Goal: Task Accomplishment & Management: Use online tool/utility

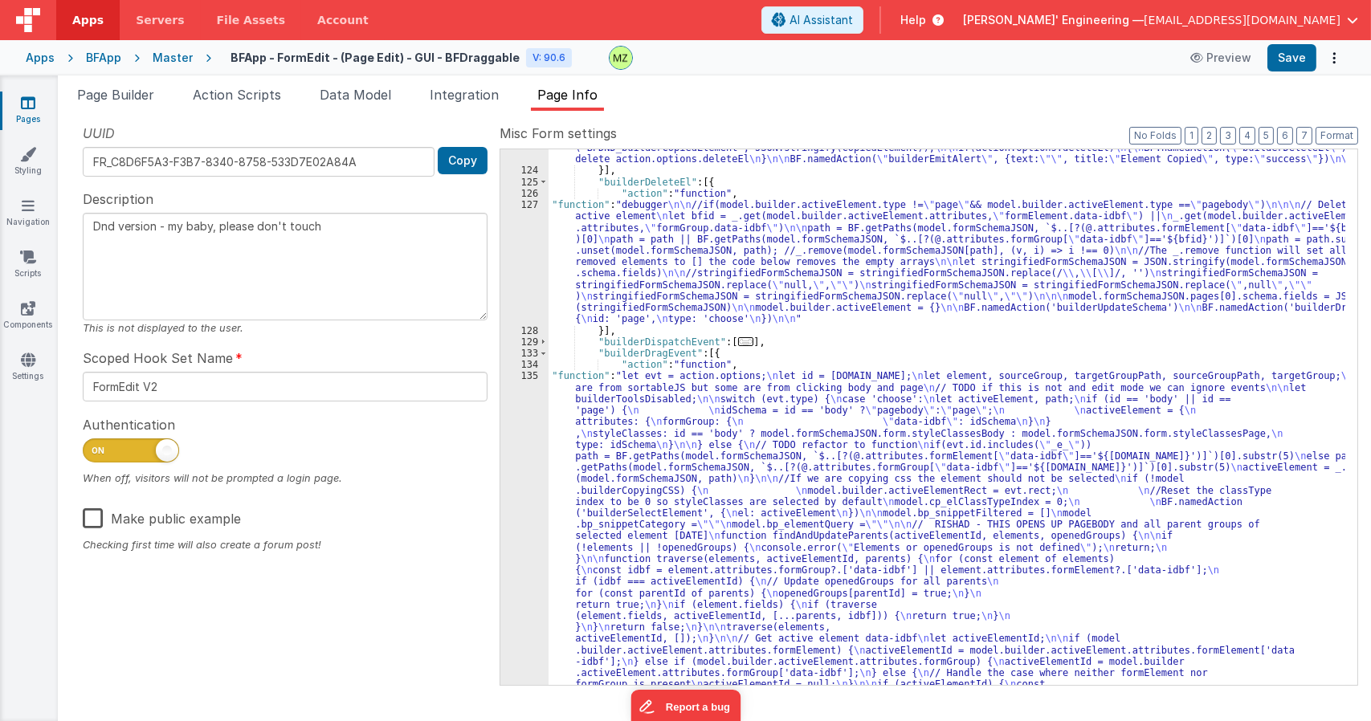
scroll to position [258, 0]
click at [336, 94] on span "Data Model" at bounding box center [355, 95] width 71 height 16
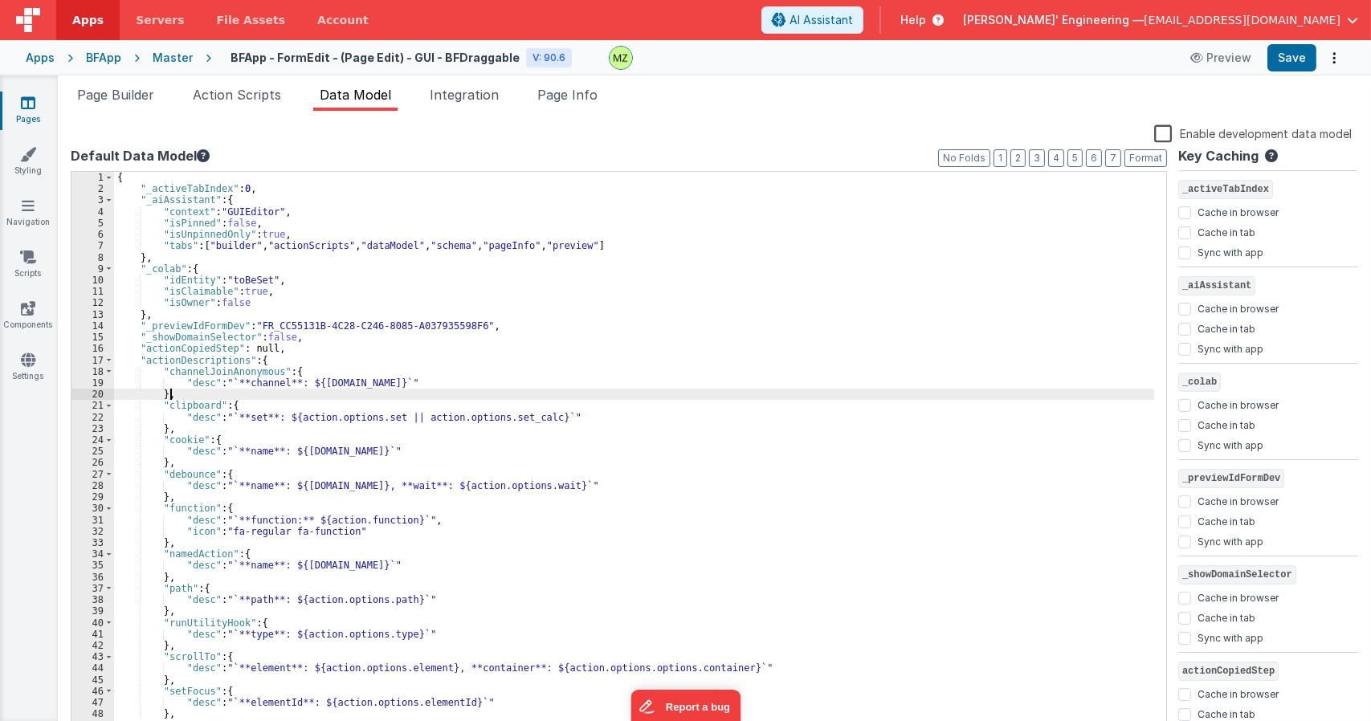
click at [442, 396] on div "{ "_activeTabIndex" : 0 , "_aiAssistant" : { "context" : "GUIEditor" , "isPinne…" at bounding box center [634, 464] width 1040 height 585
type input "builderDarkModeEnabled"
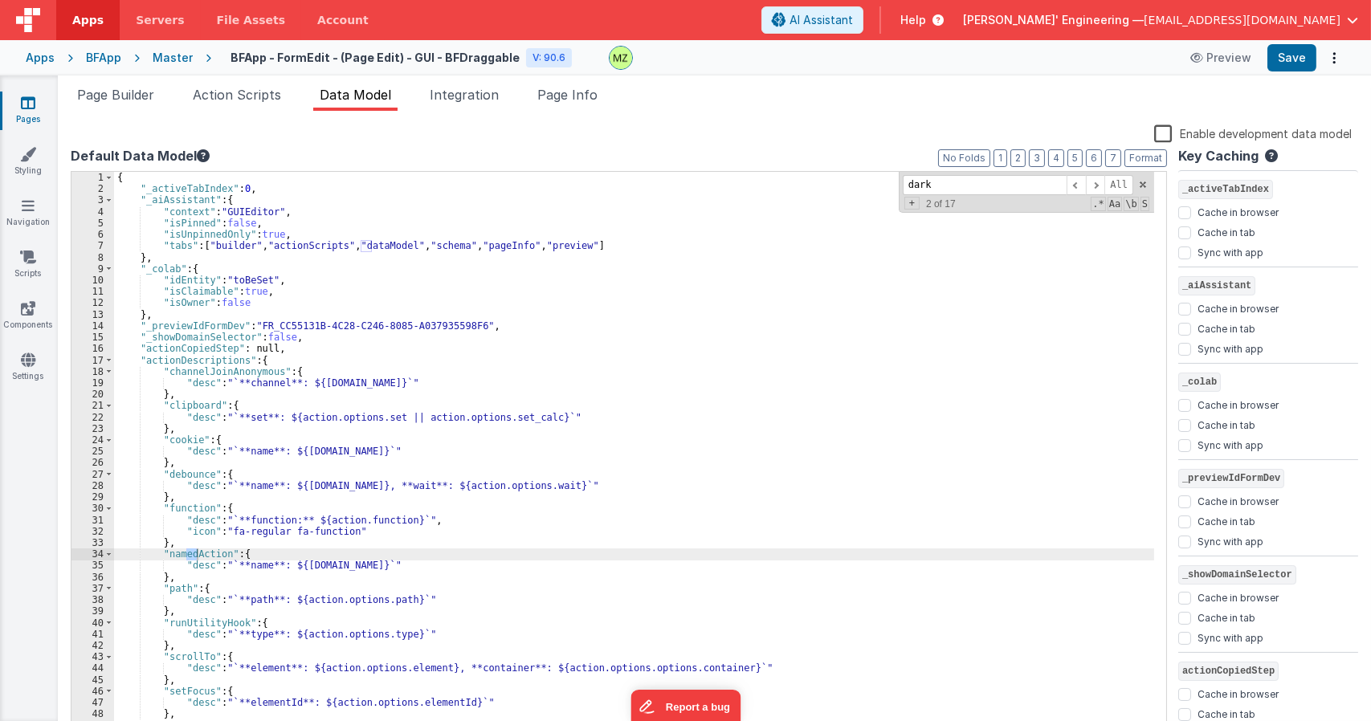
scroll to position [1192, 0]
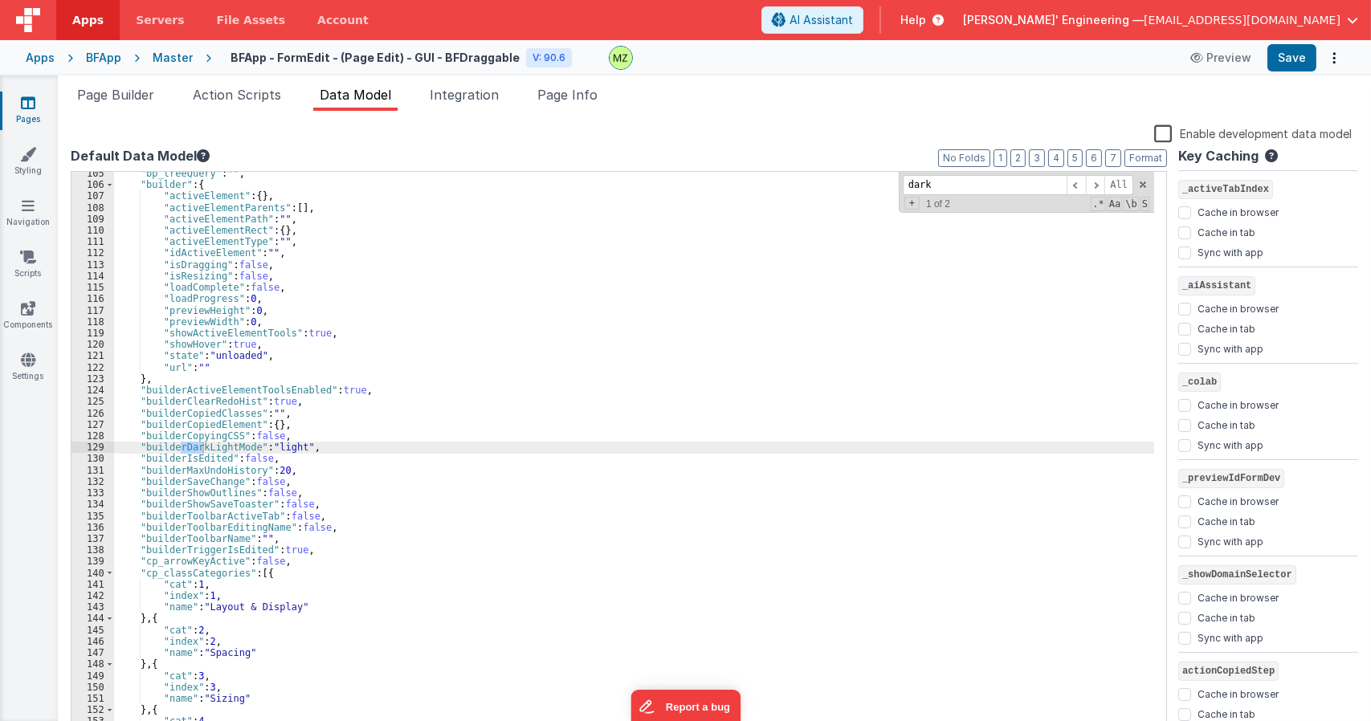
type input "dark"
drag, startPoint x: 312, startPoint y: 449, endPoint x: 115, endPoint y: 450, distance: 196.7
click at [115, 450] on div ""bp_treeQuery" : "" , "builder" : { "activeElement" : { } , "activeElementParen…" at bounding box center [634, 460] width 1040 height 585
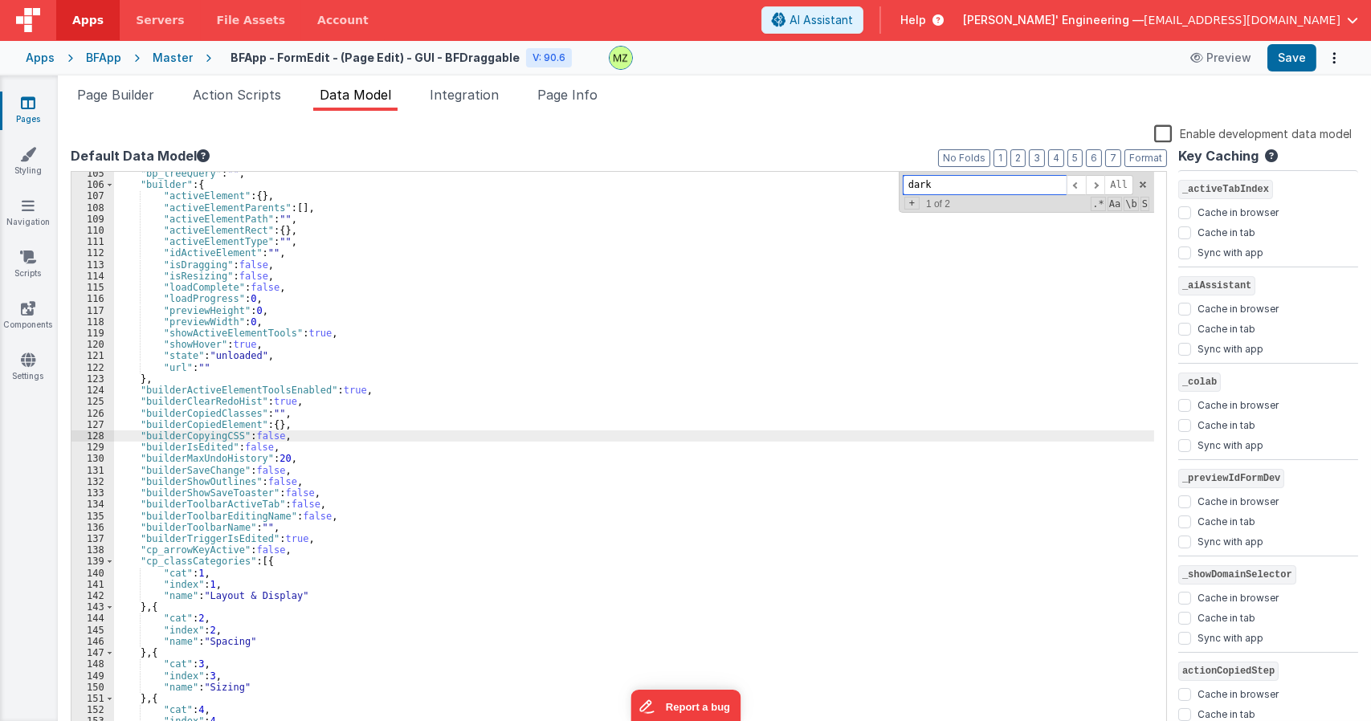
click at [950, 187] on input "dark" at bounding box center [985, 185] width 164 height 20
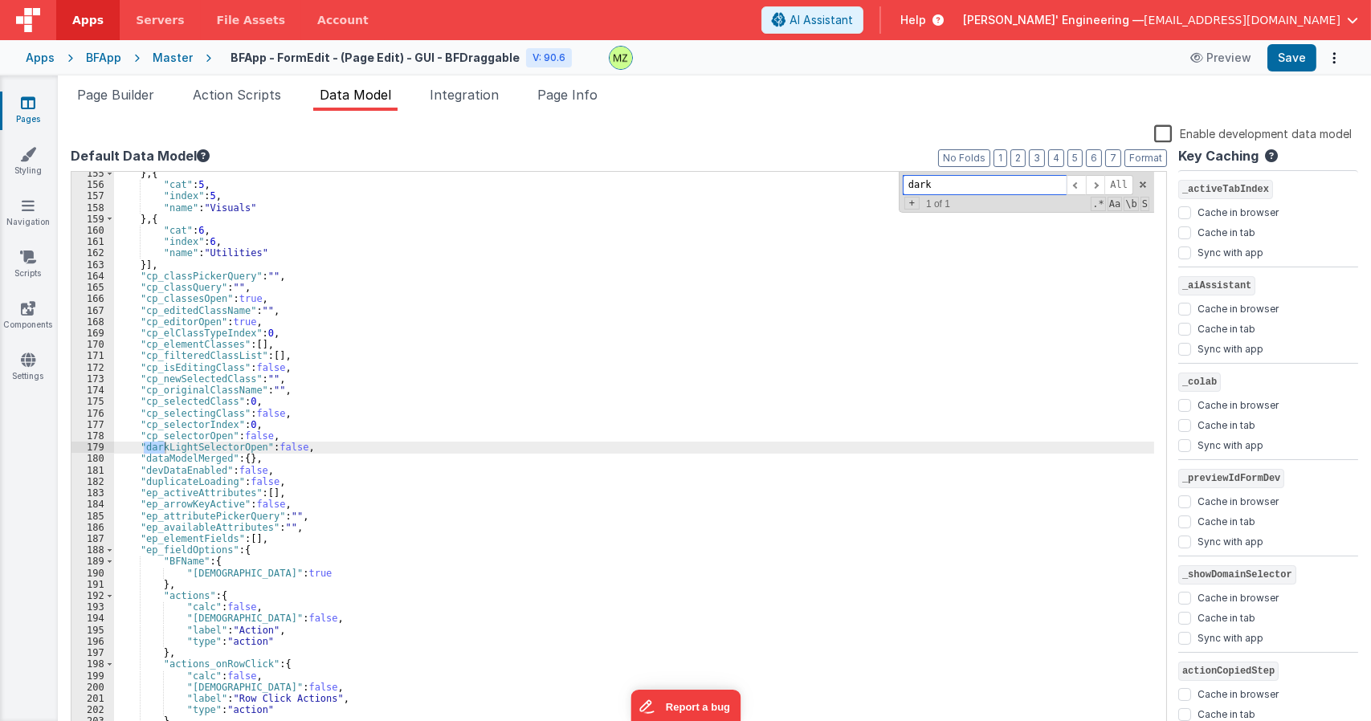
scroll to position [1762, 0]
drag, startPoint x: 320, startPoint y: 446, endPoint x: 112, endPoint y: 446, distance: 207.2
click at [112, 446] on div "155 156 157 158 159 160 161 162 163 164 165 166 167 168 169 170 171 172 173 174…" at bounding box center [619, 453] width 1096 height 564
click at [112, 446] on div "179" at bounding box center [92, 447] width 43 height 11
paste textarea
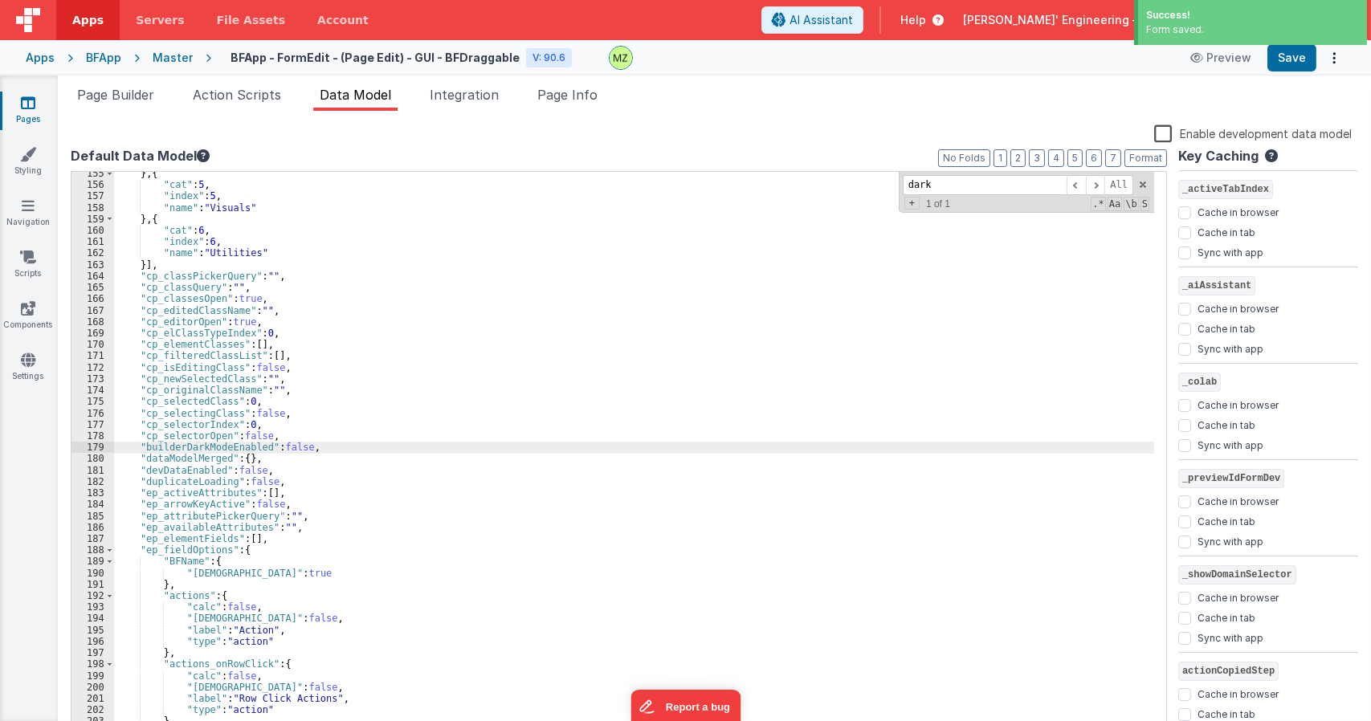
click at [196, 442] on div "} , { "cat" : 5 , "index" : 5 , "name" : "Visuals" } , { "cat" : 6 , "index" : …" at bounding box center [634, 460] width 1040 height 585
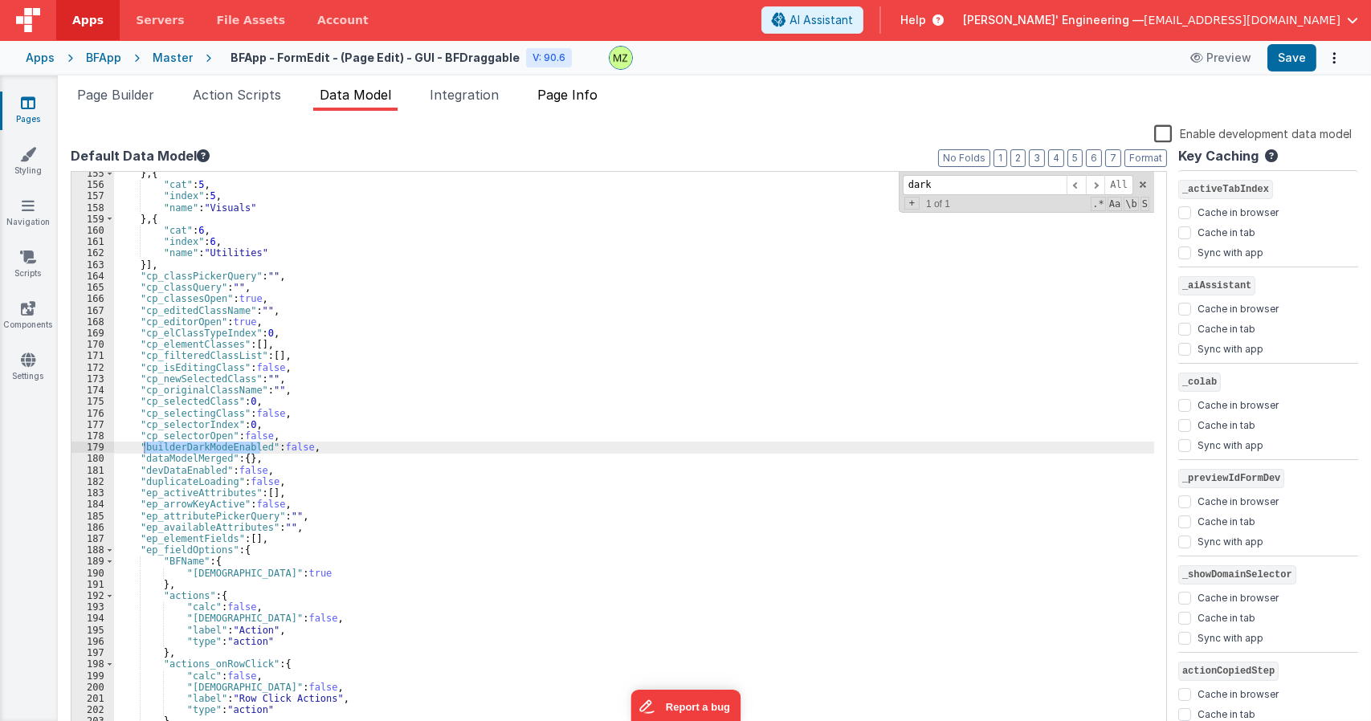
click at [585, 101] on span "Page Info" at bounding box center [567, 95] width 60 height 16
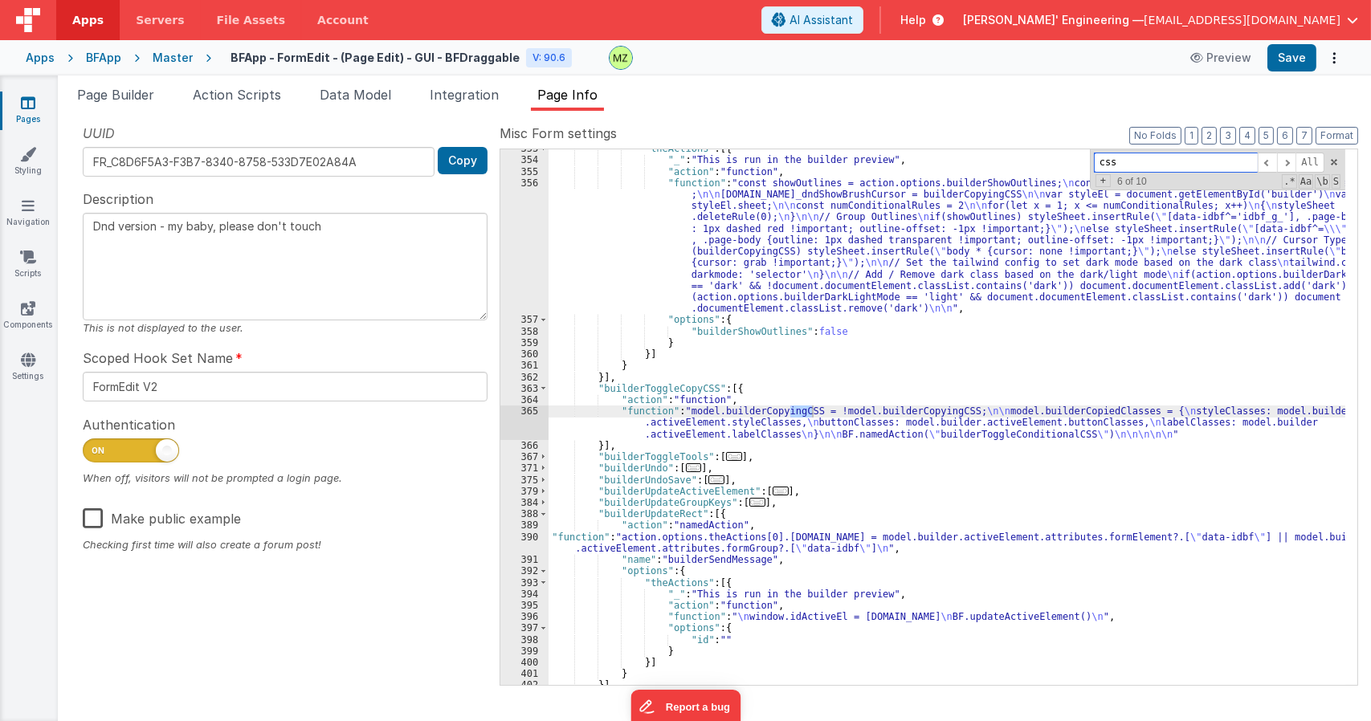
scroll to position [4551, 0]
click at [687, 426] on div ""theActions" : [{ "_" : "This is run in the builder preview" , "action" : "func…" at bounding box center [946, 422] width 797 height 558
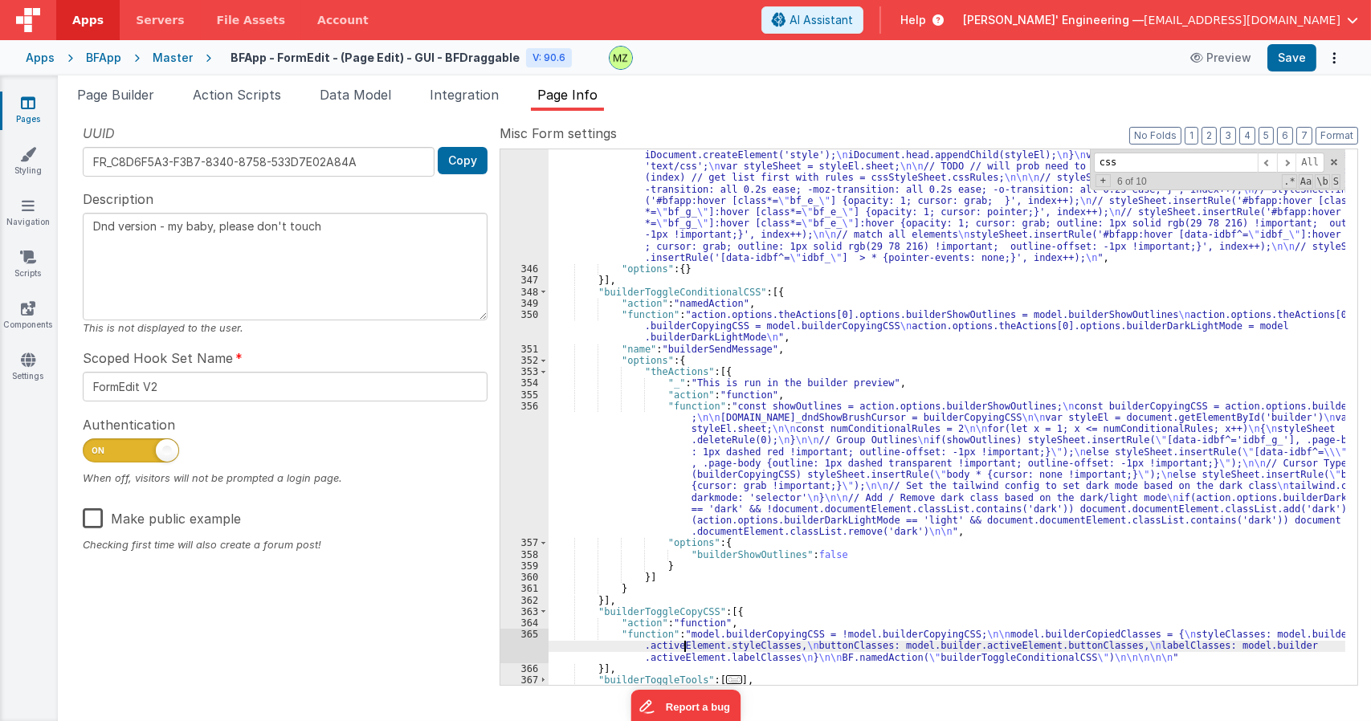
scroll to position [4326, 0]
drag, startPoint x: 1133, startPoint y: 165, endPoint x: 1014, endPoint y: 144, distance: 120.8
click at [1014, 144] on div "Misc Form settings Format 7 6 5 4 3 2 1 No Folds 345 346 347 348 349 350 351 35…" at bounding box center [928, 404] width 858 height 560
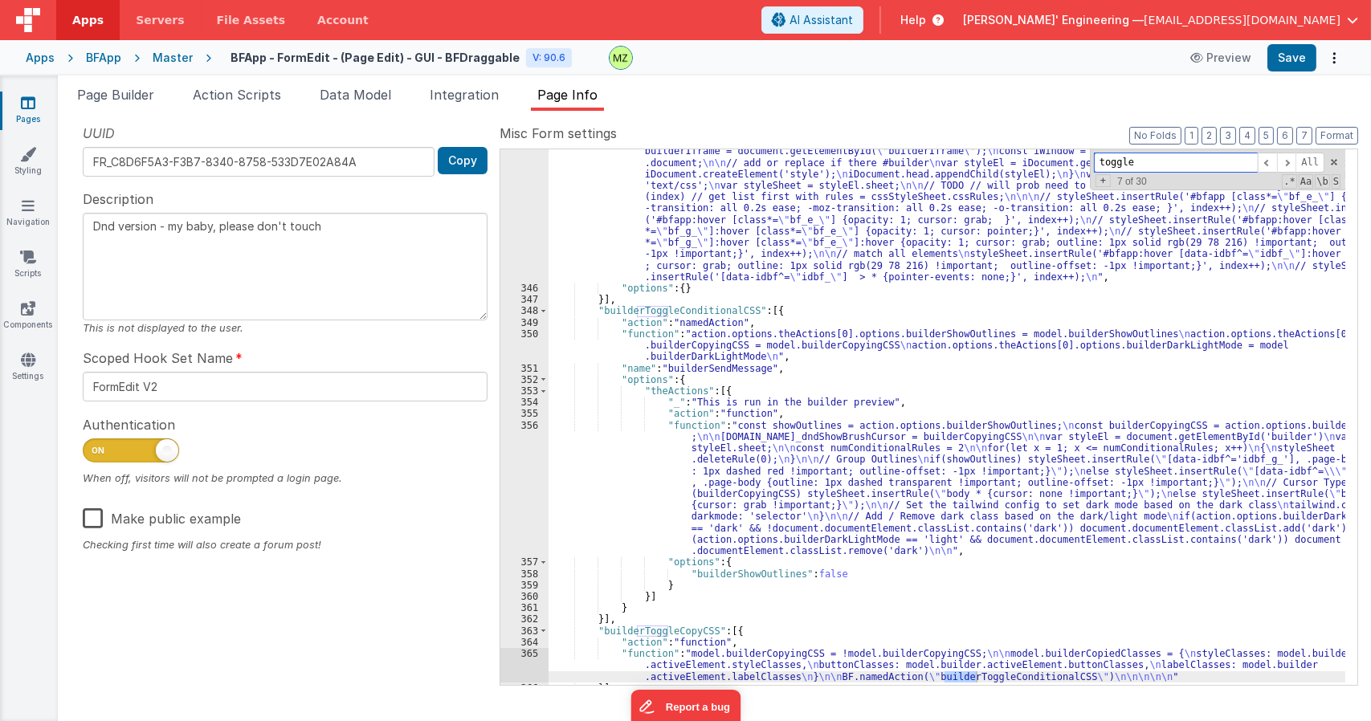
scroll to position [4307, 0]
type input "toggle"
click at [756, 460] on div ""function" : "// Inject needed classes into the styles \n\n return // shunted a…" at bounding box center [946, 483] width 797 height 695
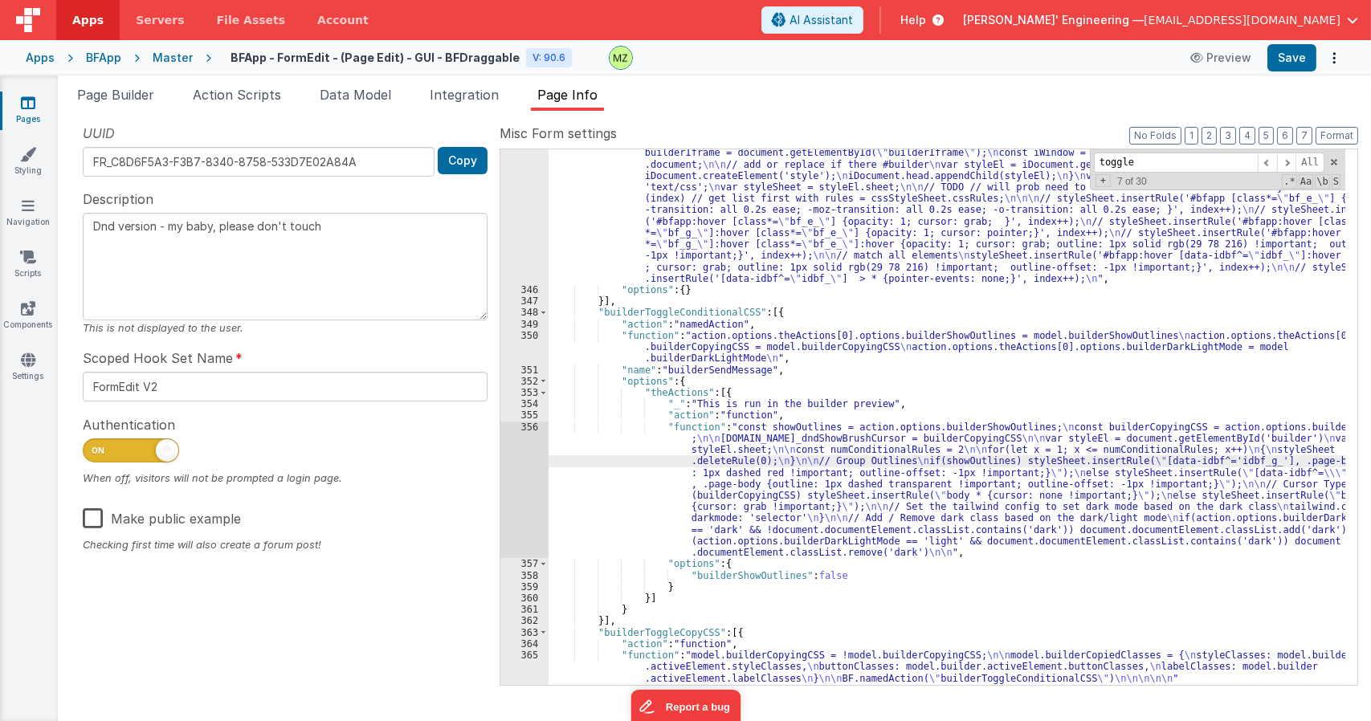
click at [668, 357] on div ""function" : "// Inject needed classes into the styles \n\n return // shunted a…" at bounding box center [946, 483] width 797 height 695
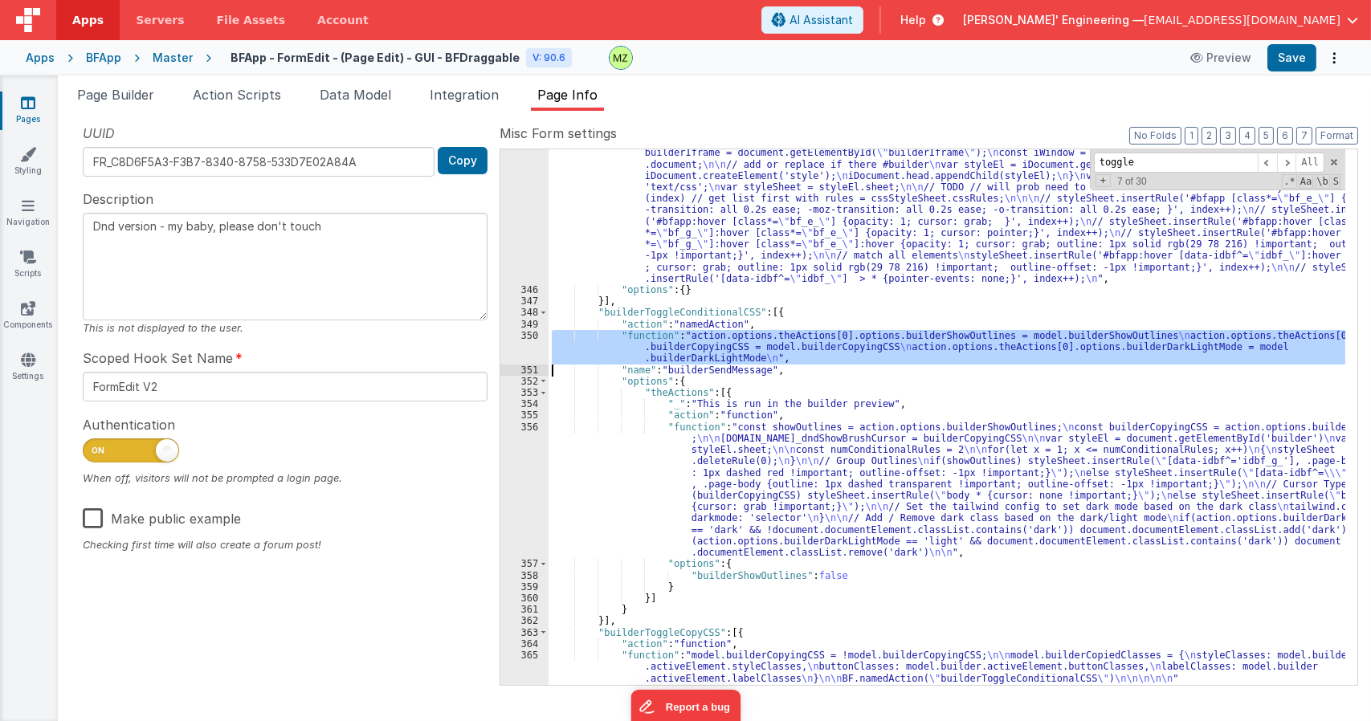
click at [514, 341] on div "350" at bounding box center [524, 347] width 48 height 35
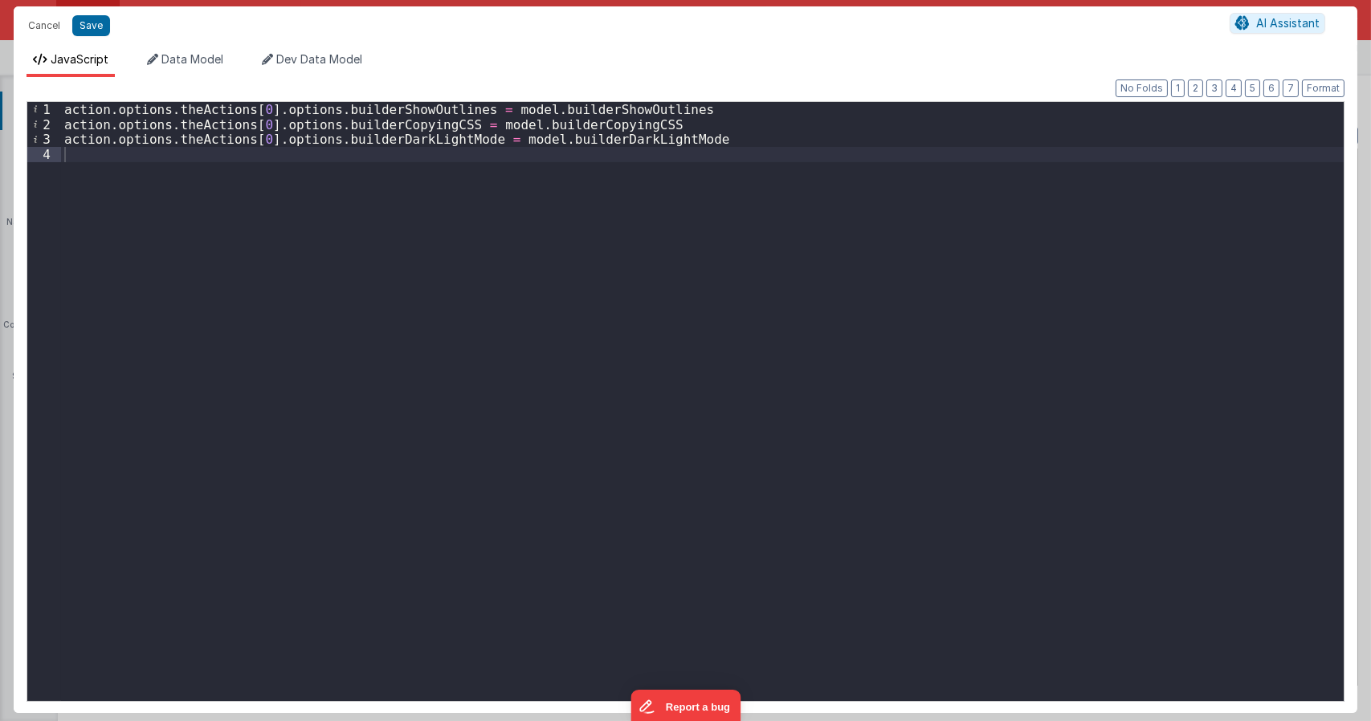
click at [576, 147] on div "action . options . theActions [ 0 ] . options . builderShowOutlines = model . b…" at bounding box center [702, 416] width 1282 height 629
click at [576, 145] on div "action . options . theActions [ 0 ] . options . builderShowOutlines = model . b…" at bounding box center [702, 416] width 1282 height 629
click at [403, 144] on div "action . options . theActions [ 0 ] . options . builderShowOutlines = model . b…" at bounding box center [702, 416] width 1282 height 629
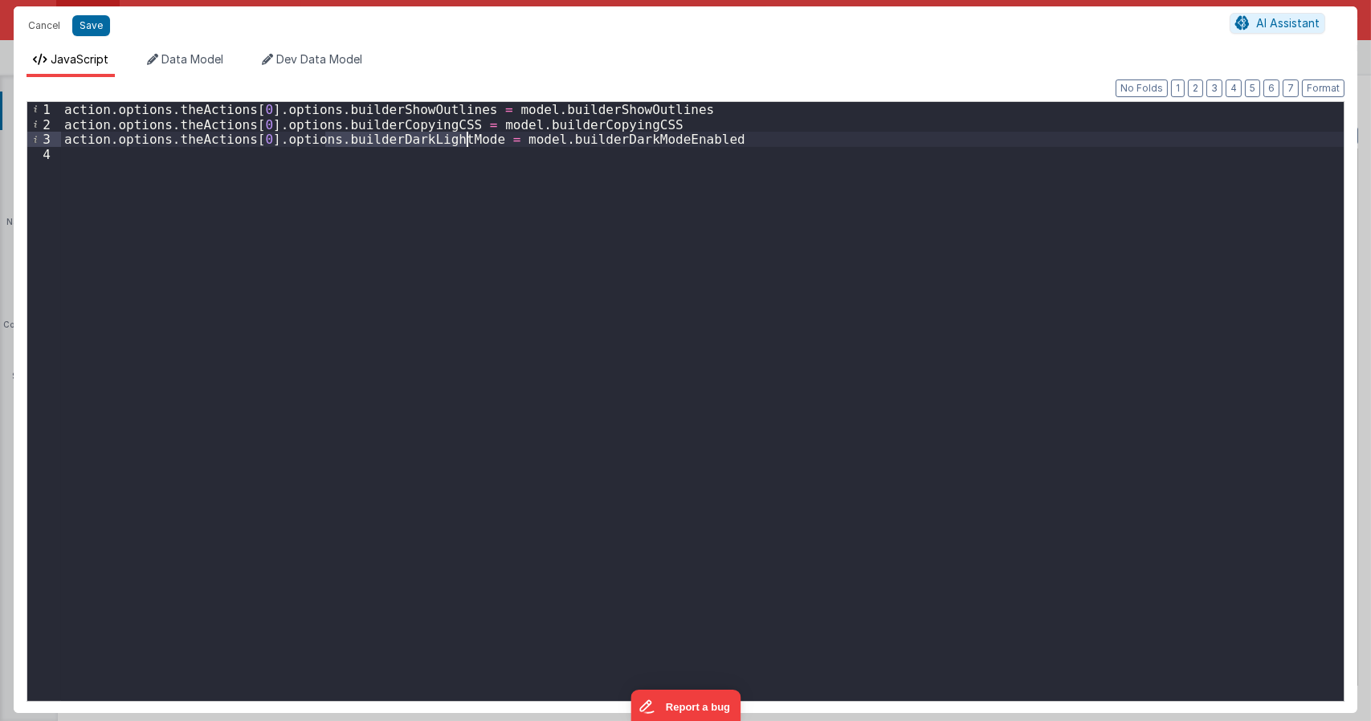
click at [403, 144] on div "action . options . theActions [ 0 ] . options . builderShowOutlines = model . b…" at bounding box center [702, 416] width 1282 height 629
type textarea "Dnd version - my baby, please don't touch"
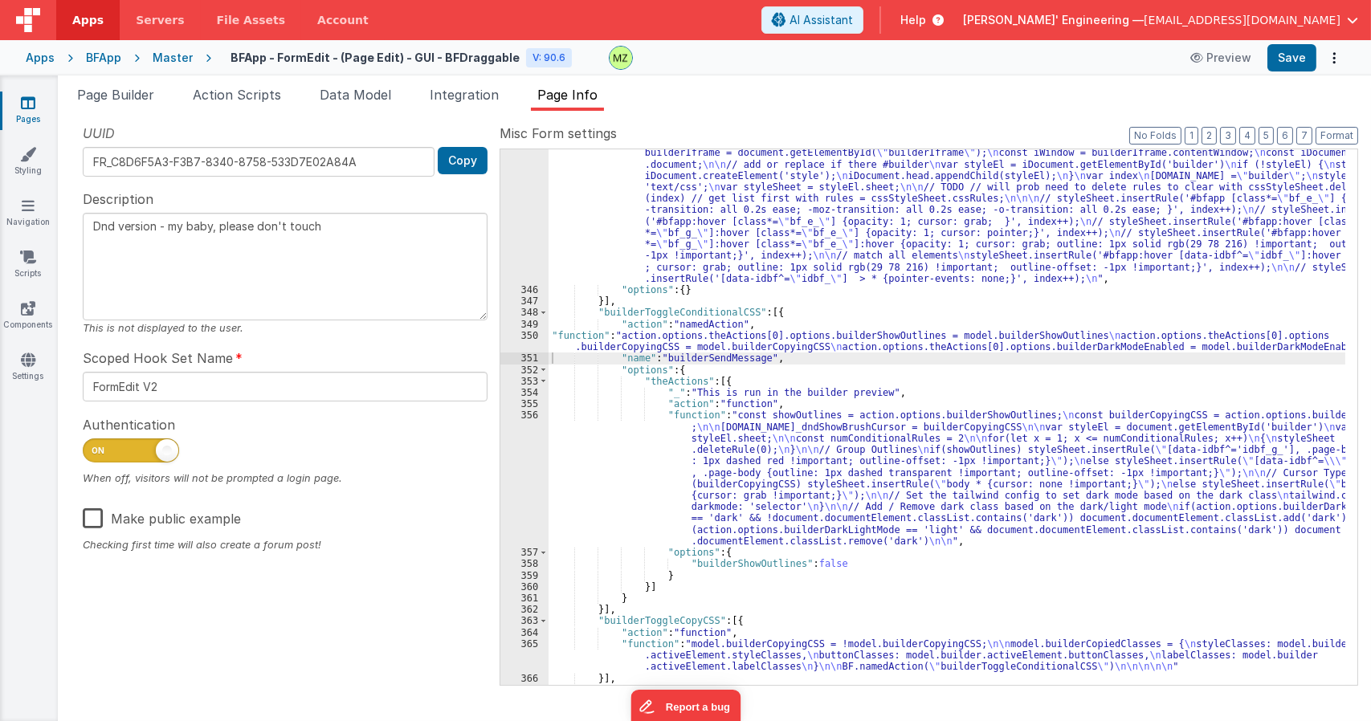
click at [734, 431] on div ""function" : "// Inject needed classes into the styles \n\n return // shunted a…" at bounding box center [946, 483] width 797 height 695
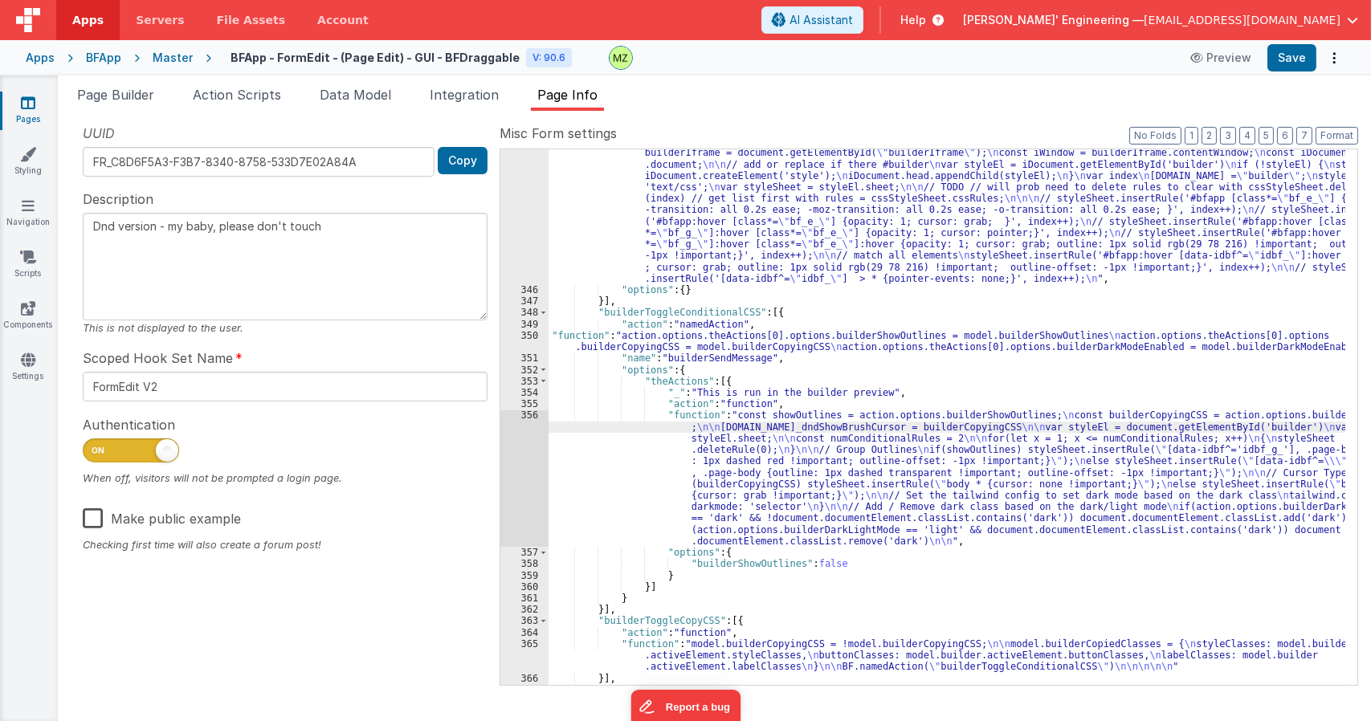
click at [532, 425] on div "356" at bounding box center [524, 478] width 48 height 137
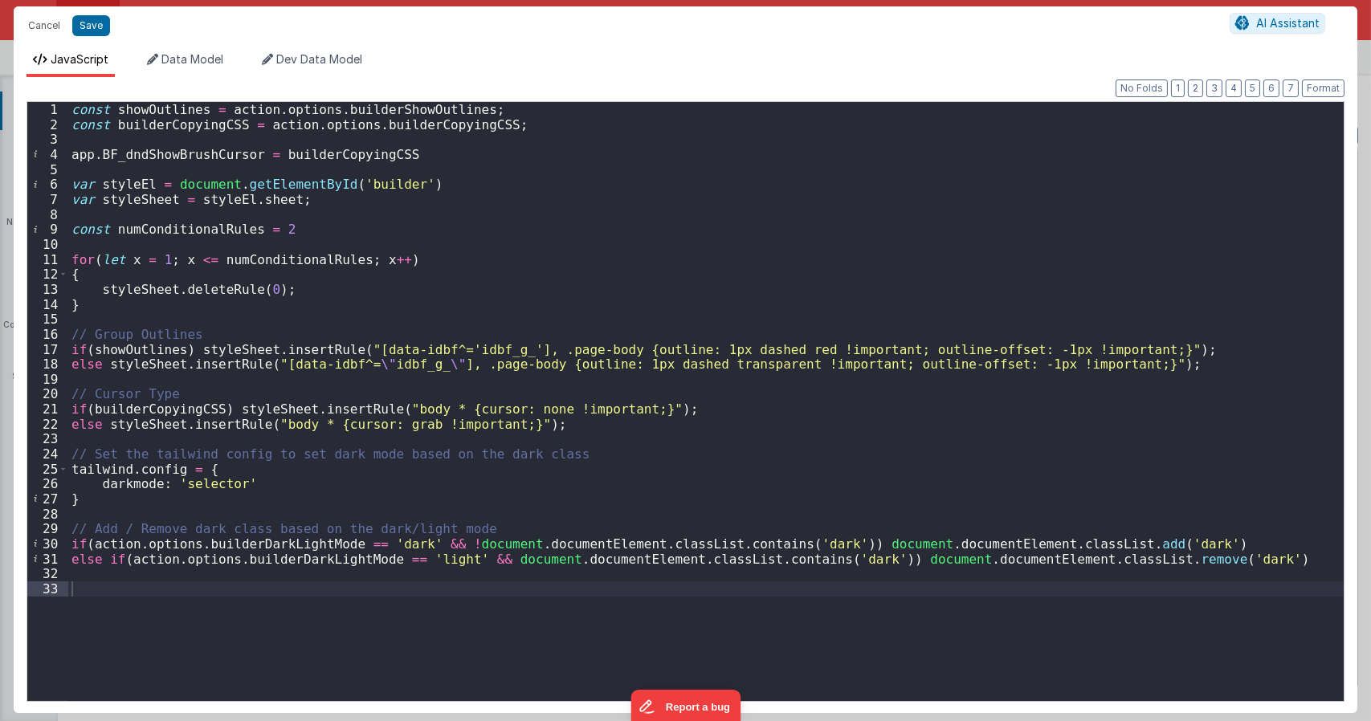
click at [273, 543] on div "const showOutlines = action . options . builderShowOutlines ; const builderCopy…" at bounding box center [705, 416] width 1275 height 629
drag, startPoint x: 360, startPoint y: 545, endPoint x: 449, endPoint y: 542, distance: 89.2
click at [449, 542] on div "const showOutlines = action . options . builderShowOutlines ; const builderCopy…" at bounding box center [705, 416] width 1275 height 629
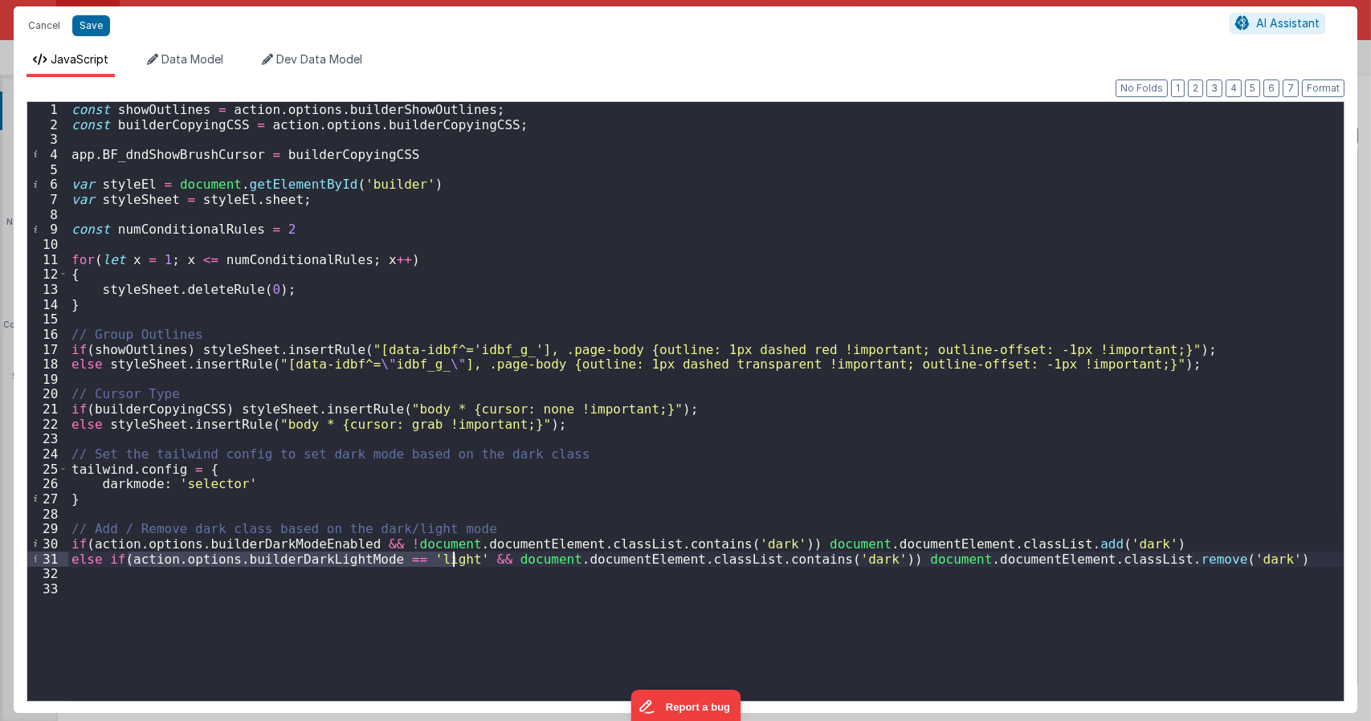
drag, startPoint x: 130, startPoint y: 559, endPoint x: 453, endPoint y: 555, distance: 322.8
click at [453, 555] on div "const showOutlines = action . options . builderShowOutlines ; const builderCopy…" at bounding box center [705, 416] width 1275 height 629
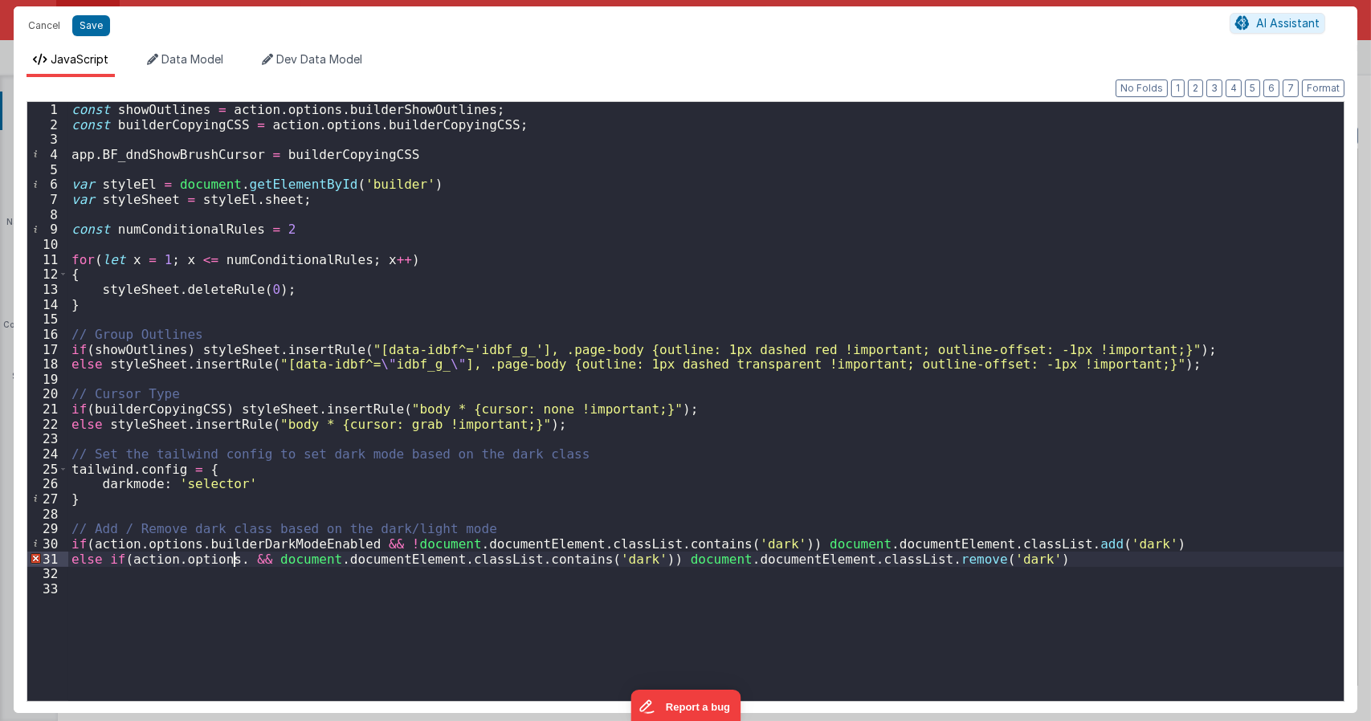
paste textarea
click at [546, 599] on div "const showOutlines = action . options . builderShowOutlines ; const builderCopy…" at bounding box center [705, 416] width 1275 height 629
click at [137, 557] on div "const showOutlines = action . options . builderShowOutlines ; const builderCopy…" at bounding box center [705, 416] width 1275 height 629
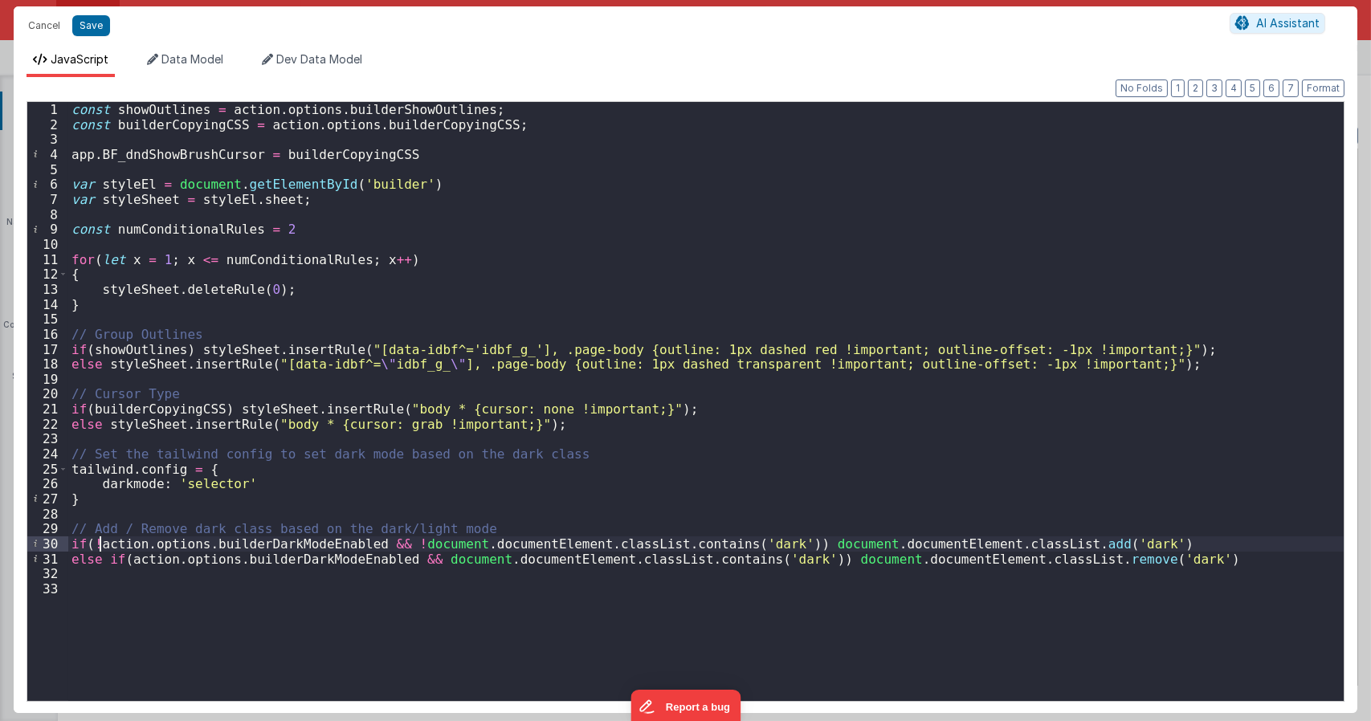
click at [323, 585] on div "const showOutlines = action . options . builderShowOutlines ; const builderCopy…" at bounding box center [705, 416] width 1275 height 629
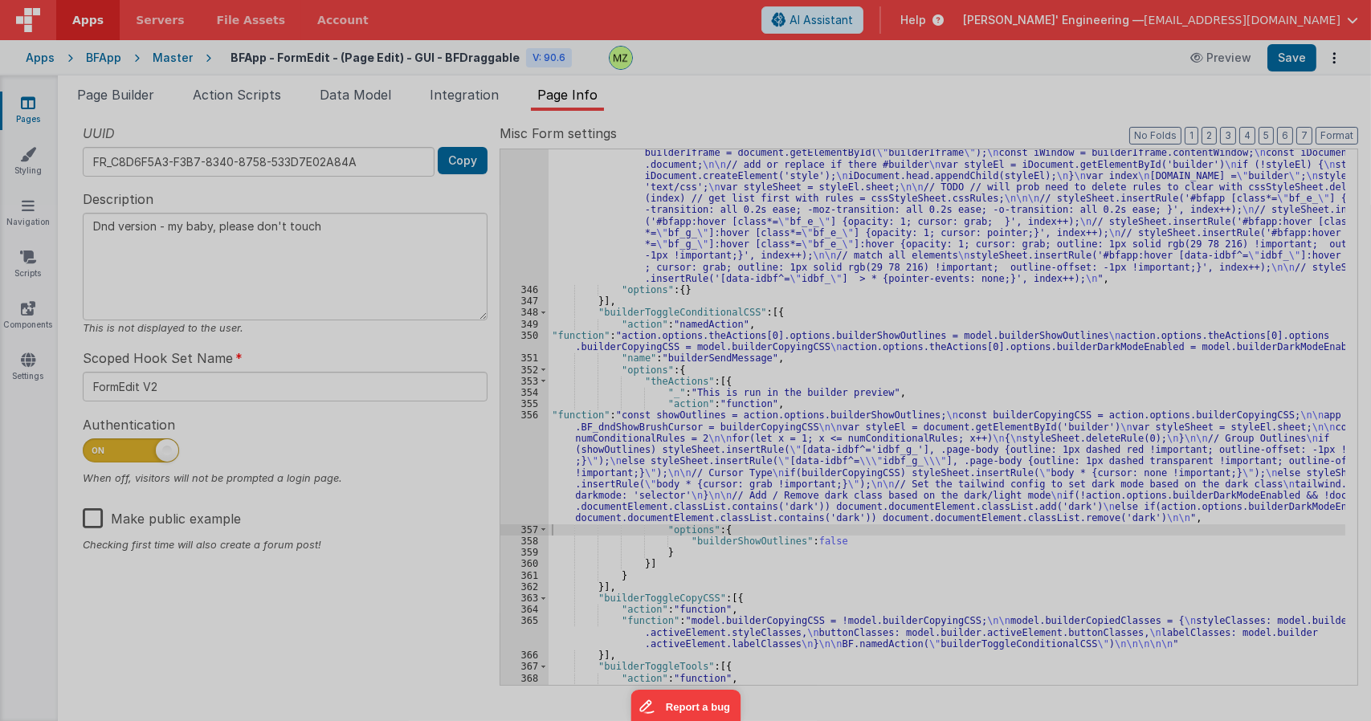
type textarea "Dnd version - my baby, please don't touch"
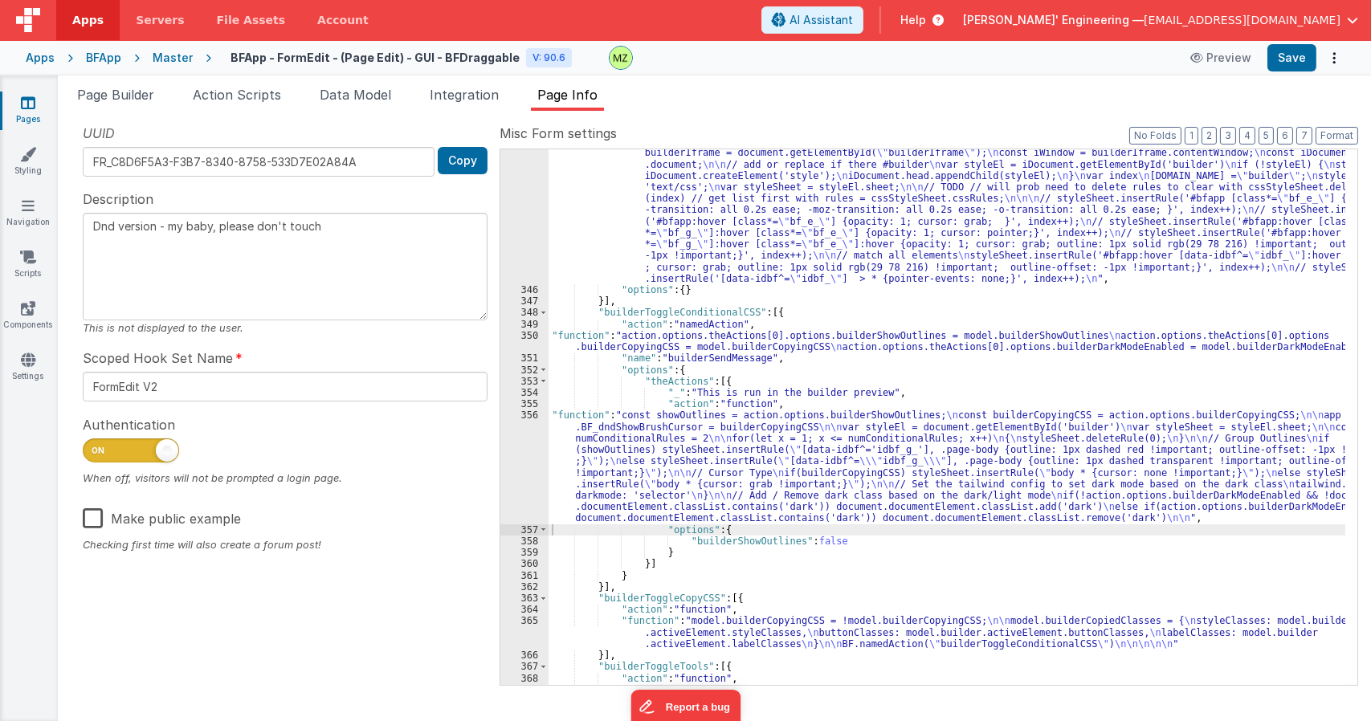
click at [634, 451] on div ""function" : "// Inject needed classes into the styles \n\n return // shunted a…" at bounding box center [946, 489] width 797 height 707
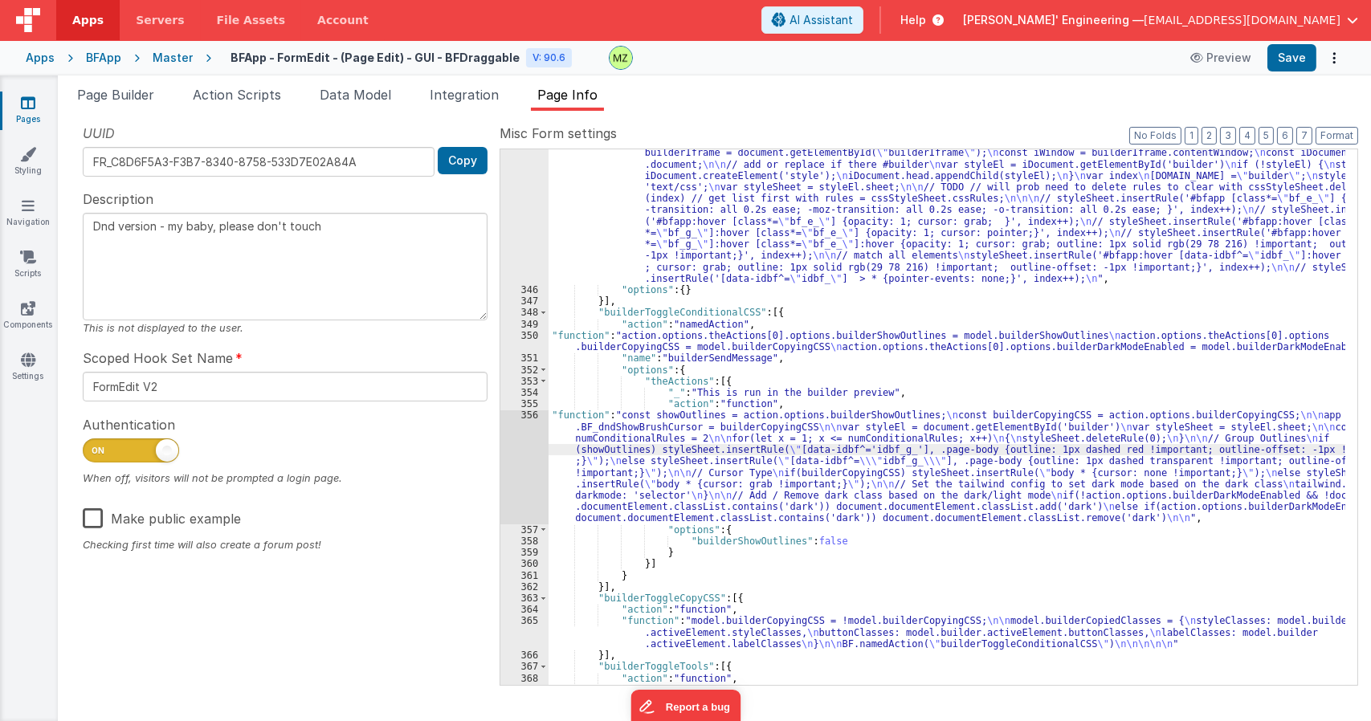
click at [524, 413] on div "356" at bounding box center [524, 467] width 48 height 114
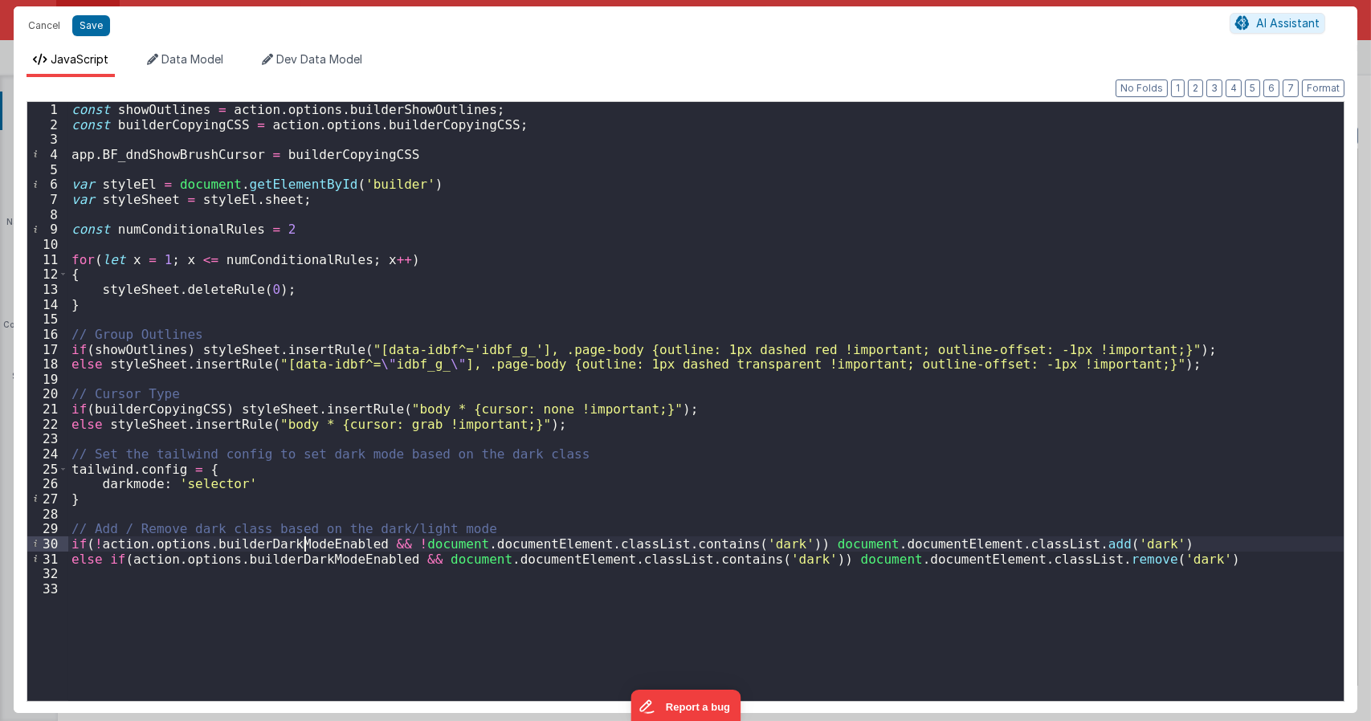
click at [305, 546] on div "const showOutlines = action . options . builderShowOutlines ; const builderCopy…" at bounding box center [705, 416] width 1275 height 629
click at [322, 561] on div "const showOutlines = action . options . builderShowOutlines ; const builderCopy…" at bounding box center [705, 416] width 1275 height 629
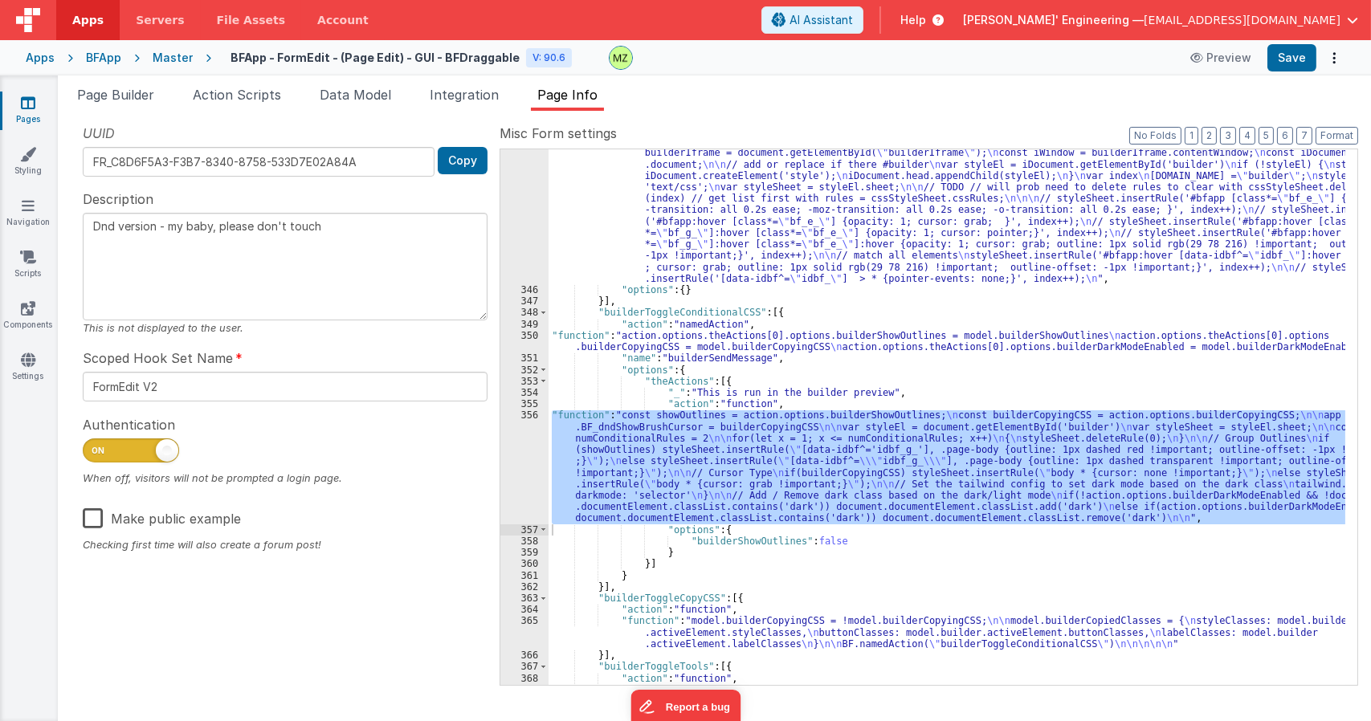
click at [612, 344] on div ""function" : "// Inject needed classes into the styles \n\n return // shunted a…" at bounding box center [946, 489] width 797 height 707
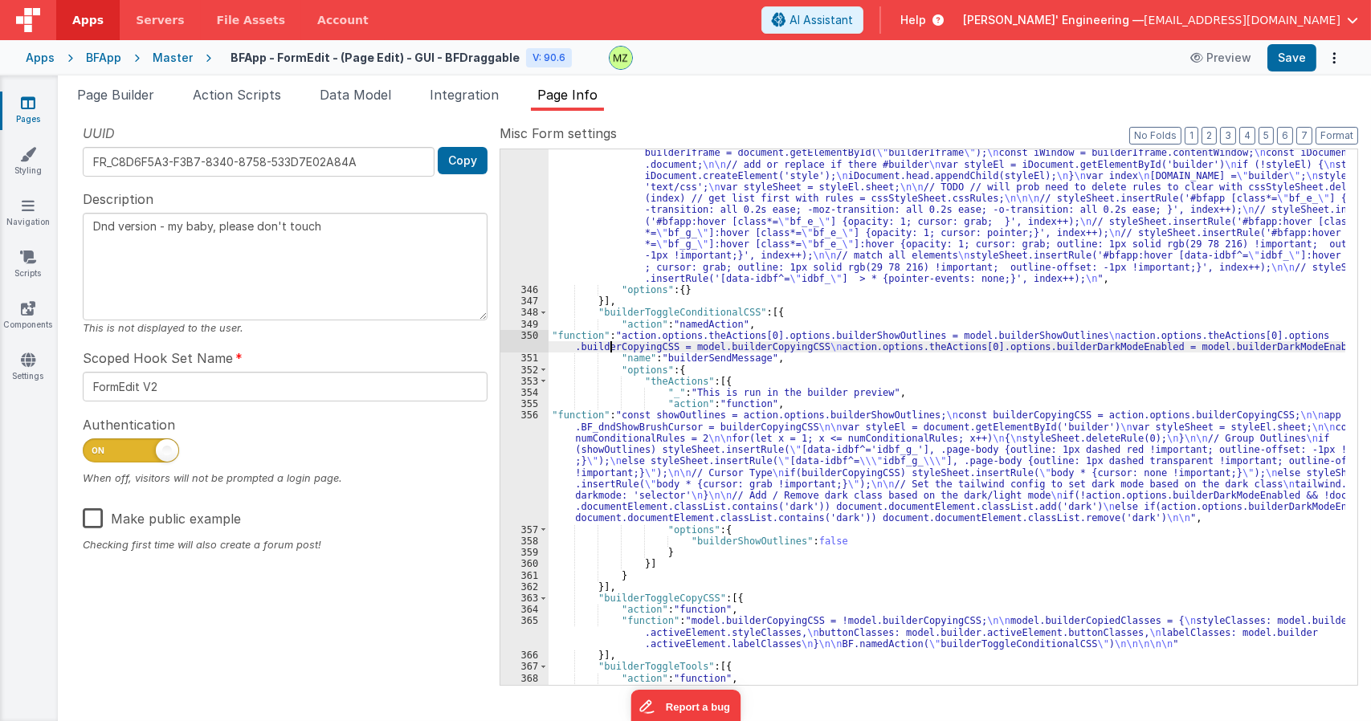
click at [542, 340] on div "350" at bounding box center [524, 341] width 48 height 22
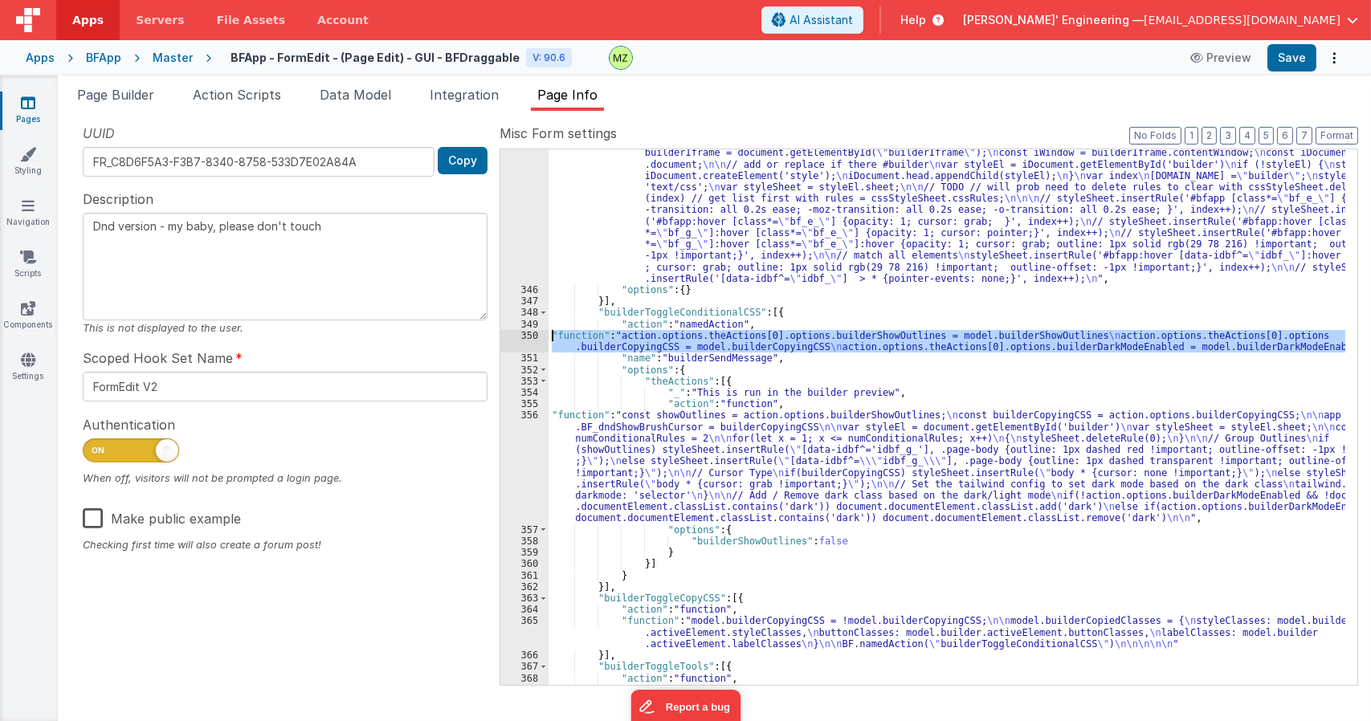
click at [534, 333] on div "350" at bounding box center [524, 341] width 48 height 22
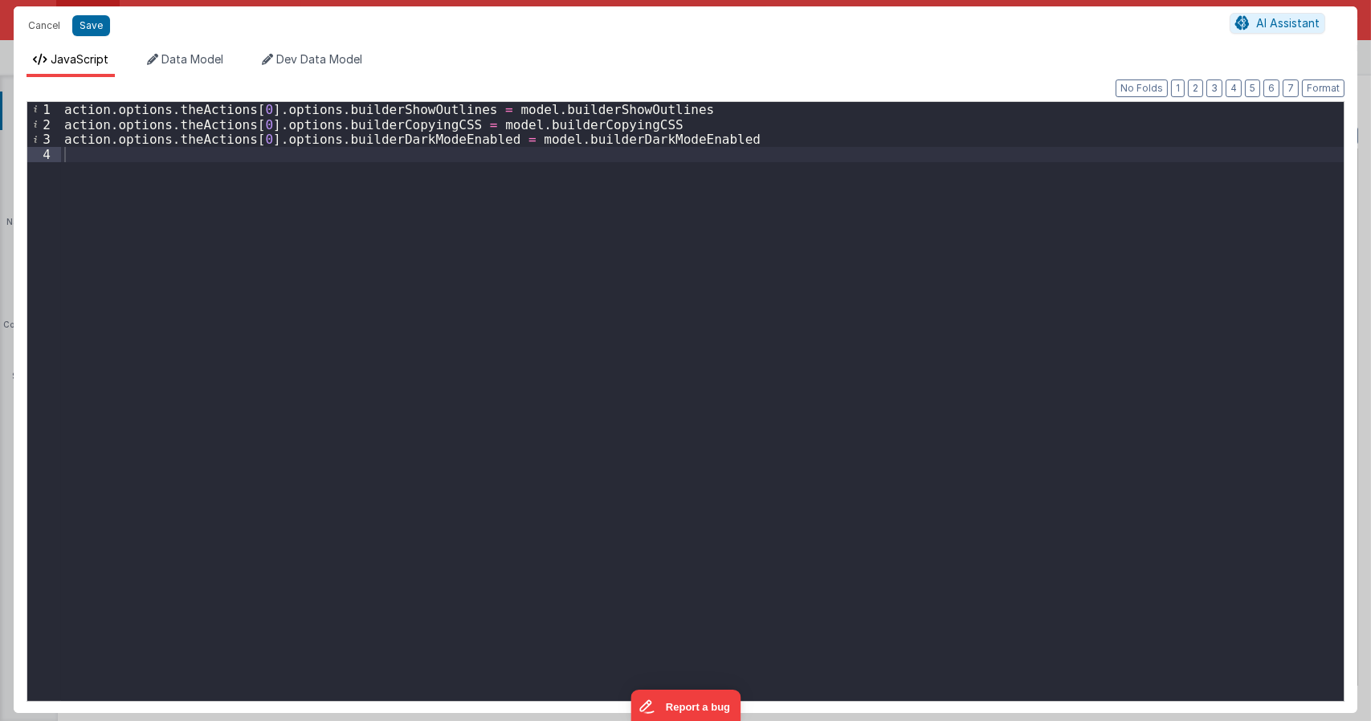
click at [359, 141] on div "action . options . theActions [ 0 ] . options . builderShowOutlines = model . b…" at bounding box center [702, 416] width 1282 height 629
click at [602, 140] on div "action . options . theActions [ 0 ] . options . builderShowOutlines = model . b…" at bounding box center [702, 416] width 1282 height 629
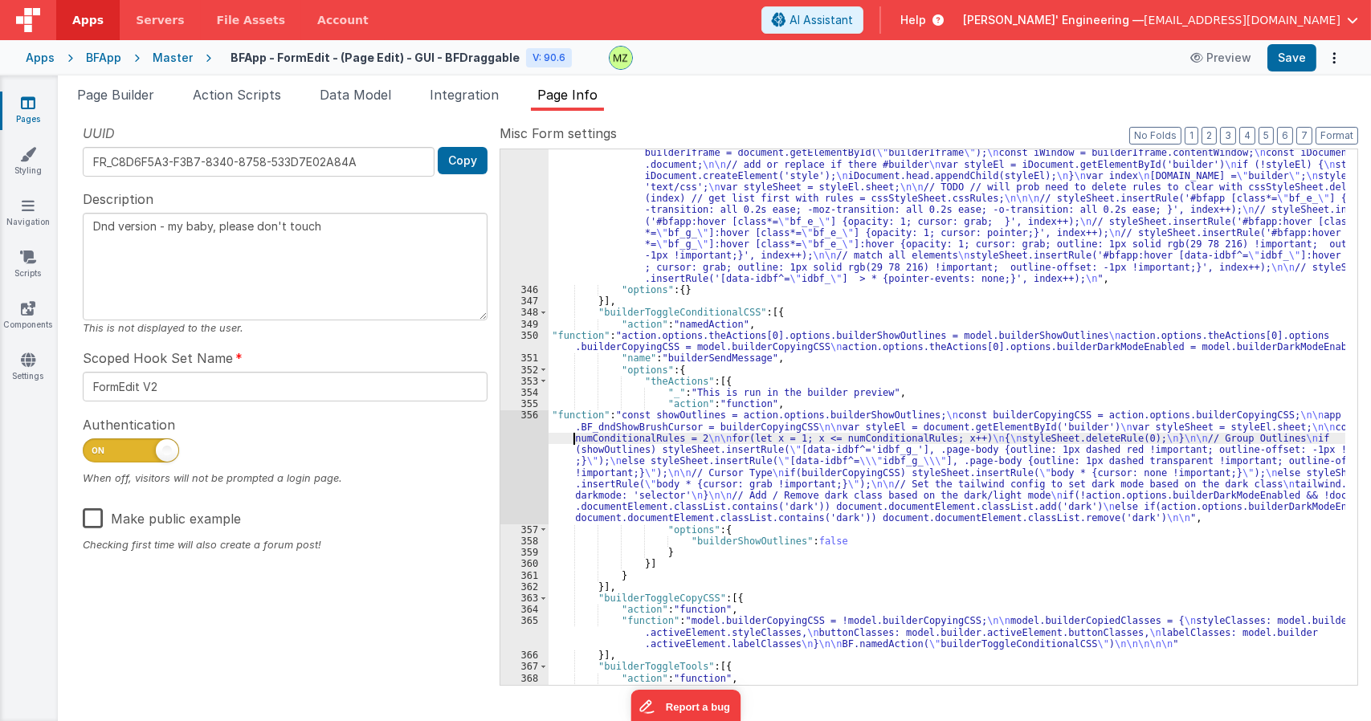
click at [575, 439] on div ""function" : "// Inject needed classes into the styles \n\n return // shunted a…" at bounding box center [946, 489] width 797 height 707
click at [533, 425] on div "356" at bounding box center [524, 467] width 48 height 114
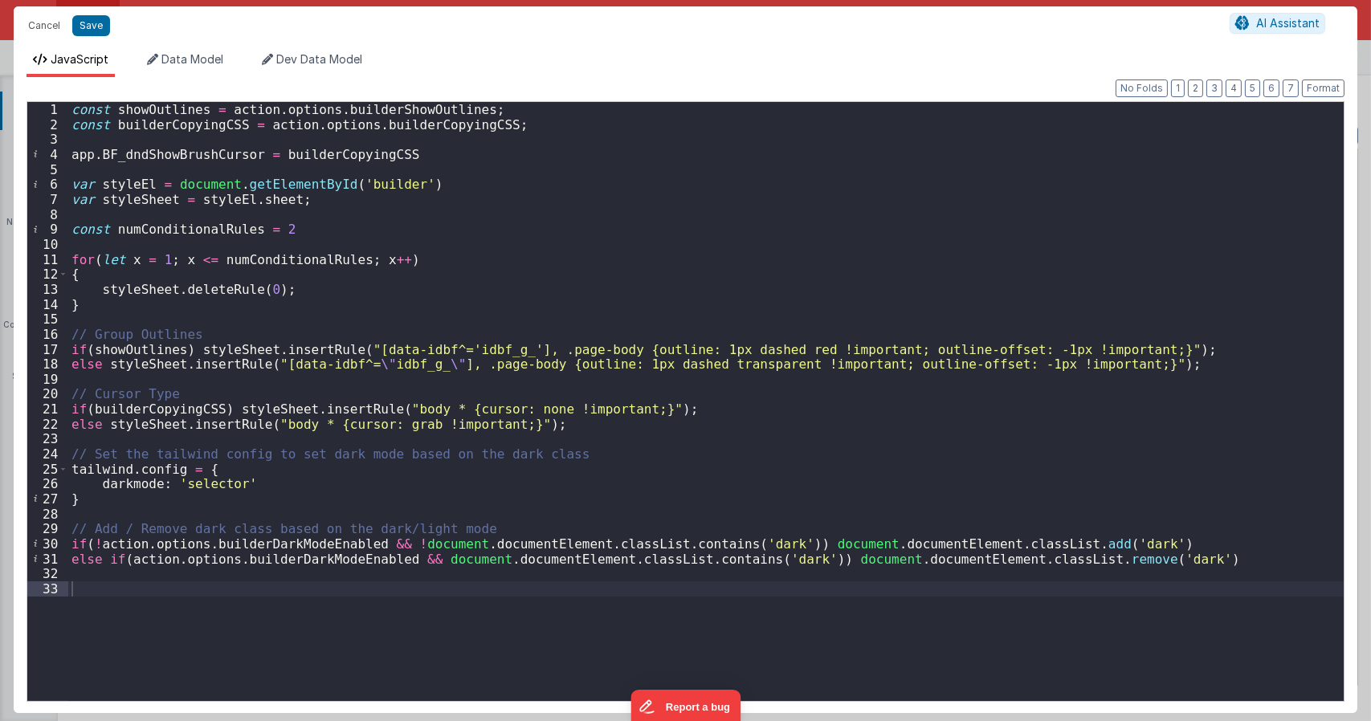
click at [100, 541] on div "const showOutlines = action . options . builderShowOutlines ; const builderCopy…" at bounding box center [705, 416] width 1275 height 629
click at [129, 564] on div "const showOutlines = action . options . builderShowOutlines ; const builderCopy…" at bounding box center [705, 416] width 1275 height 629
type textarea "Dnd version - my baby, please don't touch"
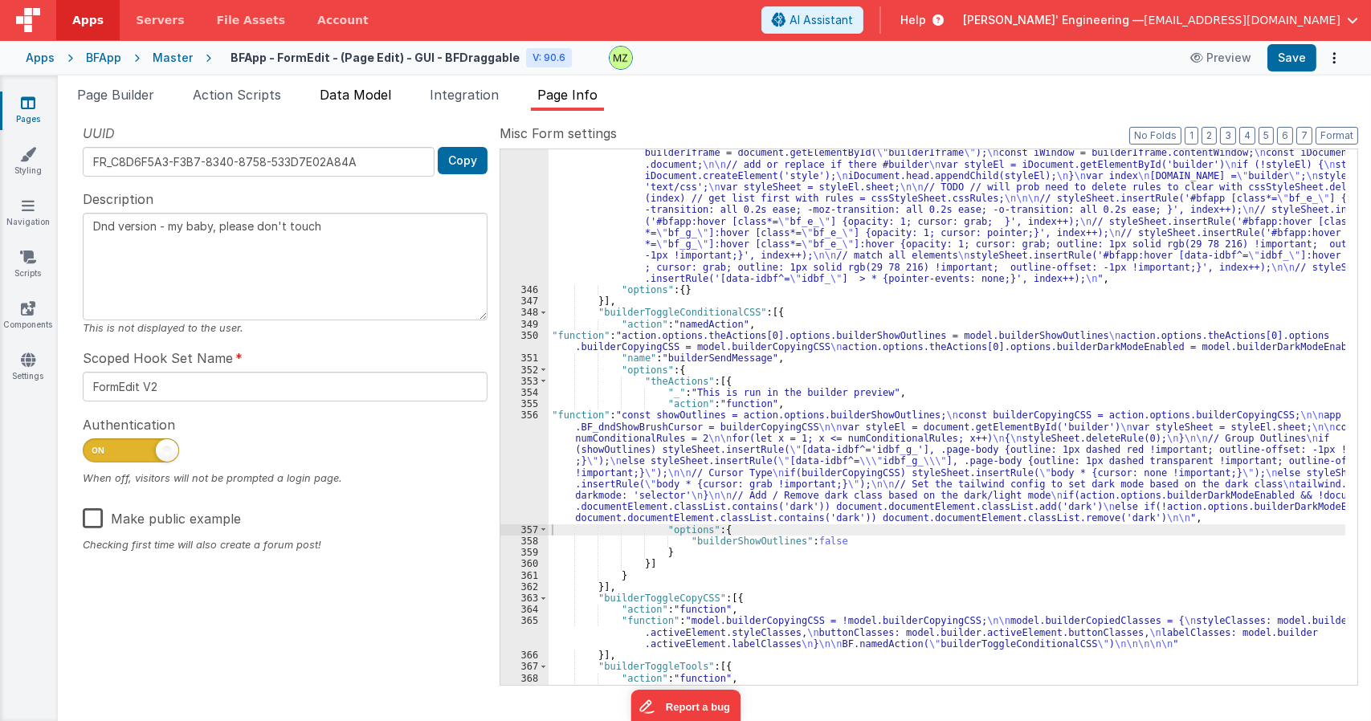
click at [349, 96] on span "Data Model" at bounding box center [355, 95] width 71 height 16
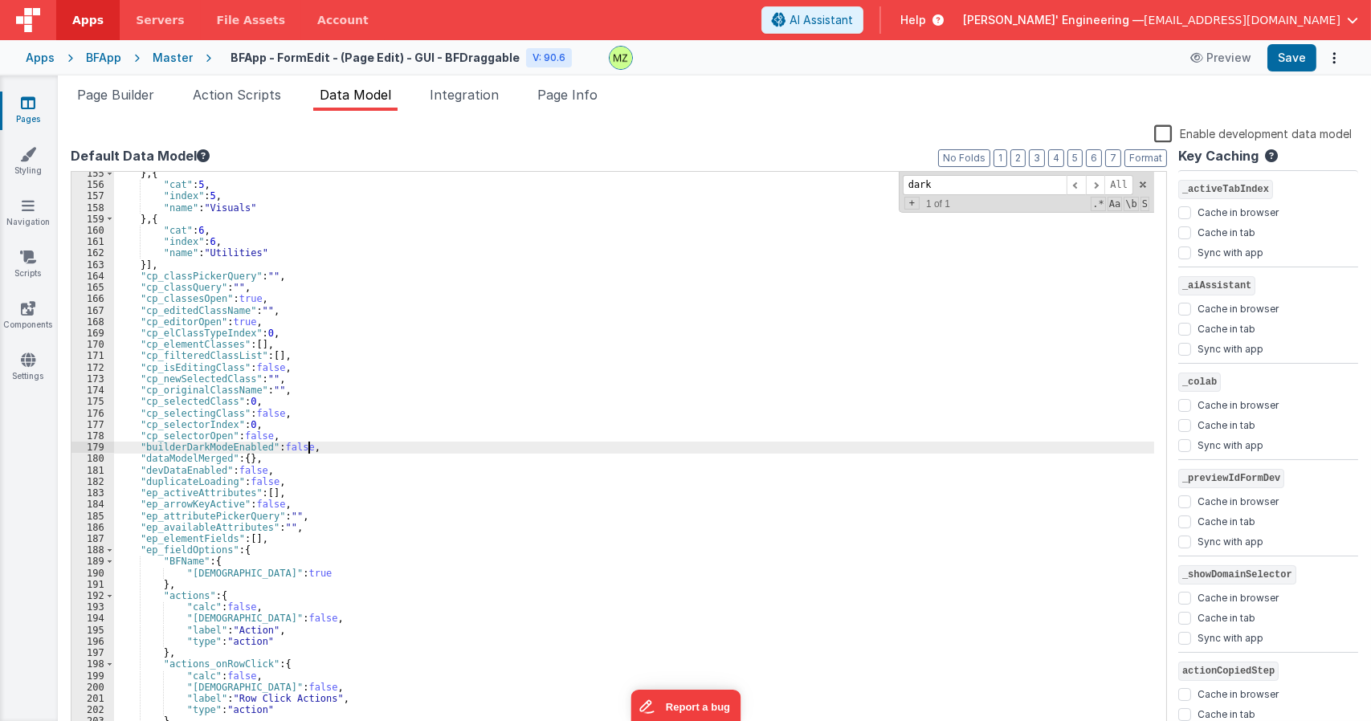
click at [330, 446] on div "} , { "cat" : 5 , "index" : 5 , "name" : "Visuals" } , { "cat" : 6 , "index" : …" at bounding box center [634, 460] width 1040 height 585
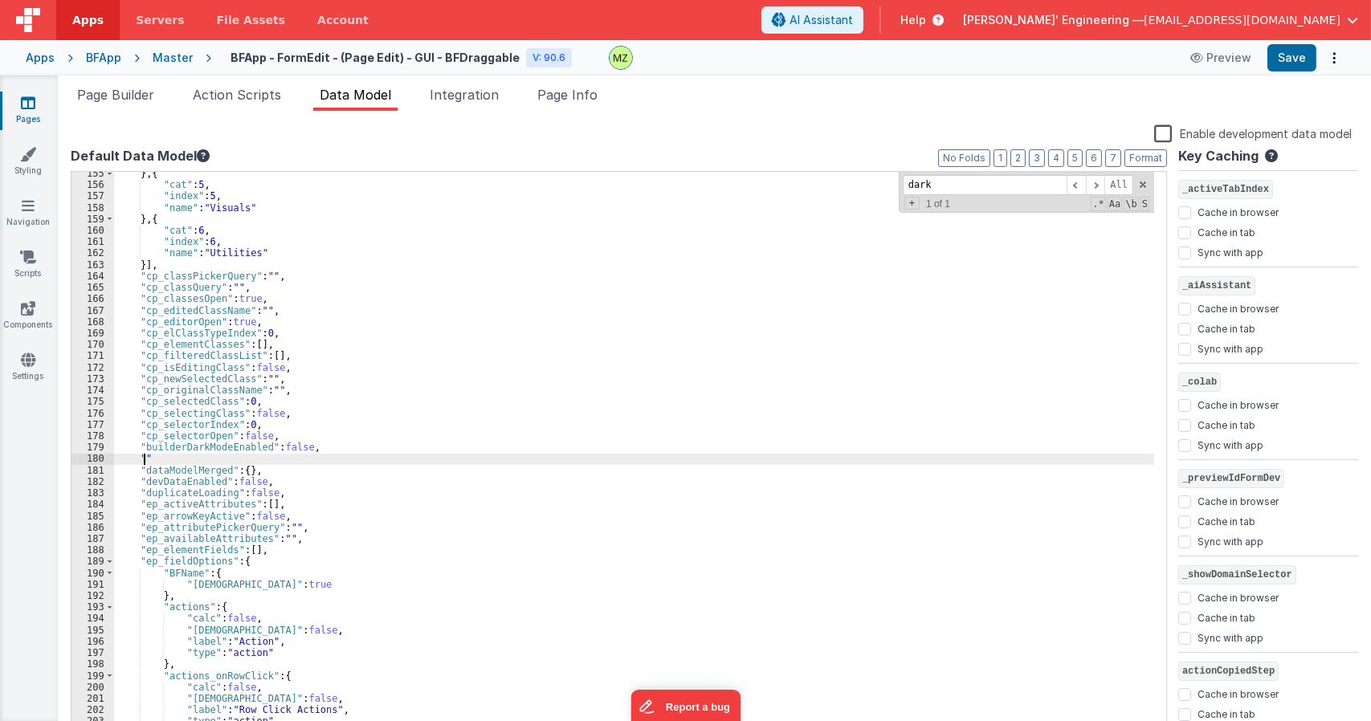
paste textarea
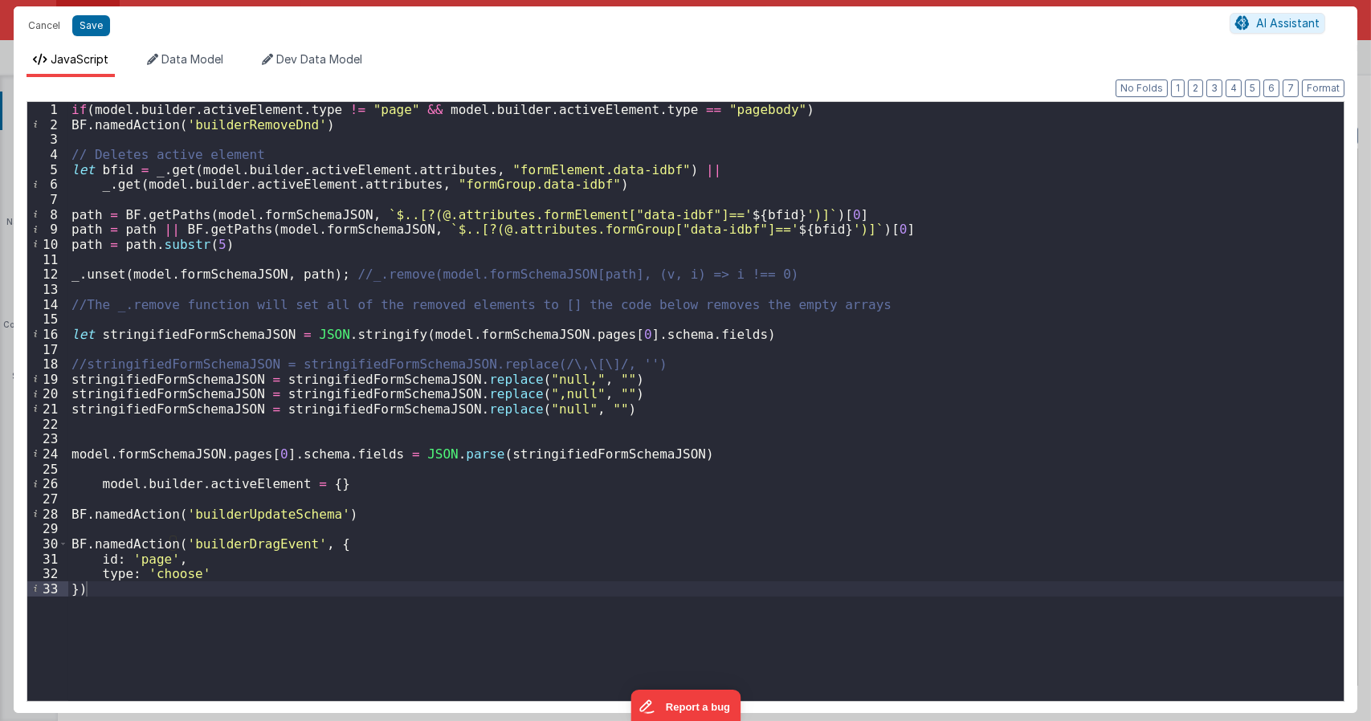
scroll to position [1844, 0]
click at [87, 24] on button "Save" at bounding box center [91, 25] width 38 height 21
type textarea "Dnd version - my baby, please don't touch"
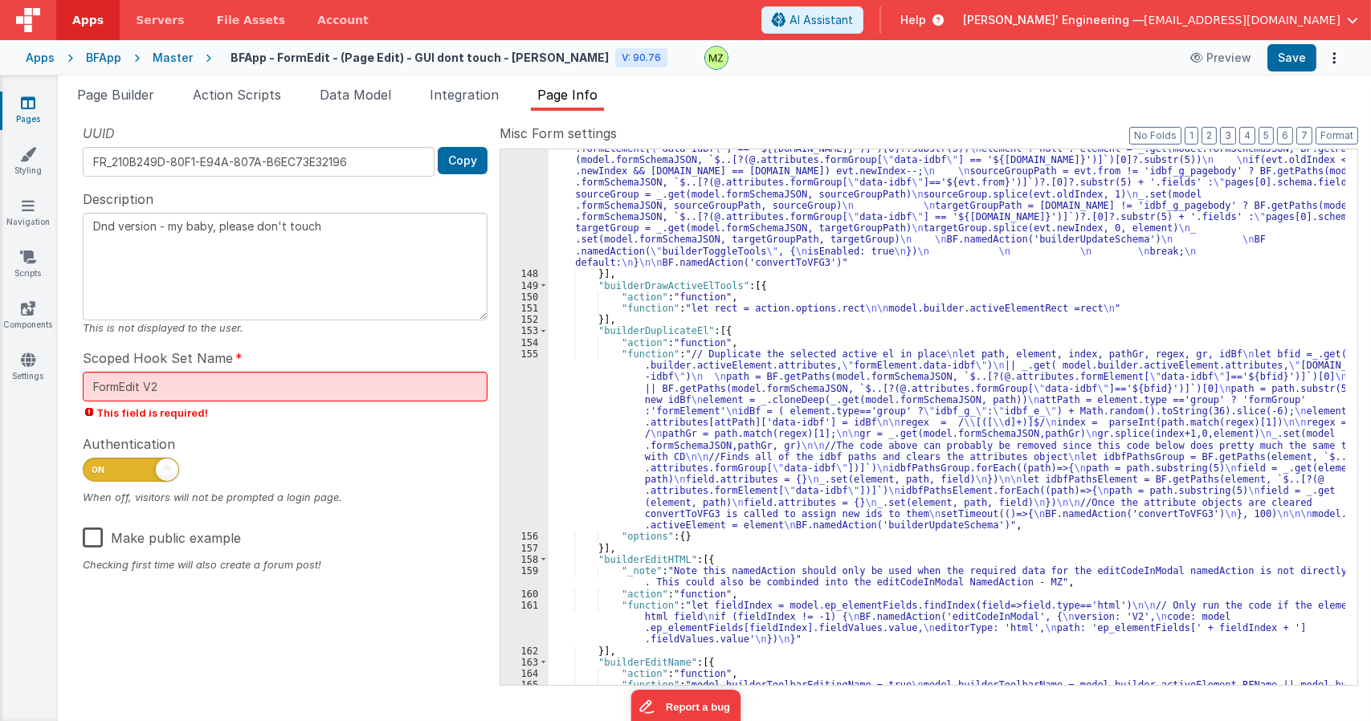
scroll to position [2987, 0]
click at [699, 428] on div ""function" : "let evt = action.options; \n let id = evt.id; \n let element, sou…" at bounding box center [946, 194] width 797 height 1266
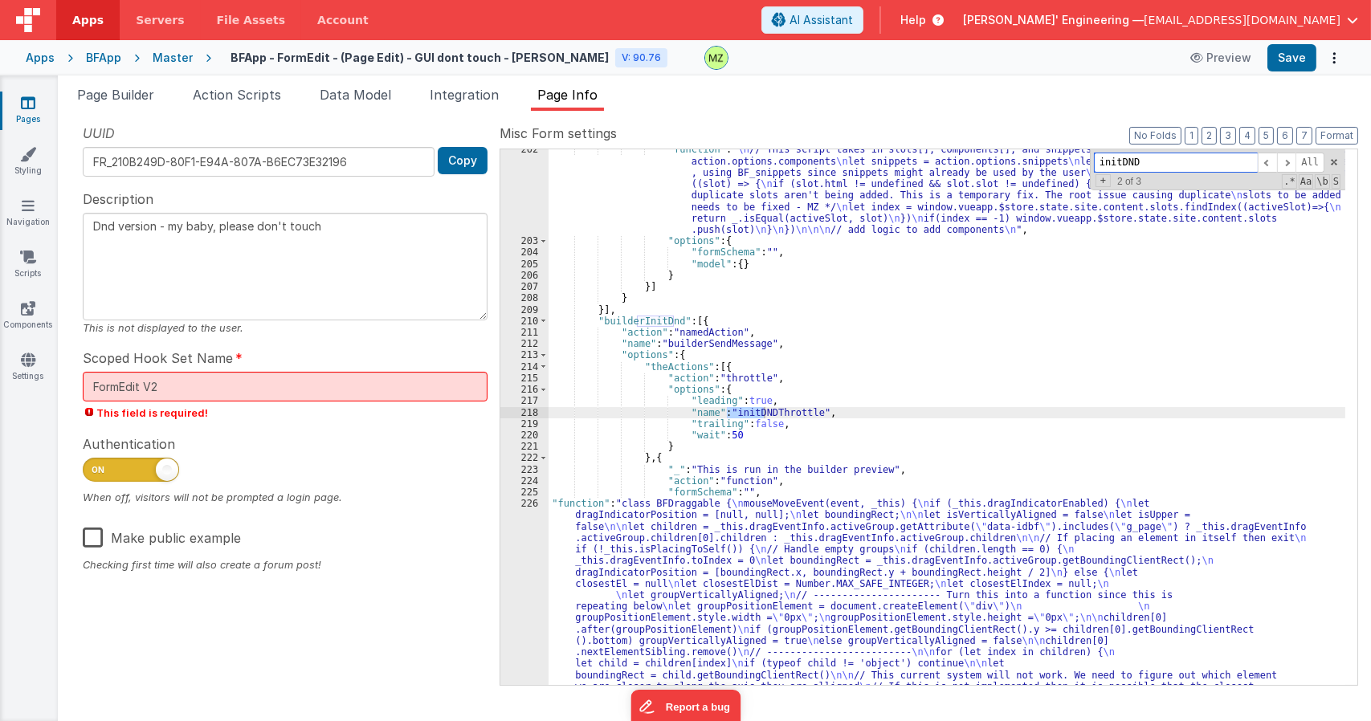
scroll to position [4285, 0]
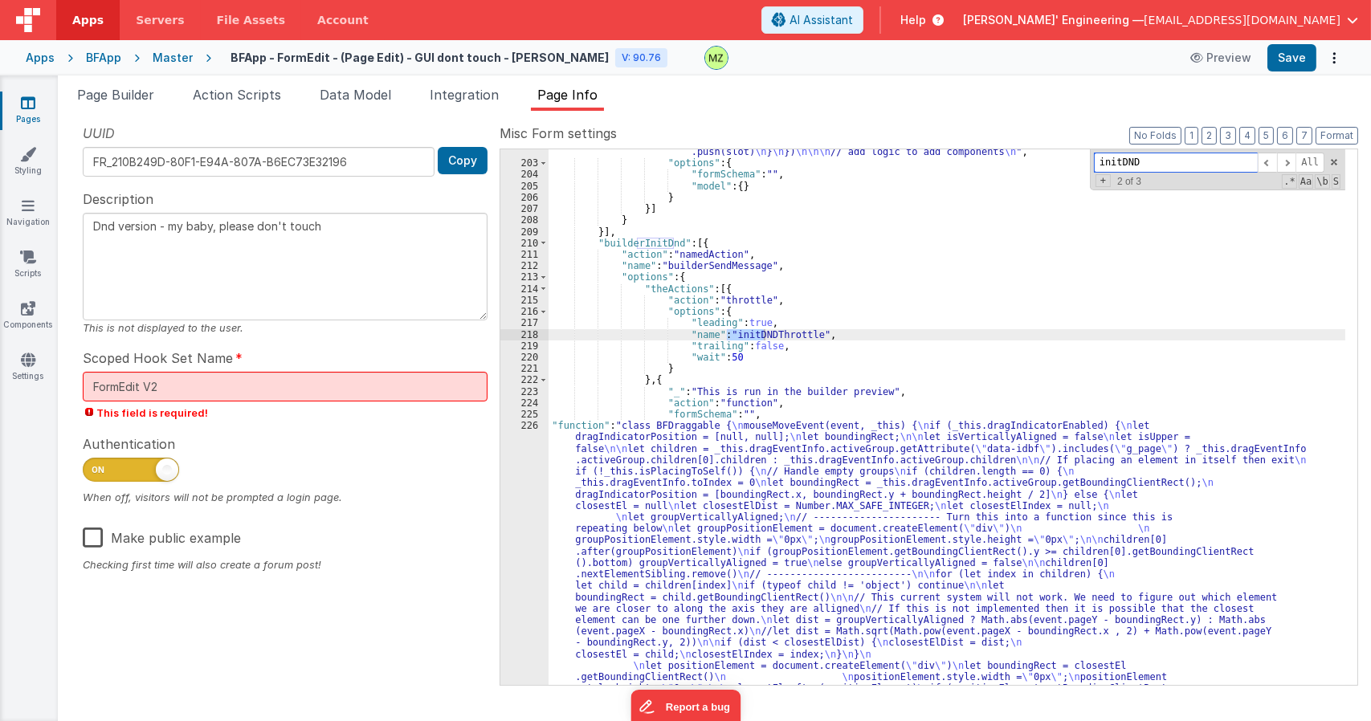
type input "initDND"
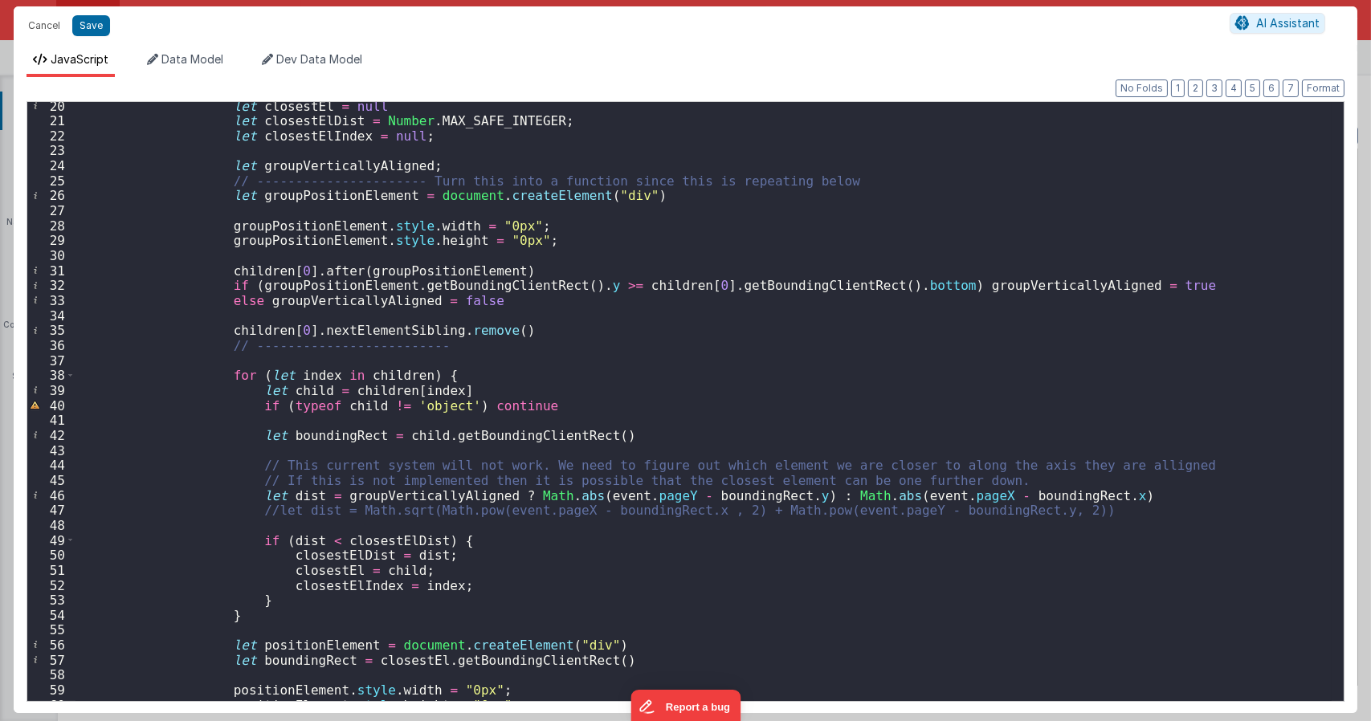
scroll to position [0, 0]
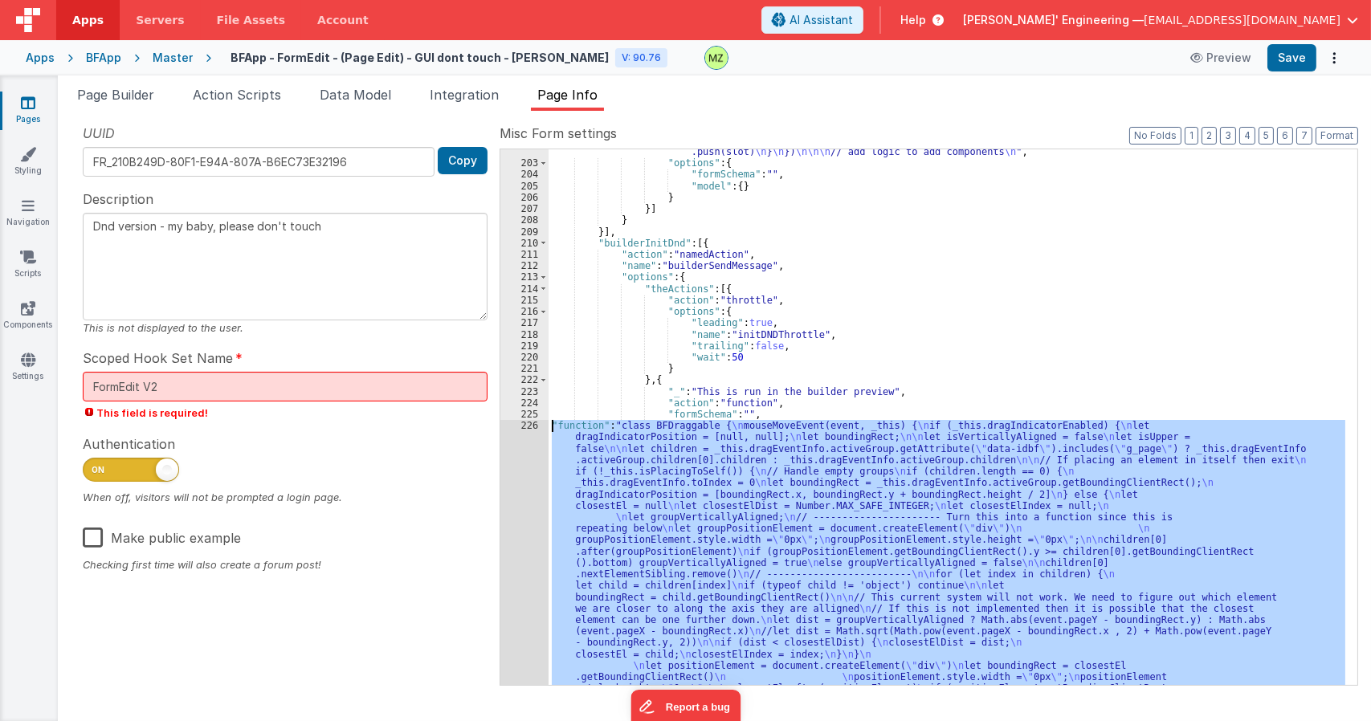
click at [739, 460] on div ""function" : " \n // This script takes in slots[], components[], and snippets[]…" at bounding box center [946, 417] width 797 height 536
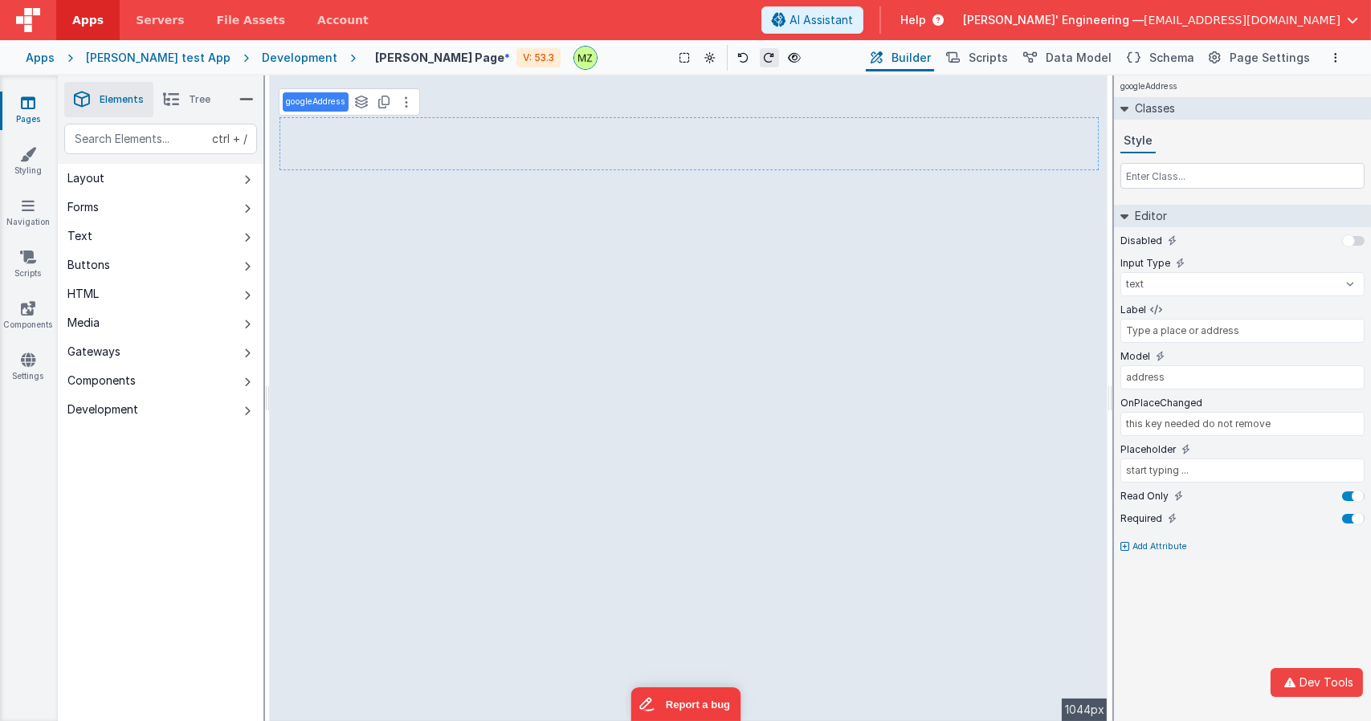
click at [276, 65] on div "Development" at bounding box center [299, 58] width 75 height 16
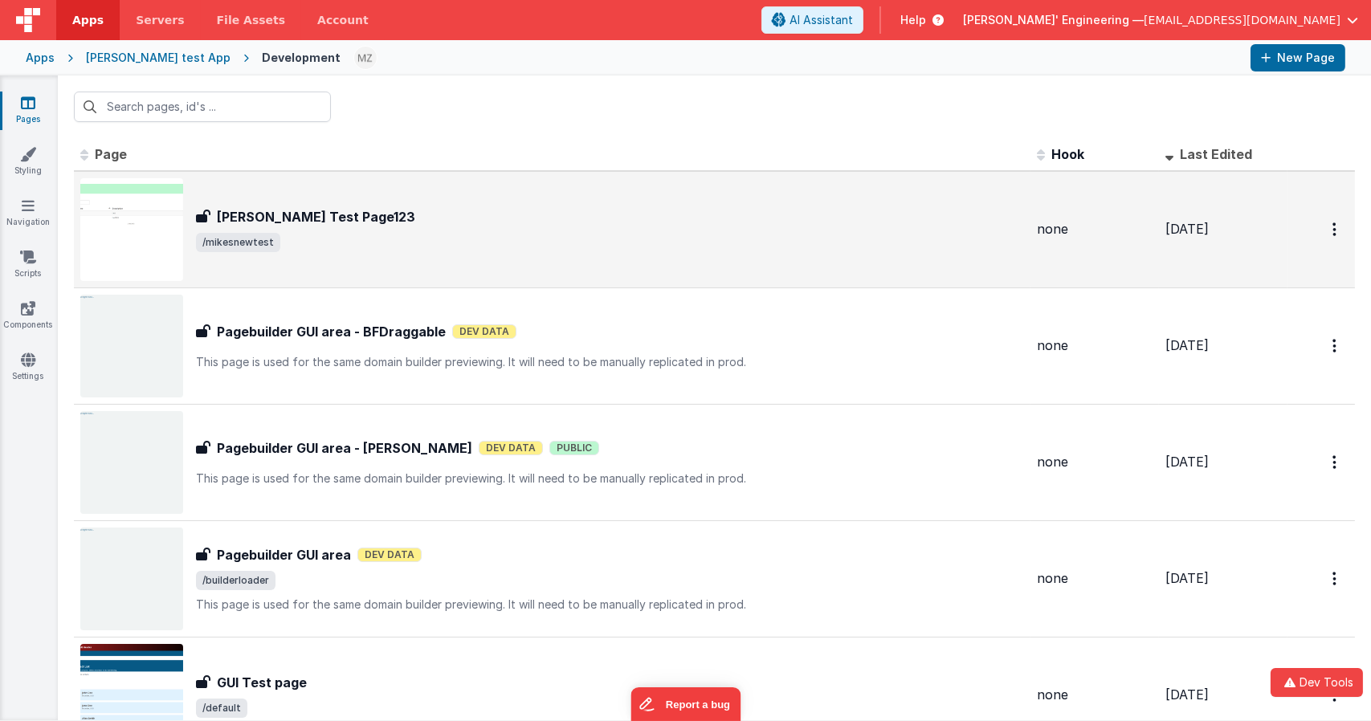
click at [386, 207] on div "[PERSON_NAME] Test Page123" at bounding box center [610, 216] width 828 height 19
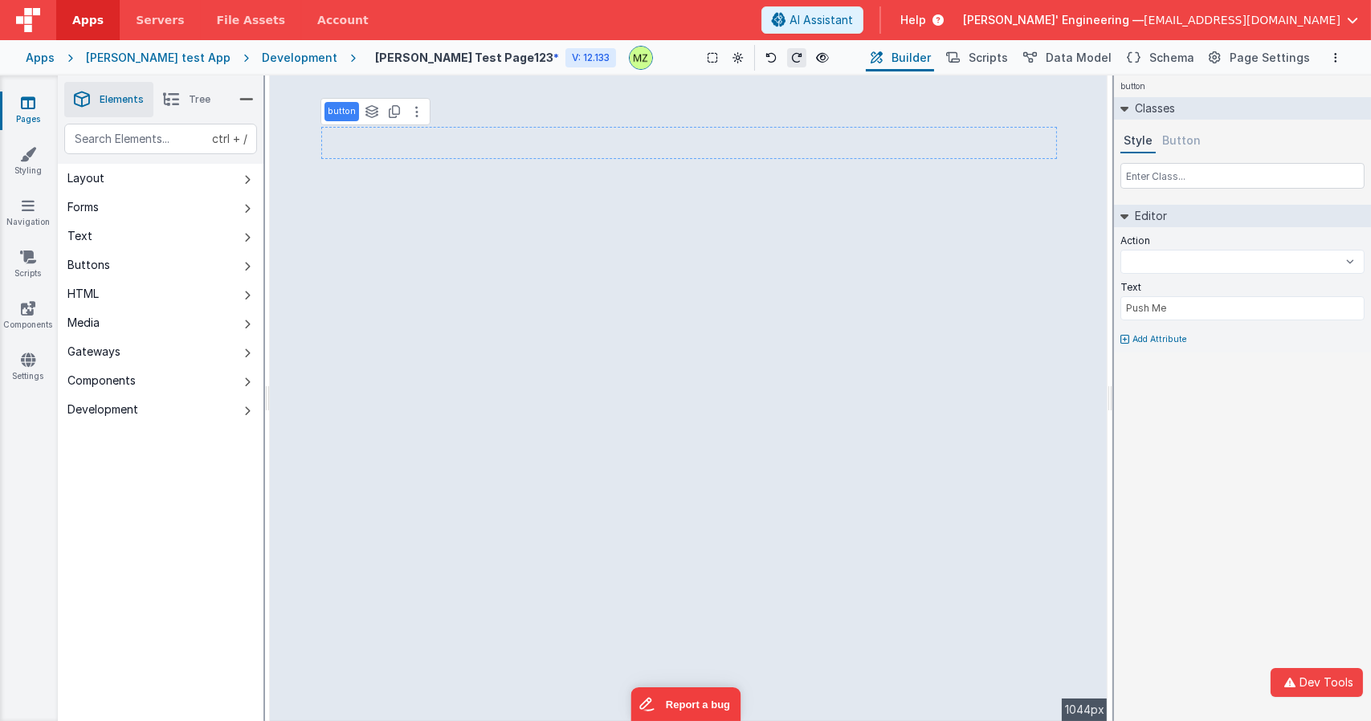
select select
type input "dataTable"
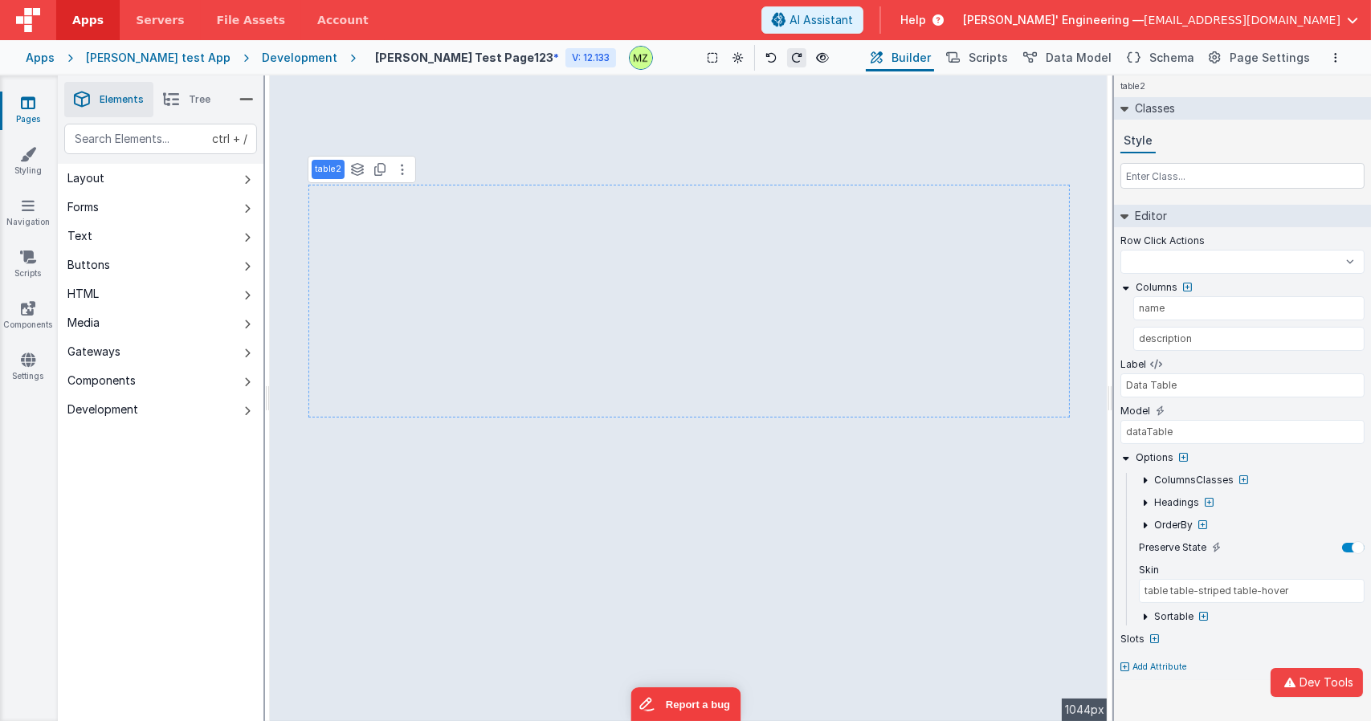
select select
type input "Push Me"
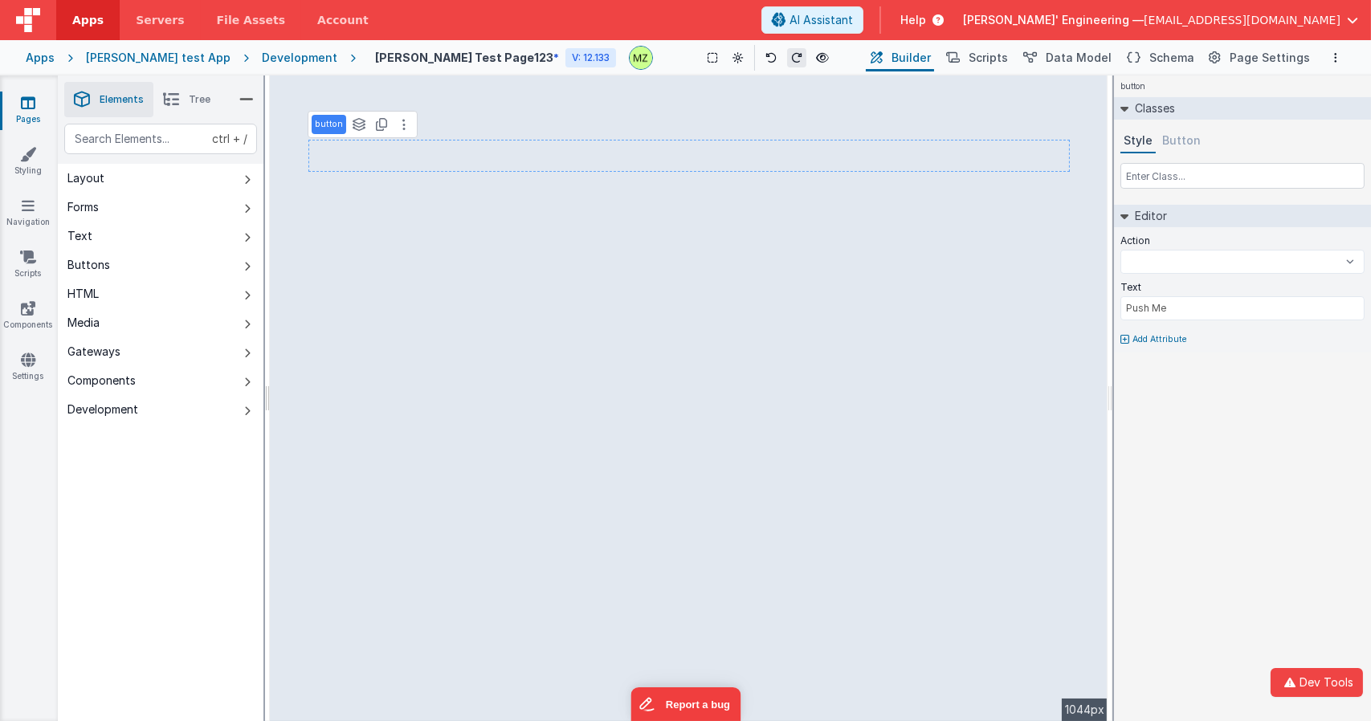
select select
type input "dataTable"
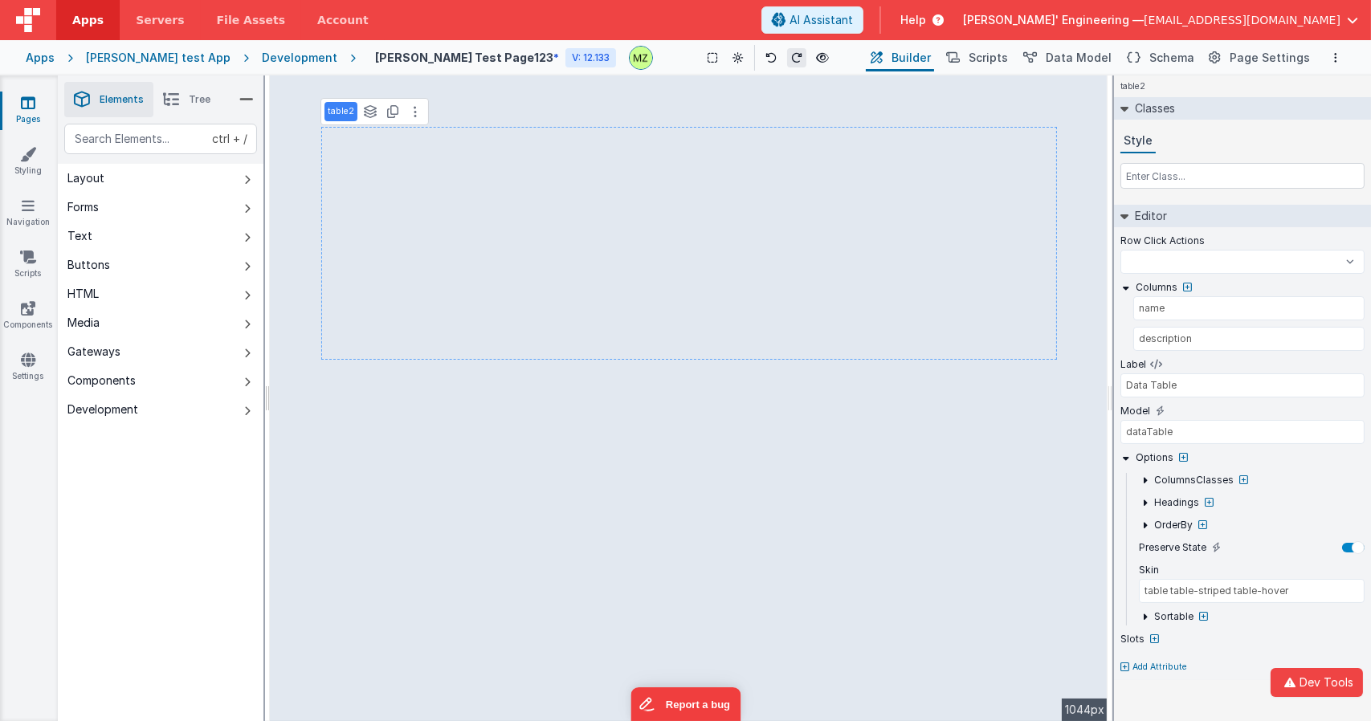
select select
type input "Push Me"
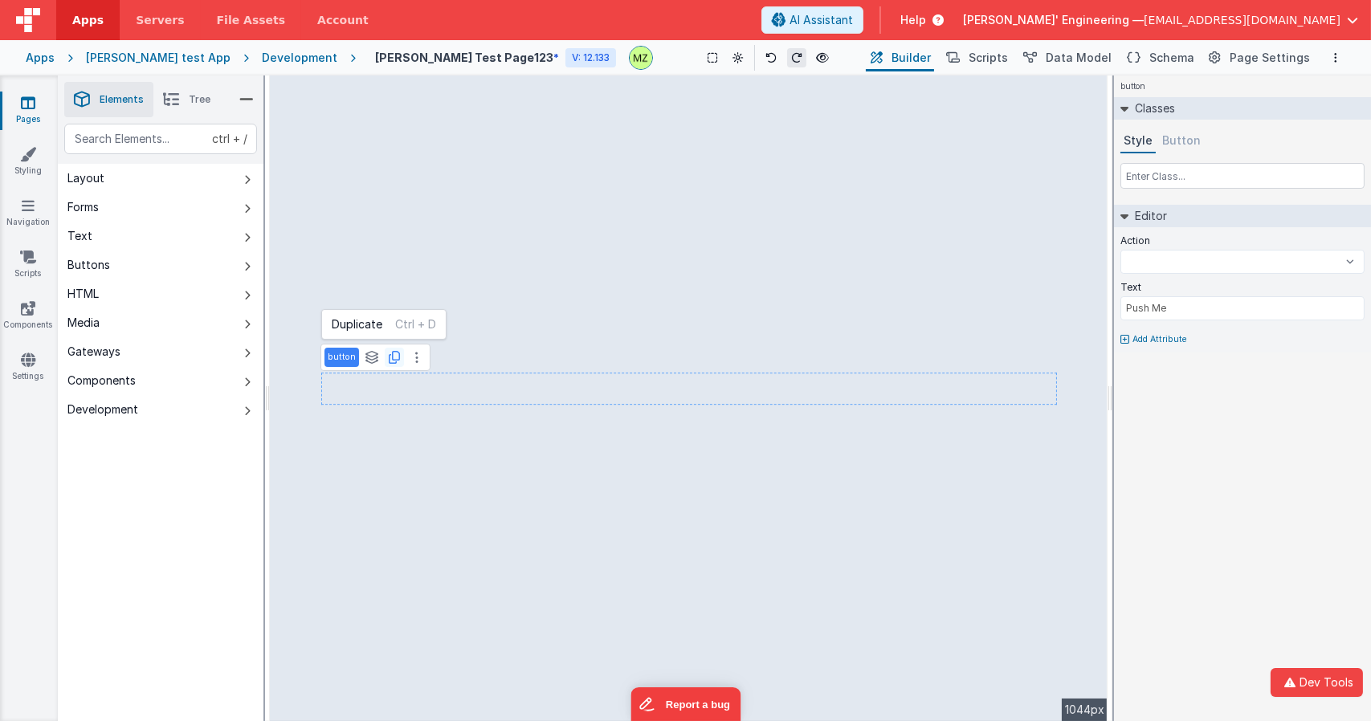
select select
type input "dataTable"
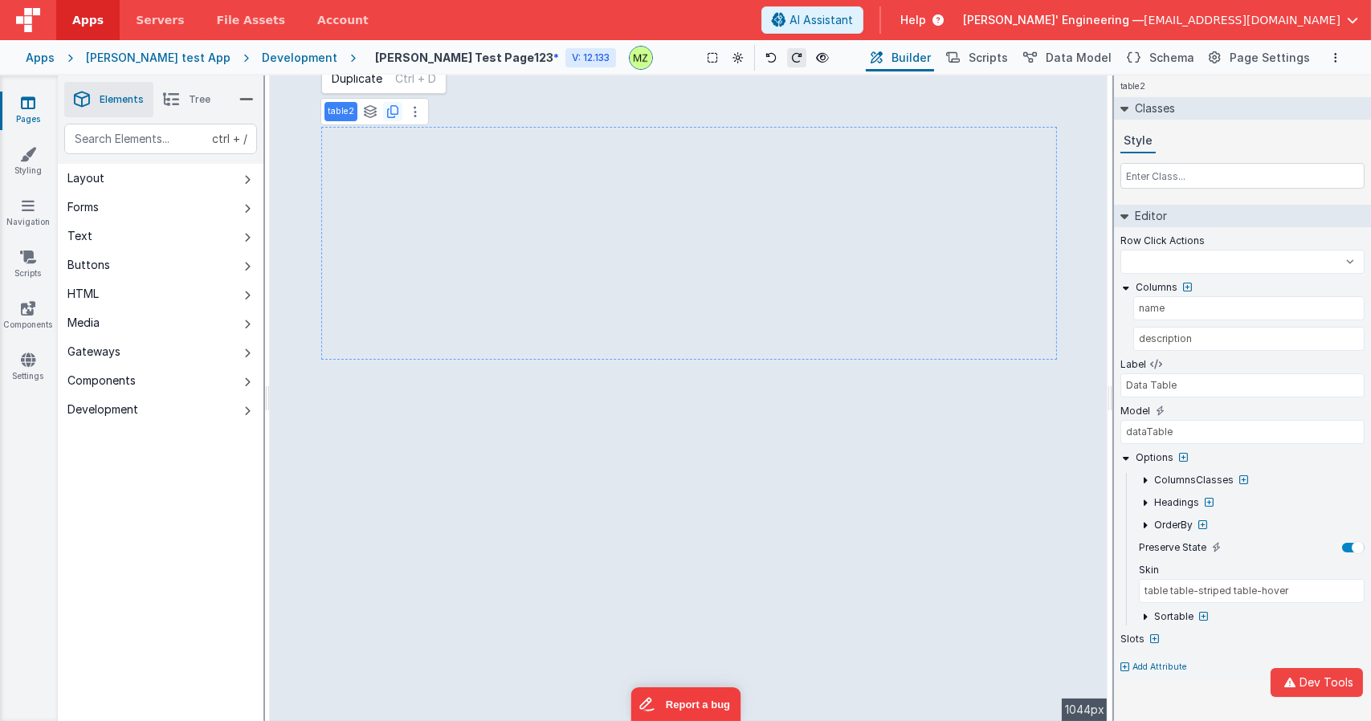
select select
type input "Push Me"
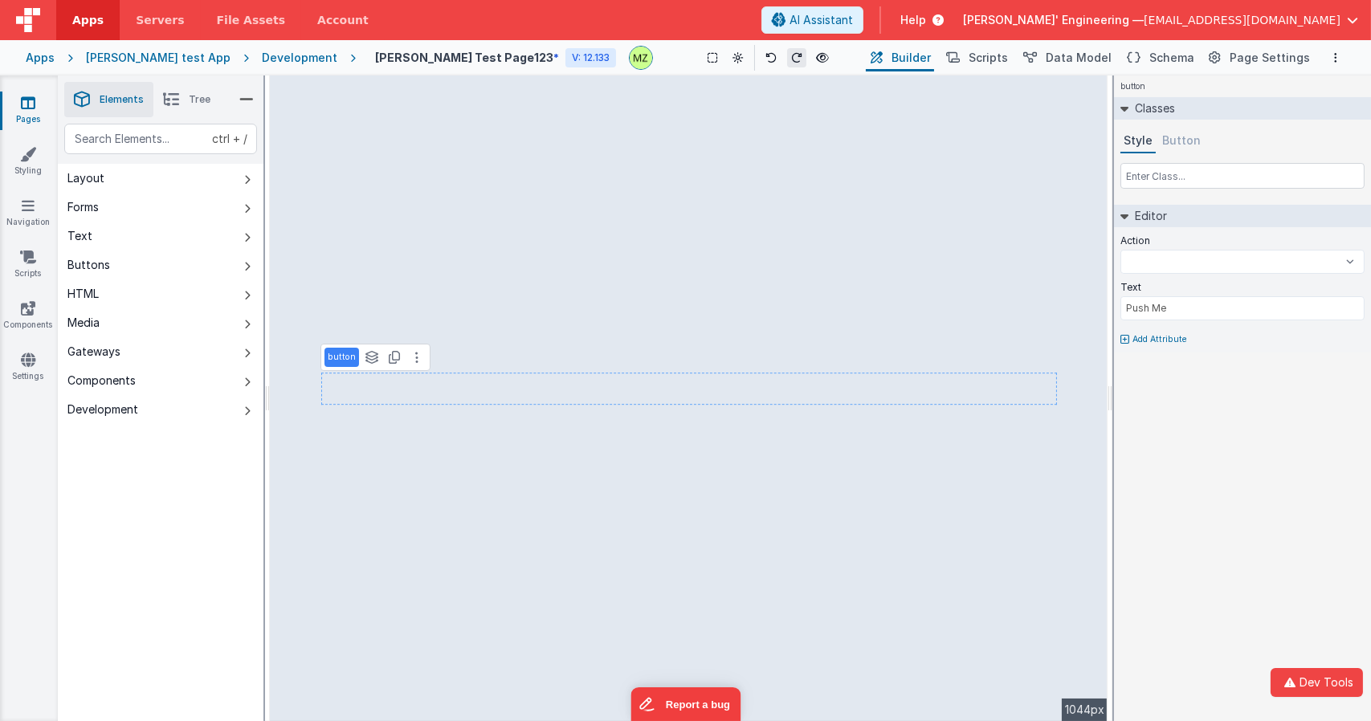
click at [1192, 157] on div "Style Button" at bounding box center [1242, 158] width 244 height 59
click at [1186, 146] on button "Button" at bounding box center [1181, 141] width 45 height 24
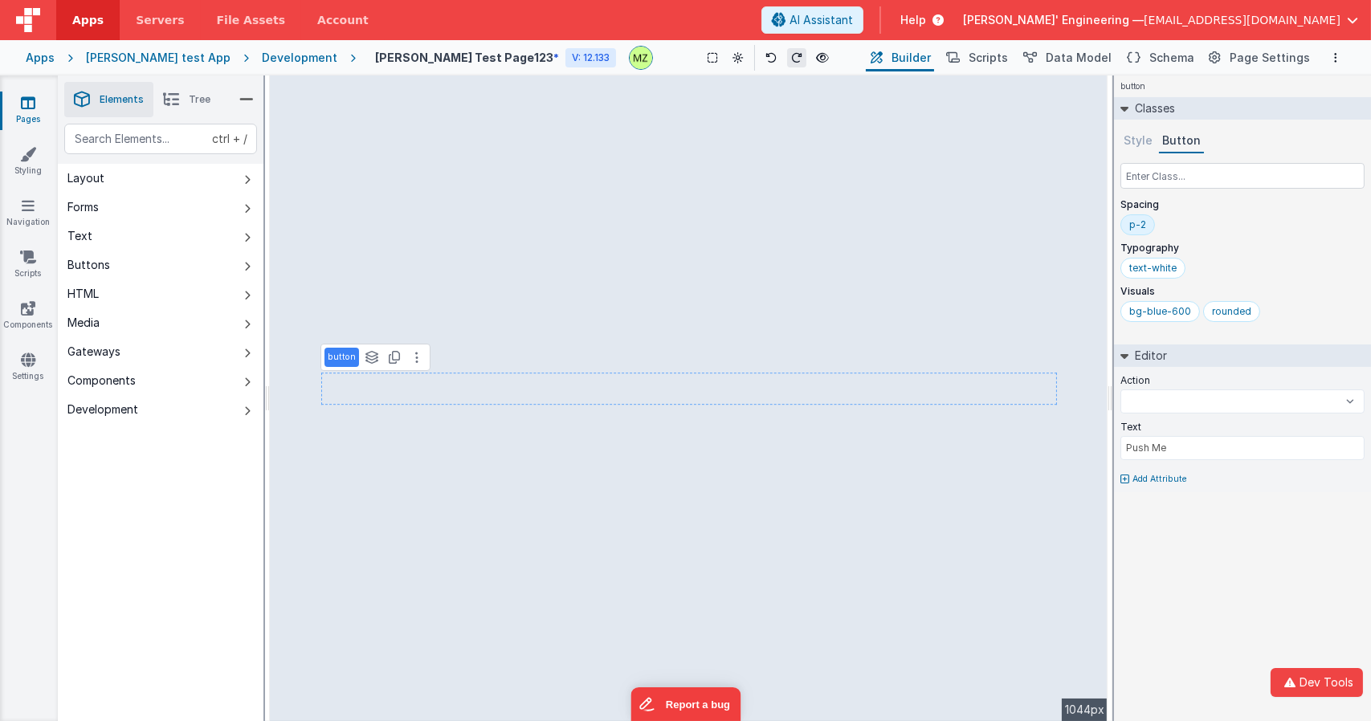
click at [1172, 157] on div "Style Button Spacing p-2 Typography text-white Visuals bg-blue-600 rounded" at bounding box center [1242, 228] width 244 height 199
click at [1154, 305] on div "bg-blue-600" at bounding box center [1160, 311] width 62 height 13
click at [1159, 314] on input "bg-blue-600" at bounding box center [1161, 313] width 64 height 18
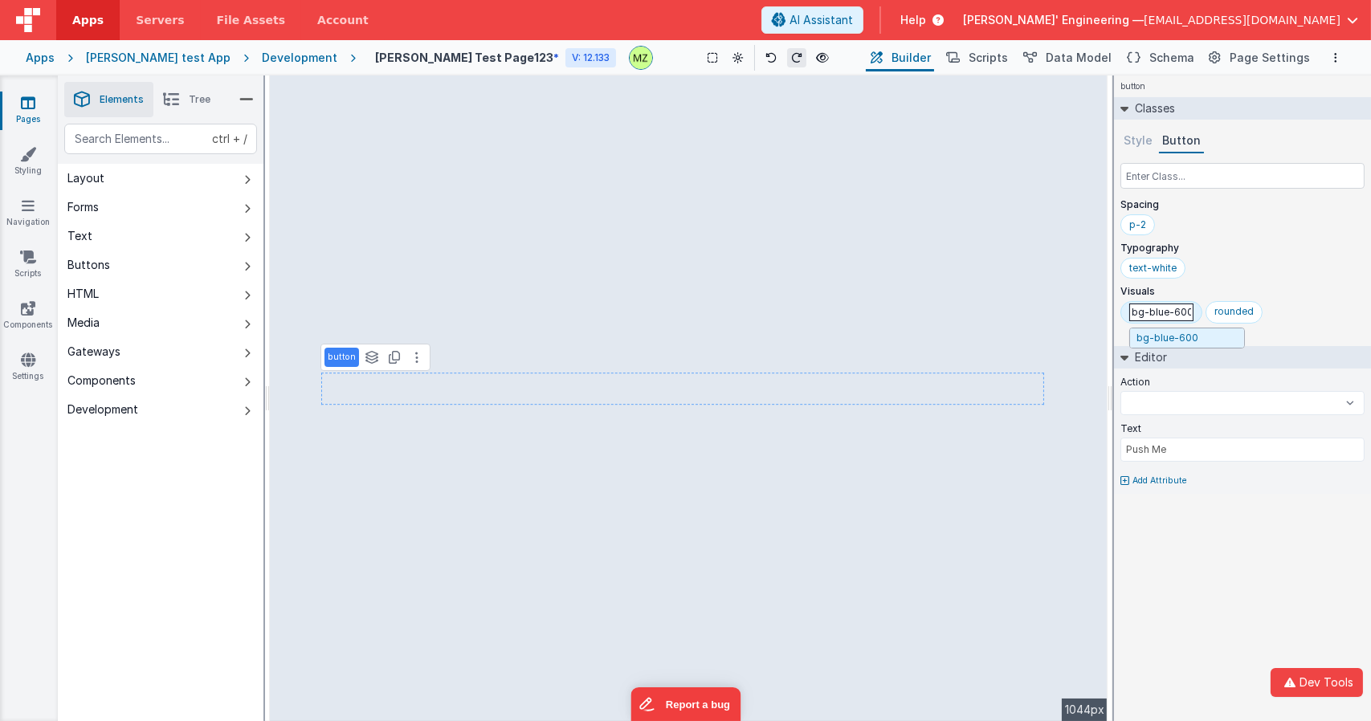
select select
type input "bg-g-600"
select select
type input "bg-gre-600"
select select
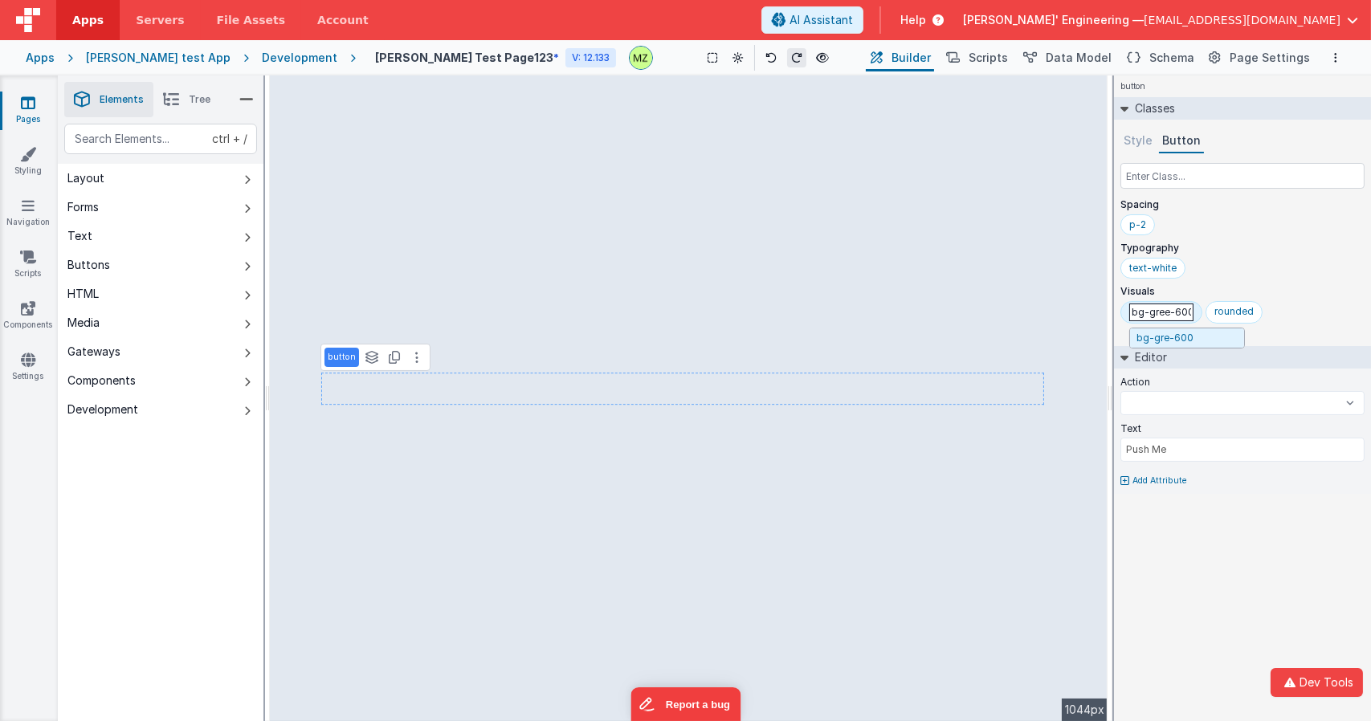
type input "bg-green-600"
click at [1143, 276] on div "text-white" at bounding box center [1152, 268] width 65 height 21
click at [1171, 267] on input "text-white" at bounding box center [1161, 269] width 64 height 18
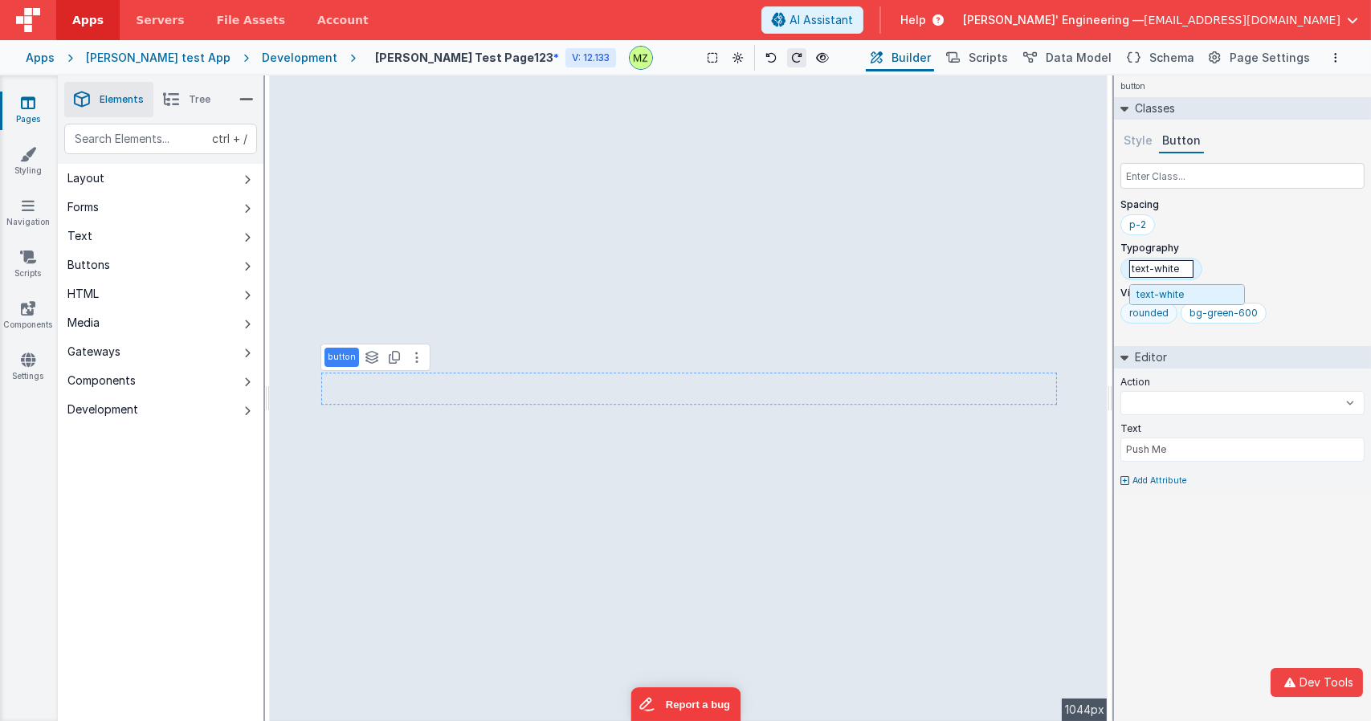
select select
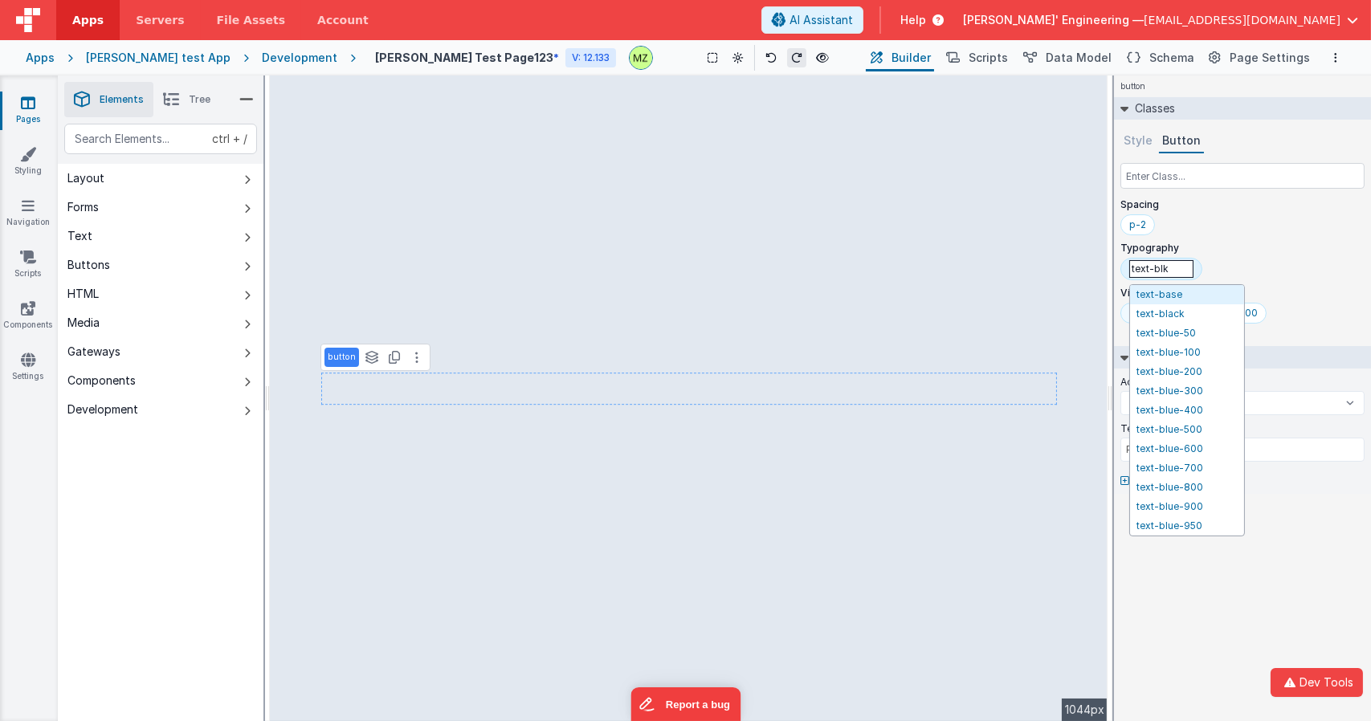
type input "text-blka"
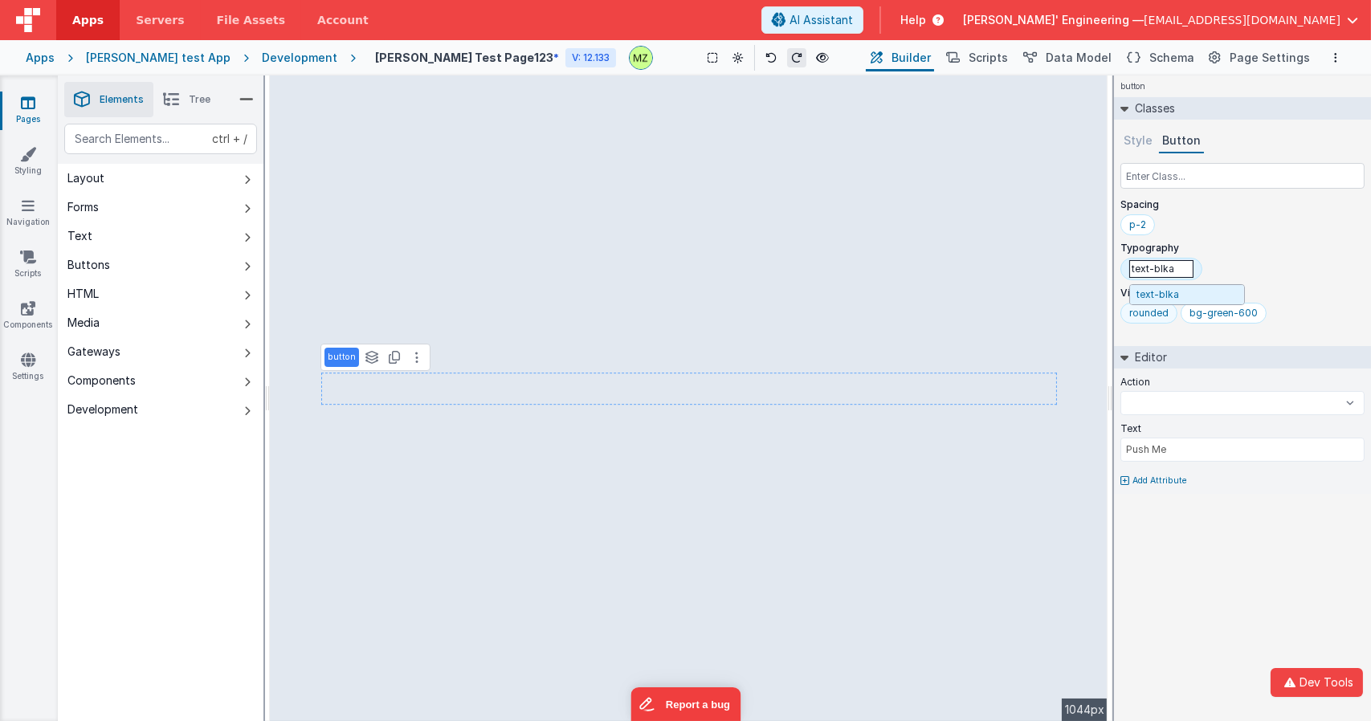
select select
type input "text-bl"
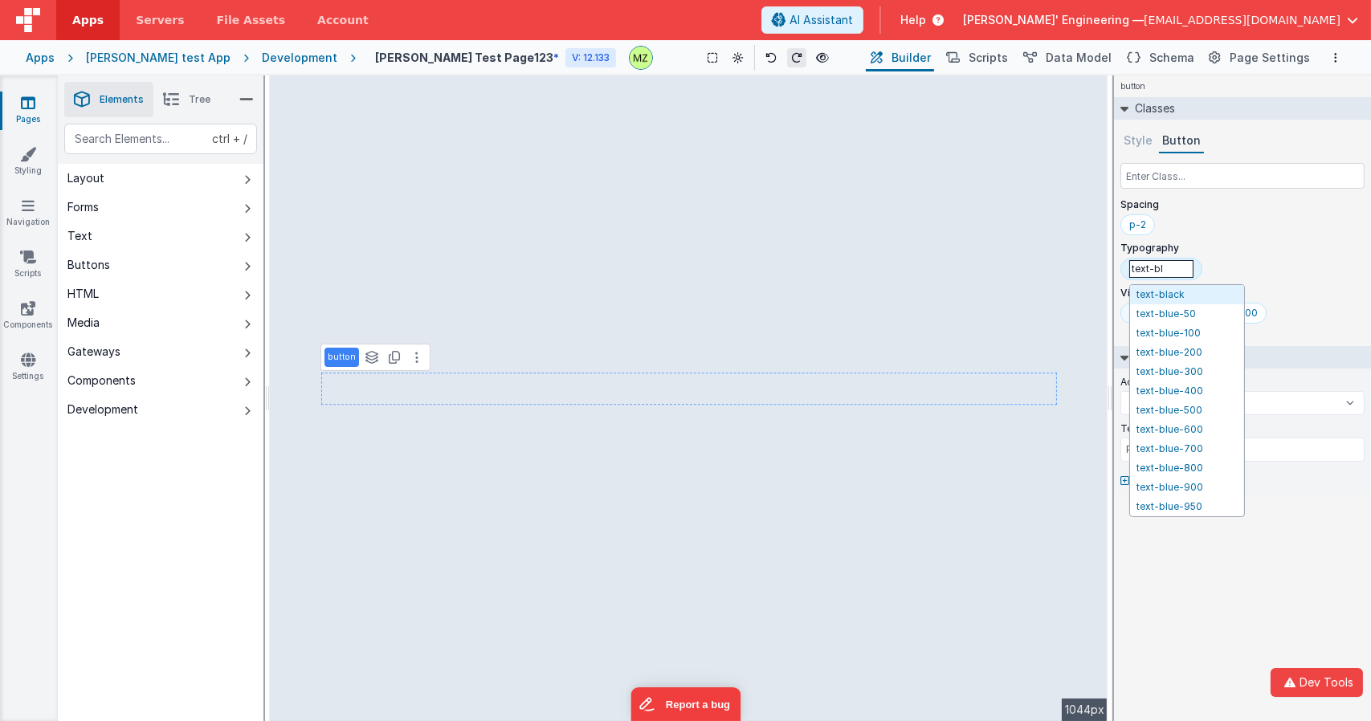
select select
type input "text-b"
select select
type input "text-bl"
select select
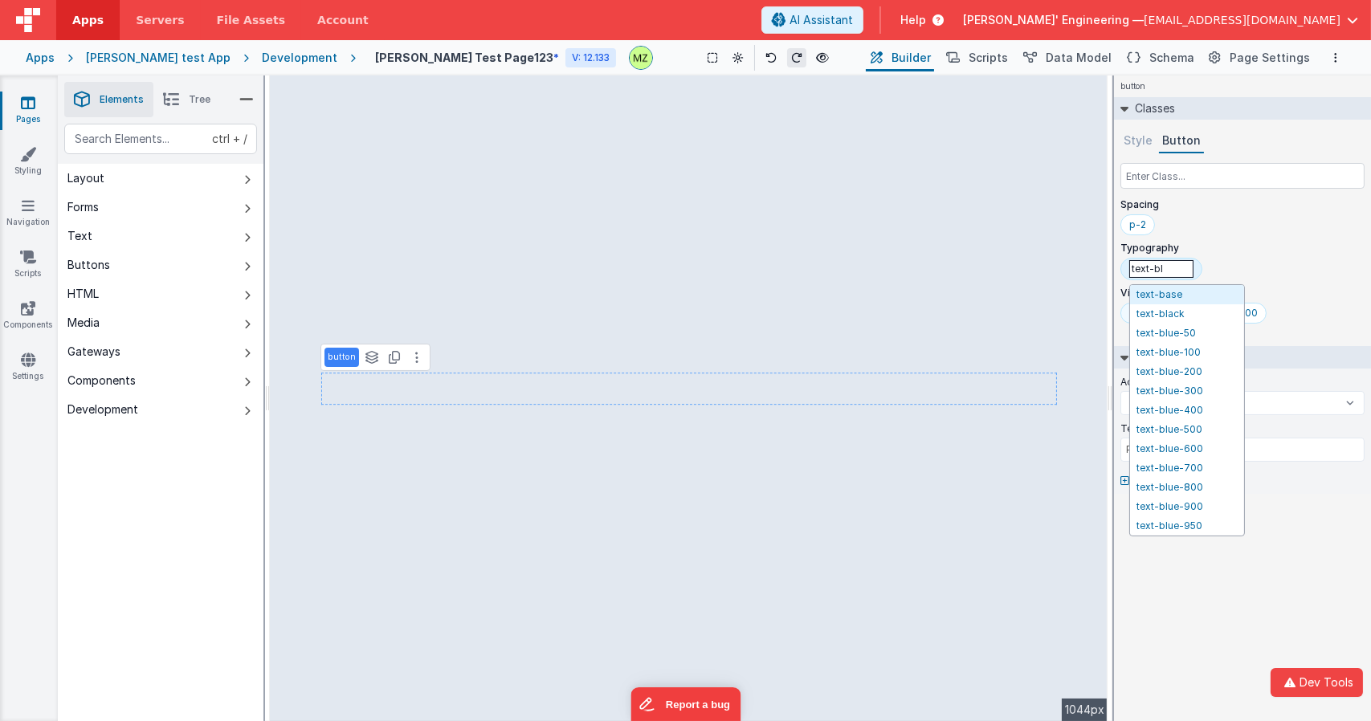
type input "text-bla"
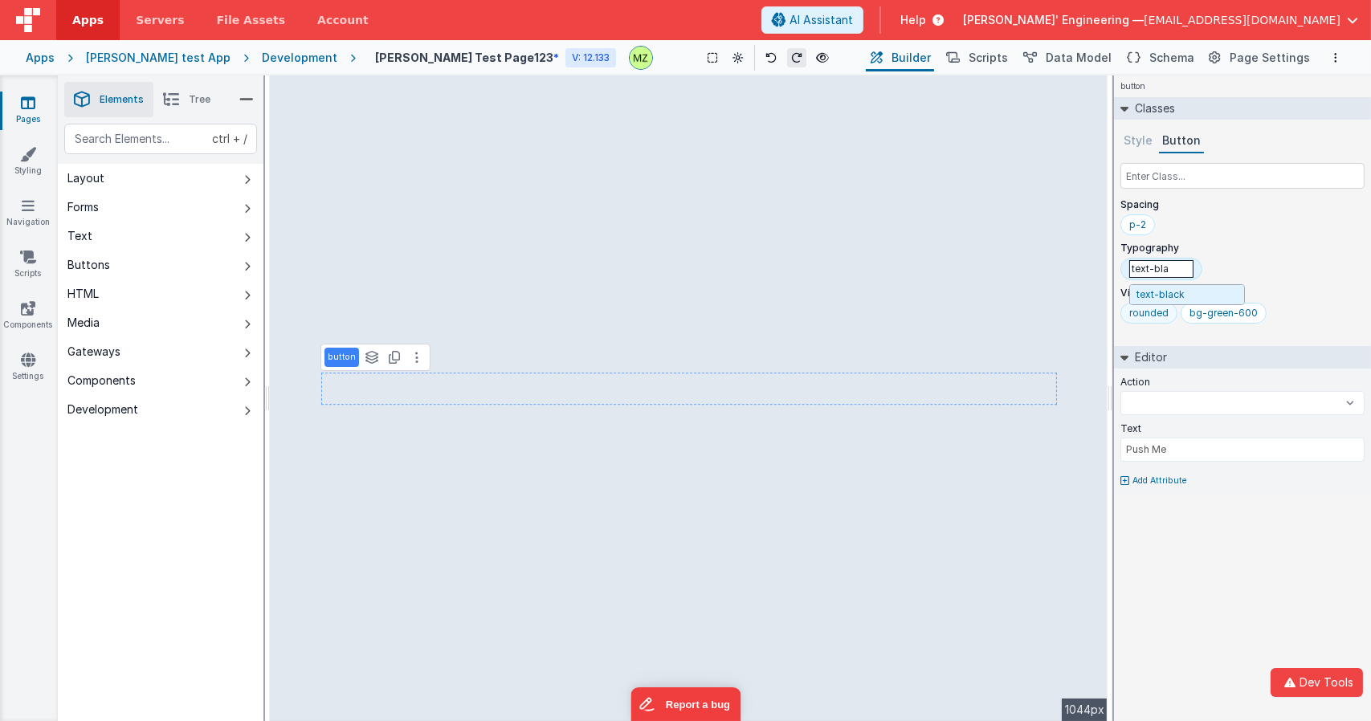
select select
type input "text-black"
click at [1212, 401] on select "Test Script test test 123 BigFunction button_callForHelp onAppLoad onLogin" at bounding box center [1242, 401] width 244 height 24
click at [1232, 388] on div "Action Test Script test test 123 BigFunction button_callForHelp onAppLoad onLog…" at bounding box center [1242, 396] width 244 height 47
click at [1204, 454] on input "Push Me" at bounding box center [1242, 448] width 244 height 24
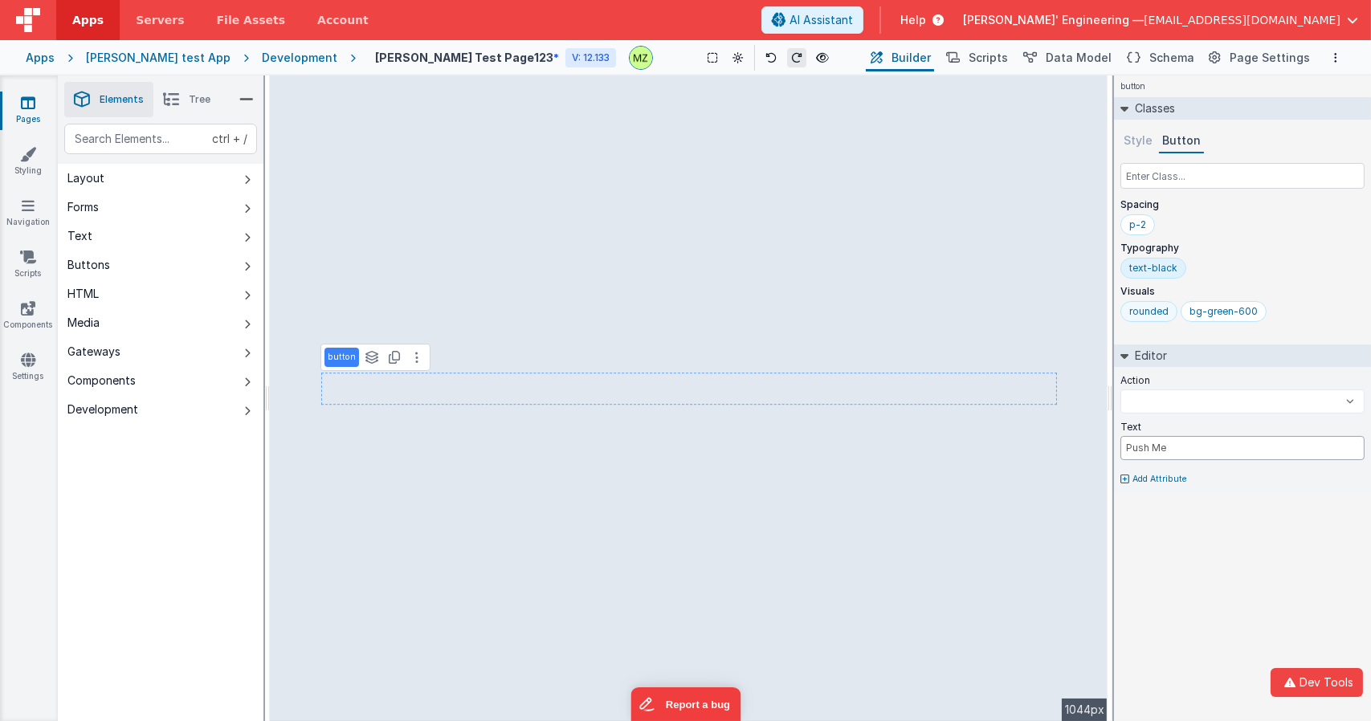
select select
type input "Push"
select select
type input "S"
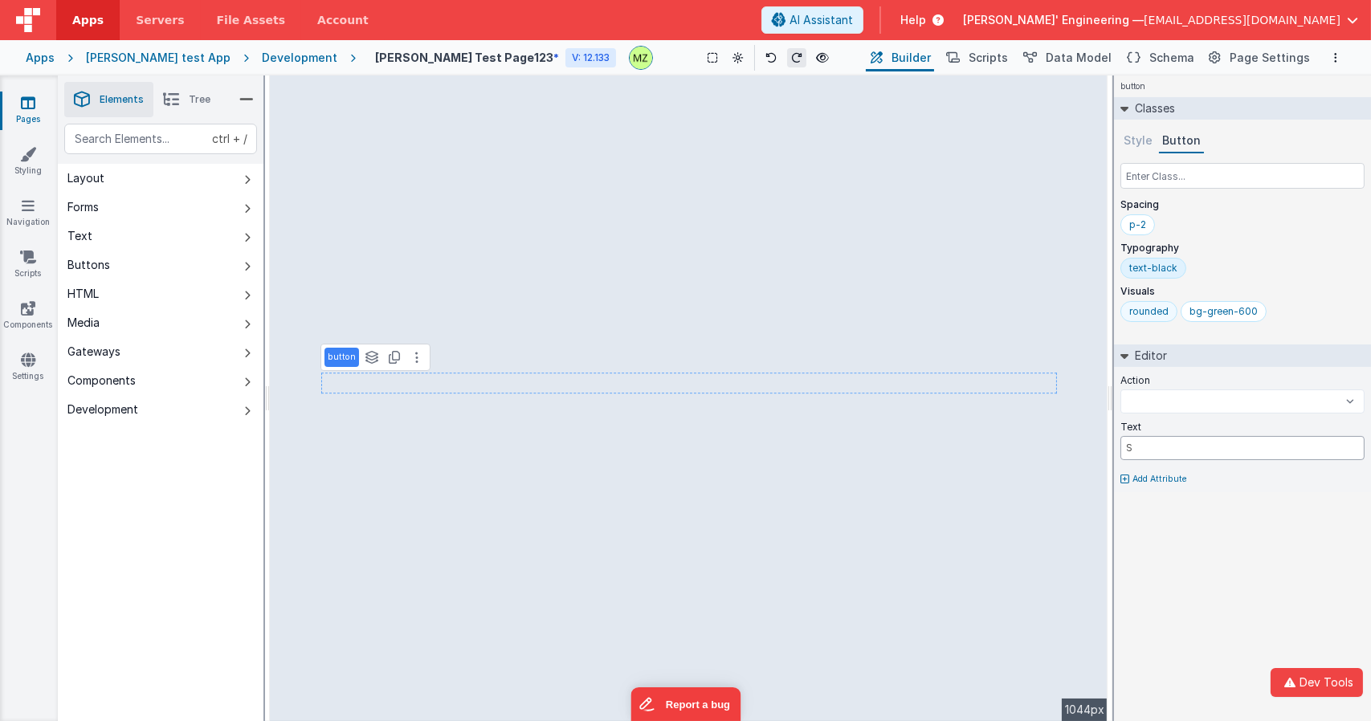
select select
type input "Sub"
select select
type input "Subm"
select select
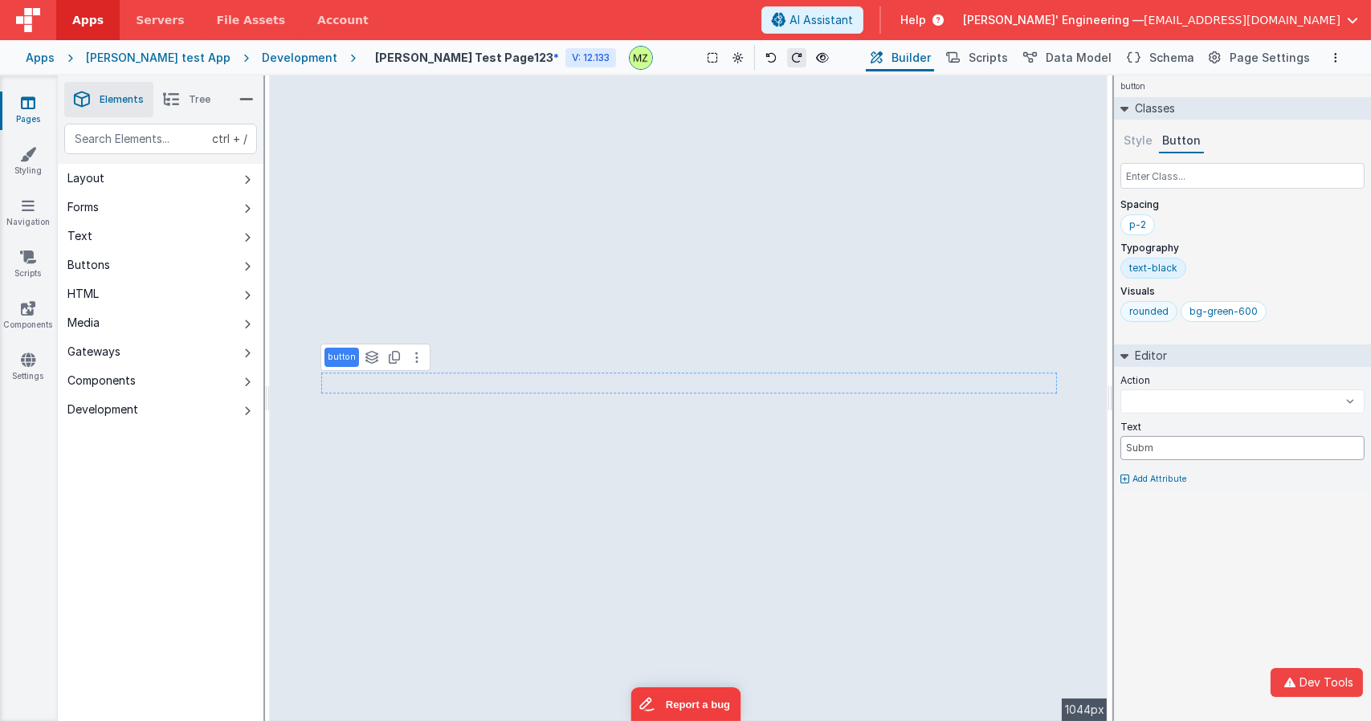
type input "Submi"
select select
type input "Submit"
select select
type input "Submit"
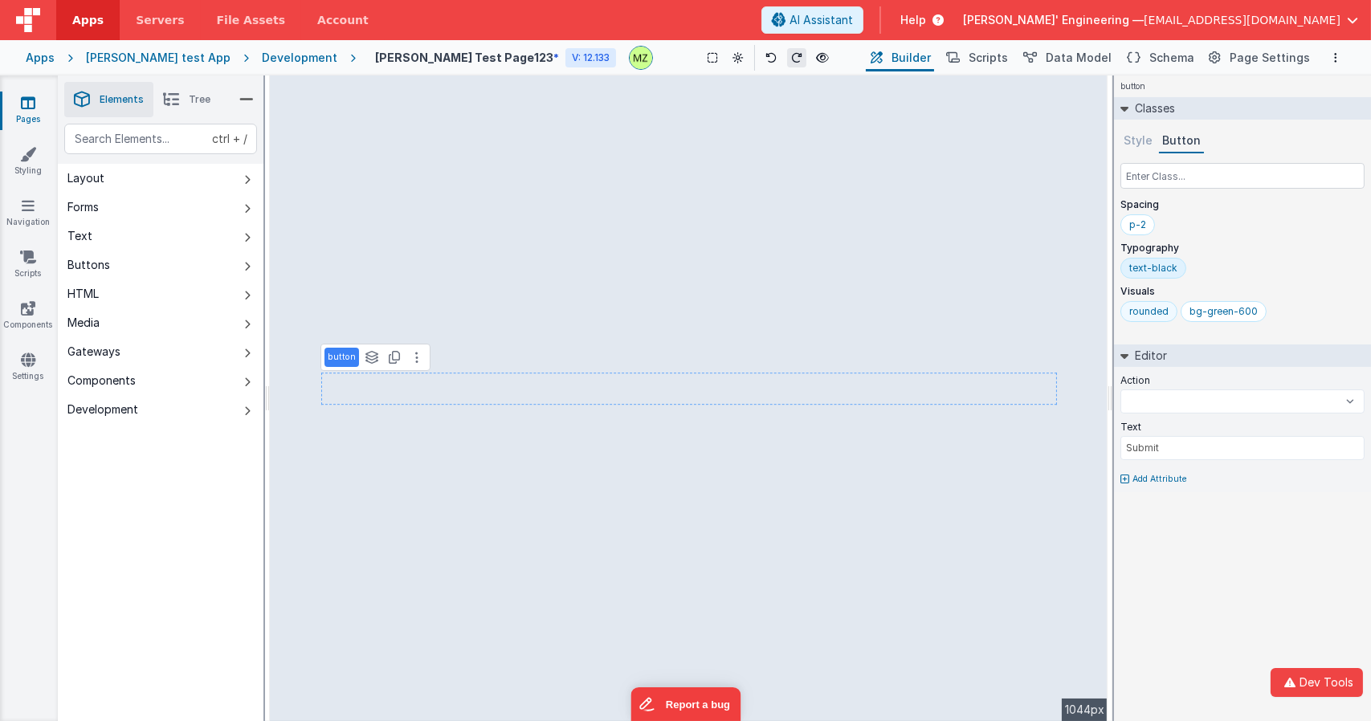
click at [1165, 532] on div "button Classes Style Button Spacing p-2 Typography text-black Visuals rounded b…" at bounding box center [1242, 398] width 257 height 646
click at [732, 60] on icon at bounding box center [737, 57] width 11 height 11
click at [723, 120] on button "Dark Mode" at bounding box center [773, 121] width 101 height 29
click at [734, 55] on icon at bounding box center [738, 57] width 9 height 11
click at [732, 88] on icon at bounding box center [738, 92] width 13 height 11
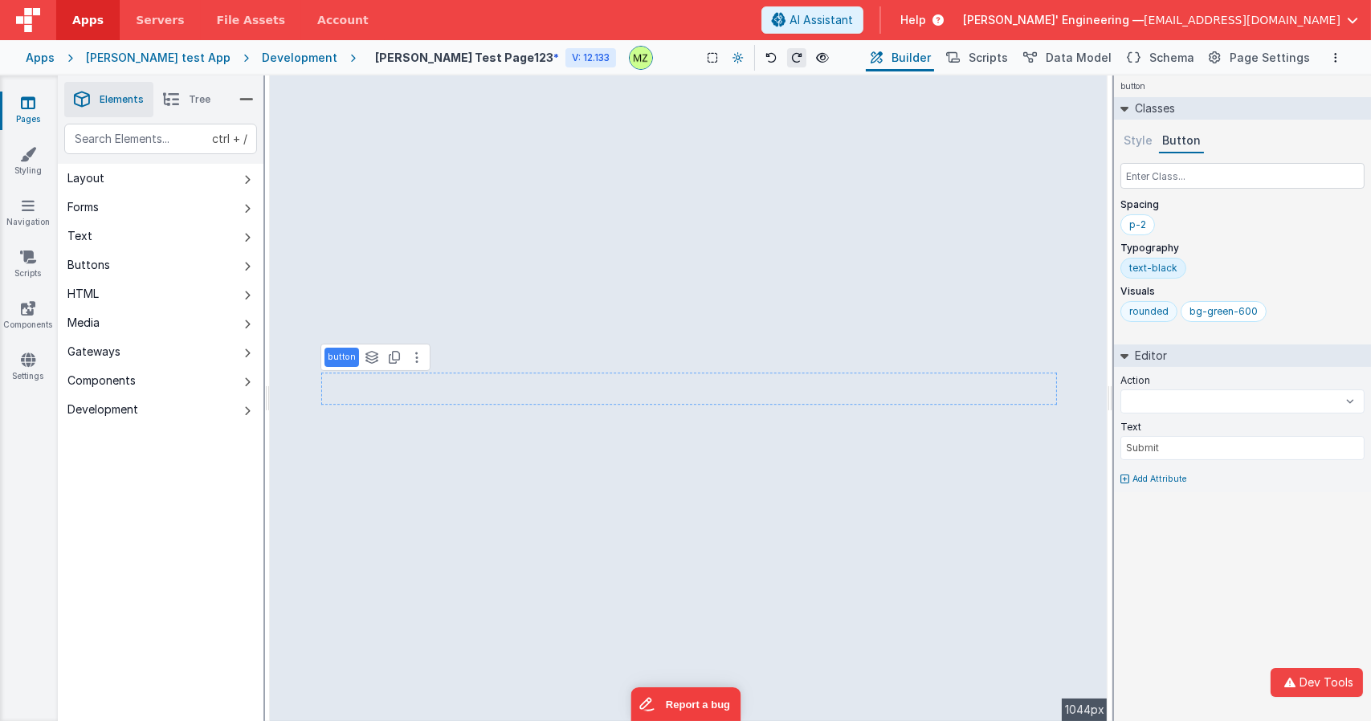
click at [732, 56] on icon at bounding box center [737, 57] width 11 height 11
click at [695, 56] on div at bounding box center [685, 360] width 1371 height 721
click at [415, 356] on button at bounding box center [416, 357] width 19 height 19
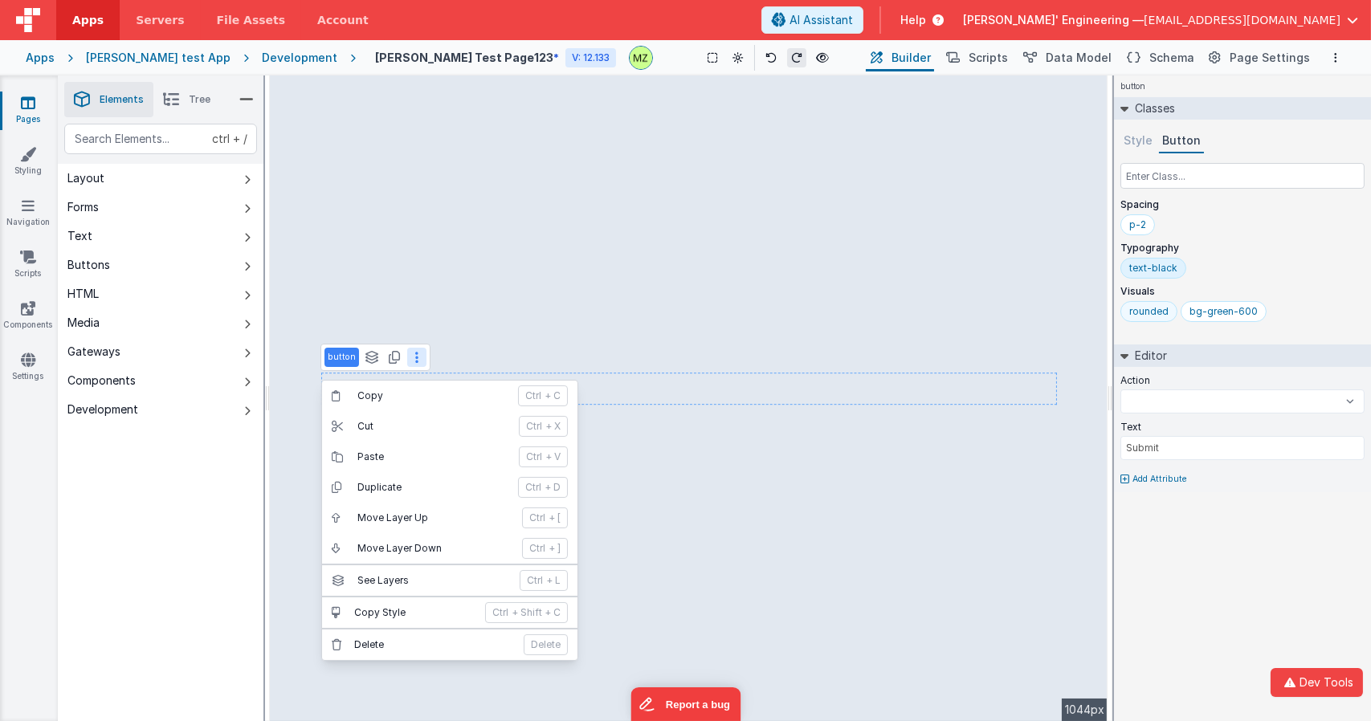
click at [197, 469] on div "ctrl + / Layout Forms Text Buttons HTML Media Gateways Components Development P…" at bounding box center [161, 460] width 206 height 673
click at [248, 489] on div "ctrl + / Layout Forms Text Buttons HTML Media Gateways Components Development P…" at bounding box center [161, 460] width 206 height 673
click at [207, 100] on span "Tree" at bounding box center [200, 99] width 22 height 13
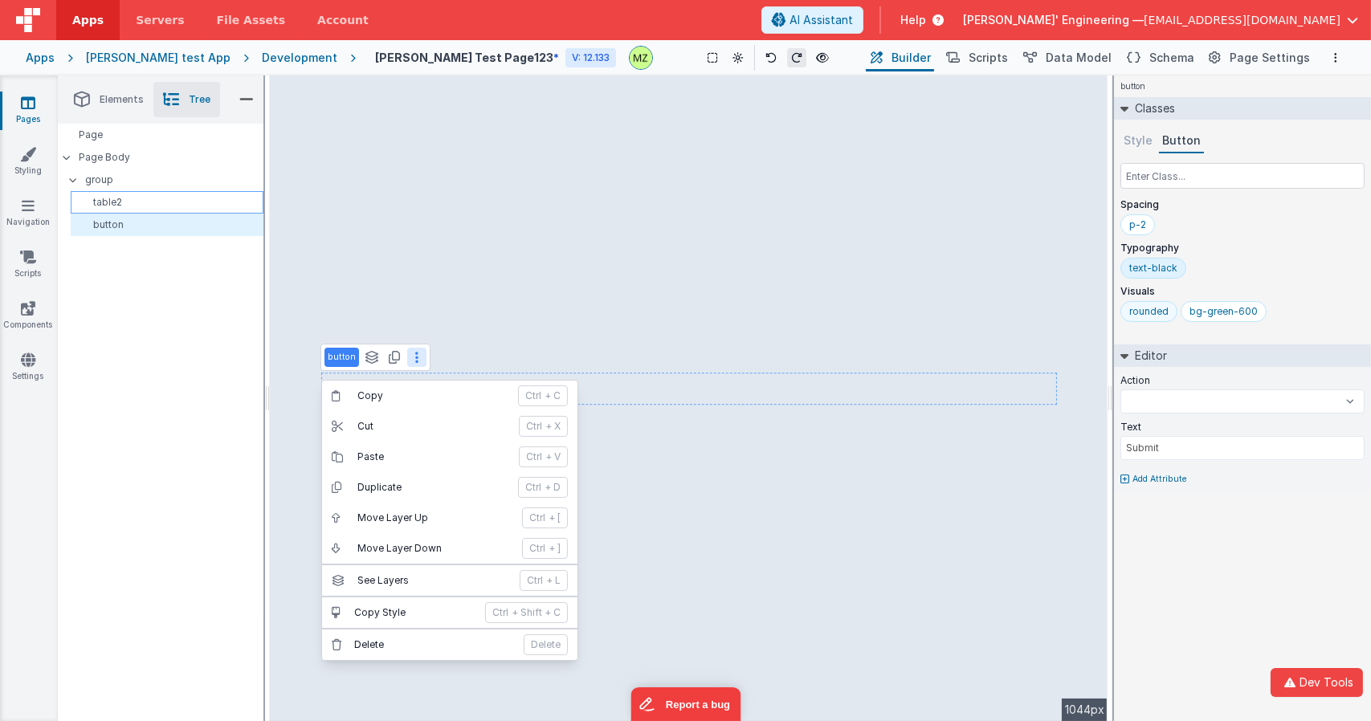
click at [120, 194] on div "table2" at bounding box center [167, 202] width 193 height 22
select select
type input "dataTable"
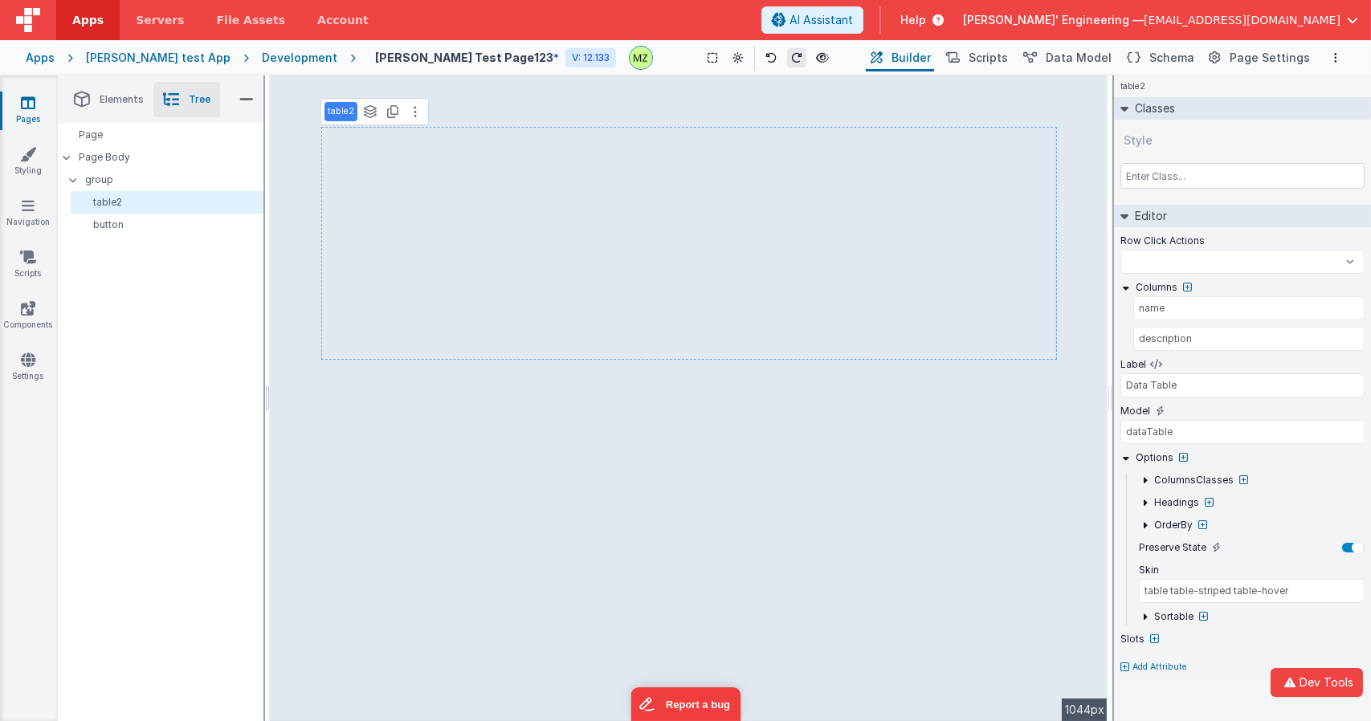
select select
type input "Submit"
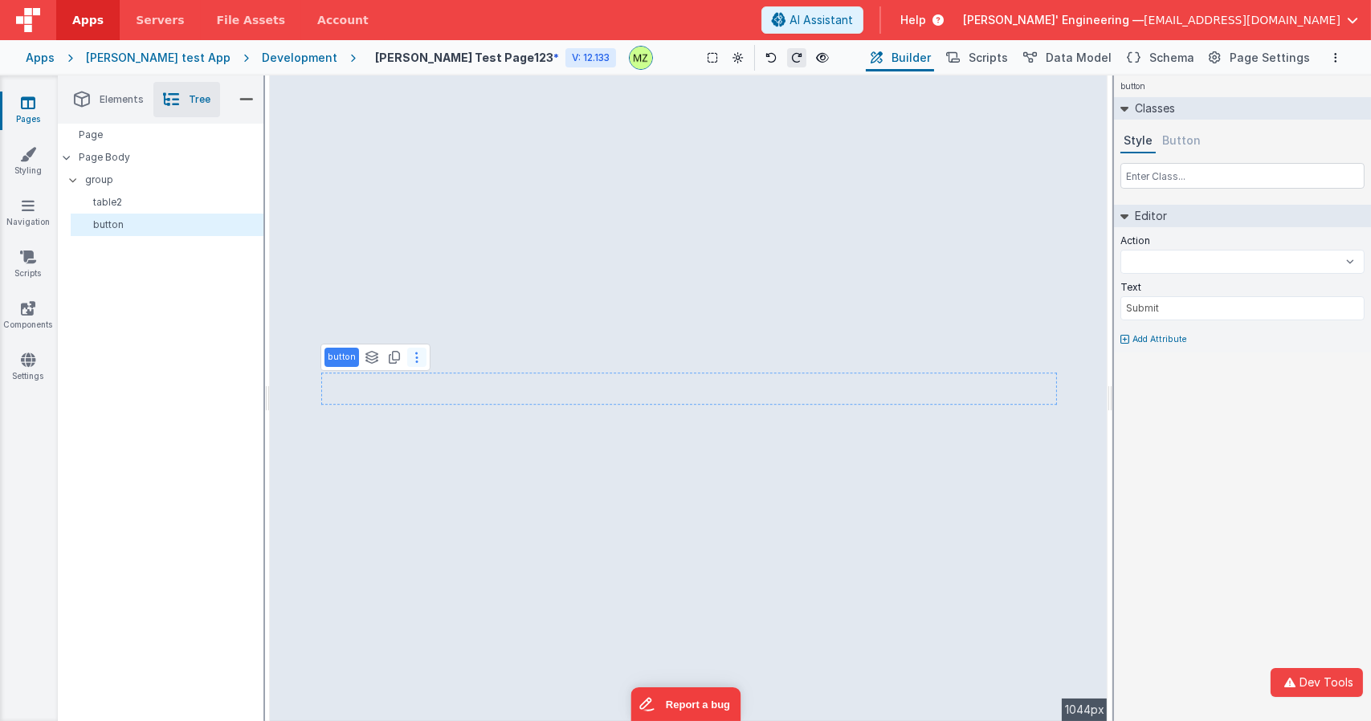
click at [415, 362] on icon at bounding box center [416, 357] width 3 height 13
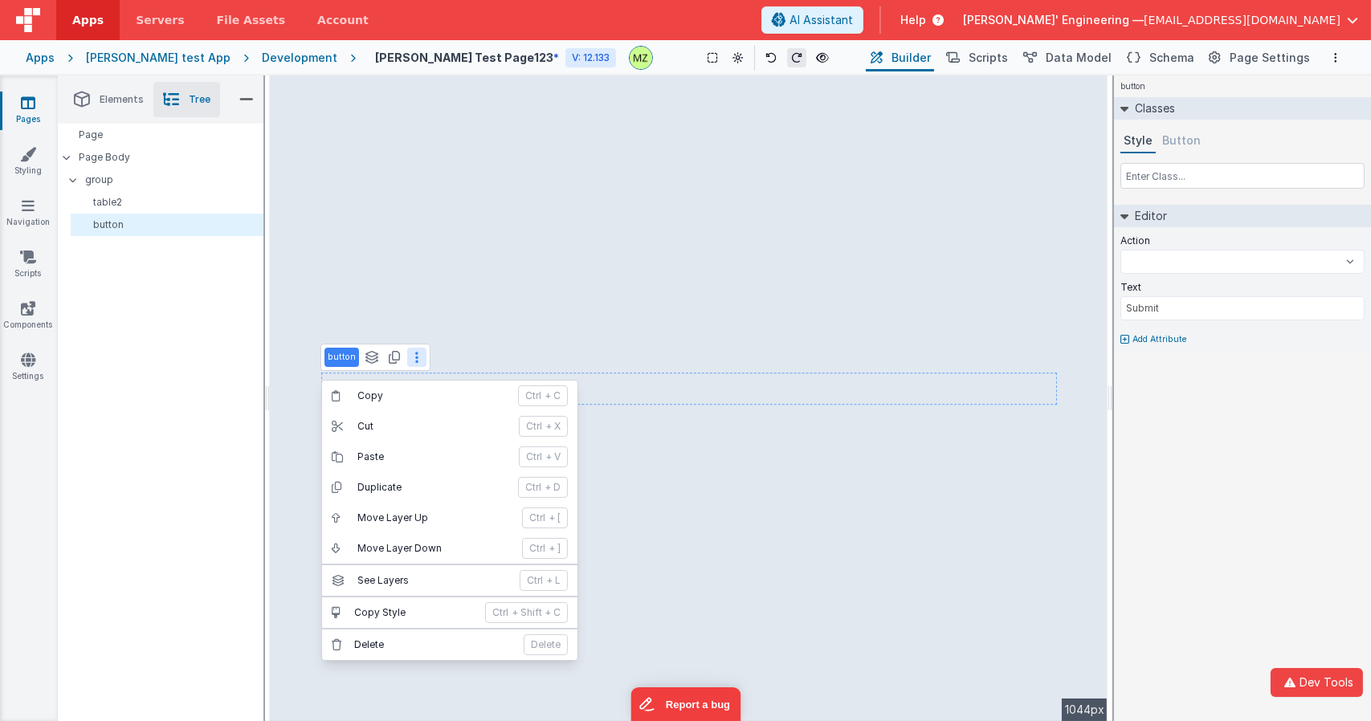
click at [210, 352] on div "Page Page Body group table2 button" at bounding box center [161, 371] width 206 height 495
click at [244, 365] on div "Page Page Body group table2 button" at bounding box center [161, 371] width 206 height 495
click at [415, 357] on icon at bounding box center [416, 357] width 3 height 13
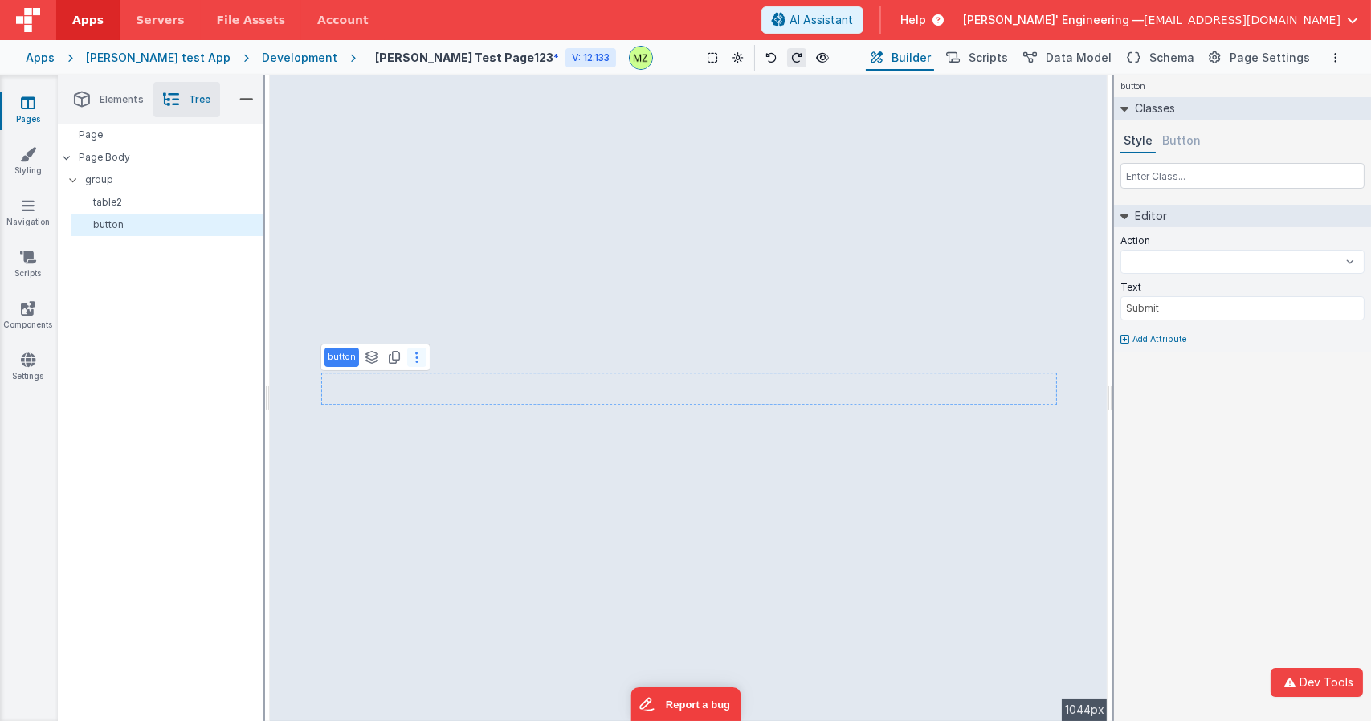
select select
type input "dataTable"
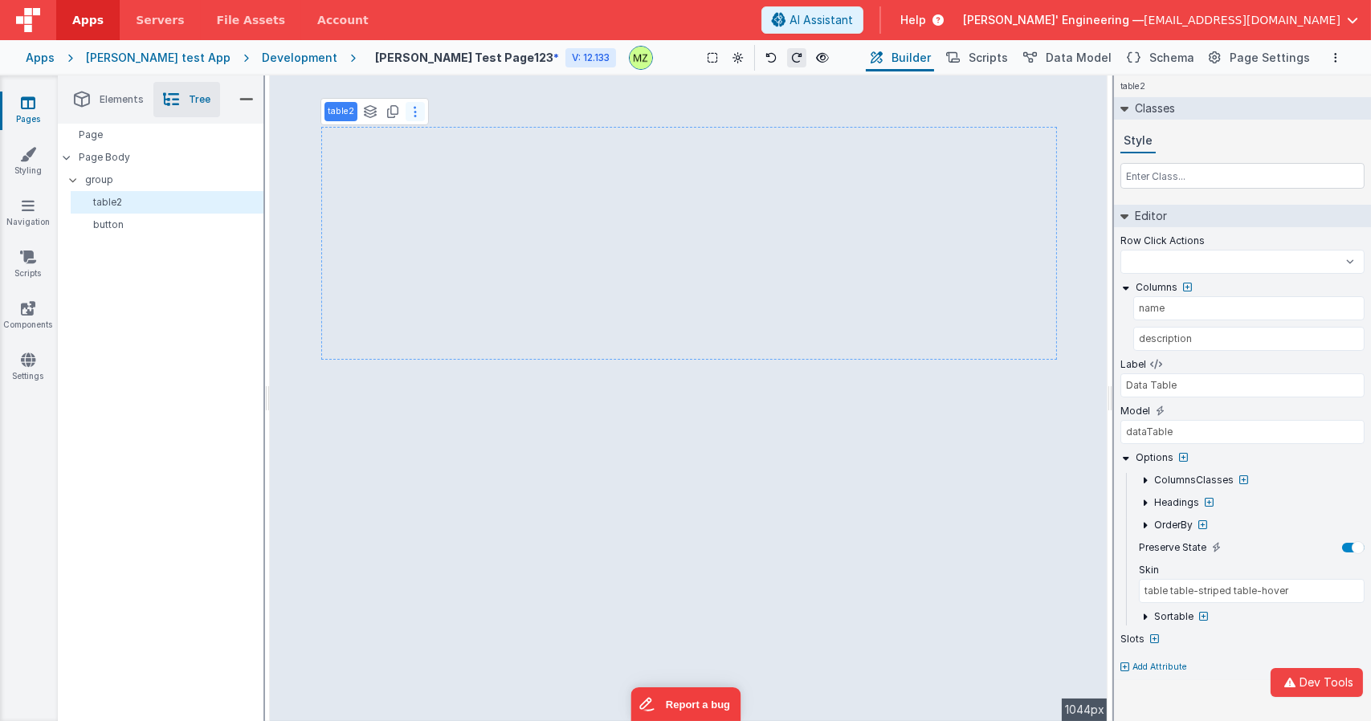
select select
type input "Submit"
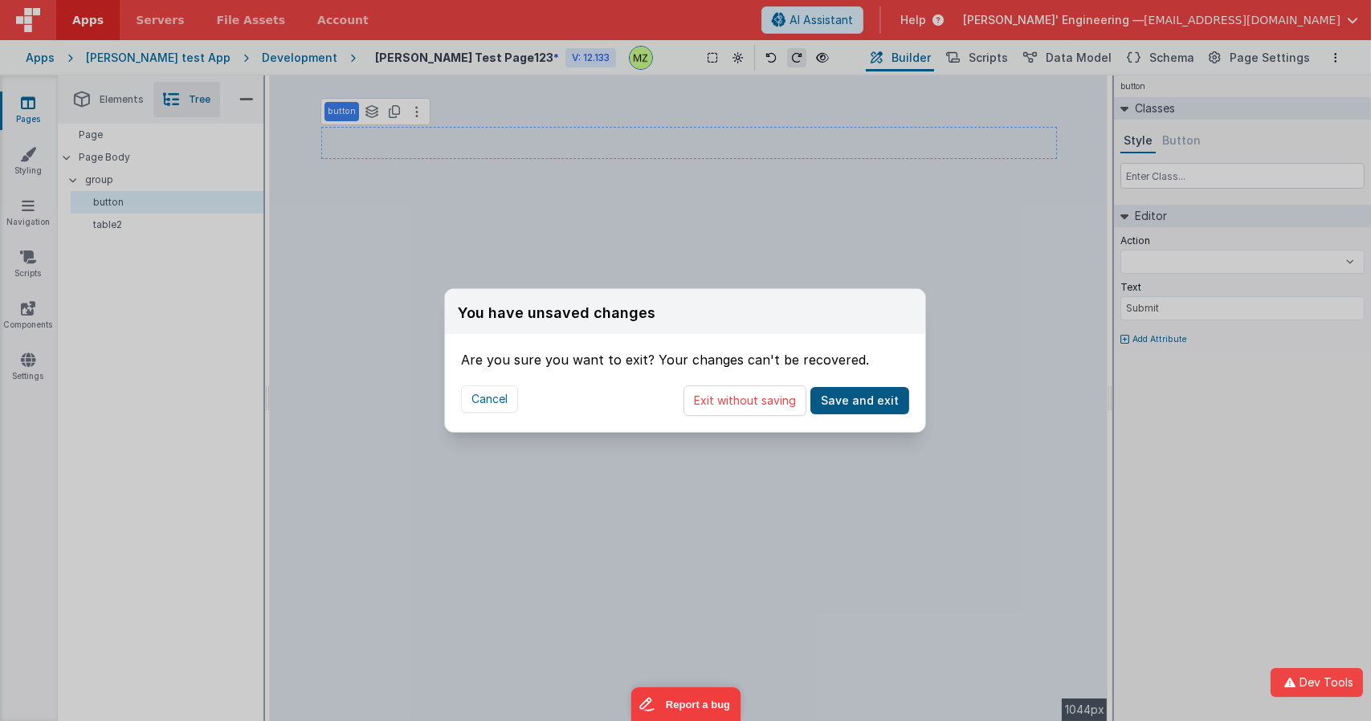
select select
click at [858, 401] on button "Save and exit" at bounding box center [859, 400] width 99 height 27
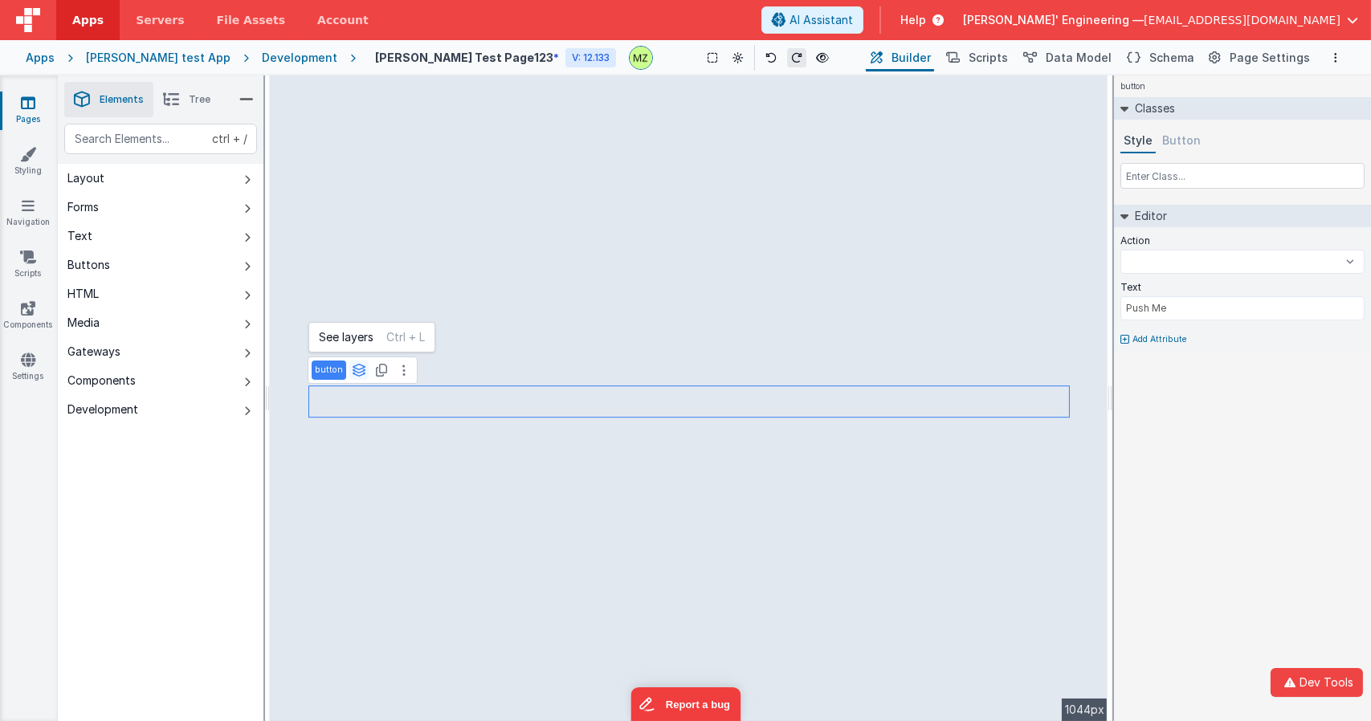
select select
type input "dataTable"
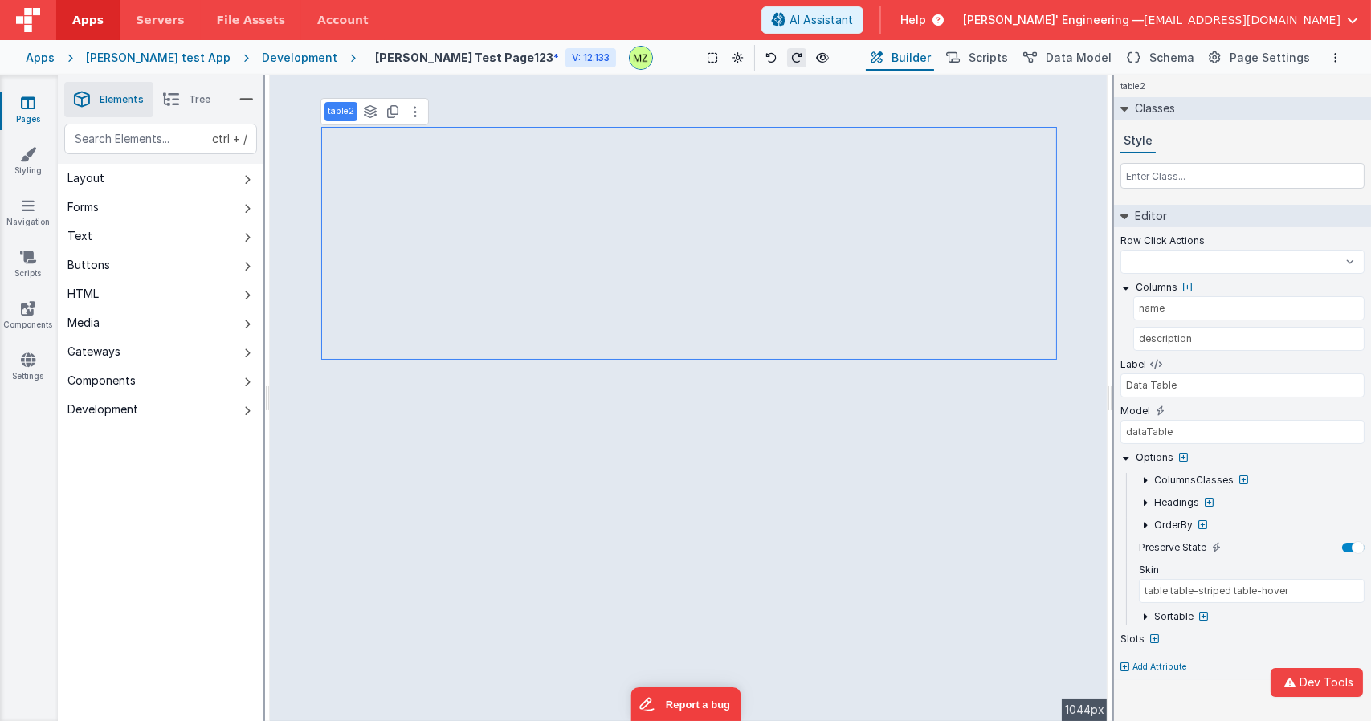
select select
type input "Push Me"
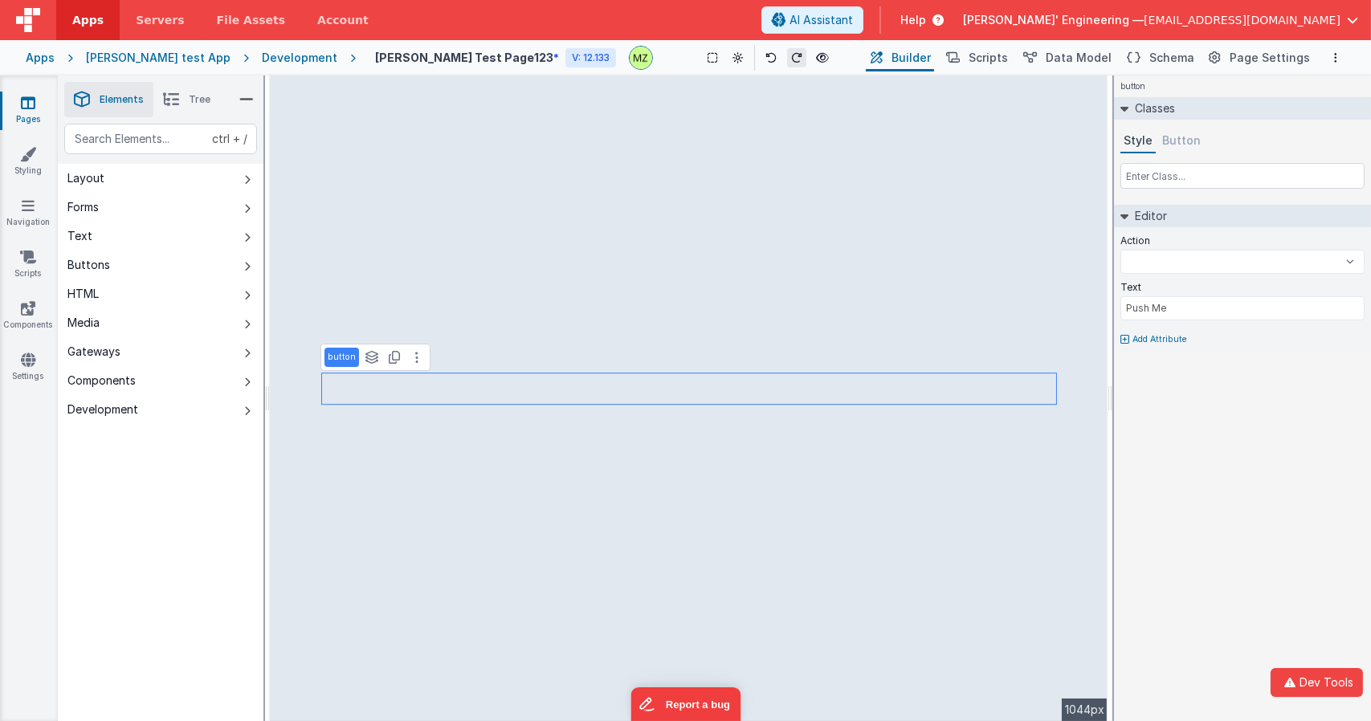
select select
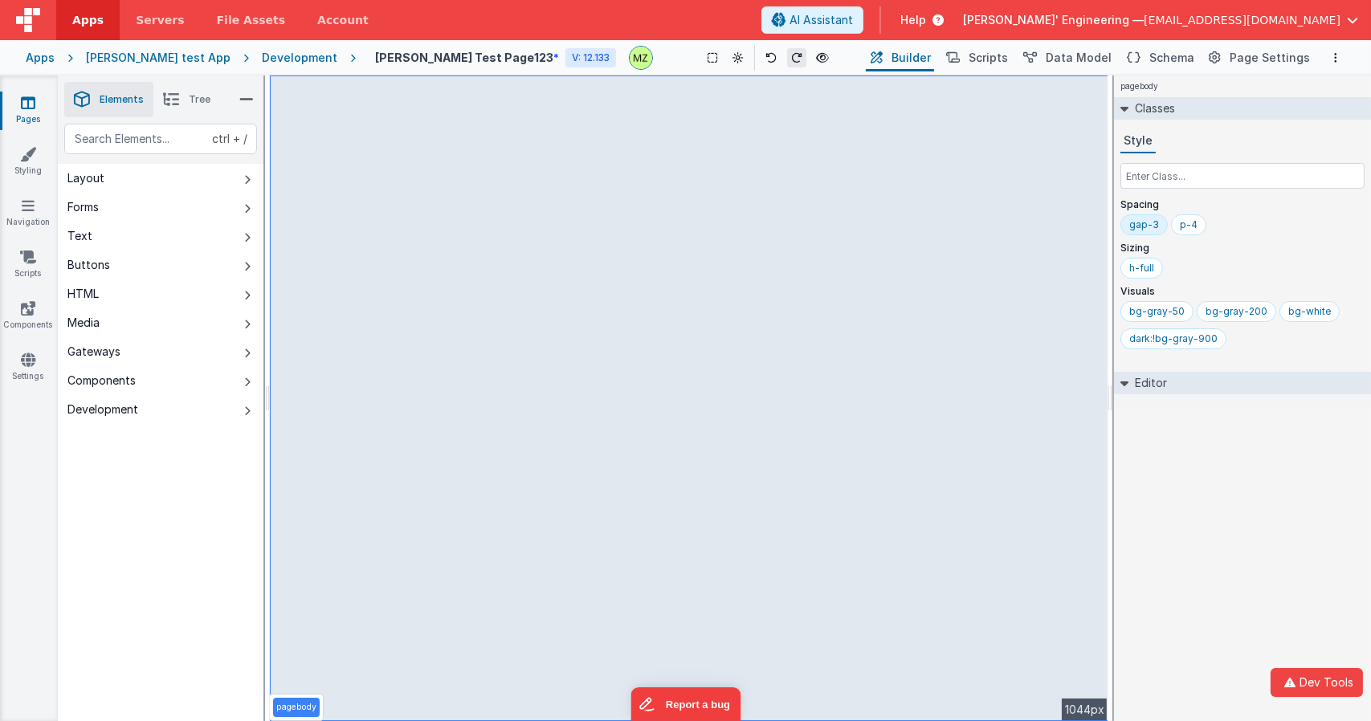
click at [1129, 388] on h2 "Editor" at bounding box center [1147, 383] width 39 height 22
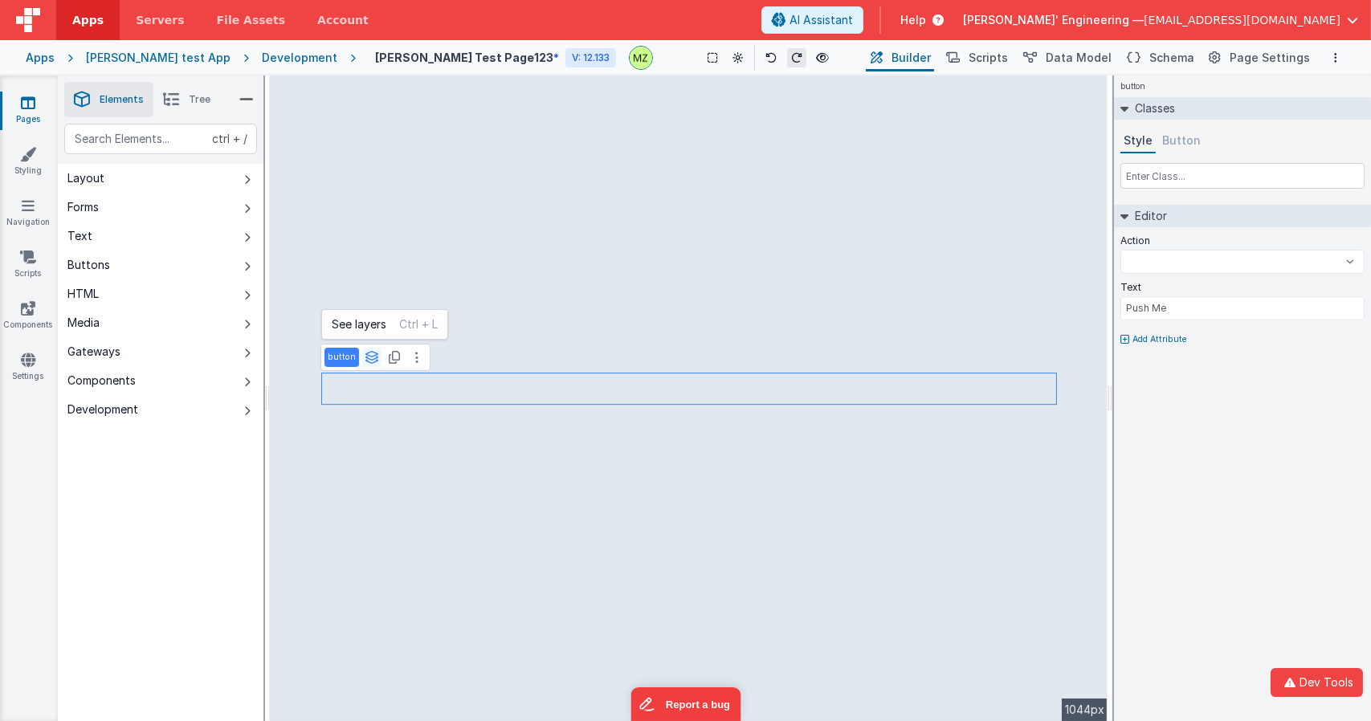
select select
type input "dataTable"
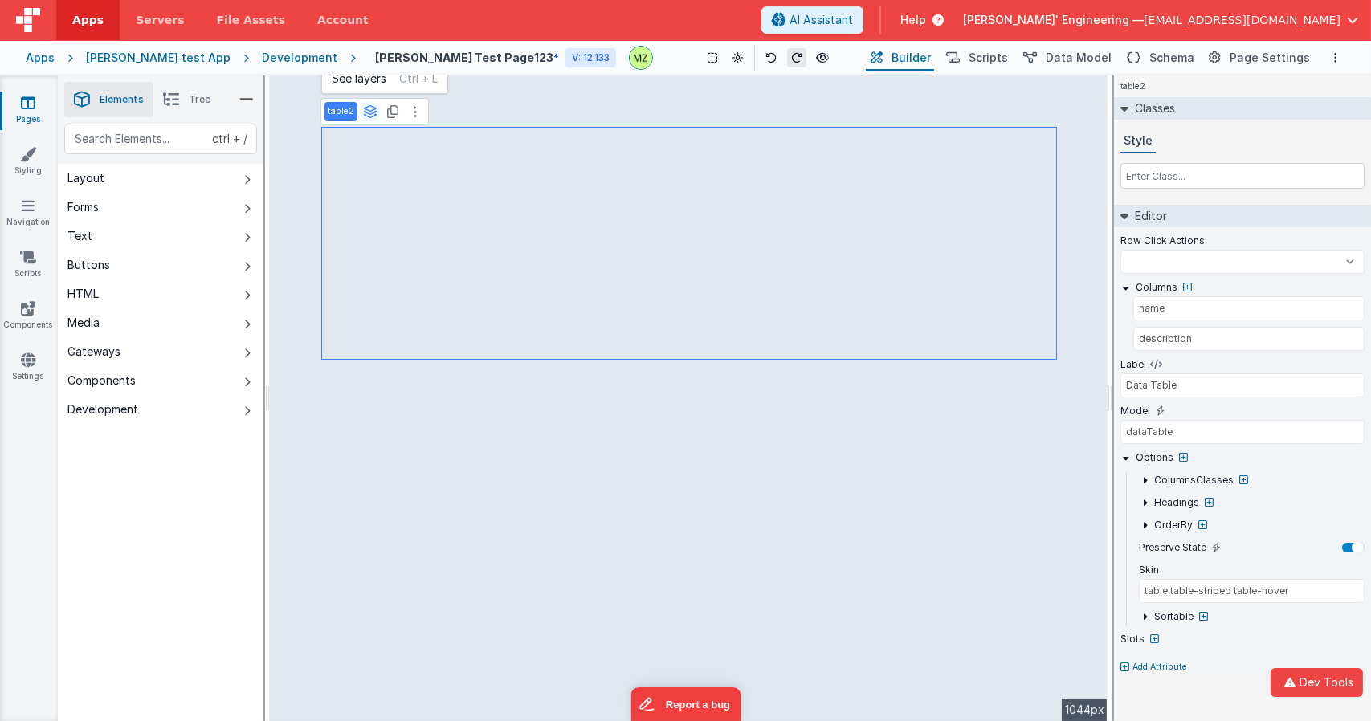
select select
type input "Push Me"
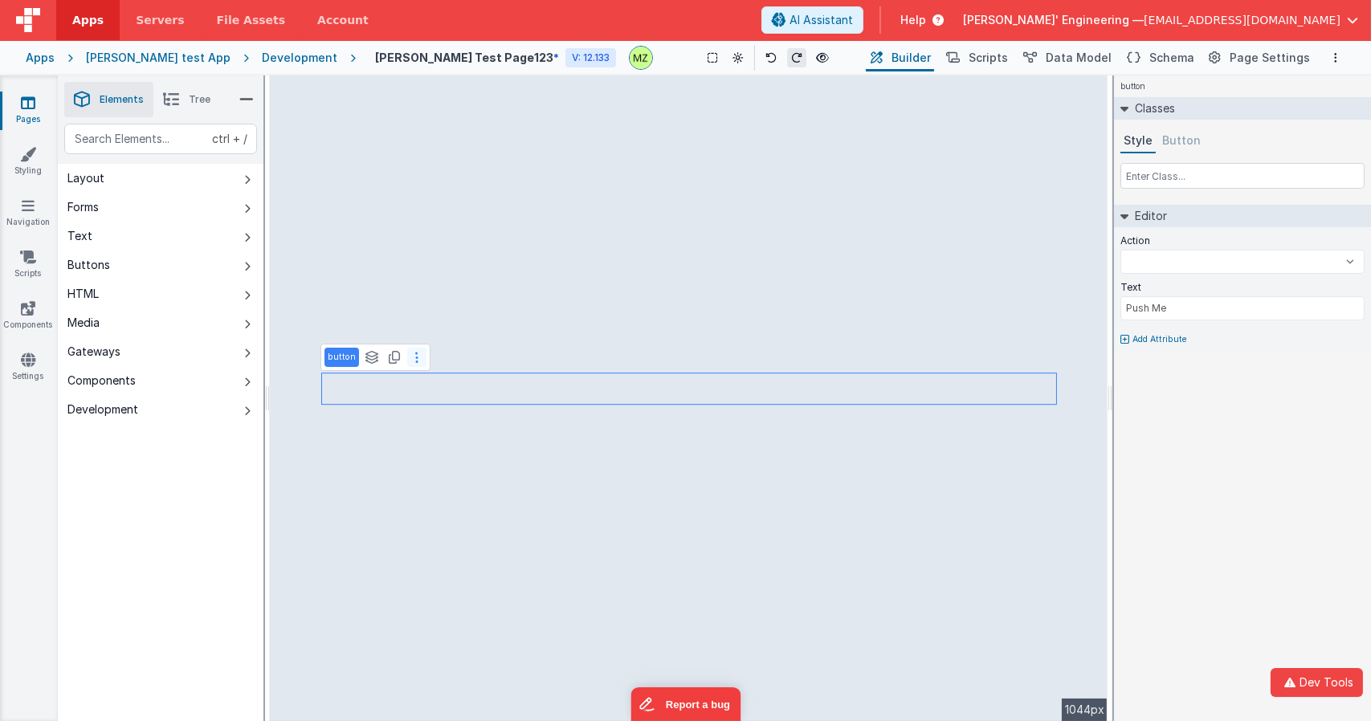
select select
type input "dataTable"
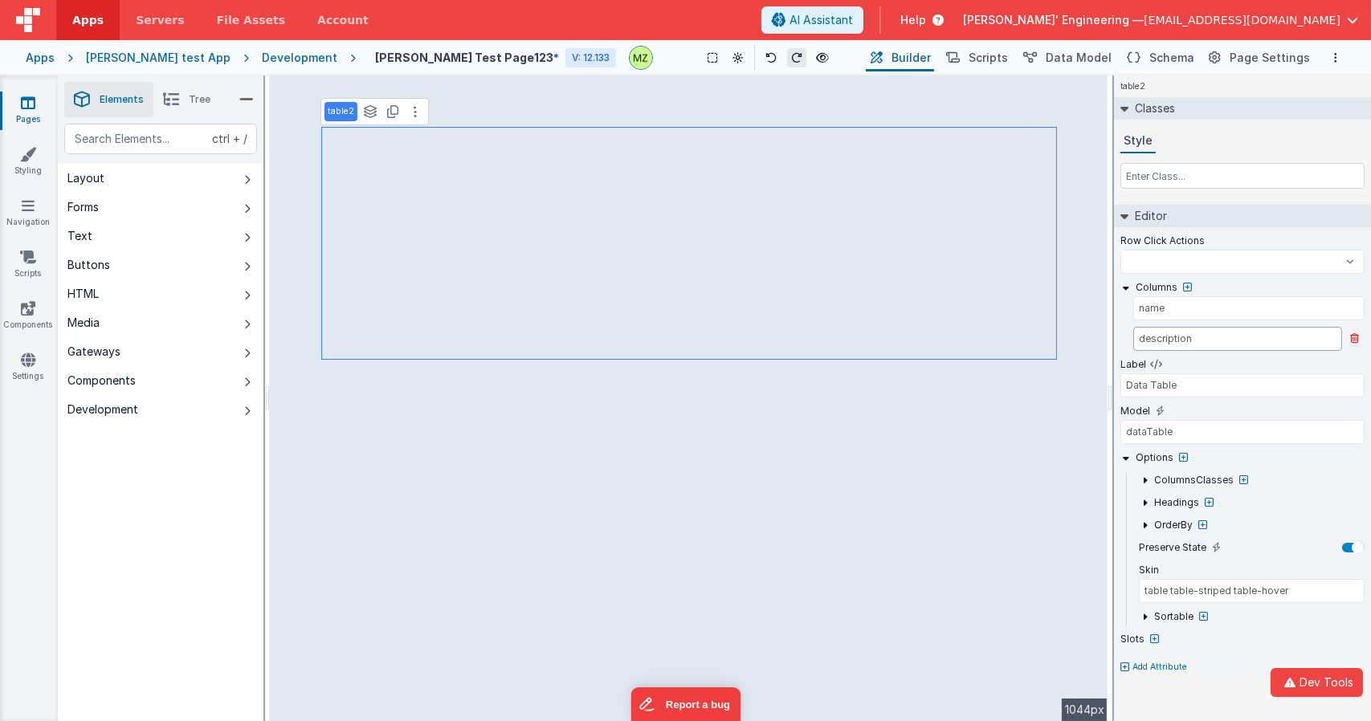
click at [1190, 345] on input "description" at bounding box center [1237, 339] width 209 height 24
click at [1214, 288] on div "Columns" at bounding box center [1242, 287] width 244 height 14
click at [1219, 305] on input "name" at bounding box center [1237, 308] width 209 height 24
select select
type input "Push Me"
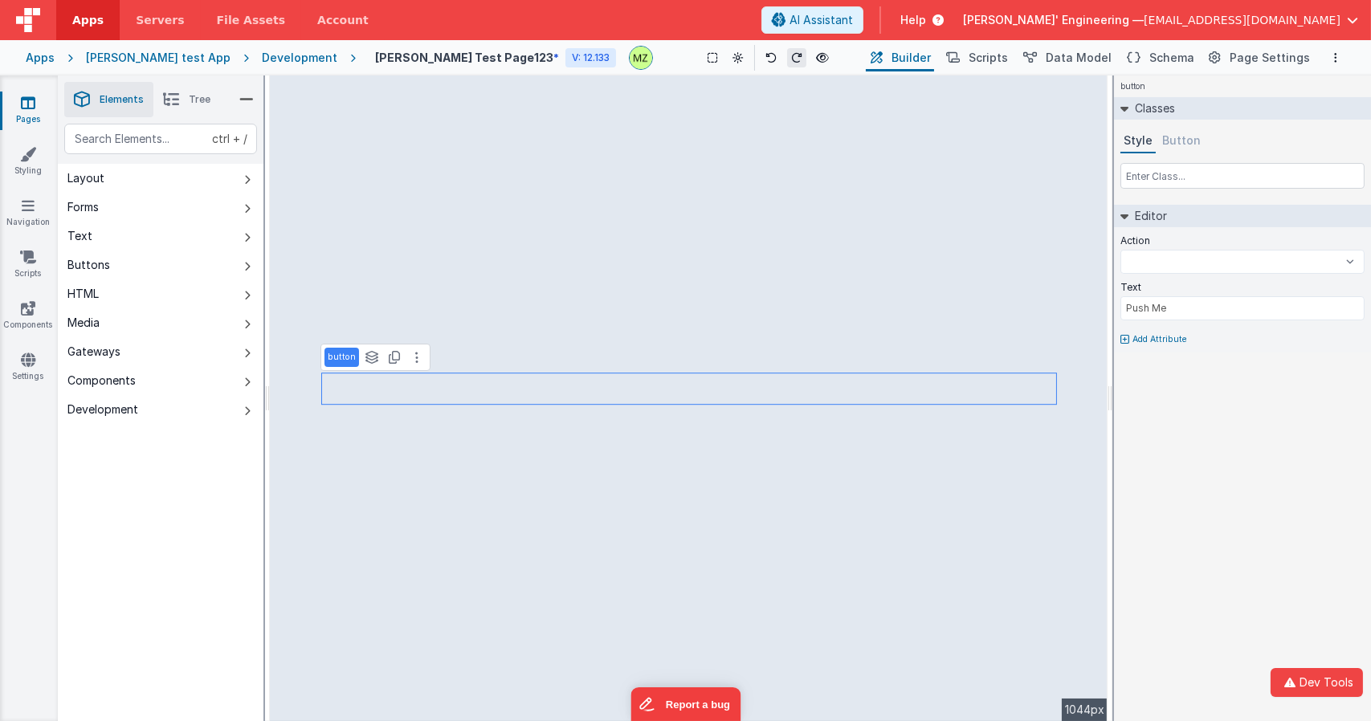
select select
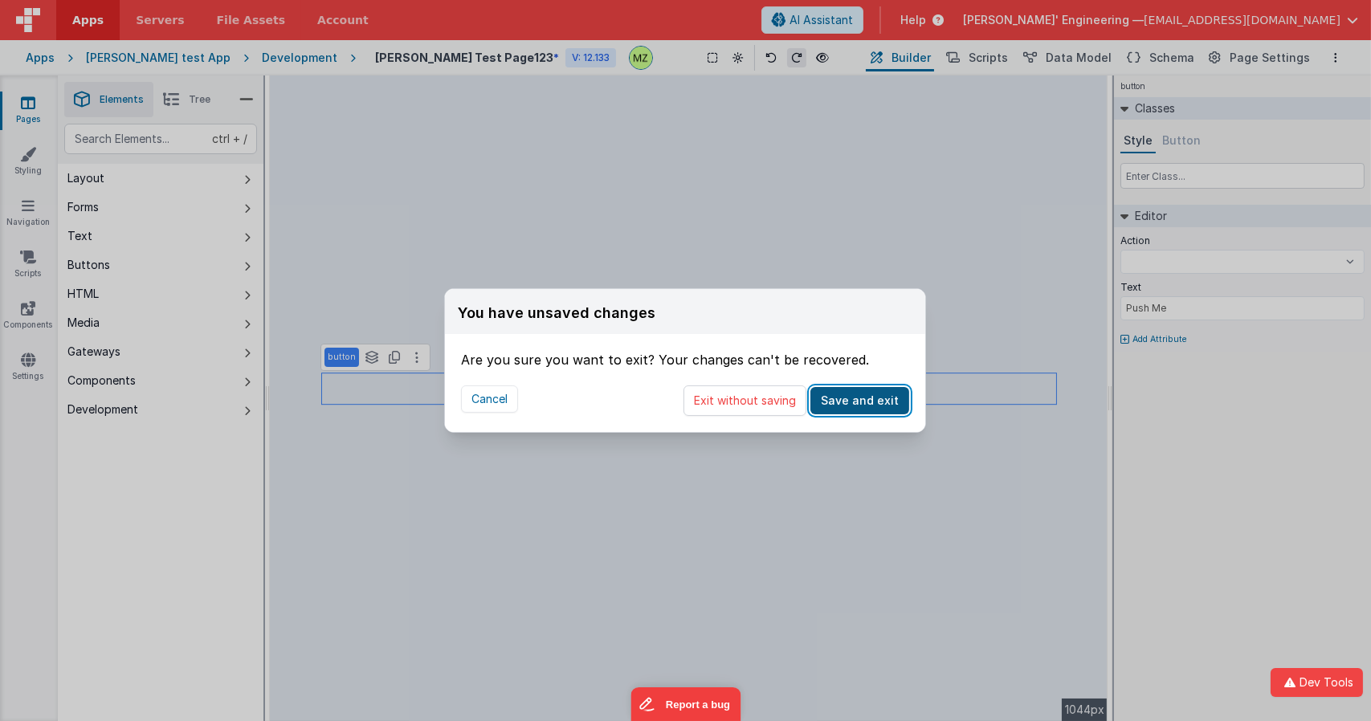
click at [846, 396] on button "Save and exit" at bounding box center [859, 400] width 99 height 27
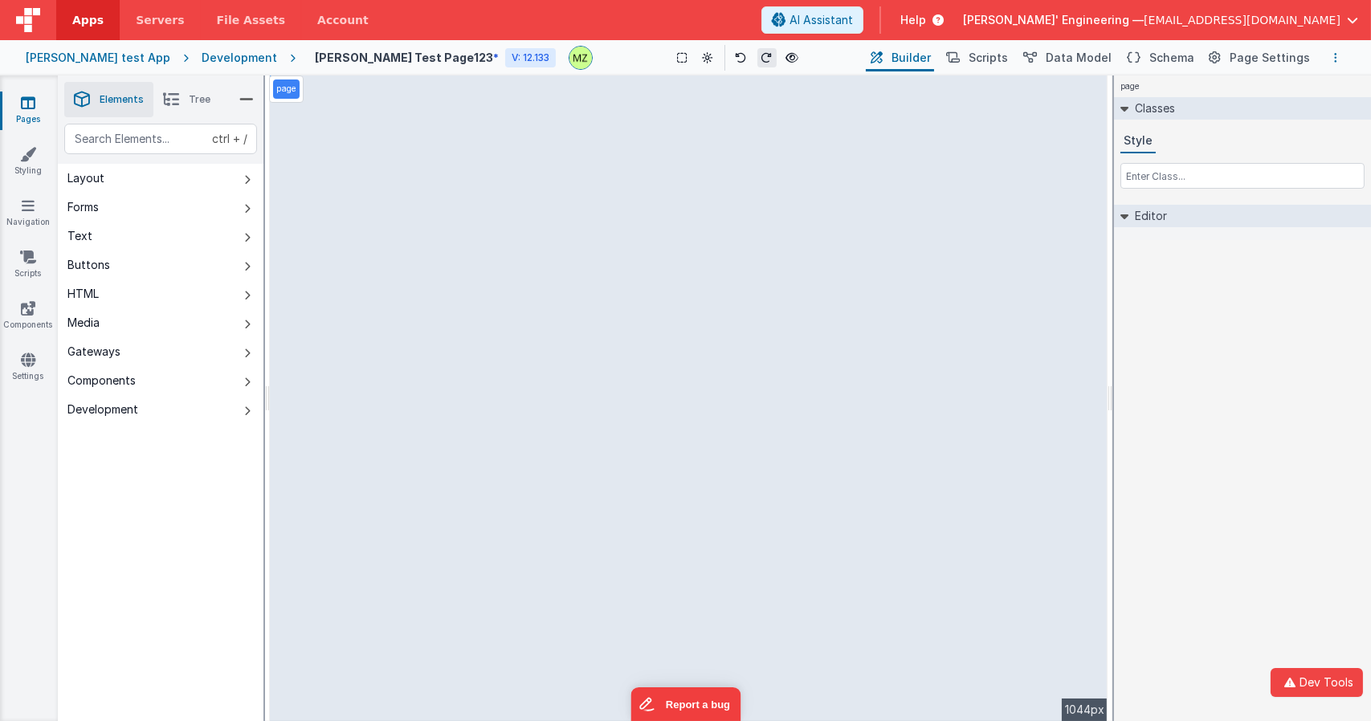
click at [1331, 61] on button "Options" at bounding box center [1335, 57] width 19 height 19
click at [1334, 60] on button at bounding box center [685, 360] width 1371 height 721
click at [1165, 328] on div "page Classes Style Editor DEV: Focus DEV: builderToggleConditionalCSS DEV: Remo…" at bounding box center [1242, 398] width 257 height 646
click at [1215, 344] on div "page Classes Style Editor DEV: Focus DEV: builderToggleConditionalCSS DEV: Remo…" at bounding box center [1242, 398] width 257 height 646
drag, startPoint x: 744, startPoint y: 59, endPoint x: 793, endPoint y: 64, distance: 49.2
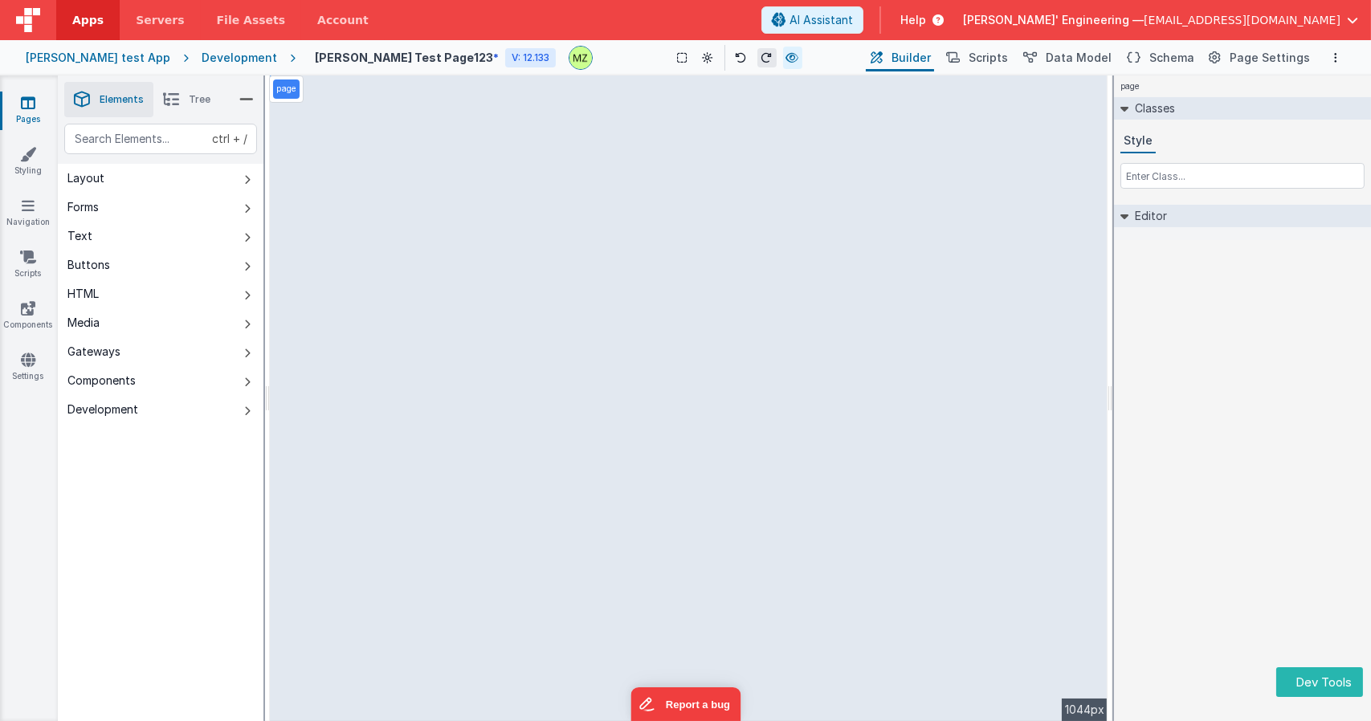
click at [793, 64] on div "Show Group Outlines Preview Page ctrl + b" at bounding box center [733, 58] width 257 height 26
click at [786, 60] on icon at bounding box center [792, 57] width 13 height 11
click at [783, 58] on icon at bounding box center [789, 57] width 13 height 11
drag, startPoint x: 744, startPoint y: 59, endPoint x: 802, endPoint y: 59, distance: 58.6
click at [802, 59] on div "Show Group Outlines Preview Page ctrl + b" at bounding box center [733, 58] width 257 height 26
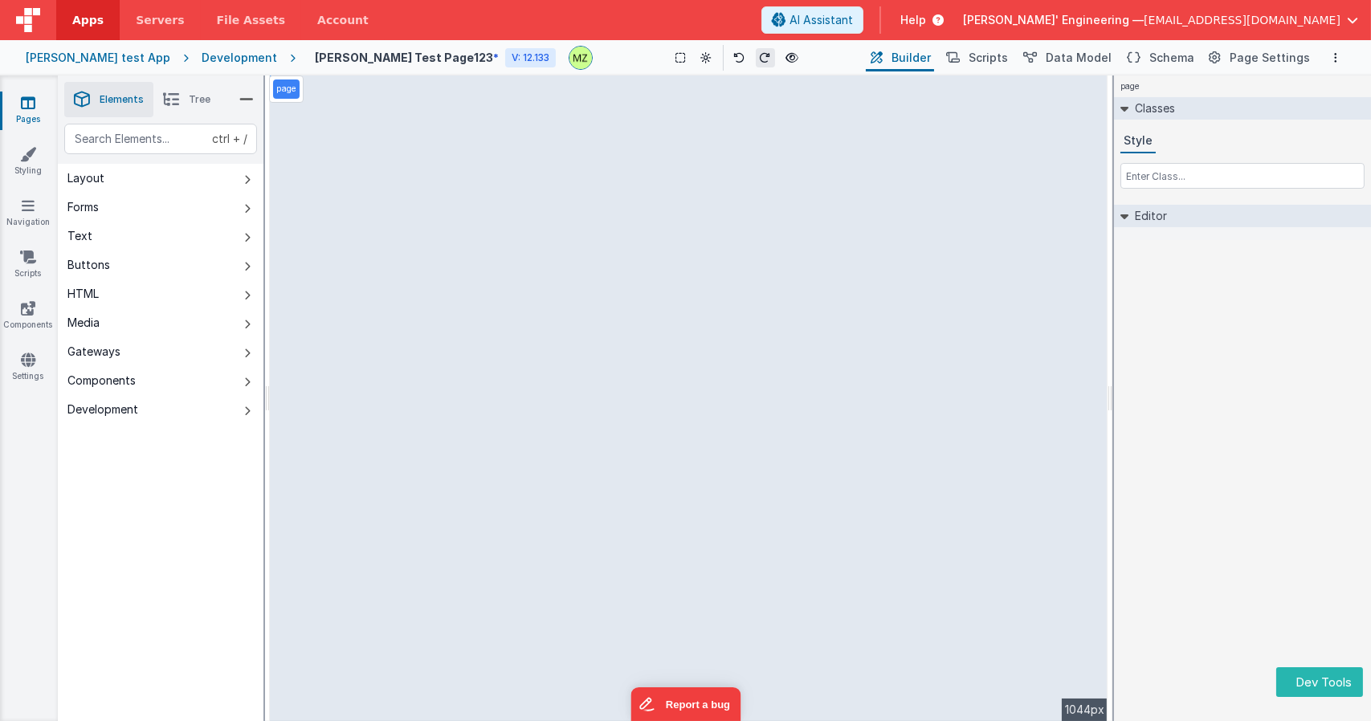
drag, startPoint x: 745, startPoint y: 57, endPoint x: 812, endPoint y: 60, distance: 66.7
click at [812, 60] on div "Show Group Outlines Preview Page ctrl + b" at bounding box center [733, 58] width 257 height 26
drag, startPoint x: 737, startPoint y: 63, endPoint x: 800, endPoint y: 56, distance: 63.0
click at [800, 56] on div "Show Group Outlines Preview Page ctrl + b" at bounding box center [733, 58] width 257 height 26
click at [665, 63] on button at bounding box center [676, 58] width 22 height 22
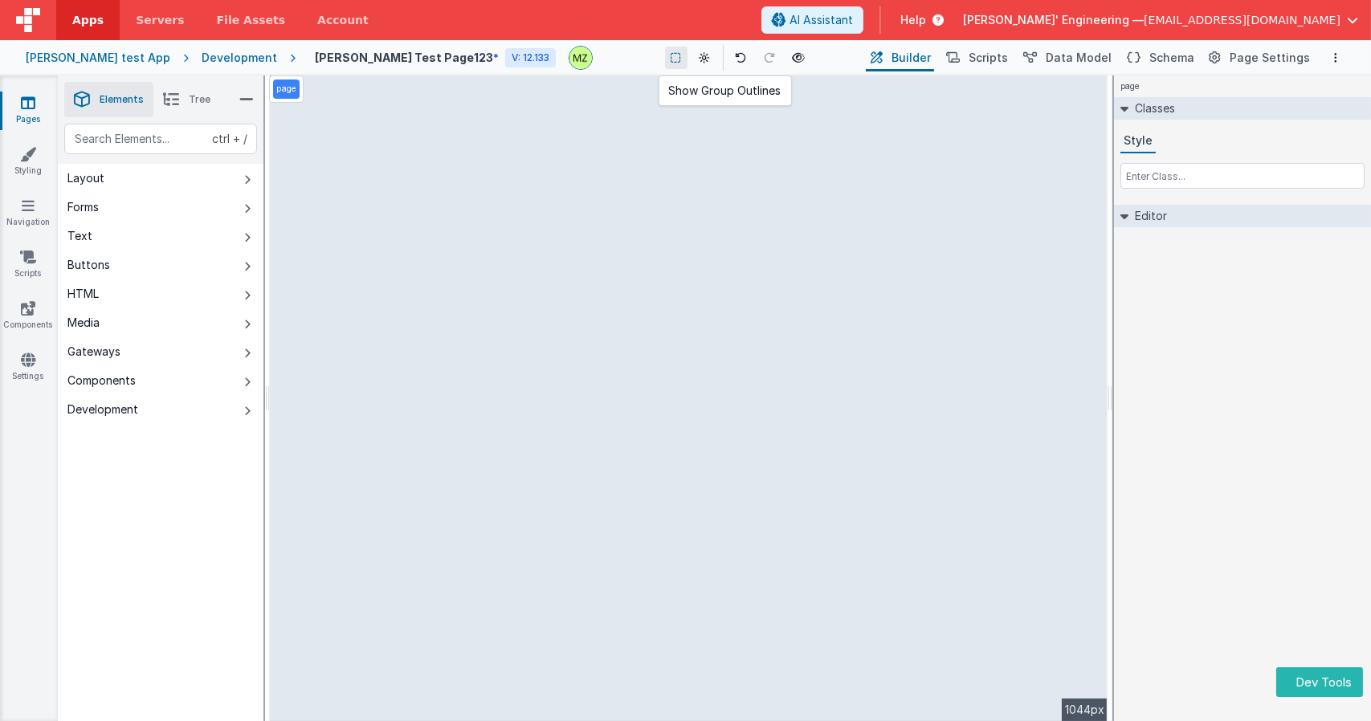
click at [671, 61] on icon at bounding box center [676, 57] width 10 height 11
click at [694, 64] on button at bounding box center [705, 58] width 22 height 22
click at [662, 72] on div "[PERSON_NAME] test App Development Mikes Test Page123 * V: 12.133 Show Group Ou…" at bounding box center [685, 57] width 1371 height 35
click at [694, 64] on button at bounding box center [705, 58] width 22 height 22
click at [694, 67] on button at bounding box center [705, 58] width 22 height 22
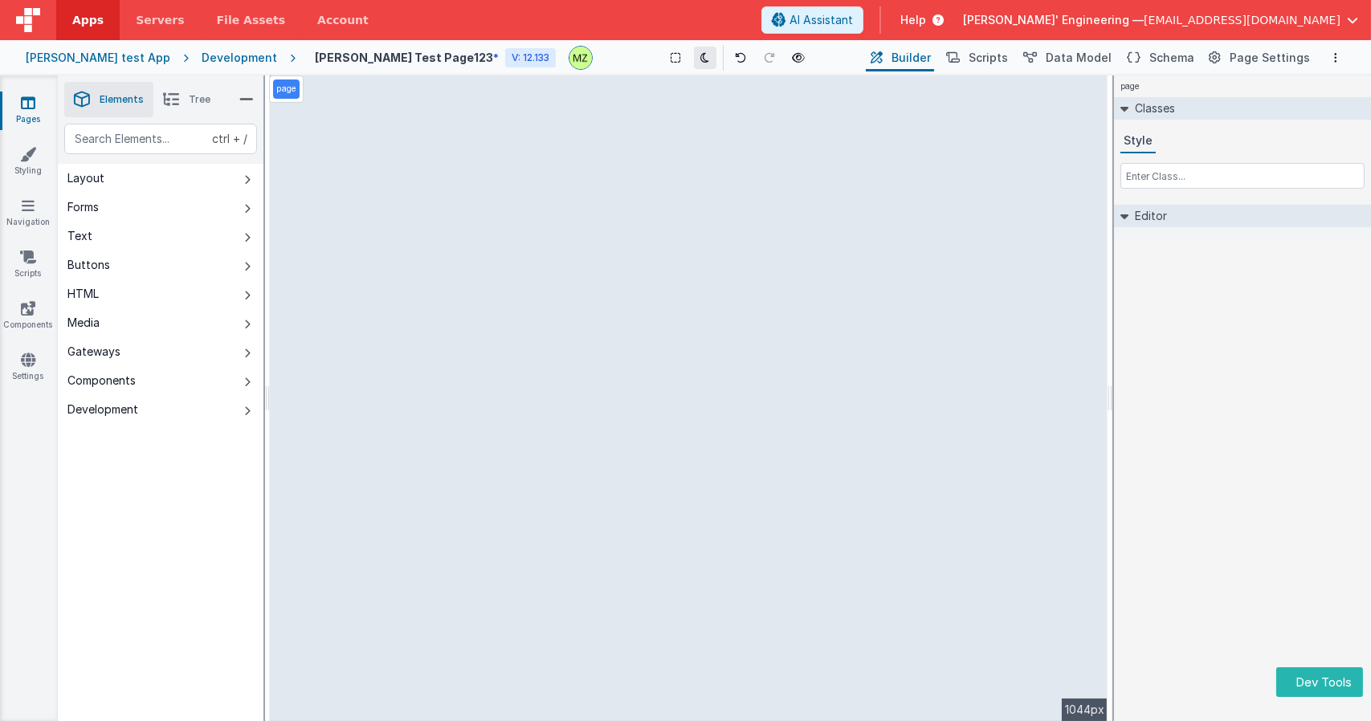
click at [694, 65] on button at bounding box center [705, 58] width 22 height 22
click at [736, 62] on icon at bounding box center [741, 57] width 11 height 11
click at [764, 60] on icon at bounding box center [769, 57] width 11 height 11
click at [671, 60] on icon at bounding box center [676, 57] width 10 height 11
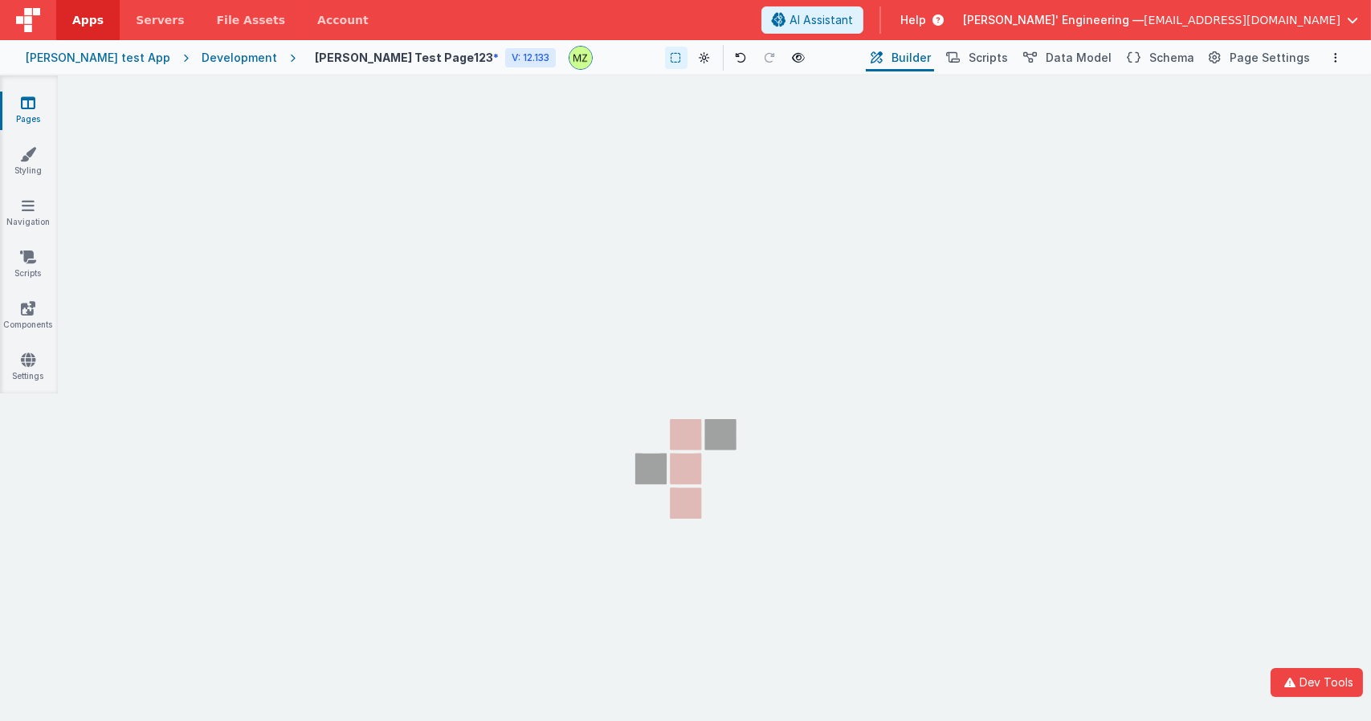
click at [491, 227] on section "Pages Styling Navigation Scripts Components Settings" at bounding box center [685, 414] width 1371 height 679
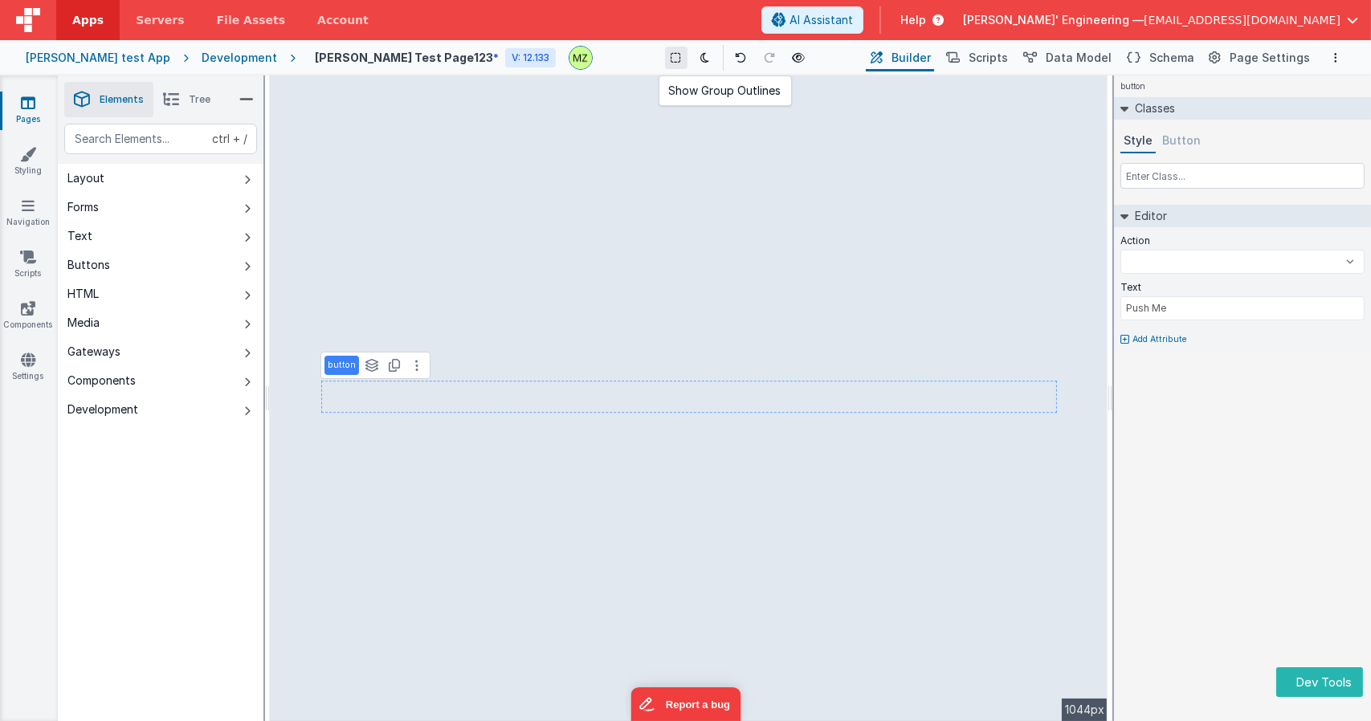
click at [671, 62] on icon at bounding box center [676, 57] width 10 height 11
click at [665, 66] on button at bounding box center [676, 58] width 22 height 22
click at [665, 56] on button at bounding box center [676, 58] width 22 height 22
click at [700, 60] on icon at bounding box center [704, 57] width 9 height 11
click at [700, 63] on icon at bounding box center [704, 57] width 9 height 11
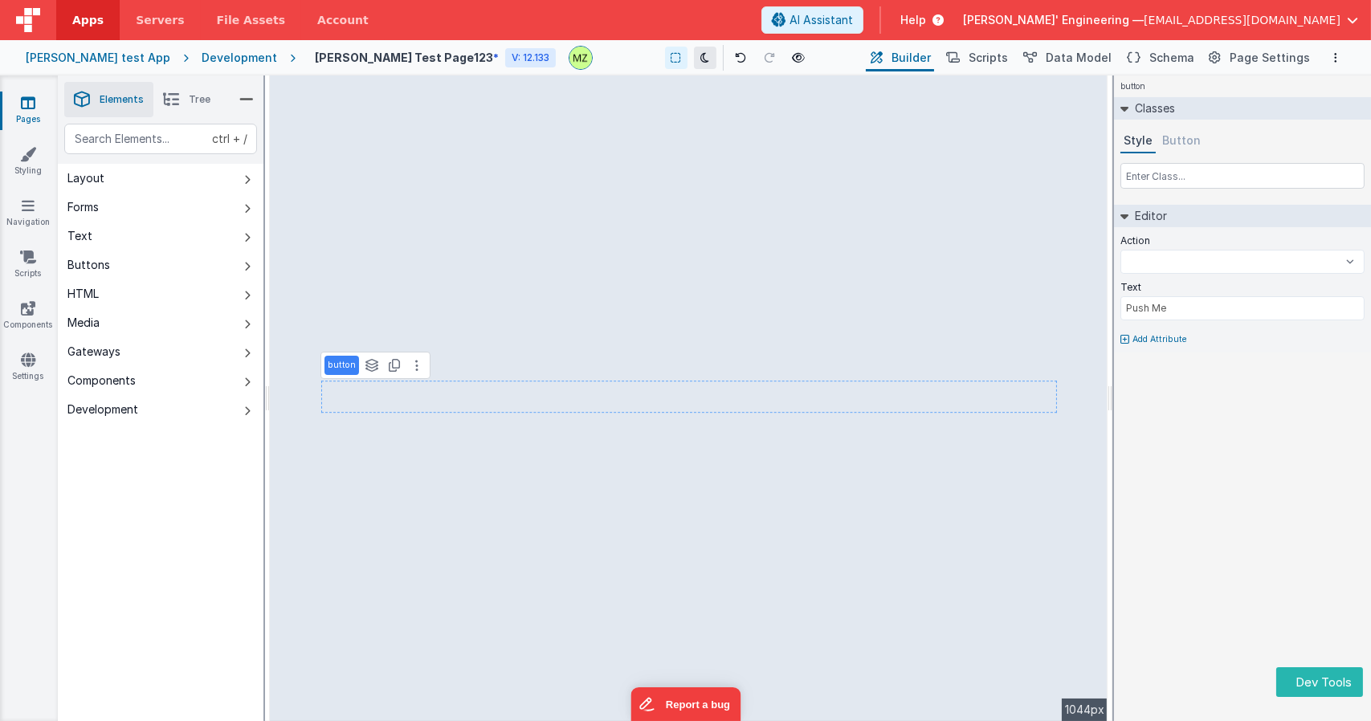
click at [700, 57] on icon at bounding box center [704, 57] width 9 height 11
click at [1182, 148] on button "Button" at bounding box center [1181, 141] width 45 height 24
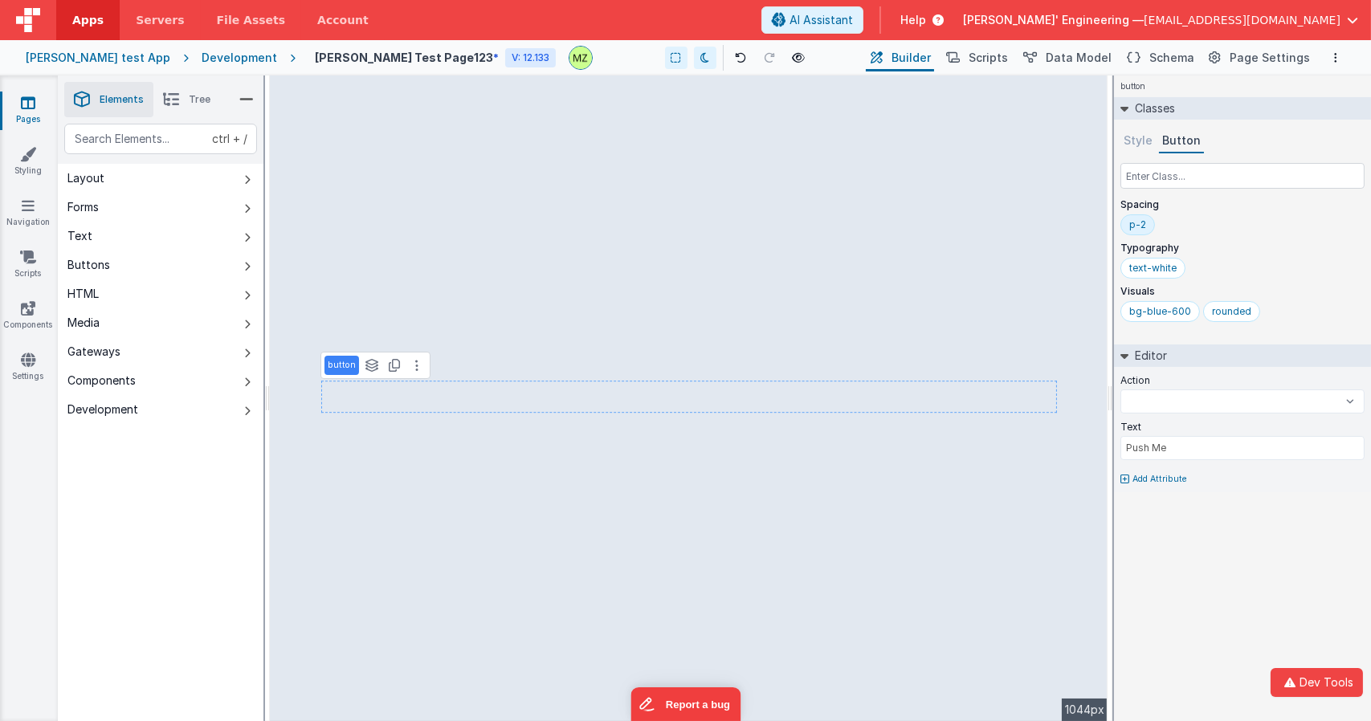
select select
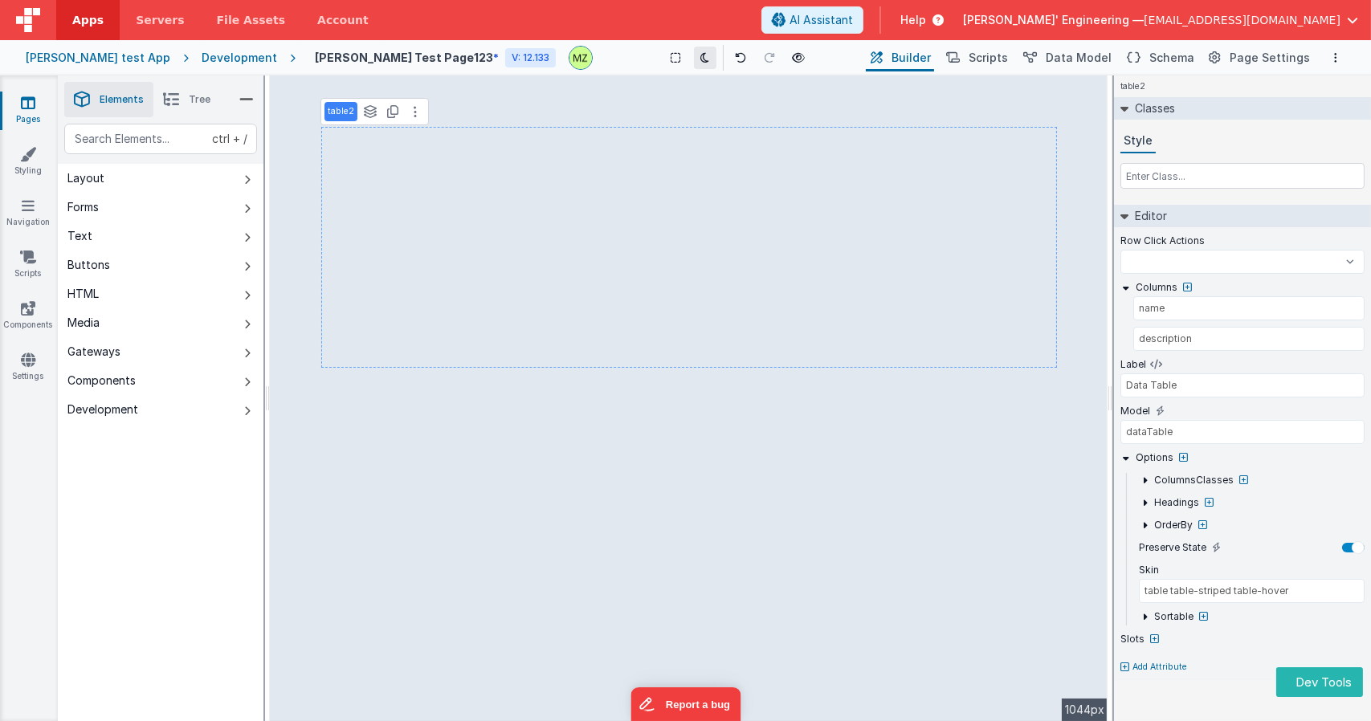
click at [700, 61] on icon at bounding box center [704, 57] width 9 height 11
click at [700, 56] on icon at bounding box center [704, 57] width 9 height 11
click at [700, 58] on icon at bounding box center [704, 57] width 9 height 11
click at [671, 58] on icon at bounding box center [676, 57] width 10 height 11
click at [671, 60] on icon at bounding box center [676, 57] width 10 height 11
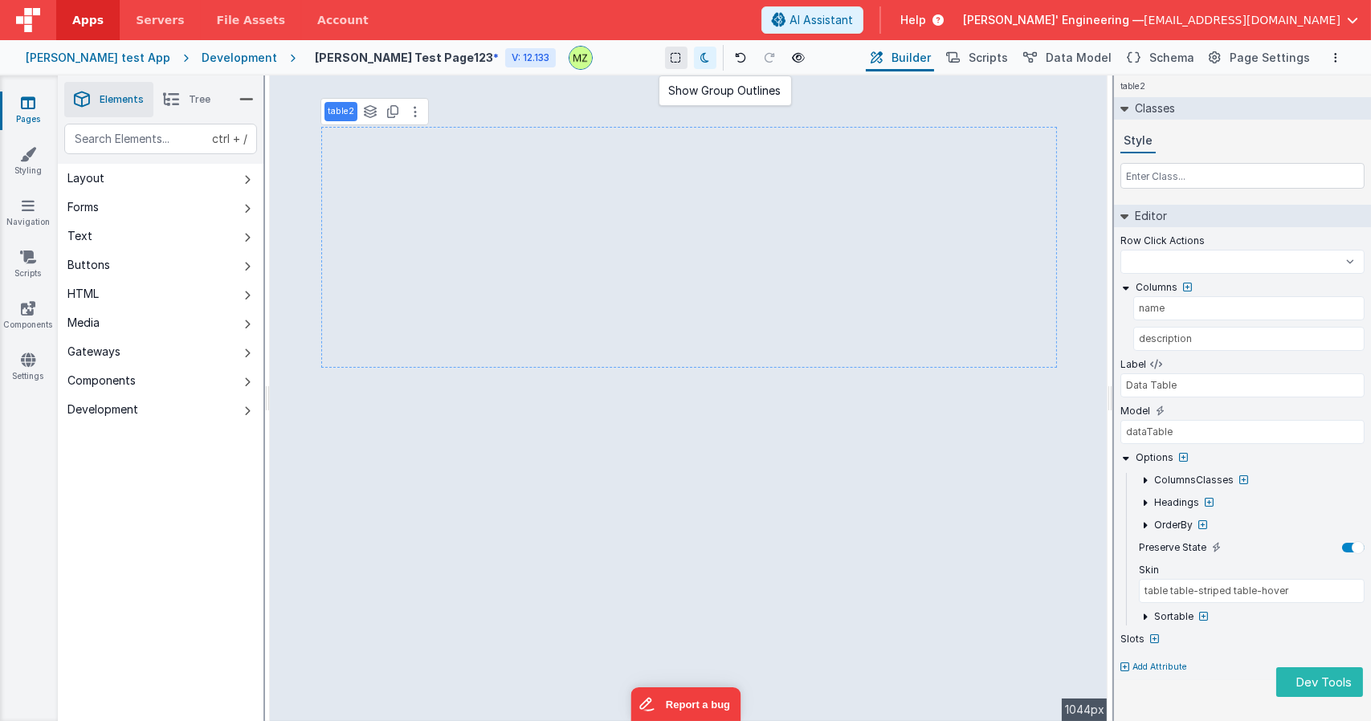
click at [671, 58] on icon at bounding box center [676, 57] width 10 height 11
click at [1176, 693] on div "table2 Classes Style Editor Row Click Actions Test Script test test 123 BigFunc…" at bounding box center [1242, 398] width 257 height 646
select select
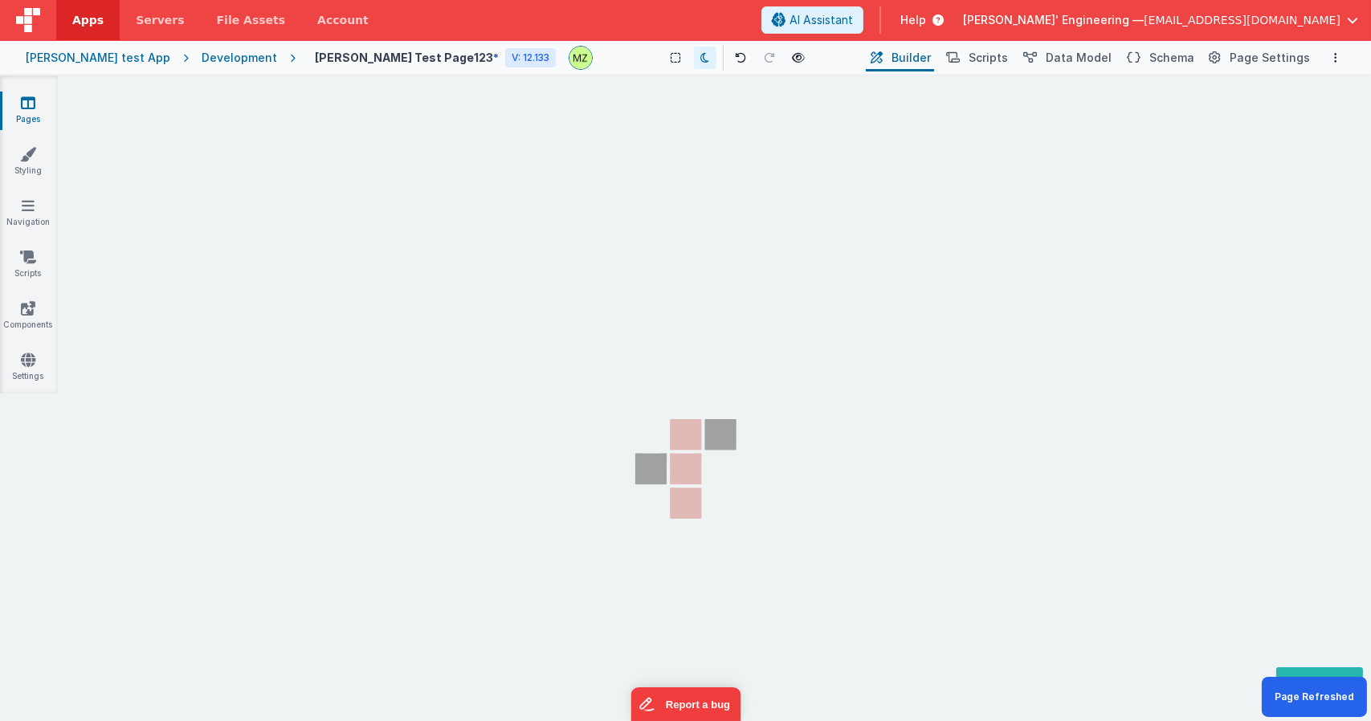
click at [603, 259] on section "Pages Styling Navigation Scripts Components Settings" at bounding box center [685, 414] width 1371 height 679
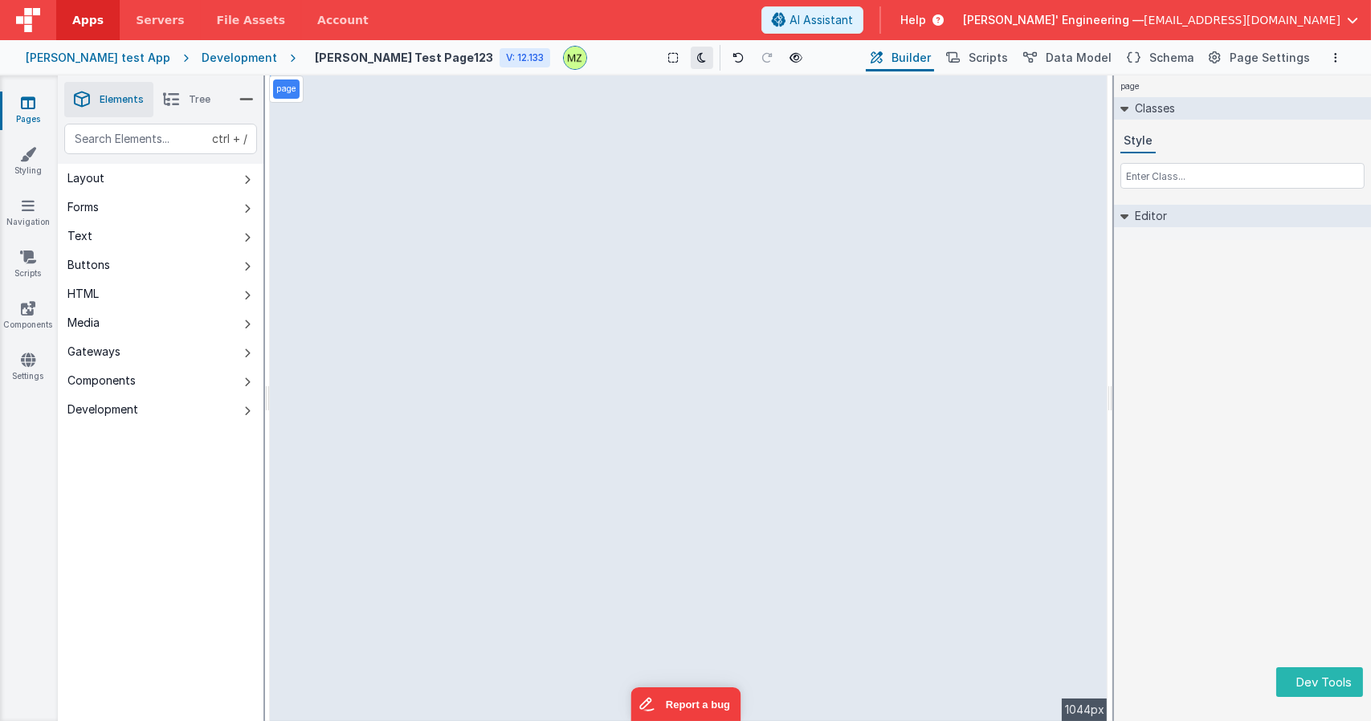
click at [698, 59] on icon at bounding box center [702, 57] width 9 height 11
click at [698, 57] on icon at bounding box center [702, 57] width 9 height 11
click at [694, 65] on button at bounding box center [705, 58] width 22 height 22
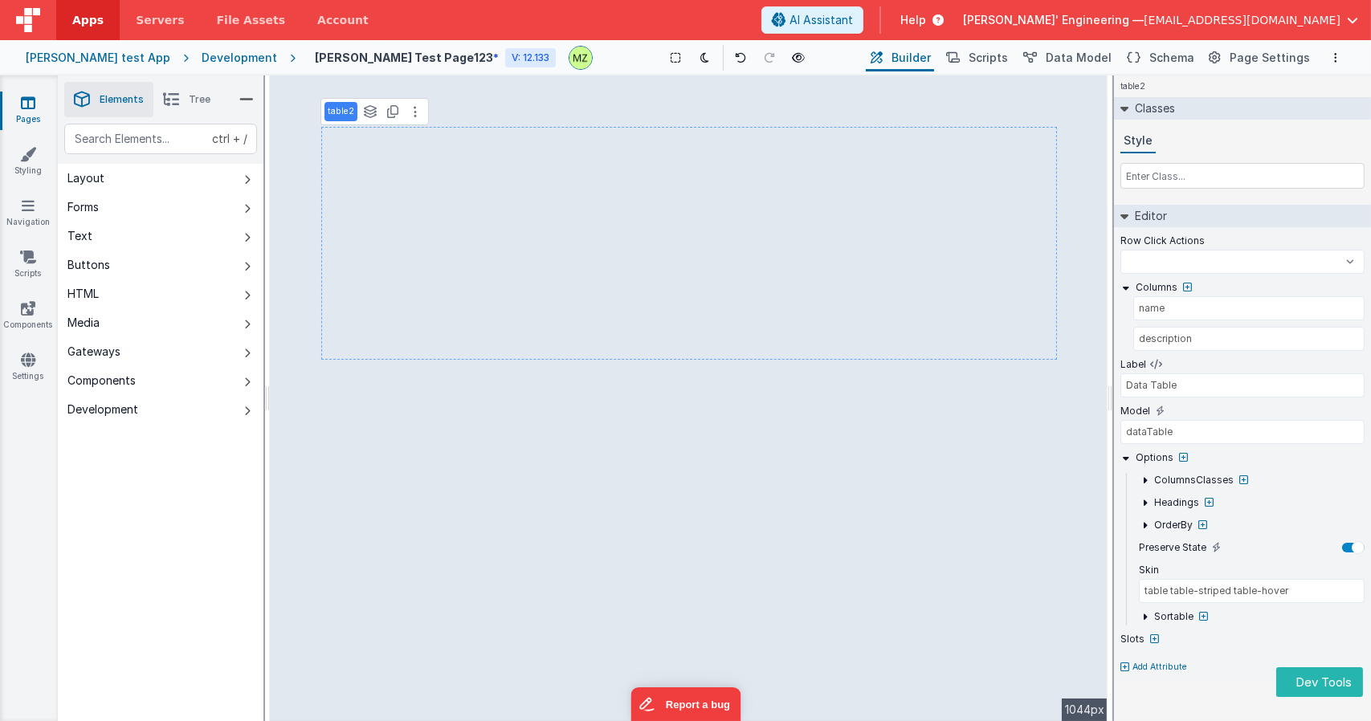
select select
type input "Push Me"
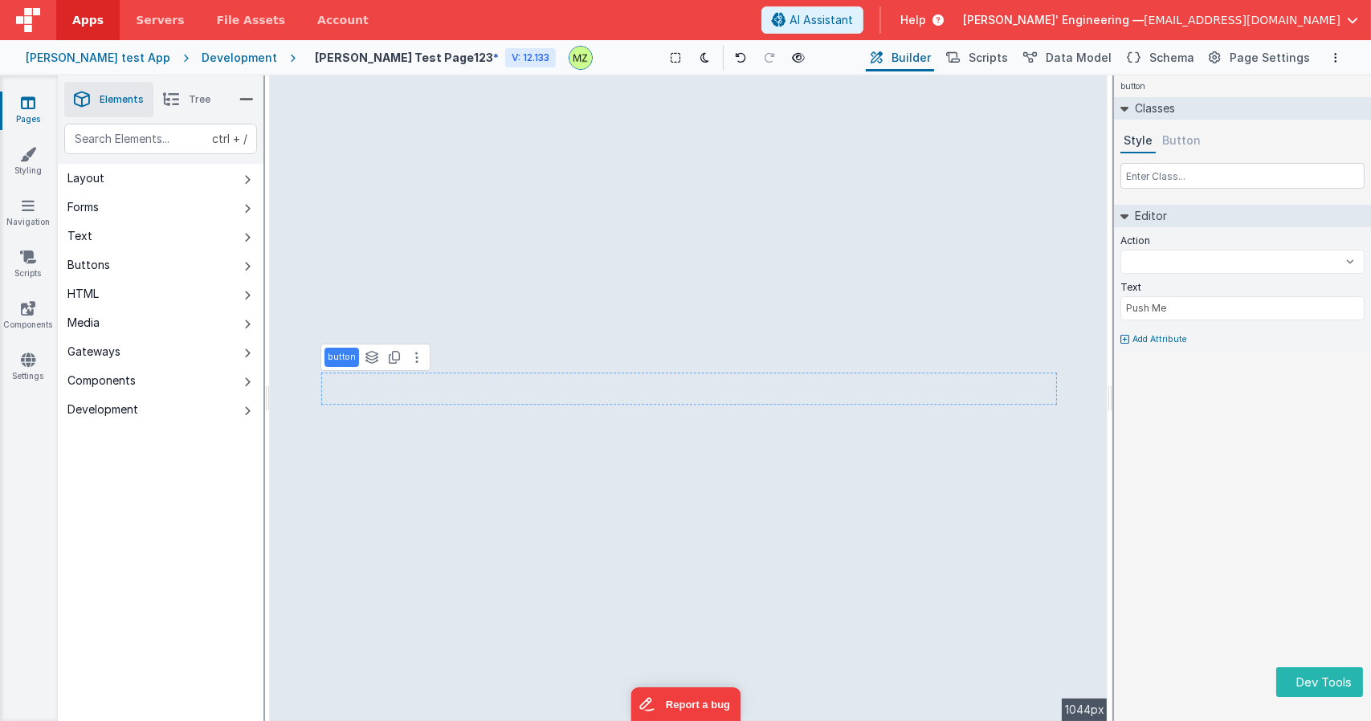
select select
click at [700, 57] on icon at bounding box center [704, 57] width 9 height 11
click at [671, 59] on icon at bounding box center [676, 57] width 10 height 11
click at [671, 61] on icon at bounding box center [676, 57] width 10 height 11
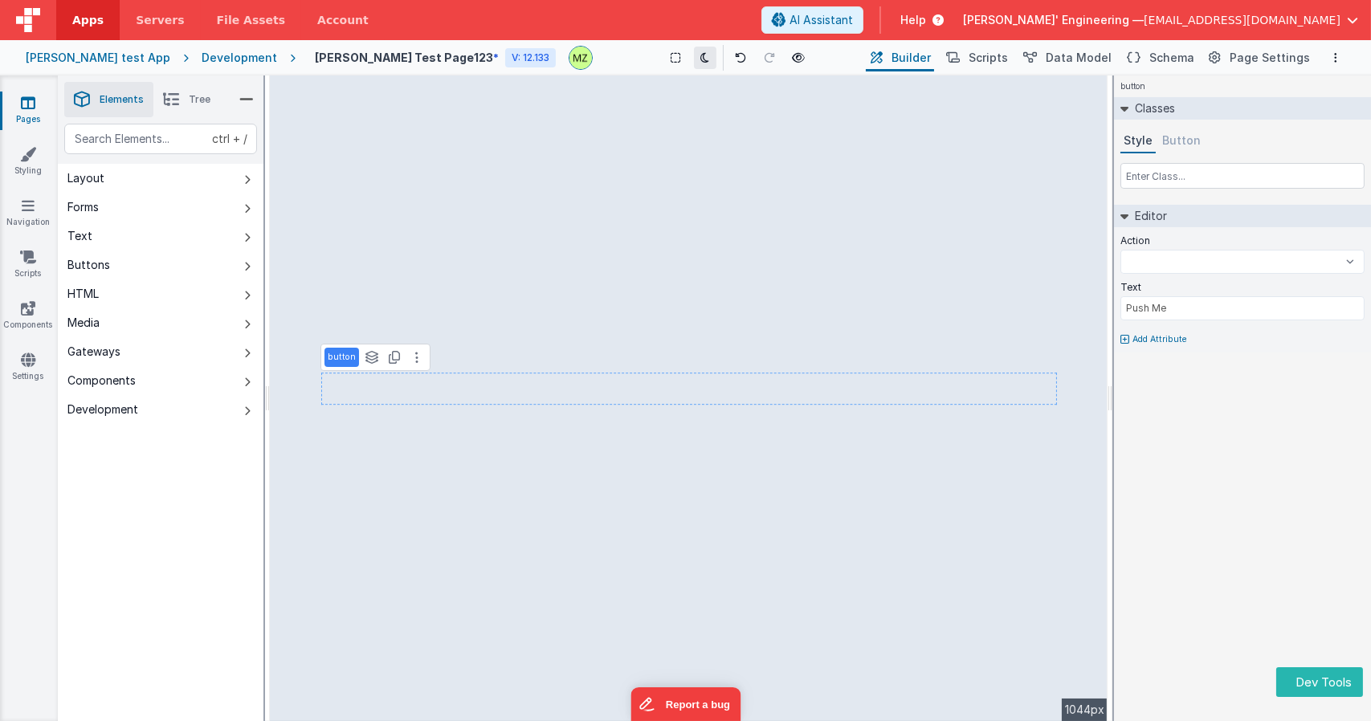
click at [700, 62] on icon at bounding box center [704, 57] width 9 height 11
click at [694, 67] on button at bounding box center [705, 58] width 22 height 22
click at [700, 59] on icon at bounding box center [704, 57] width 9 height 11
click at [736, 60] on icon at bounding box center [741, 57] width 11 height 11
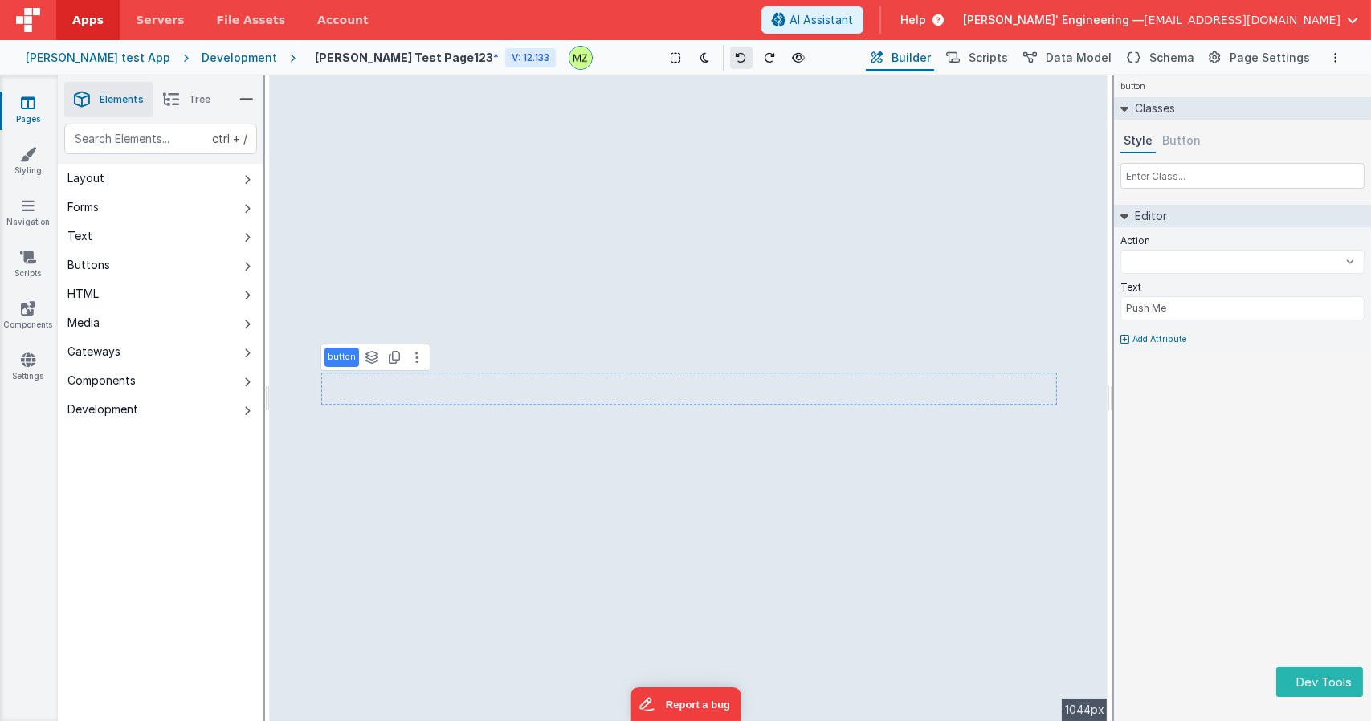
click at [736, 60] on icon at bounding box center [741, 57] width 11 height 11
click at [694, 63] on button at bounding box center [705, 58] width 22 height 22
click at [700, 63] on icon at bounding box center [704, 57] width 9 height 11
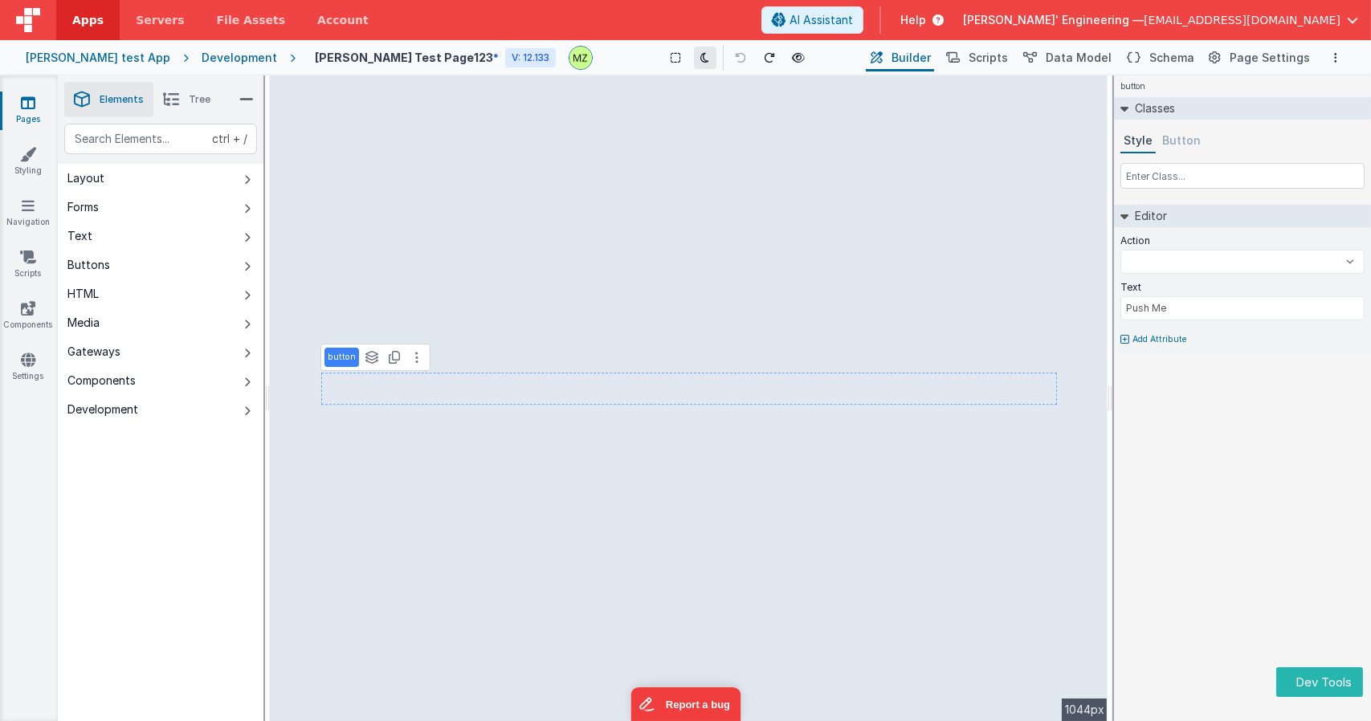
click at [700, 55] on icon at bounding box center [704, 57] width 9 height 11
click at [665, 55] on button at bounding box center [676, 58] width 22 height 22
select select
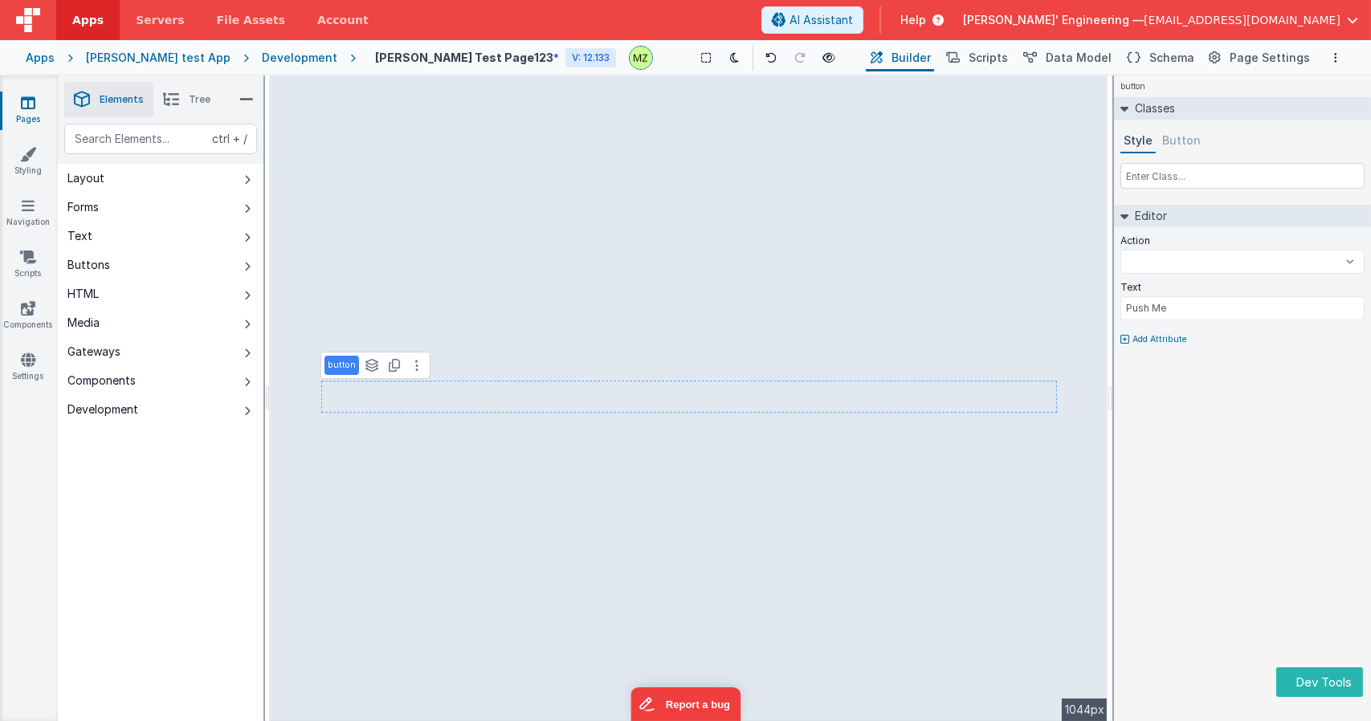
select select
type input "dataTable"
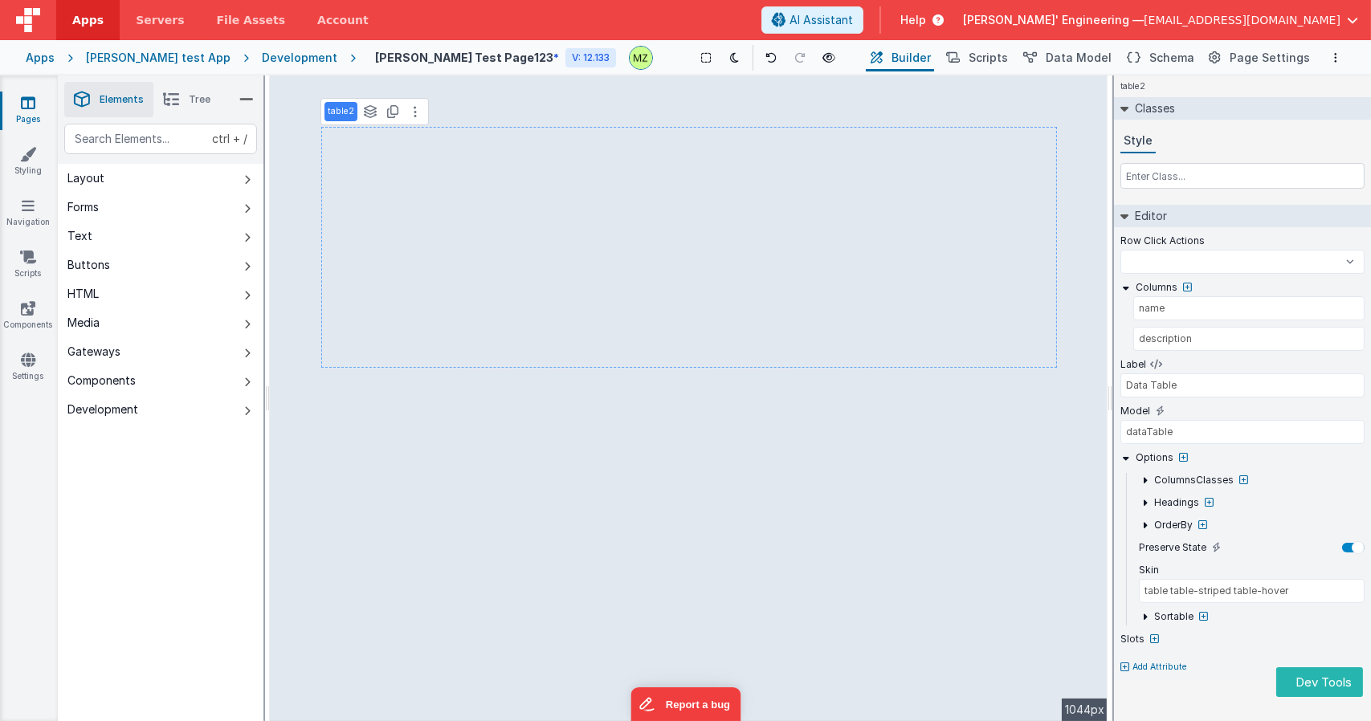
select select
type input "Push Me"
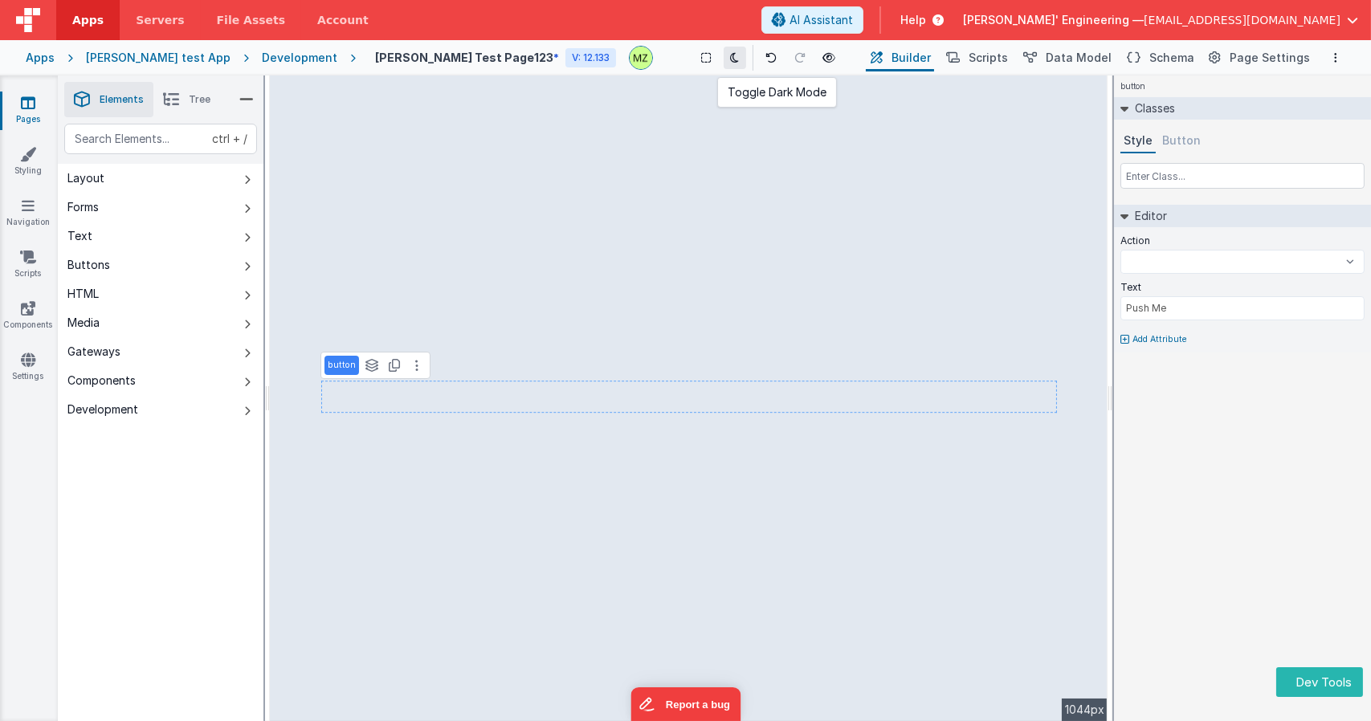
click at [723, 50] on button at bounding box center [734, 58] width 22 height 22
click at [731, 63] on icon at bounding box center [735, 57] width 9 height 11
click at [731, 60] on icon at bounding box center [735, 57] width 9 height 11
select select
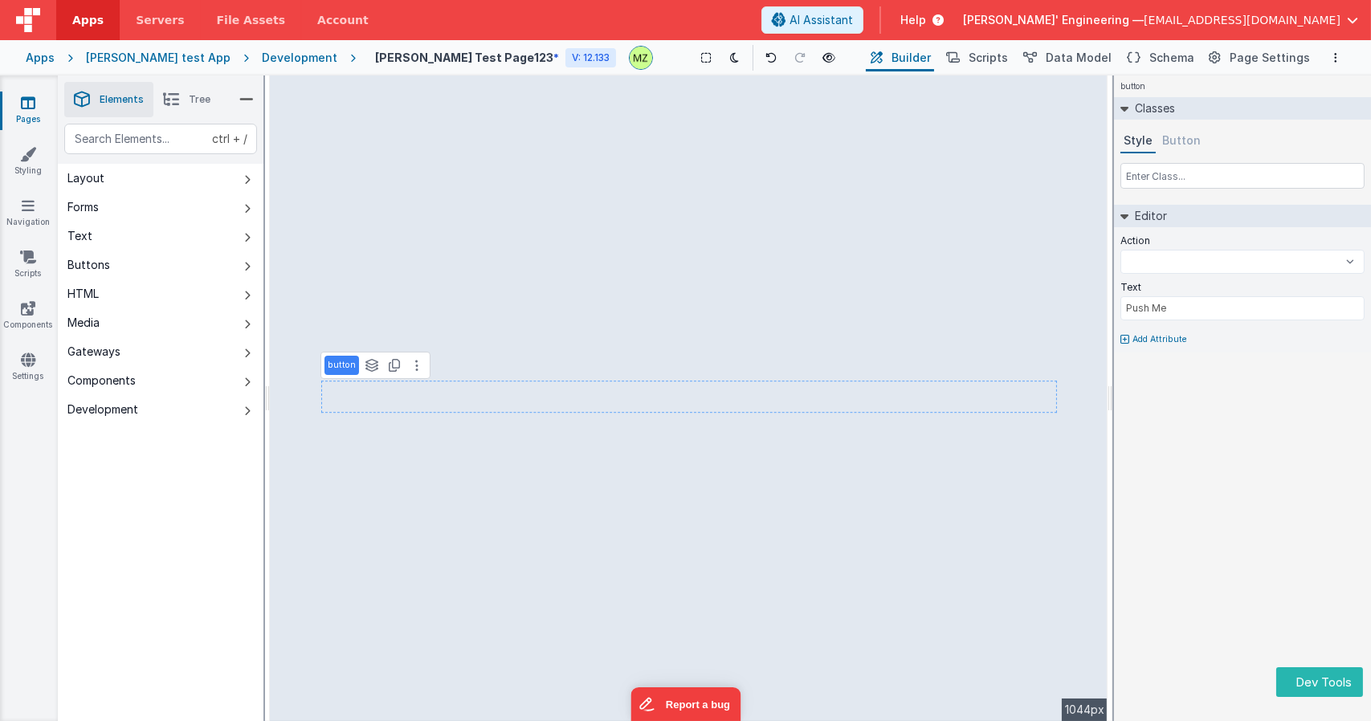
type input "dataTable"
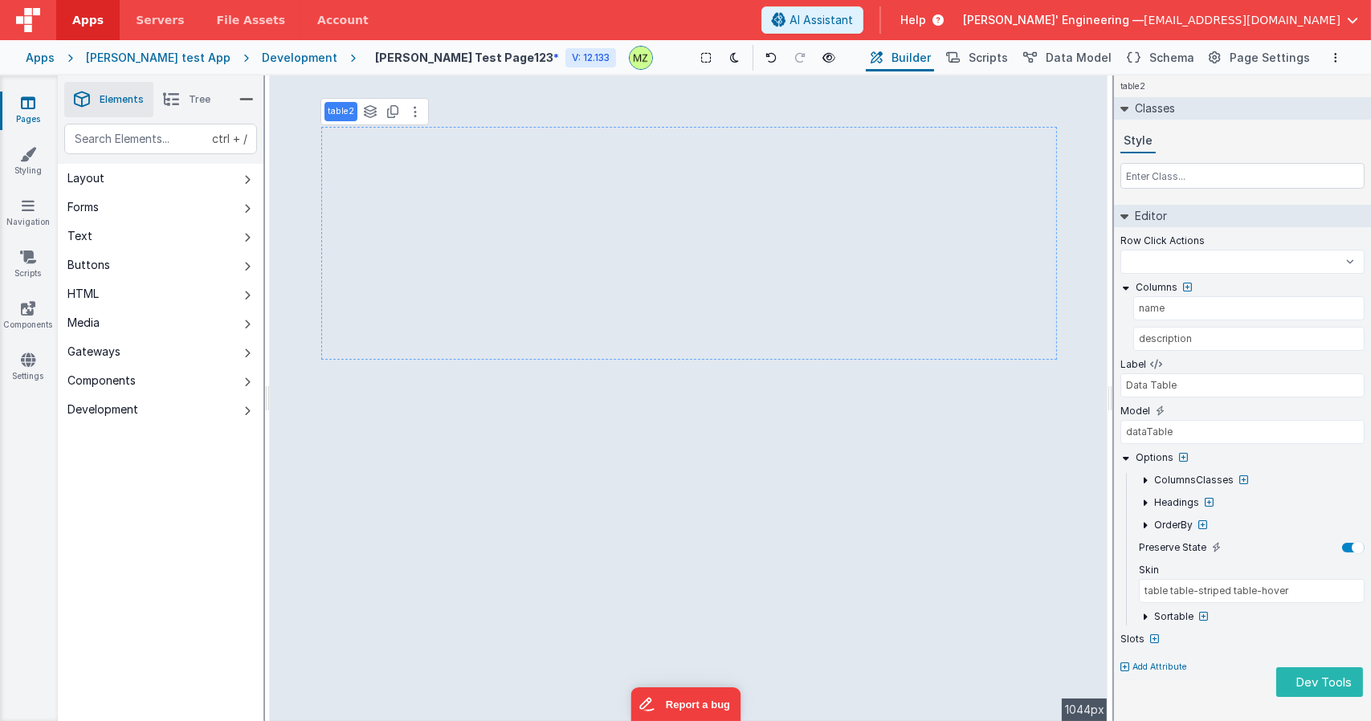
select select
type input "Push Me"
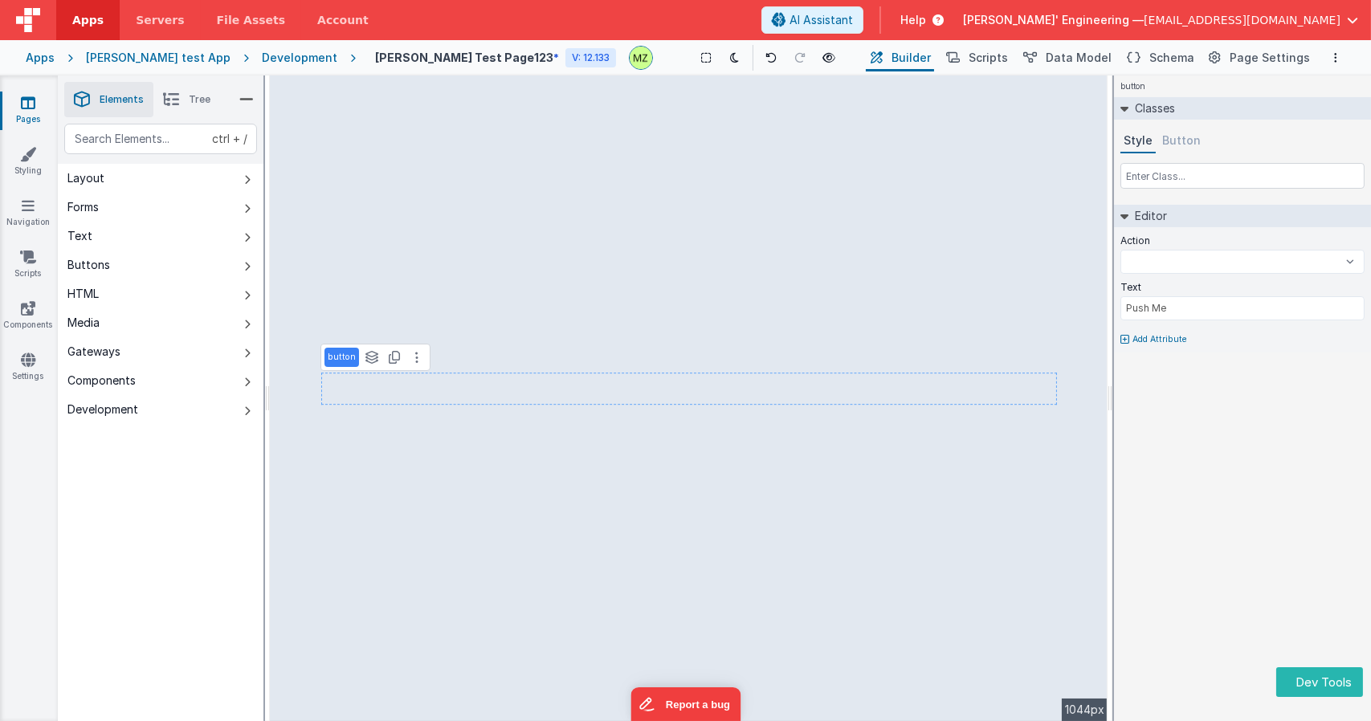
select select
type input "dataTable"
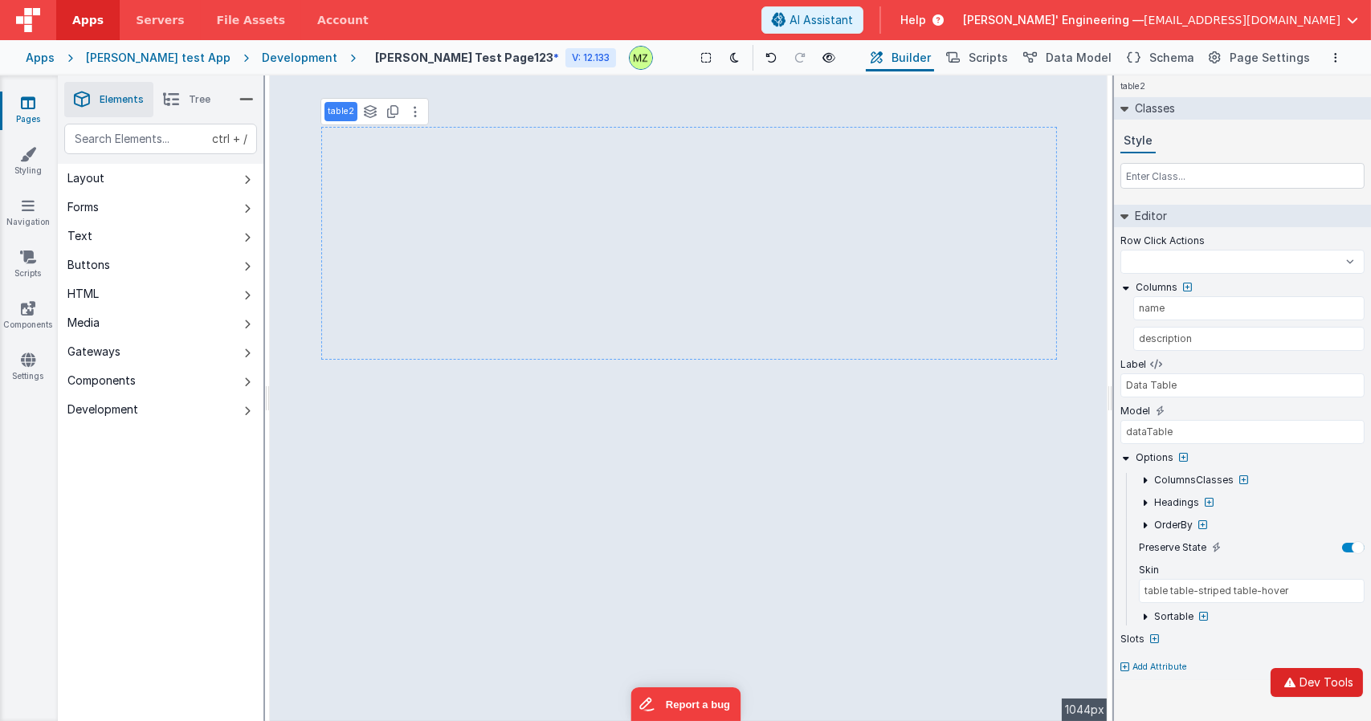
click at [1336, 673] on button "Dev Tools" at bounding box center [1316, 682] width 92 height 29
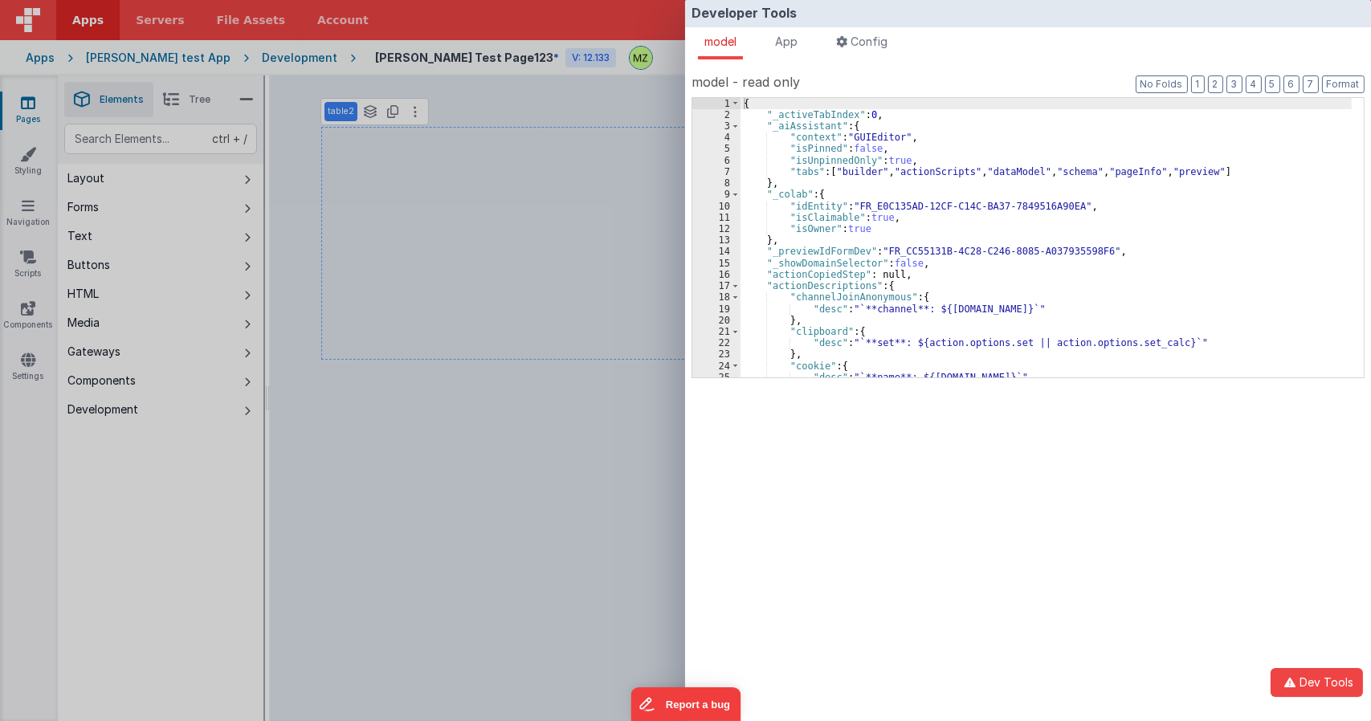
click at [916, 252] on div "{ "_activeTabIndex" : 0 , "_aiAssistant" : { "context" : "GUIEditor" , "isPinne…" at bounding box center [1045, 249] width 611 height 302
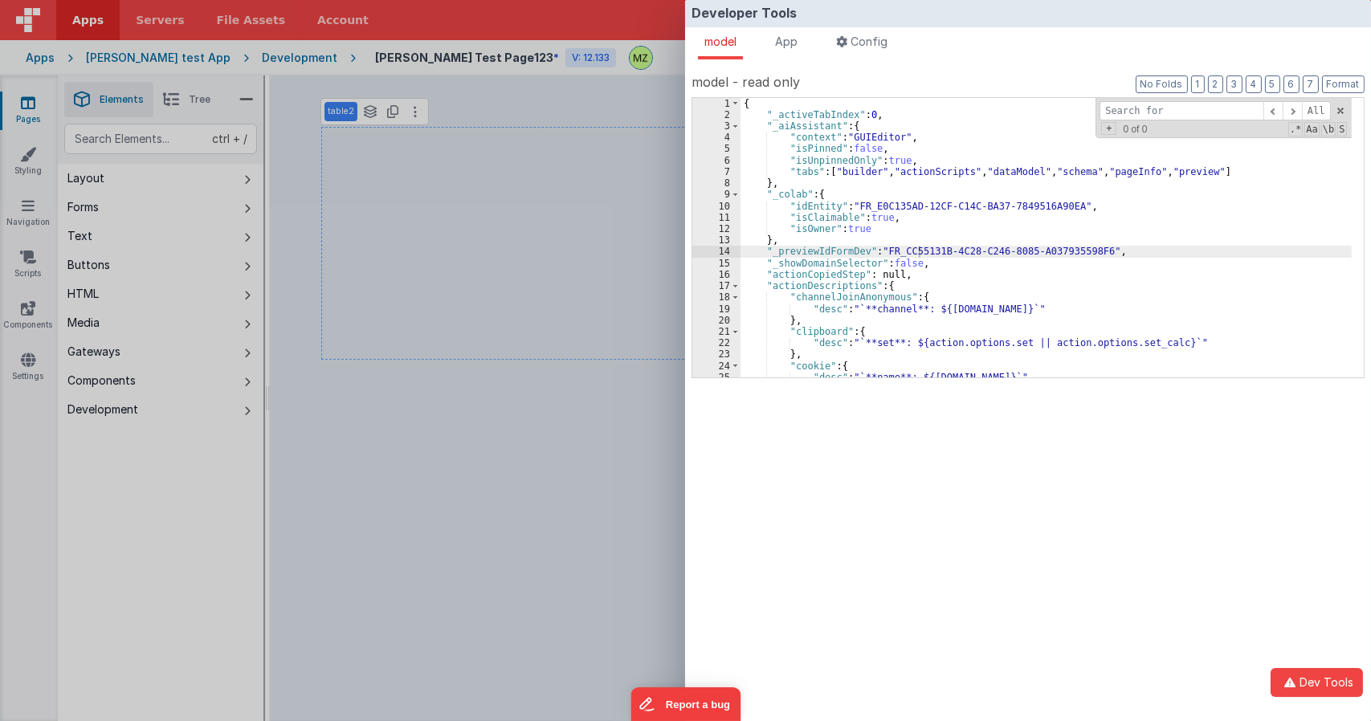
select select
type input "bu"
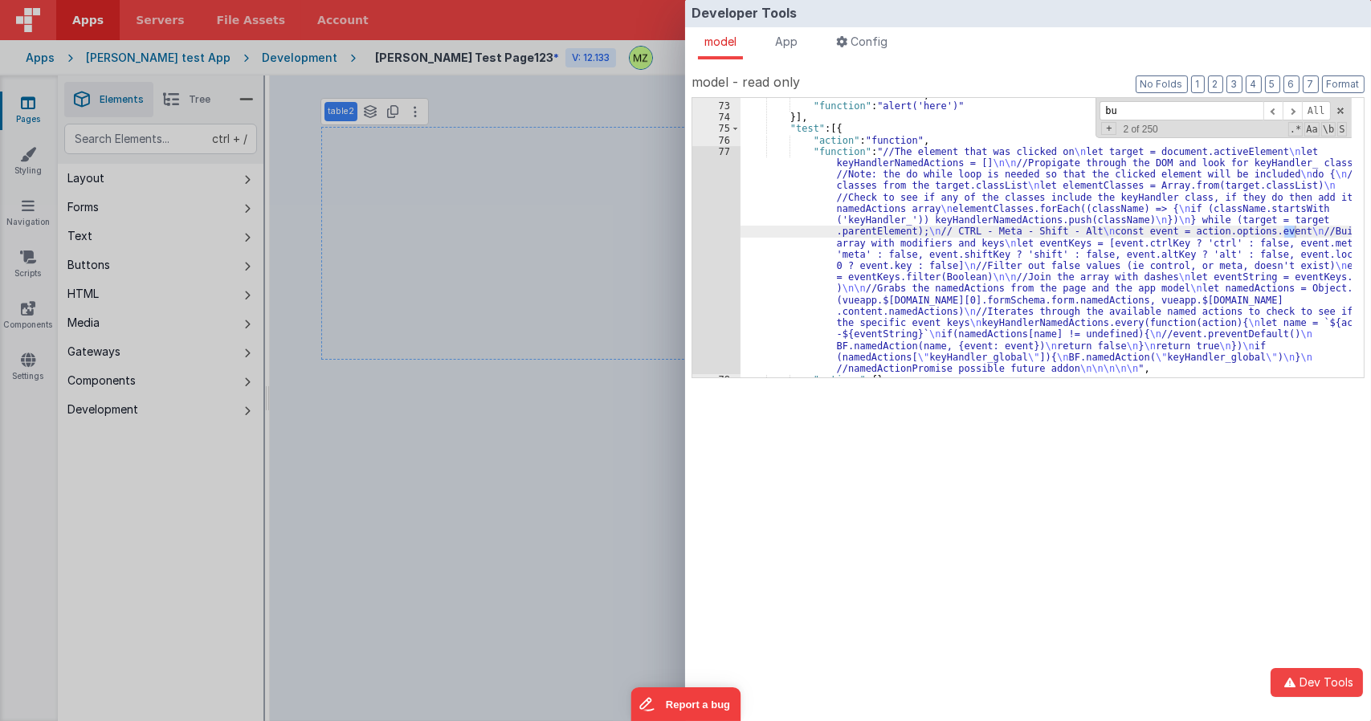
select select
type input "[PERSON_NAME]"
select select
type input "build"
select select
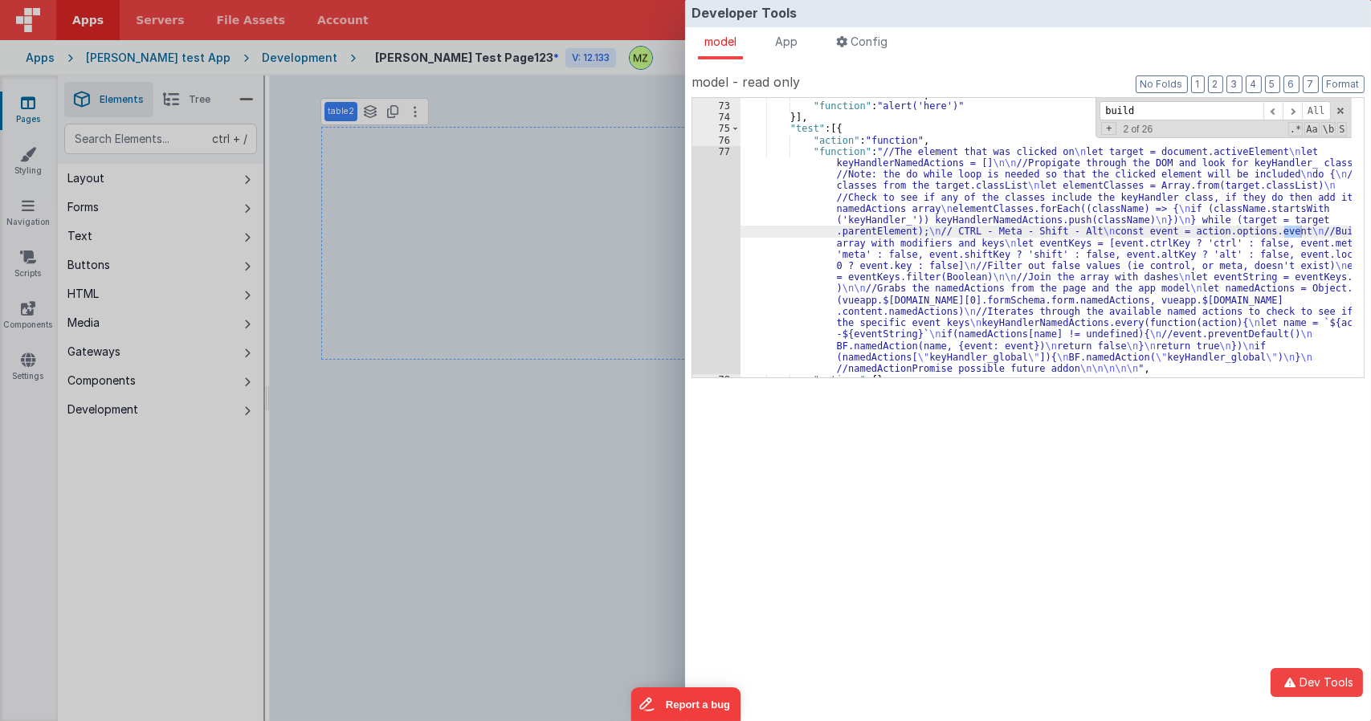
type input "builde"
select select
type input "builder"
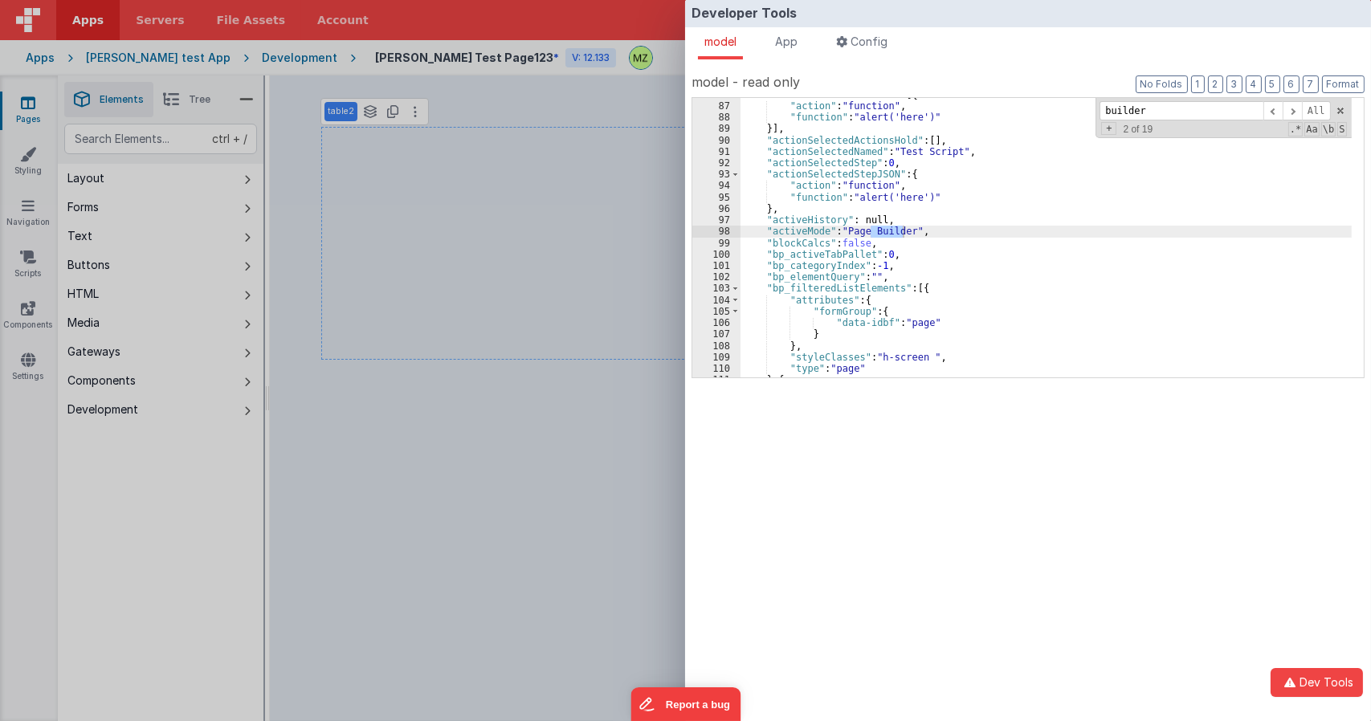
select select
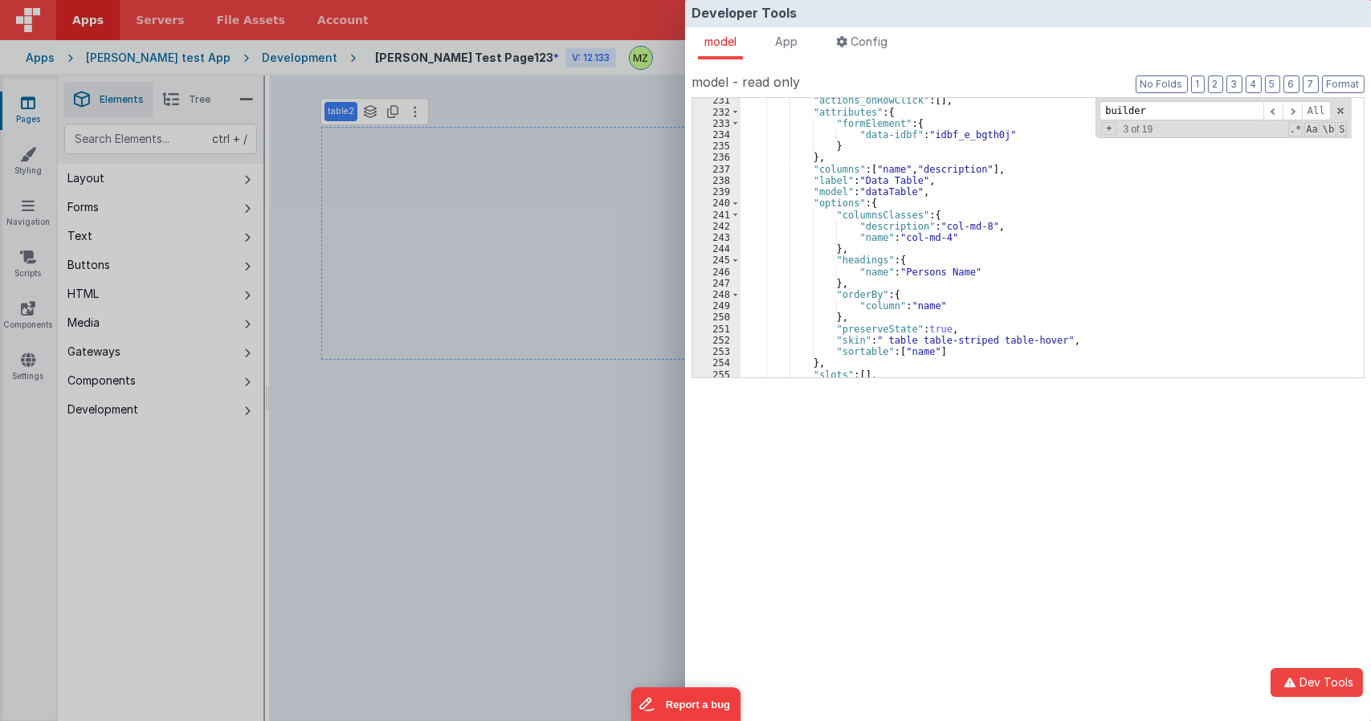
scroll to position [2121, 0]
type input "builder"
click at [736, 202] on span at bounding box center [735, 203] width 9 height 11
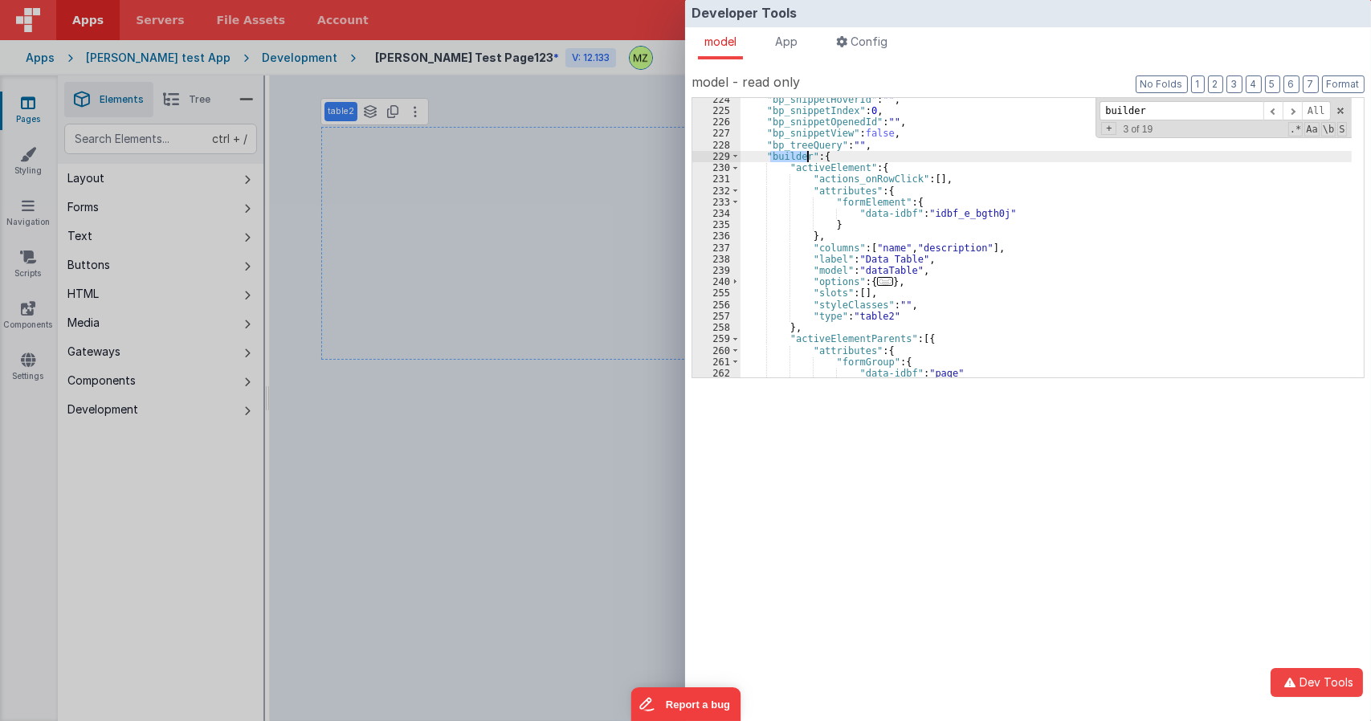
scroll to position [2062, 0]
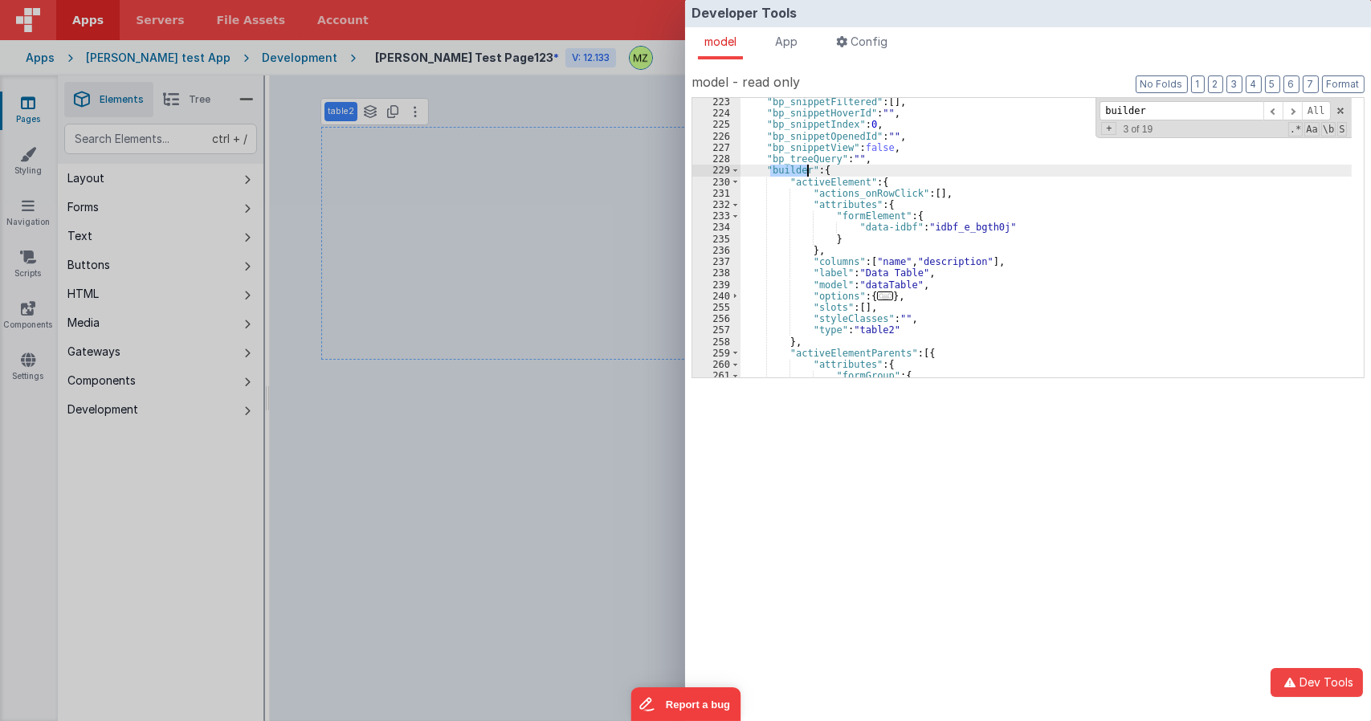
click at [728, 181] on div "230" at bounding box center [716, 182] width 48 height 11
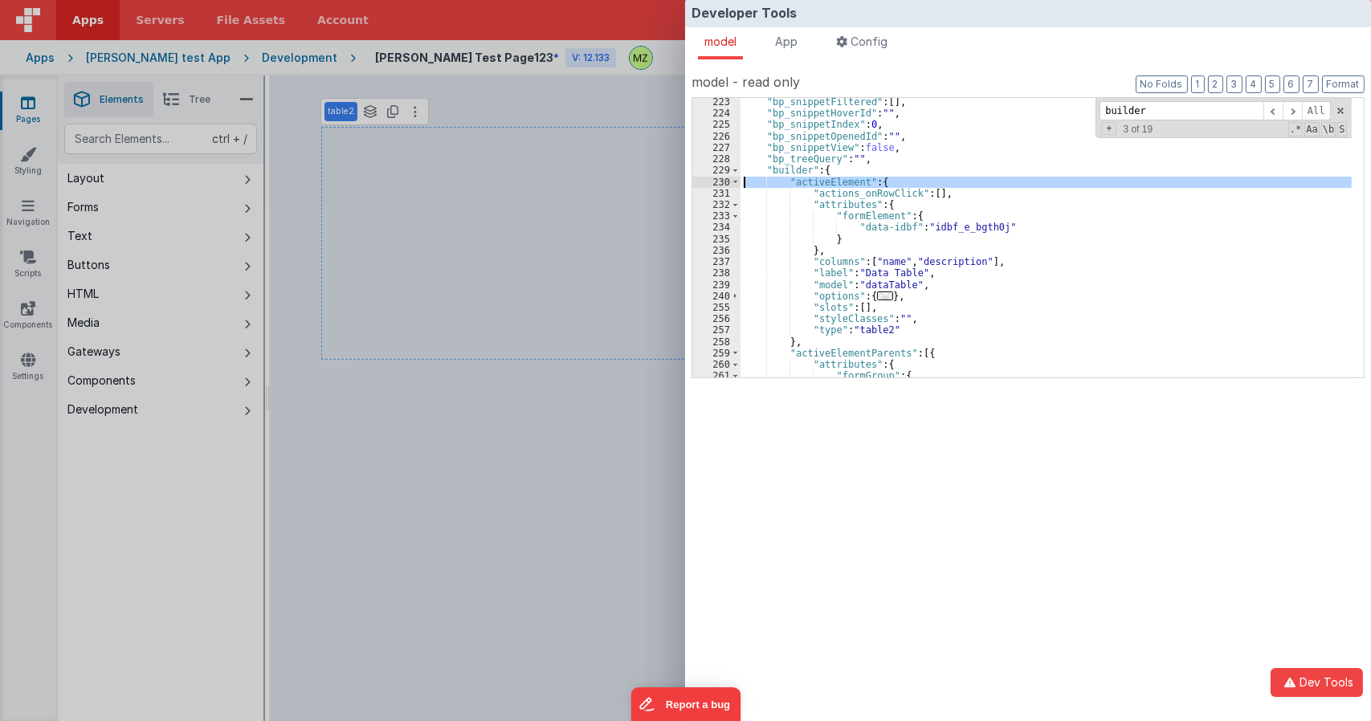
click at [740, 181] on div "230" at bounding box center [716, 182] width 48 height 11
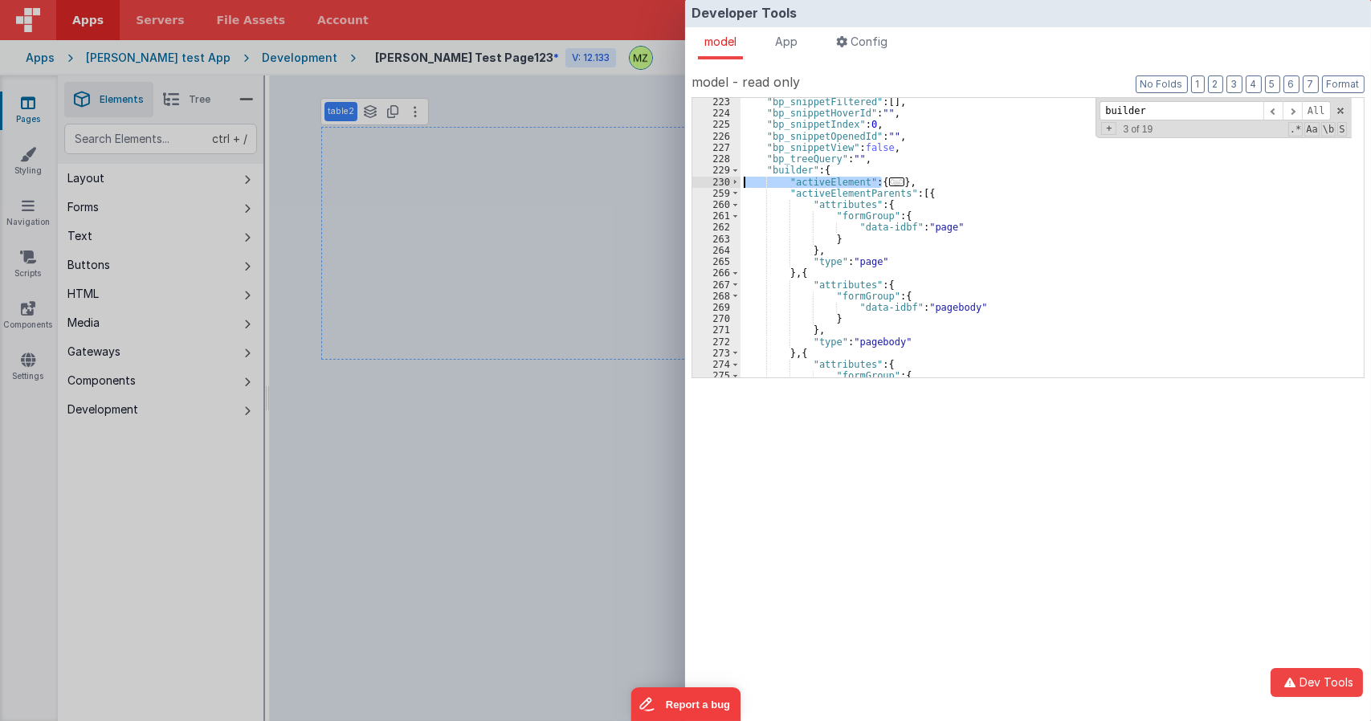
click at [739, 196] on span at bounding box center [735, 193] width 9 height 11
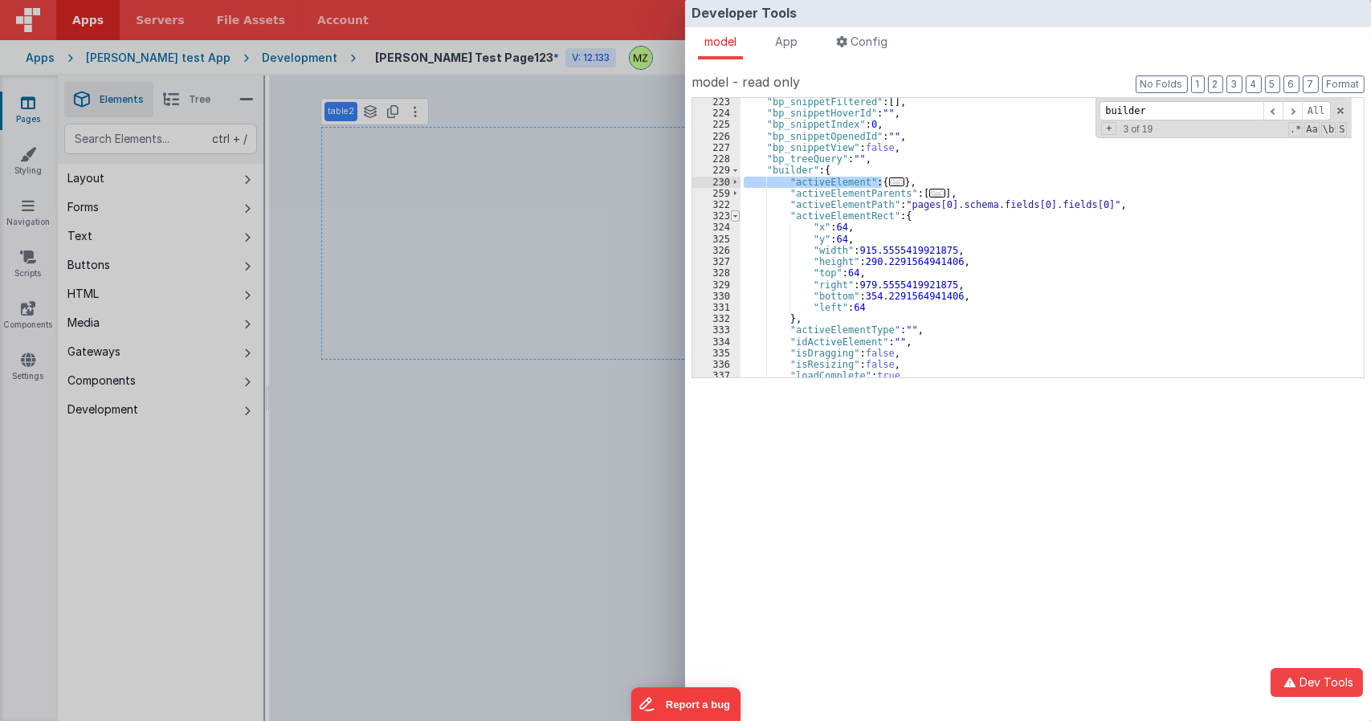
click at [737, 218] on span at bounding box center [735, 215] width 9 height 11
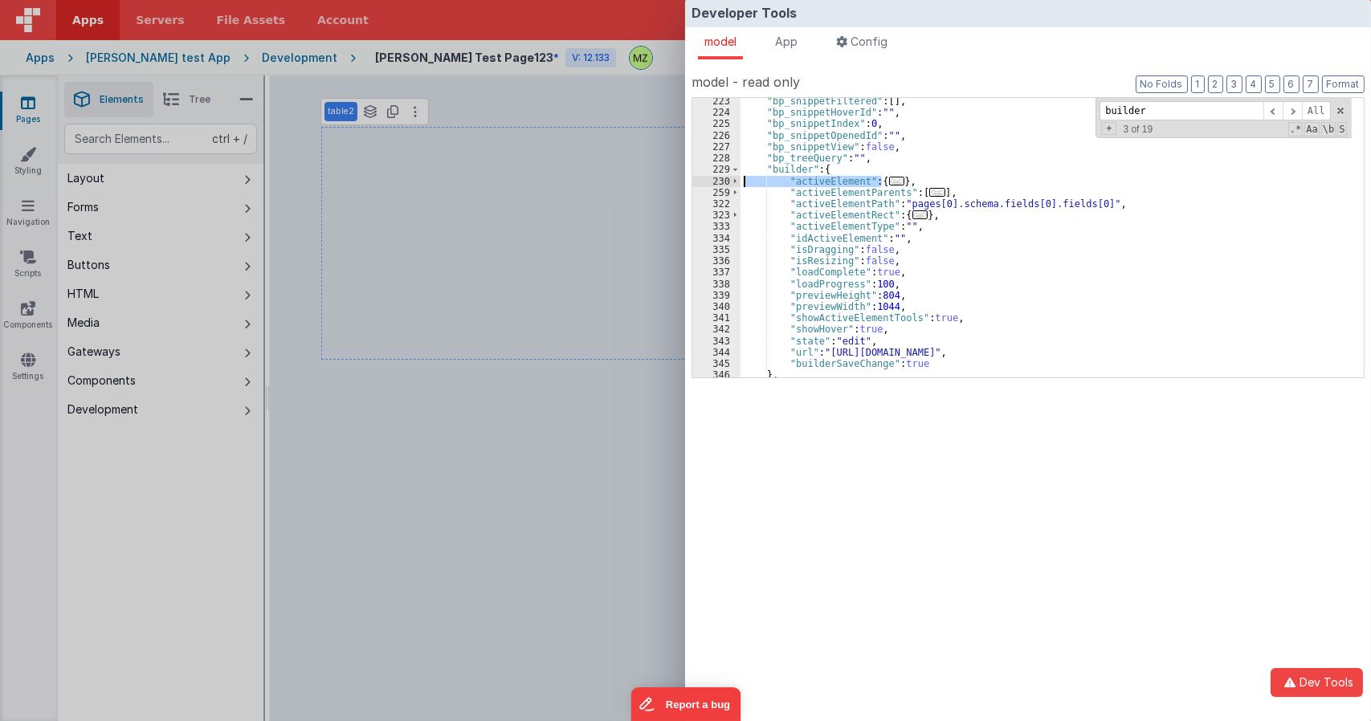
scroll to position [2124, 0]
click at [835, 306] on div ""bp_snippetFiltered" : [ ] , "bp_snippetHoverId" : "" , "bp_snippetIndex" : 0 ,…" at bounding box center [1045, 243] width 611 height 302
click at [523, 206] on div "Developer Tools model App Params Log (2) Misc Windows Config model - read only …" at bounding box center [685, 360] width 1371 height 721
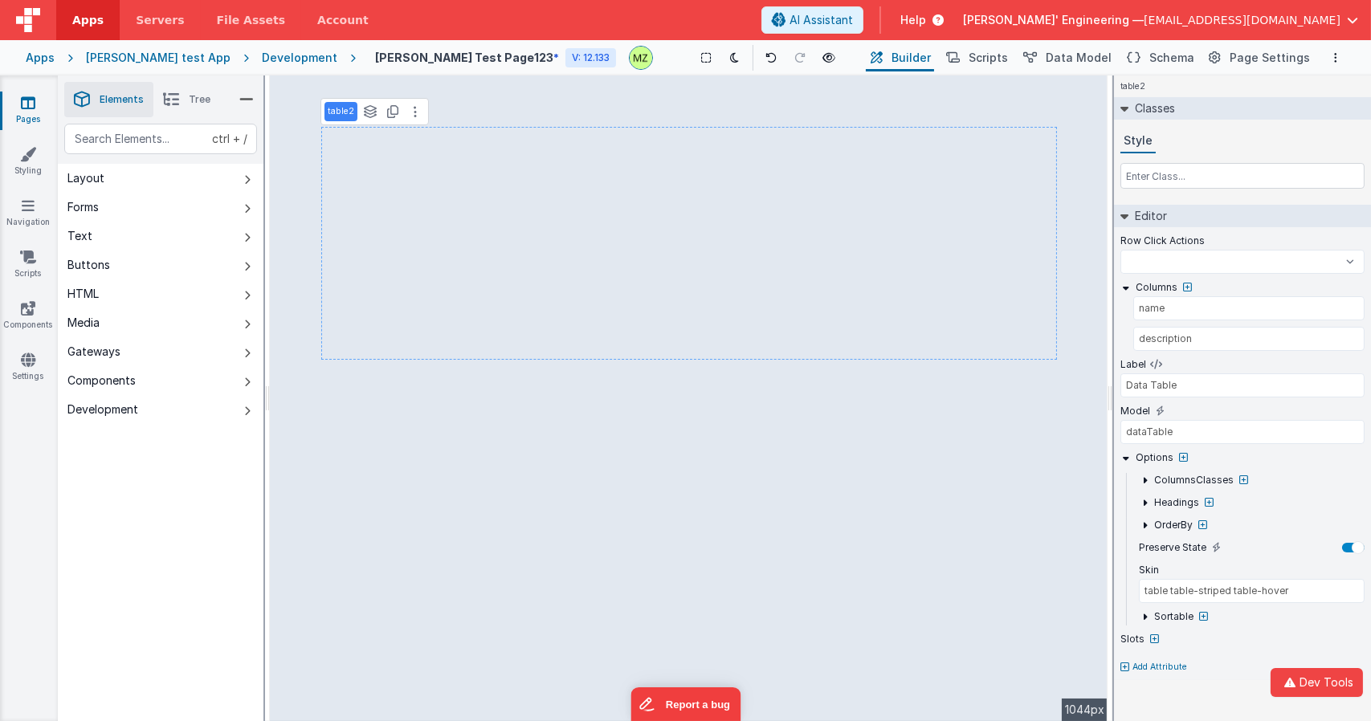
select select
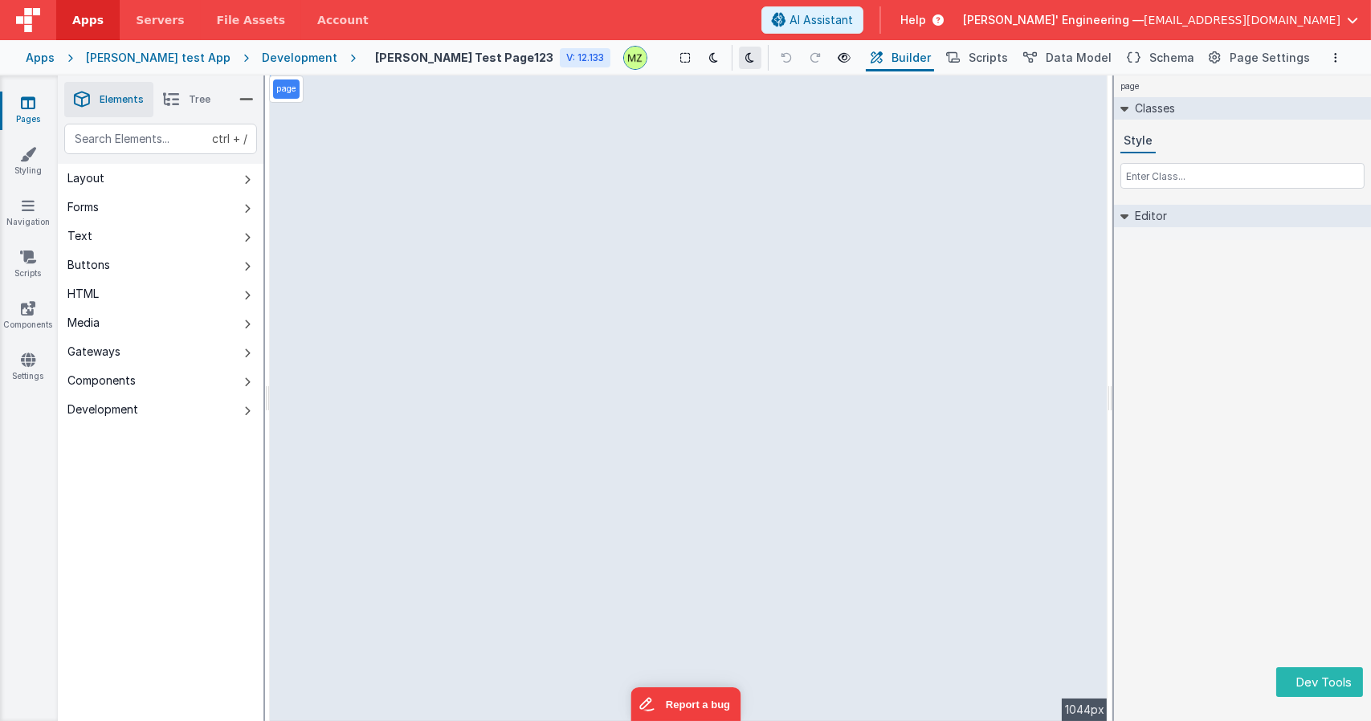
click at [739, 57] on button at bounding box center [750, 58] width 22 height 22
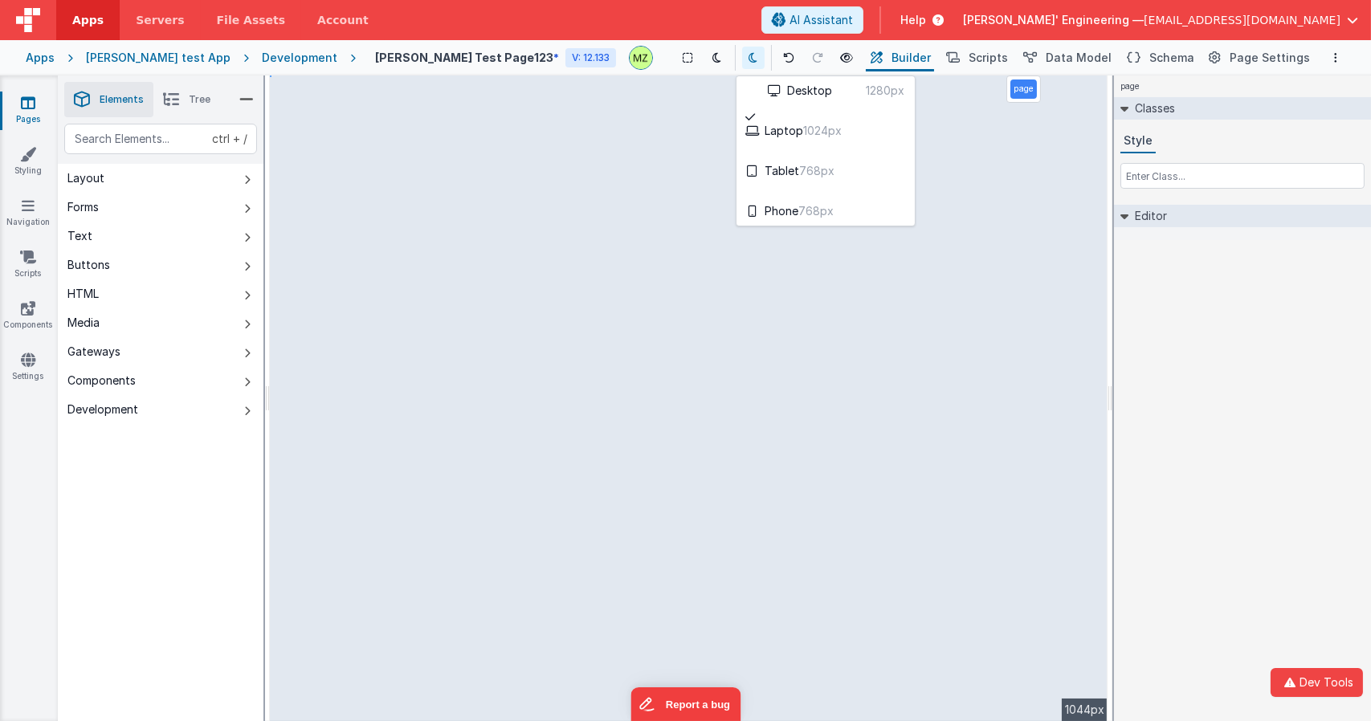
click at [1244, 60] on div at bounding box center [685, 360] width 1371 height 721
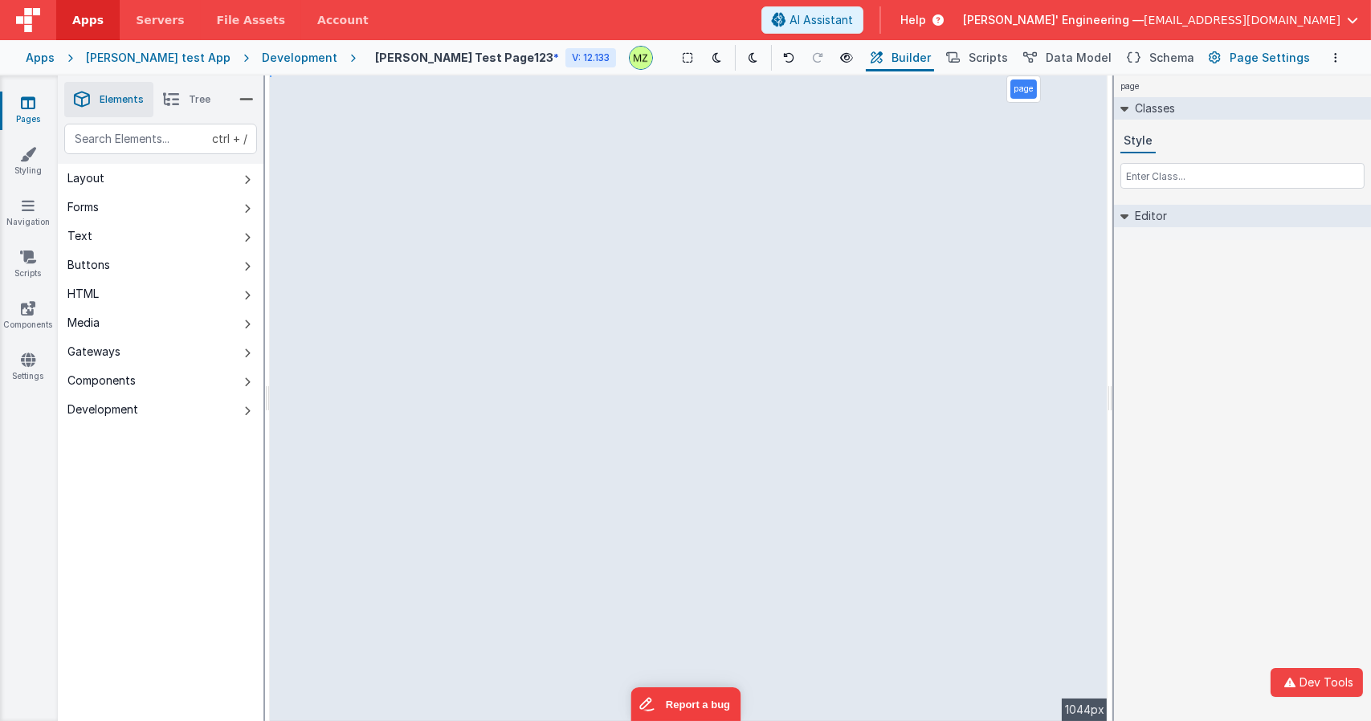
click at [1230, 55] on button "Page Settings" at bounding box center [1258, 57] width 109 height 27
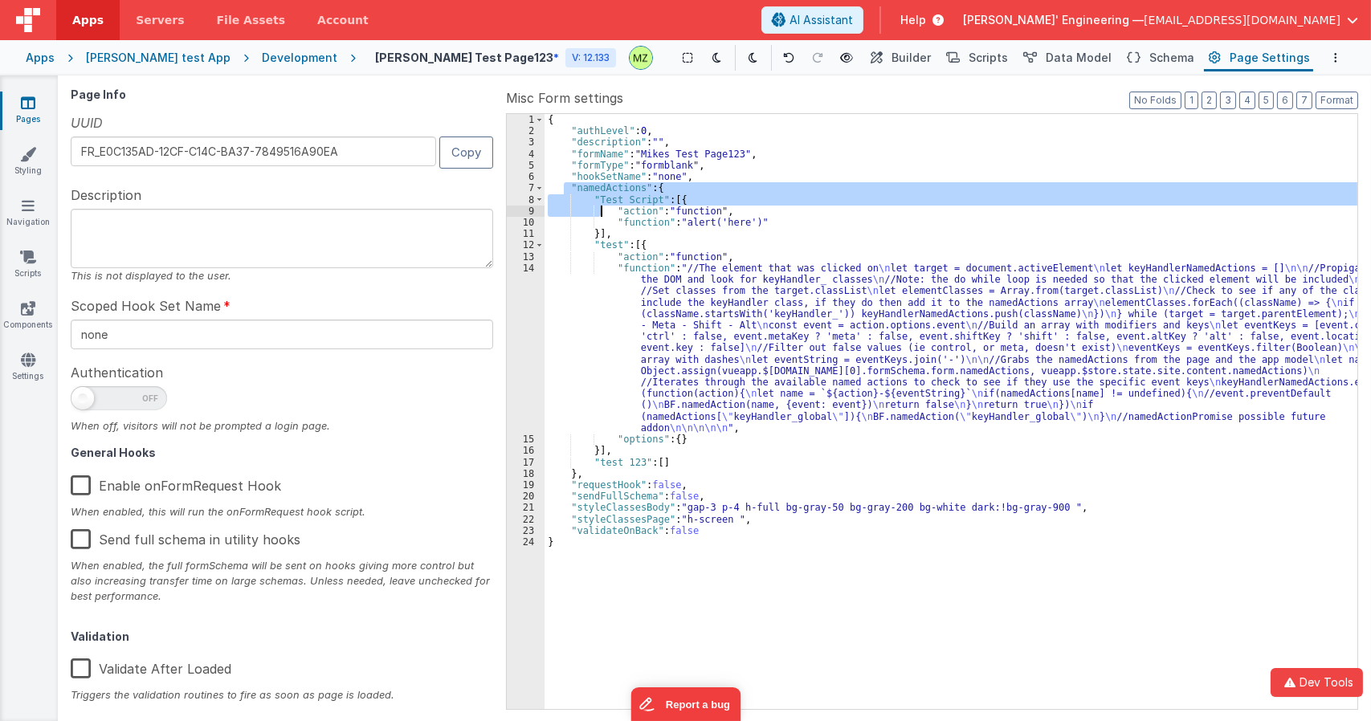
drag, startPoint x: 563, startPoint y: 192, endPoint x: 634, endPoint y: 234, distance: 82.8
click at [634, 234] on div "{ "authLevel" : 0 , "description" : "" , "formName" : "Mikes Test Page123" , "f…" at bounding box center [950, 422] width 813 height 617
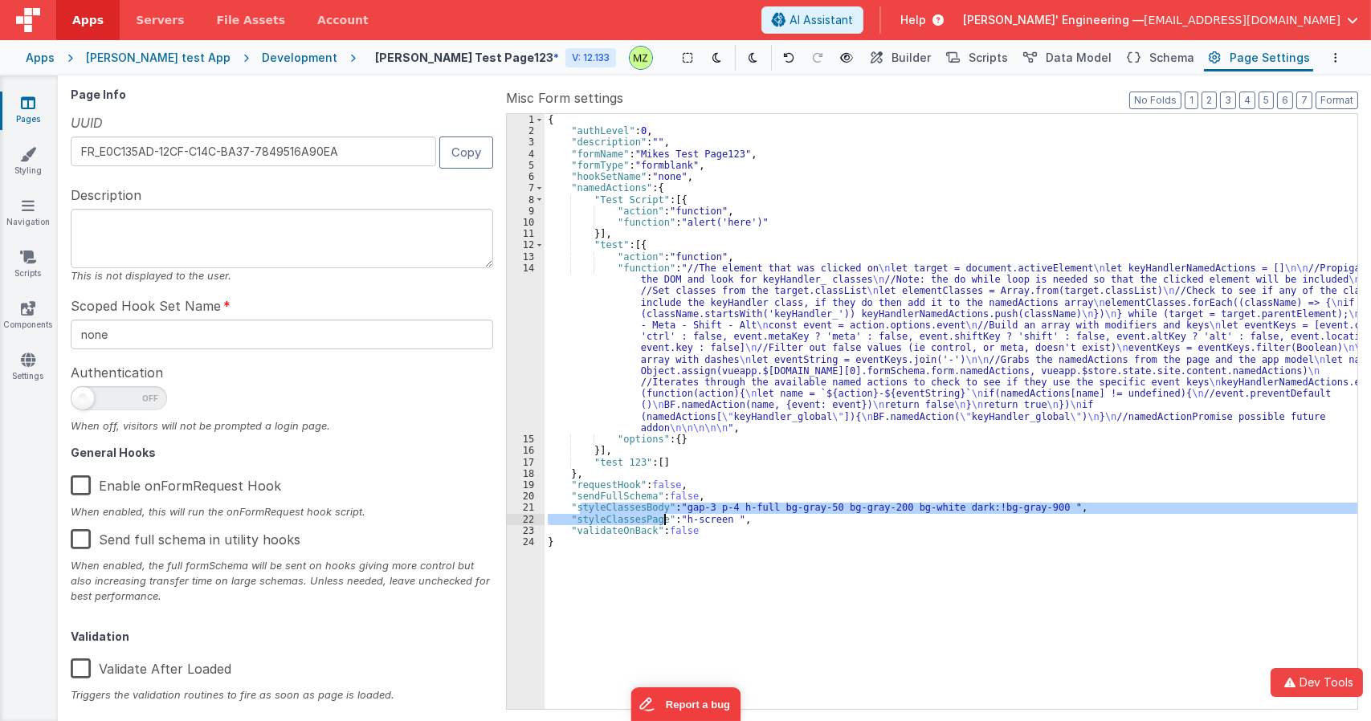
drag, startPoint x: 581, startPoint y: 510, endPoint x: 665, endPoint y: 514, distance: 84.4
click at [665, 514] on div "{ "authLevel" : 0 , "description" : "" , "formName" : "Mikes Test Page123" , "f…" at bounding box center [950, 422] width 813 height 617
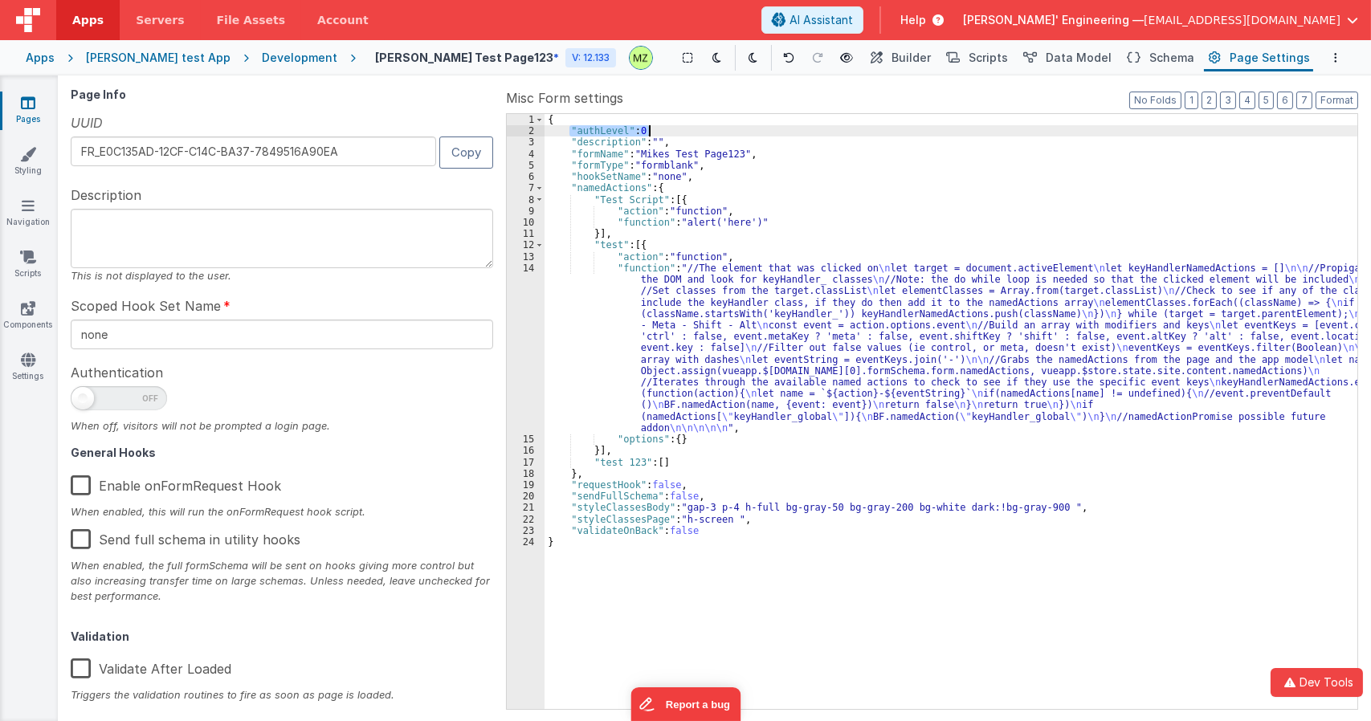
drag, startPoint x: 568, startPoint y: 131, endPoint x: 653, endPoint y: 131, distance: 85.1
click at [653, 131] on div "{ "authLevel" : 0 , "description" : "" , "formName" : "Mikes Test Page123" , "f…" at bounding box center [950, 422] width 813 height 617
click at [985, 50] on span "Scripts" at bounding box center [987, 58] width 39 height 16
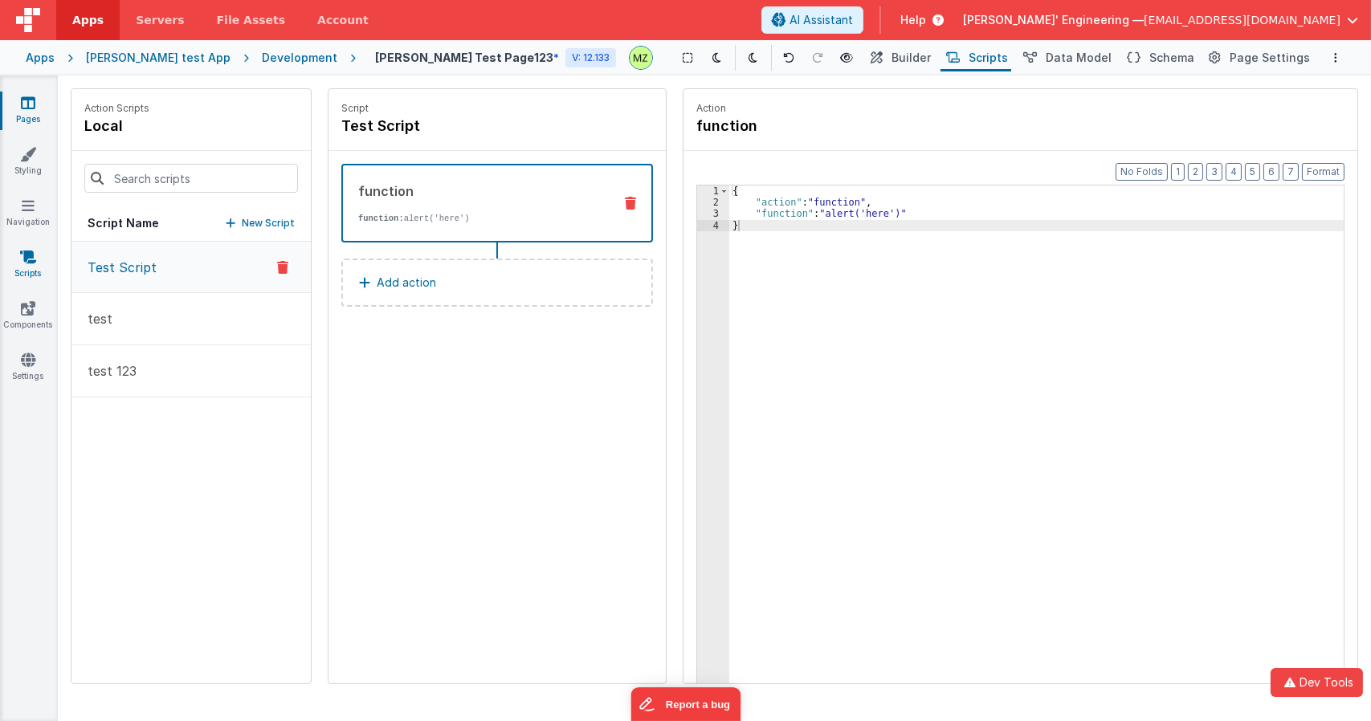
click at [27, 259] on icon at bounding box center [28, 257] width 16 height 16
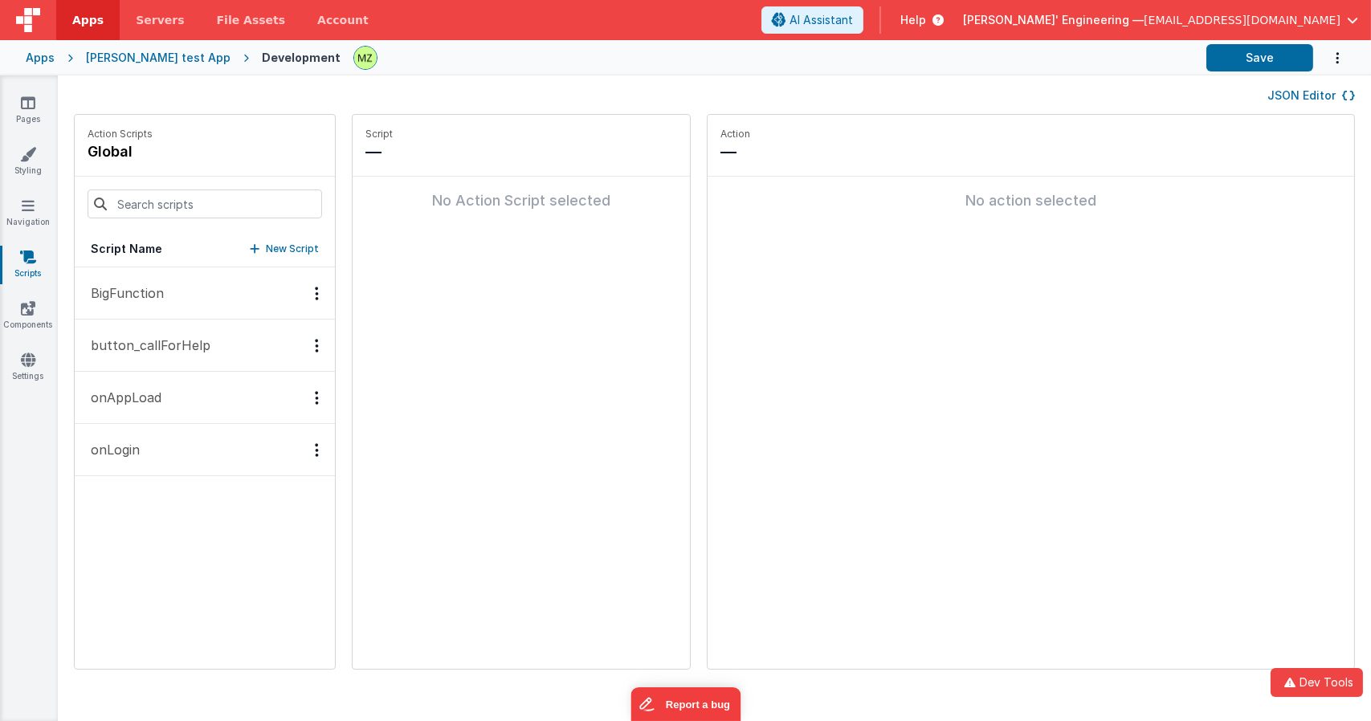
click at [1306, 93] on button "JSON Editor" at bounding box center [1311, 96] width 88 height 16
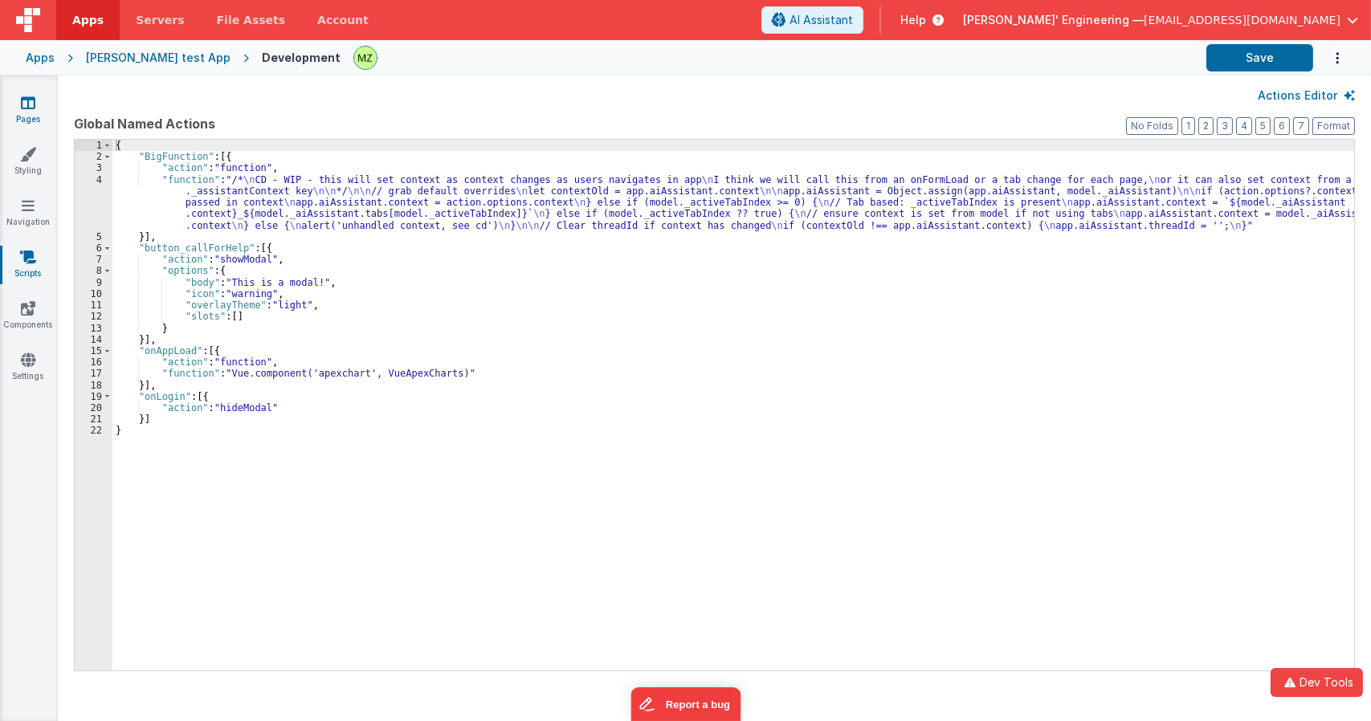
click at [17, 112] on link "Pages" at bounding box center [28, 111] width 58 height 32
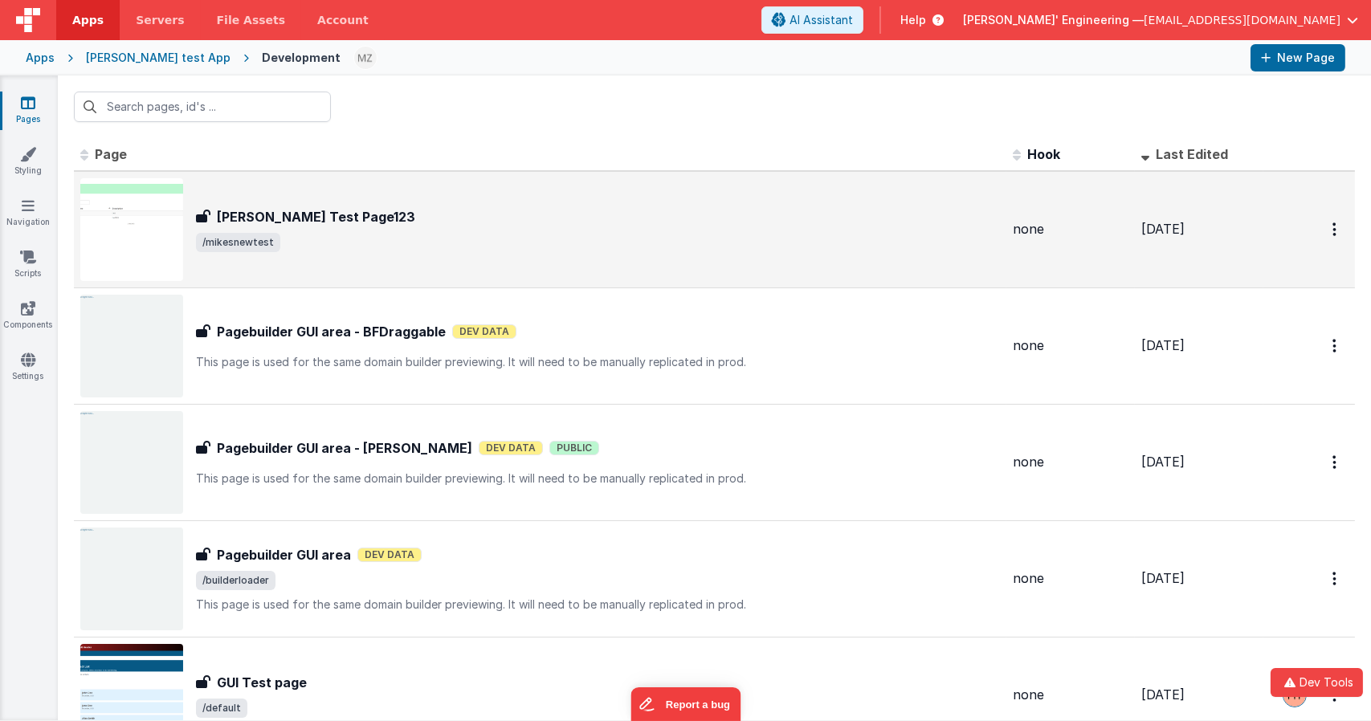
click at [280, 223] on h3 "[PERSON_NAME] Test Page123" at bounding box center [316, 216] width 198 height 19
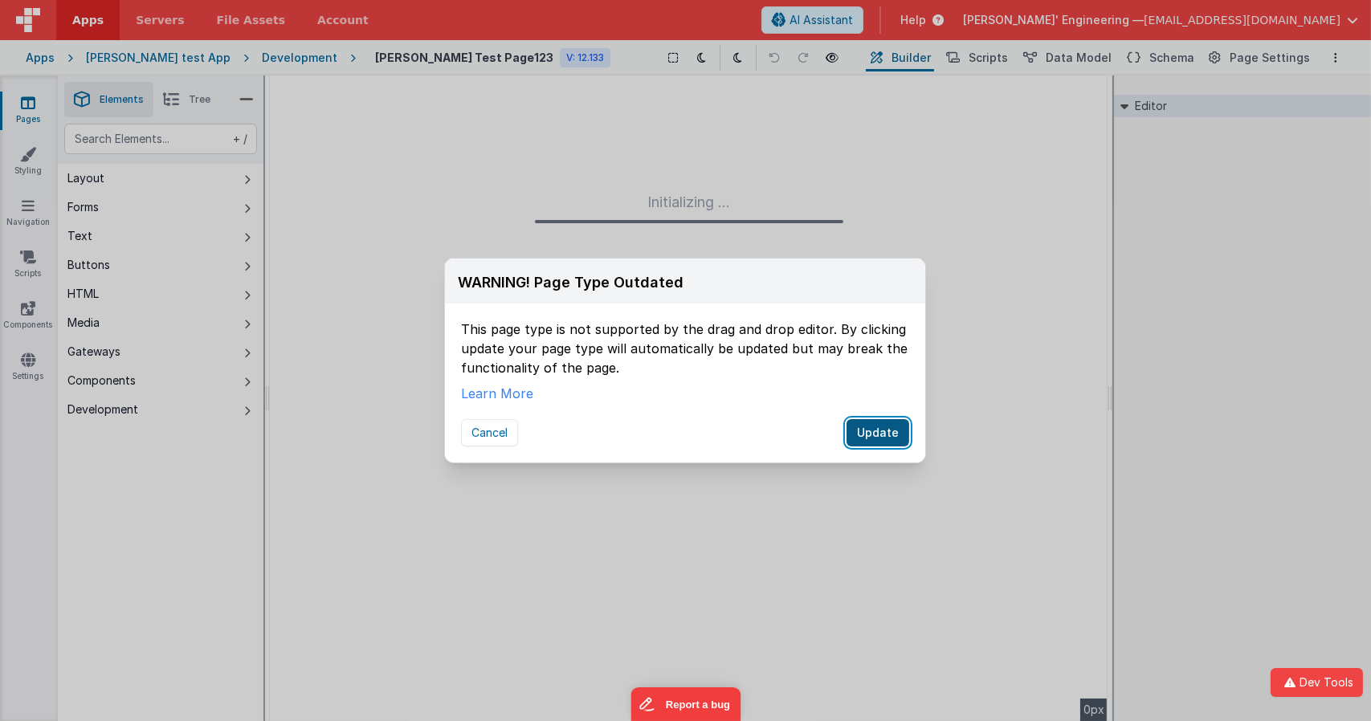
click at [874, 437] on button "Update" at bounding box center [877, 432] width 63 height 27
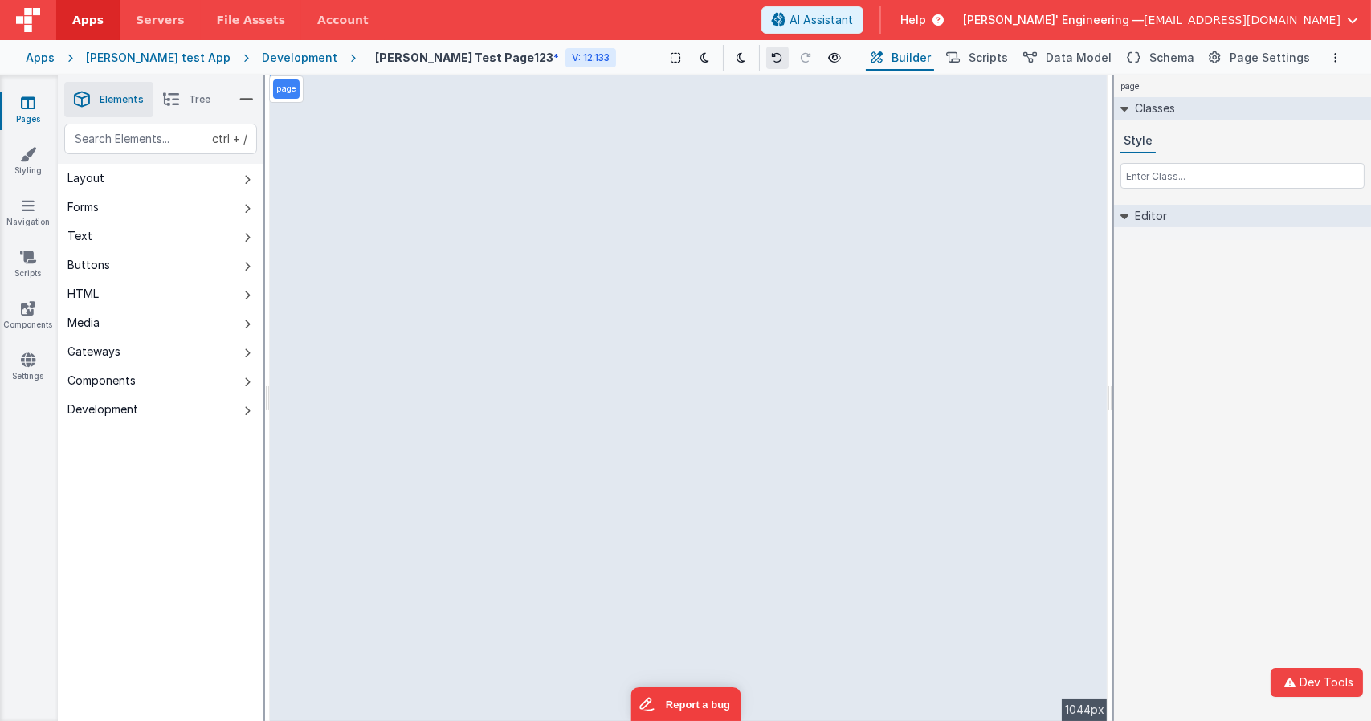
click at [772, 60] on icon at bounding box center [777, 57] width 11 height 11
click at [801, 59] on icon at bounding box center [806, 57] width 11 height 11
click at [772, 57] on icon at bounding box center [777, 57] width 11 height 11
click at [700, 59] on icon at bounding box center [704, 57] width 9 height 11
click at [671, 63] on icon at bounding box center [676, 57] width 10 height 11
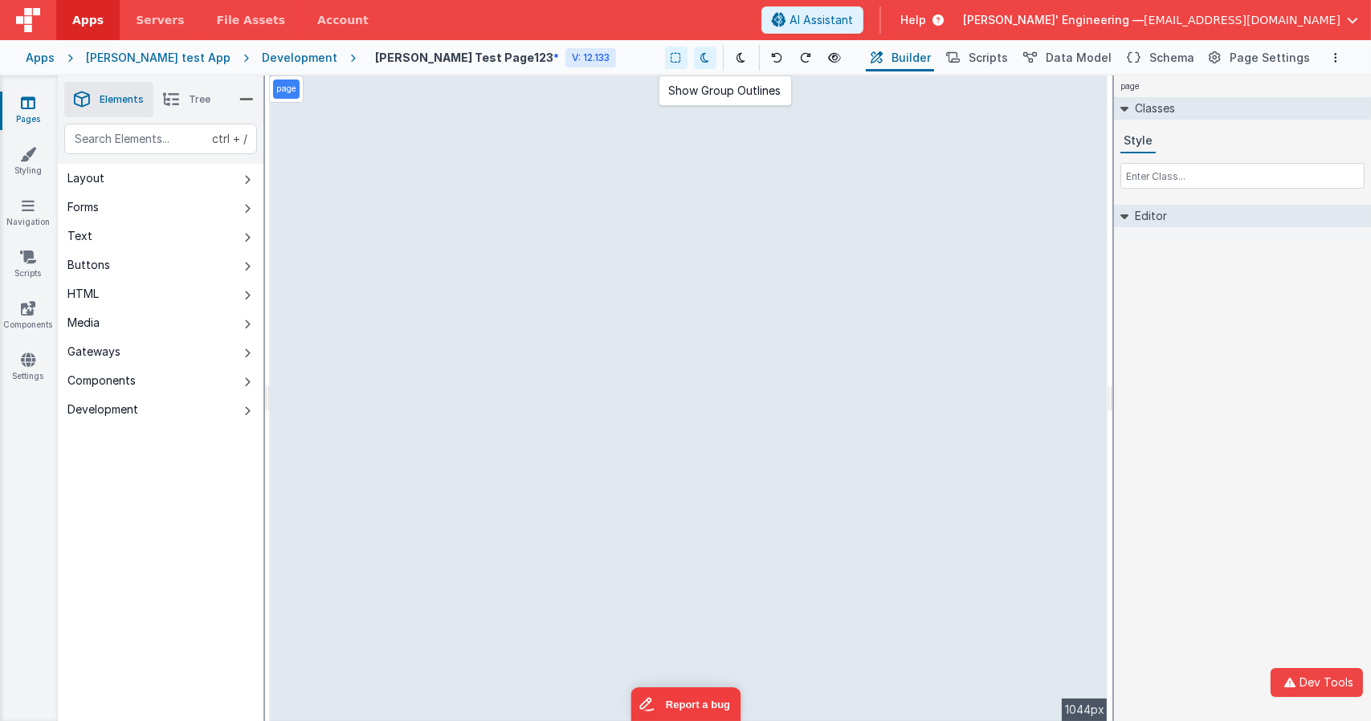
click at [671, 60] on icon at bounding box center [676, 57] width 10 height 11
click at [694, 59] on button at bounding box center [705, 58] width 22 height 22
click at [1087, 65] on span "Data Model" at bounding box center [1078, 58] width 66 height 16
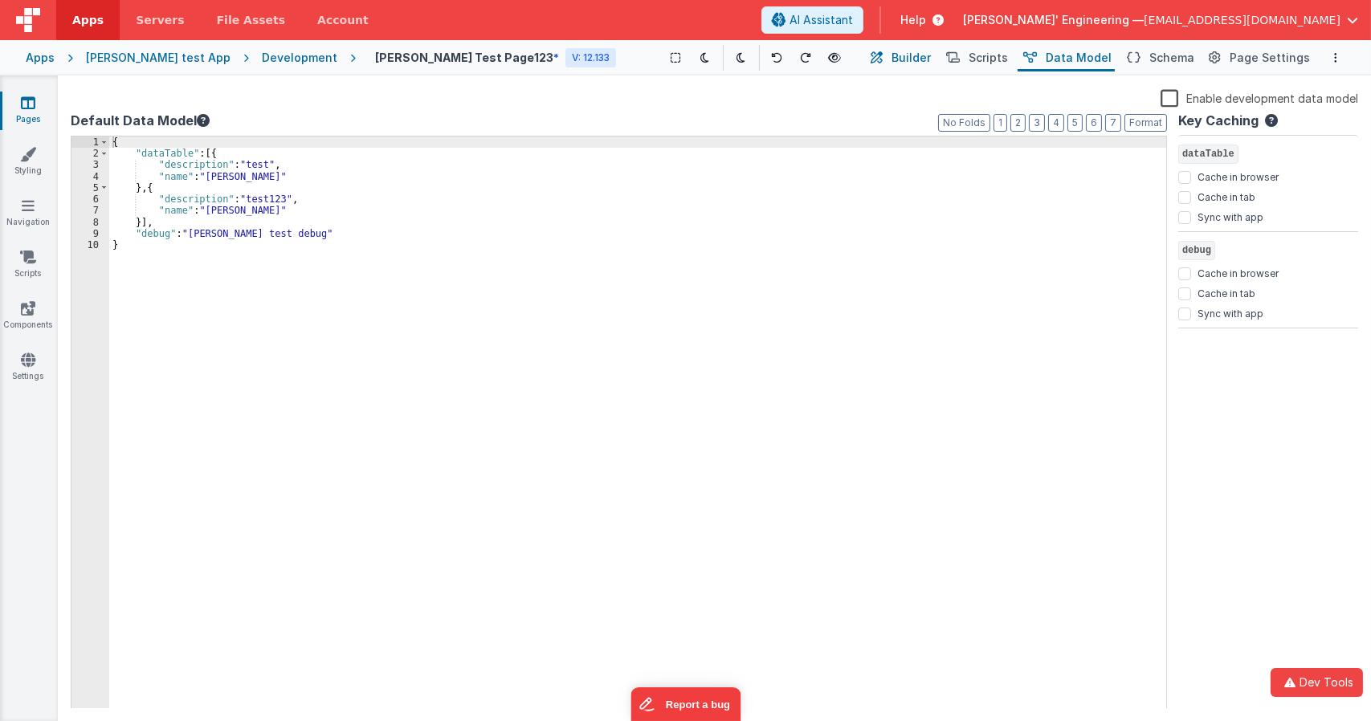
click at [925, 61] on span "Builder" at bounding box center [910, 58] width 39 height 16
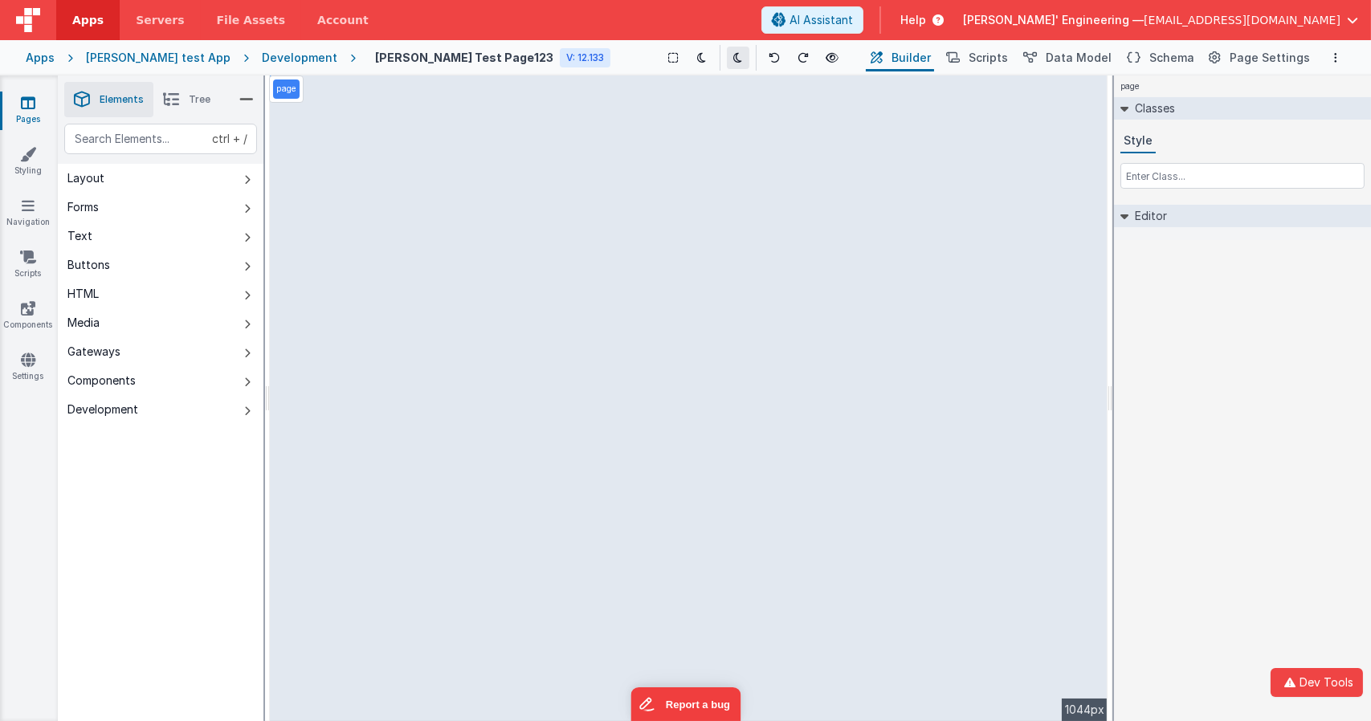
click at [727, 53] on button at bounding box center [738, 58] width 22 height 22
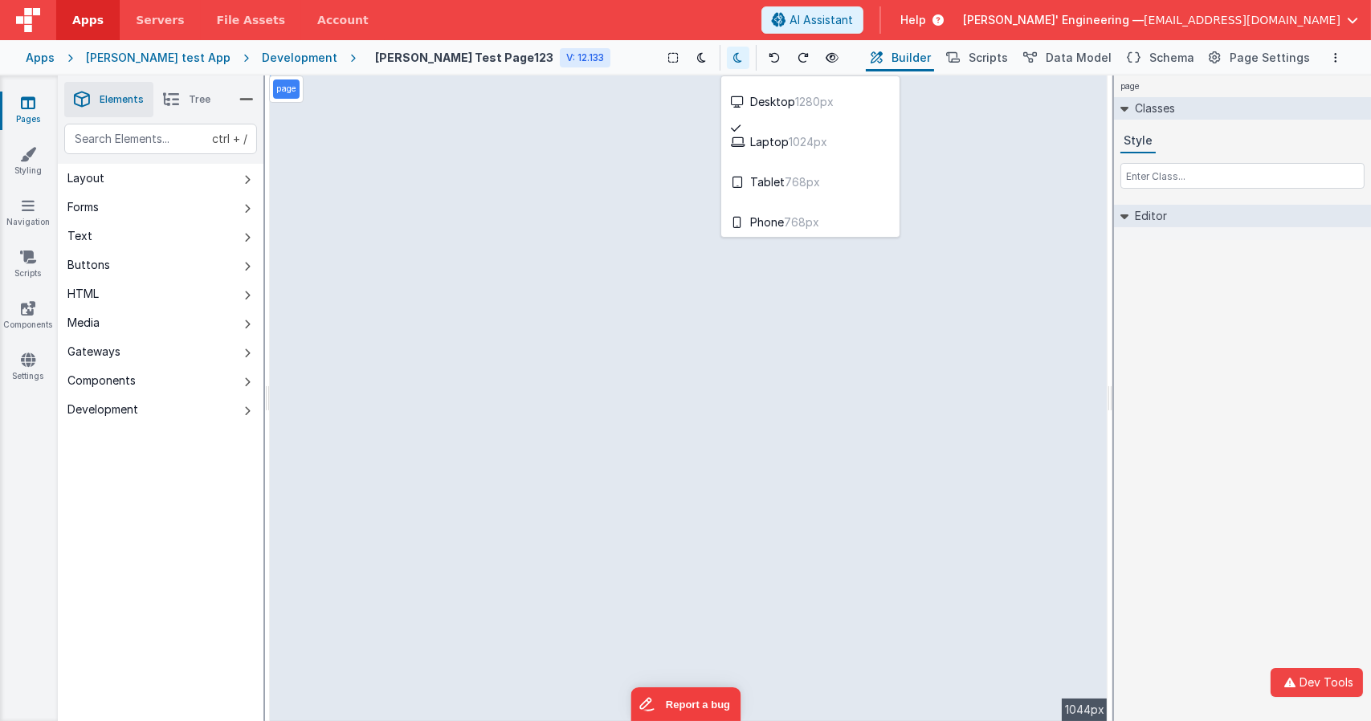
click at [687, 53] on div at bounding box center [685, 360] width 1371 height 721
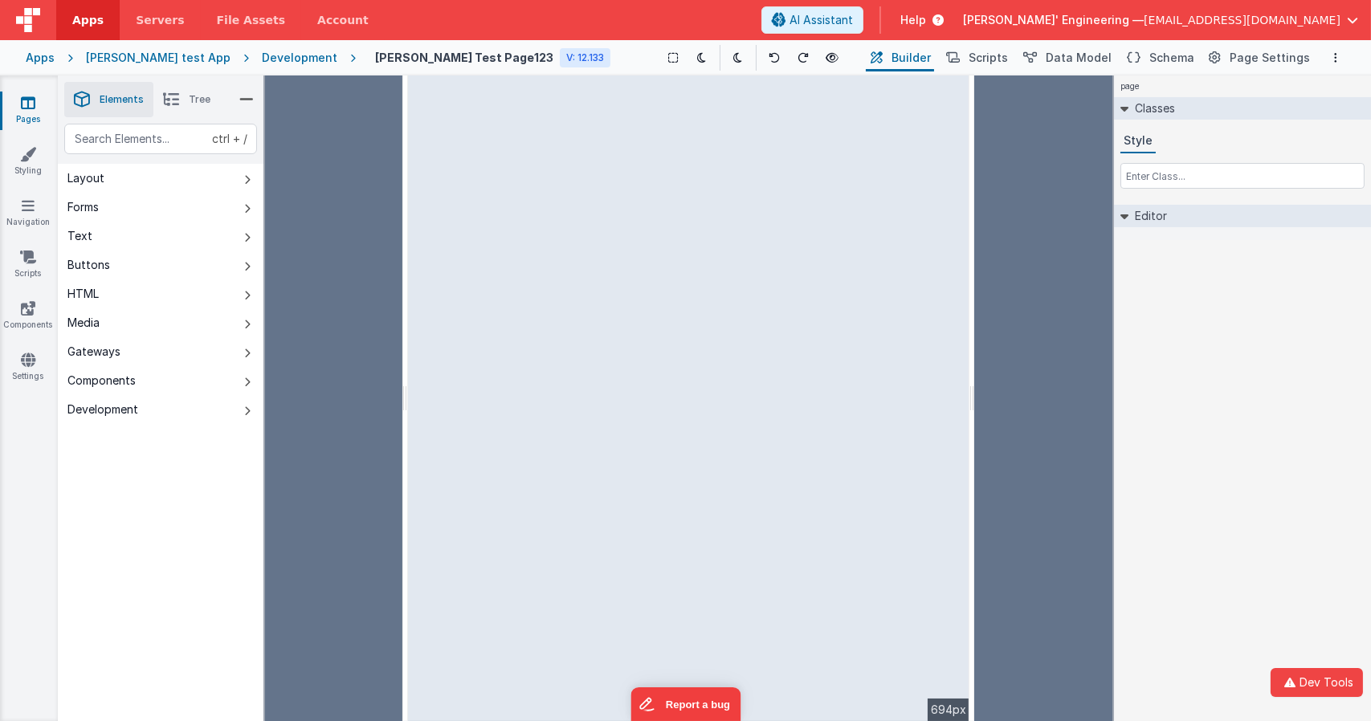
drag, startPoint x: 1110, startPoint y: 405, endPoint x: 976, endPoint y: 463, distance: 146.8
click at [976, 463] on html "Dev Tools Apps Servers File Assets Account Some FUTURE Slot AI Assistant Help D…" at bounding box center [685, 360] width 1371 height 721
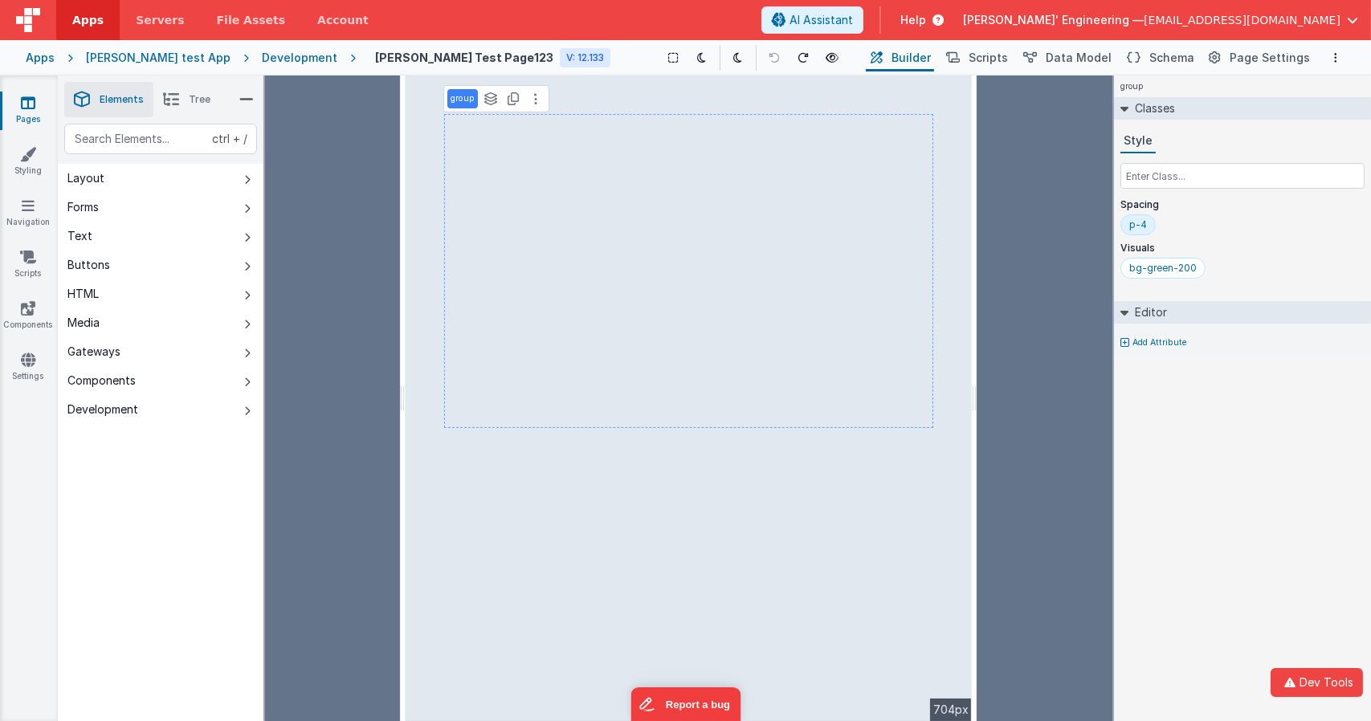
click at [1246, 577] on div "group Classes Style Spacing p-4 Visuals bg-green-200 Editor Add Attribute DEV: …" at bounding box center [1242, 398] width 257 height 646
click at [1211, 177] on input "text" at bounding box center [1242, 176] width 244 height 26
drag, startPoint x: 973, startPoint y: 377, endPoint x: 1019, endPoint y: 377, distance: 45.8
click at [1019, 377] on html "Dev Tools Apps Servers File Assets Account Some FUTURE Slot AI Assistant Help D…" at bounding box center [685, 360] width 1371 height 721
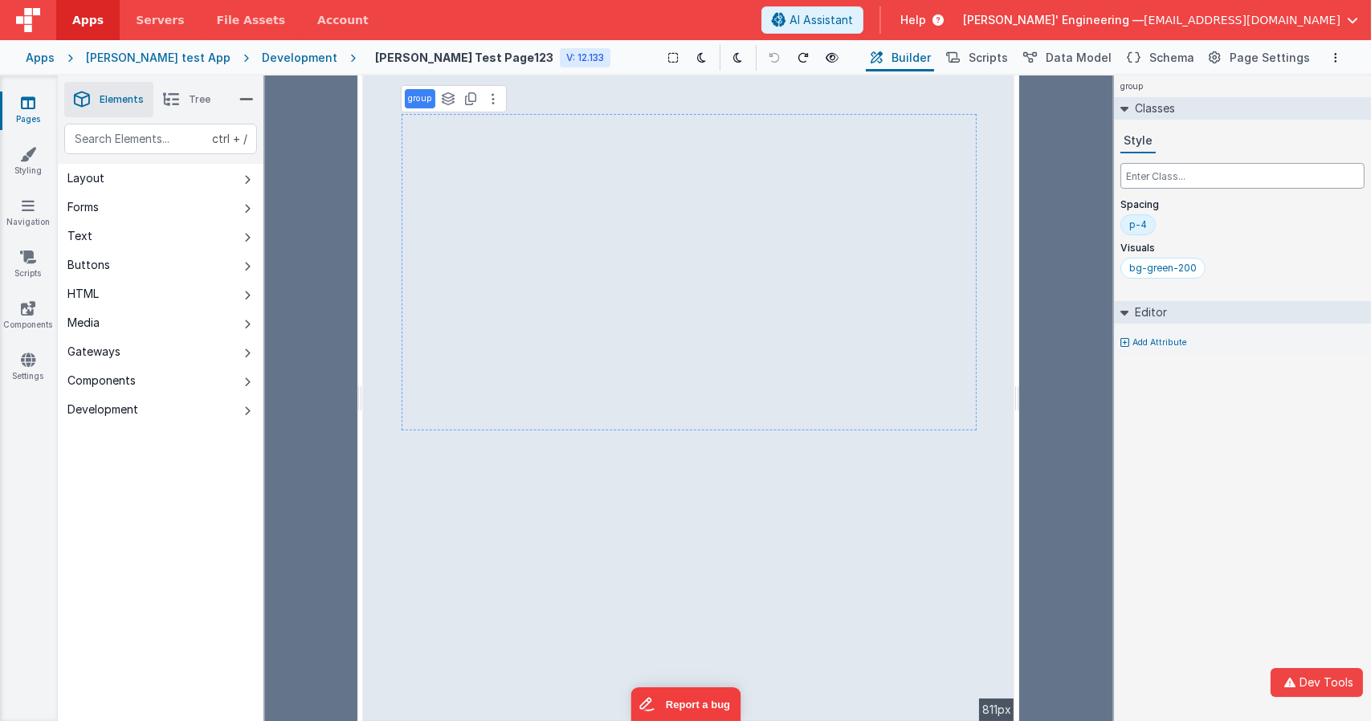
click at [1212, 173] on input "text" at bounding box center [1242, 176] width 244 height 26
type input "sm:!bg-red-200"
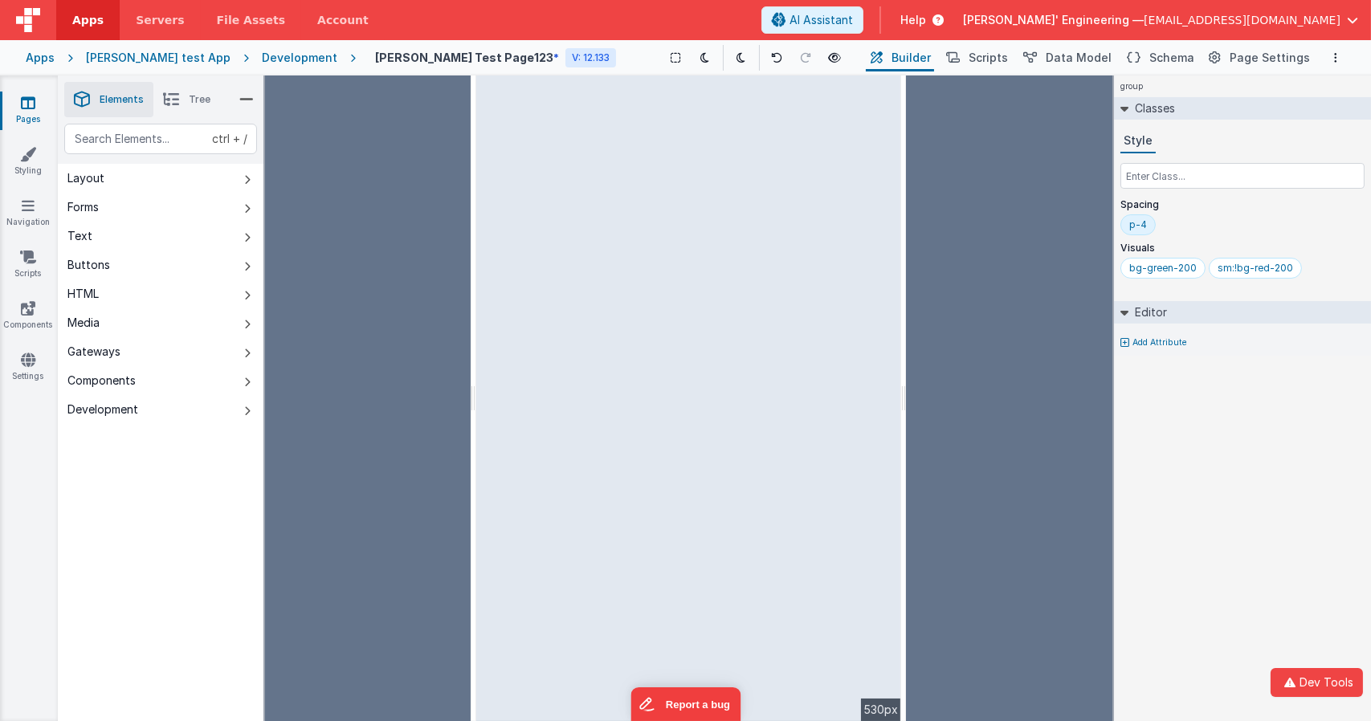
drag, startPoint x: 1017, startPoint y: 320, endPoint x: 904, endPoint y: 318, distance: 112.4
click at [904, 318] on html "Dev Tools Apps Servers File Assets Account Some FUTURE Slot AI Assistant Help D…" at bounding box center [685, 360] width 1371 height 721
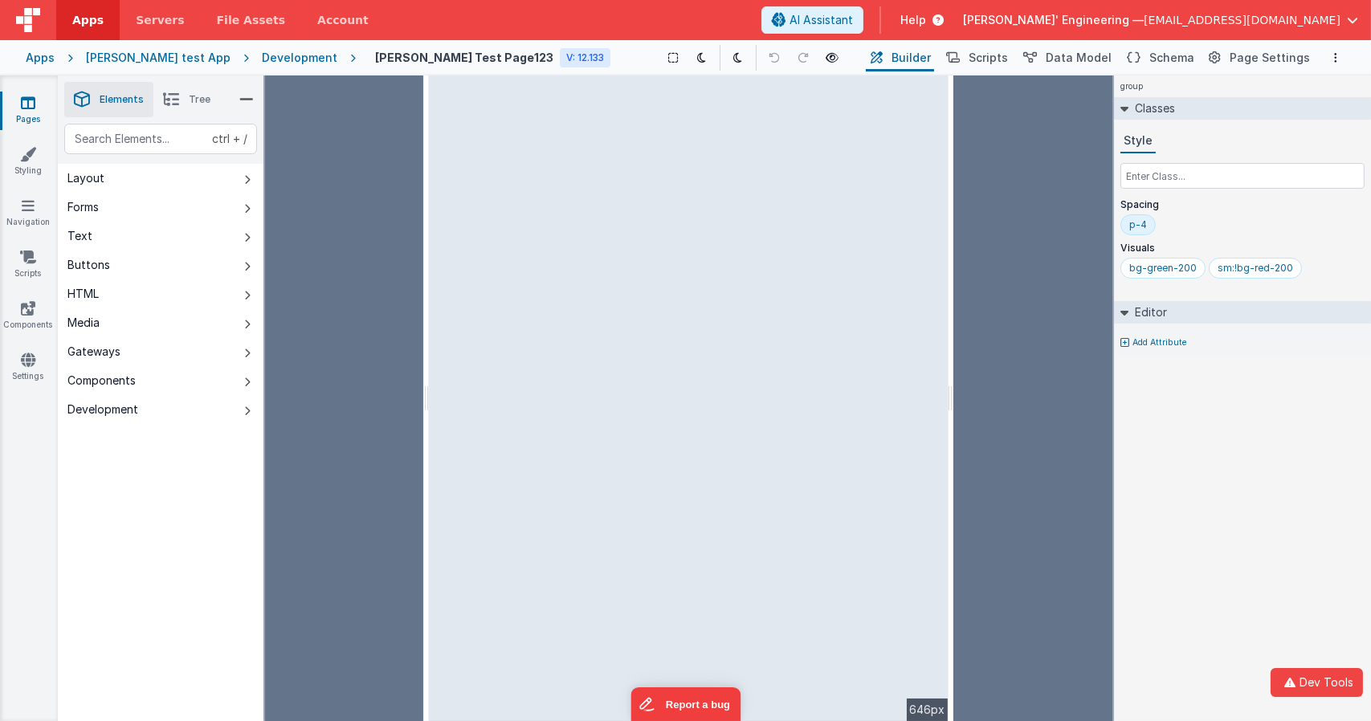
drag, startPoint x: 902, startPoint y: 356, endPoint x: 952, endPoint y: 349, distance: 50.2
click at [952, 349] on html "Dev Tools Apps Servers File Assets Account Some FUTURE Slot AI Assistant Help D…" at bounding box center [685, 360] width 1371 height 721
click at [1226, 267] on div "sm:!bg-red-200" at bounding box center [1254, 268] width 75 height 13
click at [1160, 266] on div "bg-green-200" at bounding box center [1162, 268] width 67 height 13
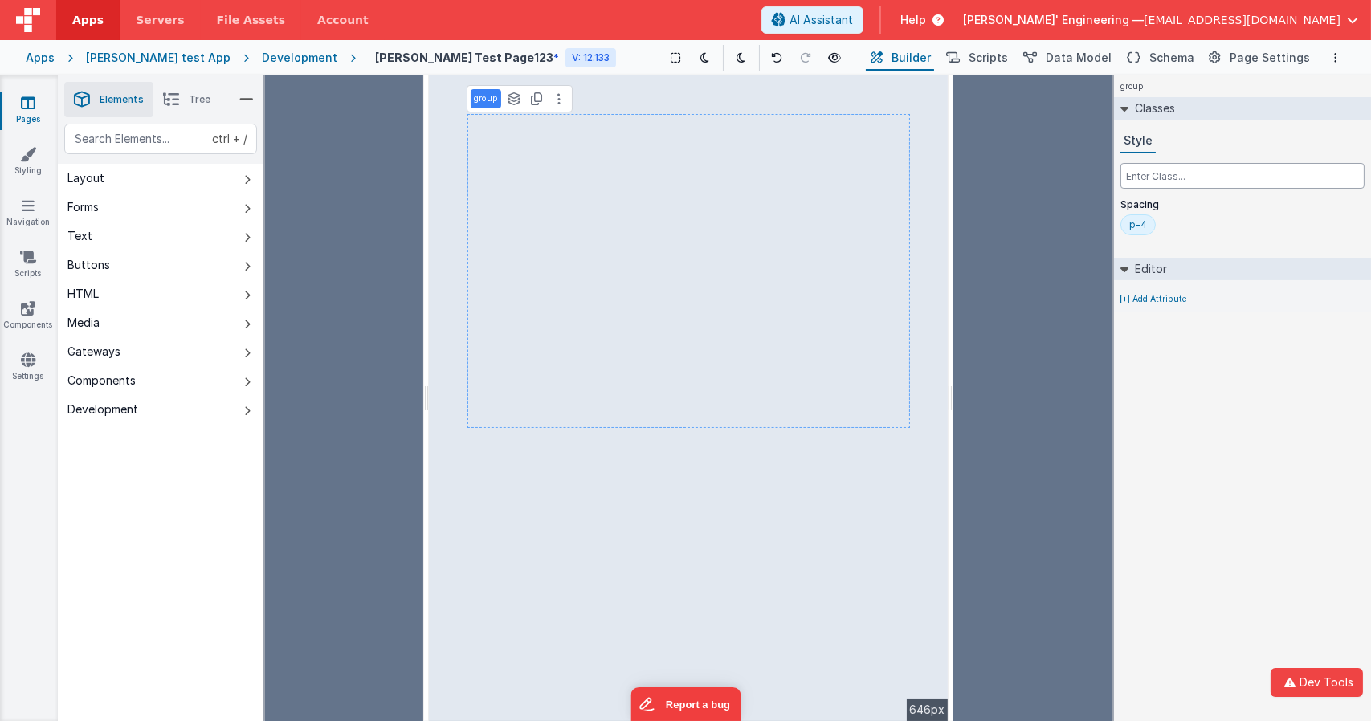
click at [1139, 174] on input "text" at bounding box center [1242, 176] width 244 height 26
type input "l"
type input "md:bg-red-200"
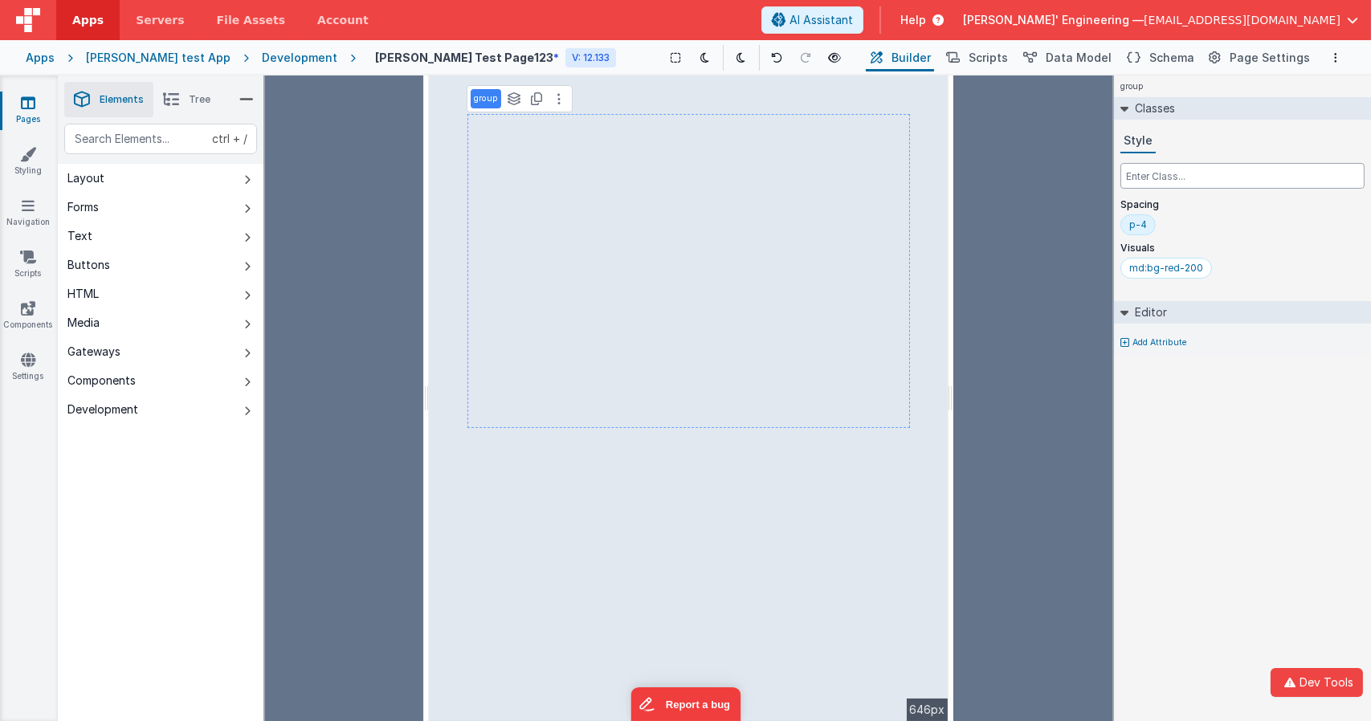
click at [1161, 179] on input "text" at bounding box center [1242, 176] width 244 height 26
type input "sm:bg-red-600"
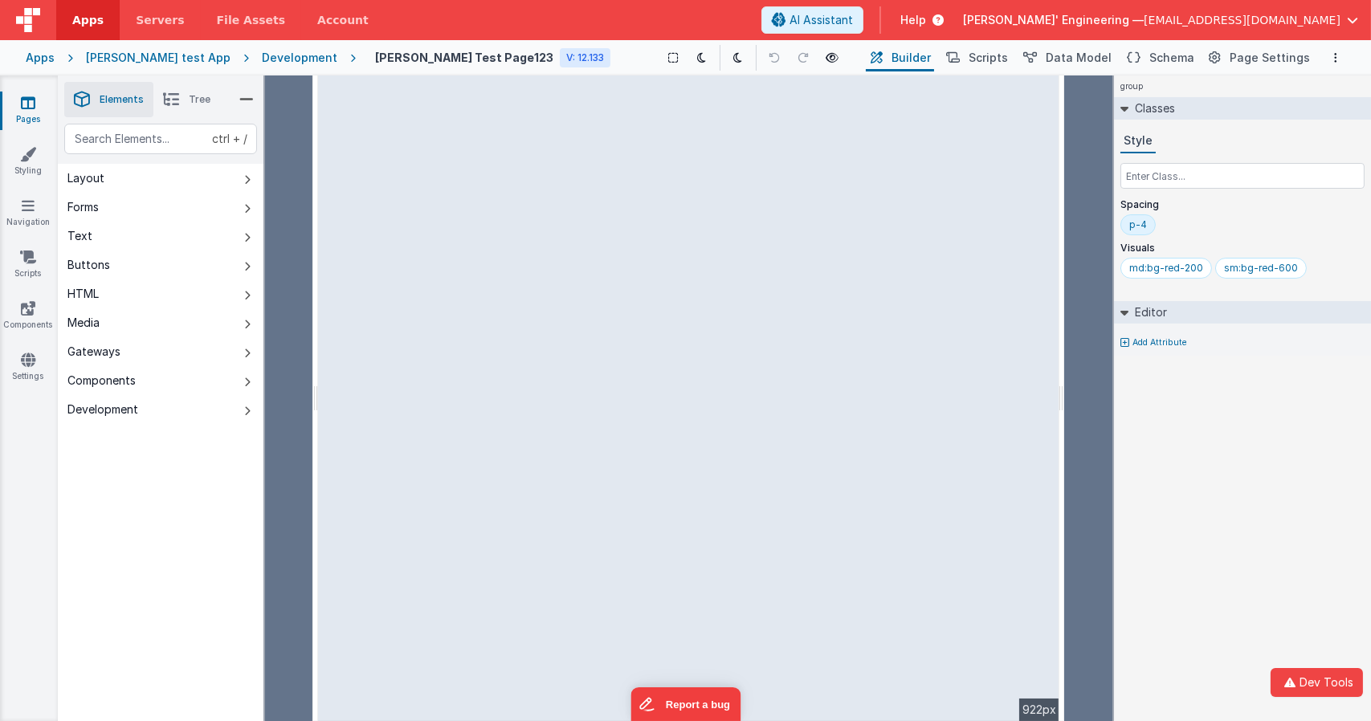
drag, startPoint x: 950, startPoint y: 332, endPoint x: 1065, endPoint y: 369, distance: 120.9
click at [1065, 369] on html "Dev Tools Apps Servers File Assets Account Some FUTURE Slot AI Assistant Help D…" at bounding box center [685, 360] width 1371 height 721
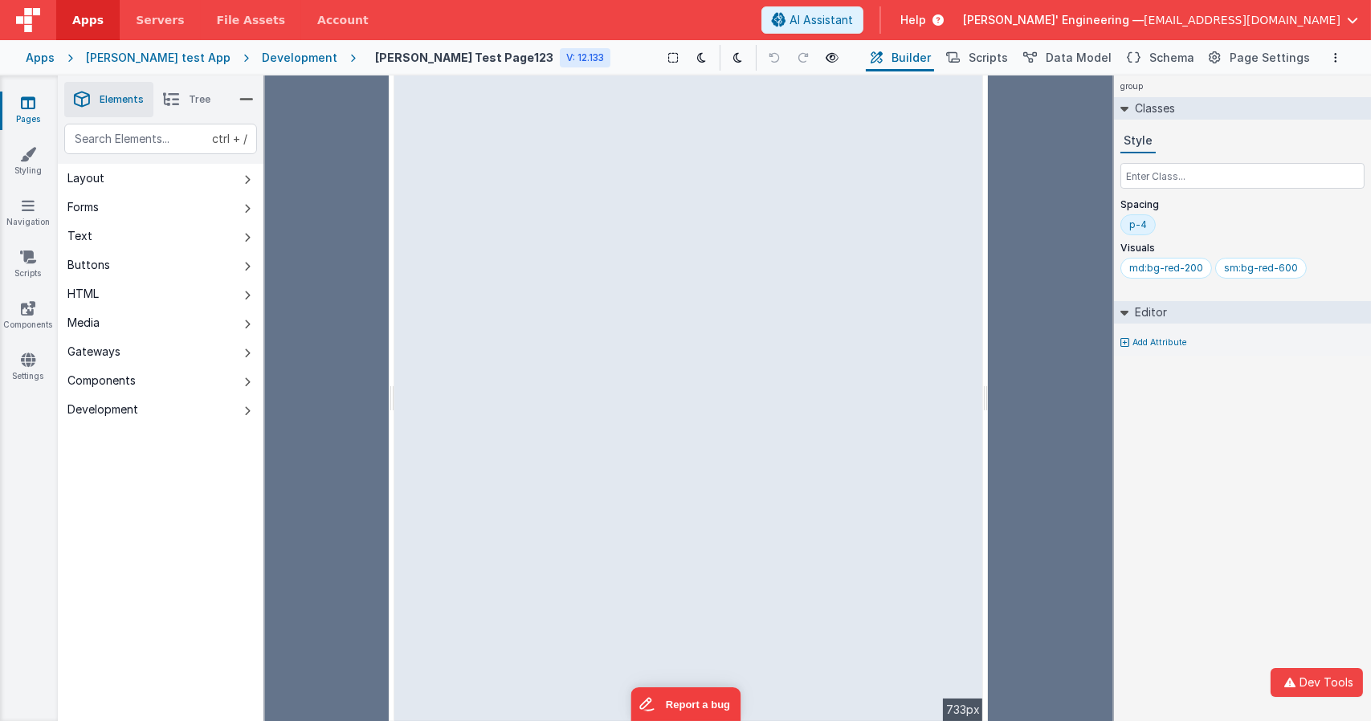
drag, startPoint x: 1061, startPoint y: 240, endPoint x: 987, endPoint y: 237, distance: 73.9
click at [987, 237] on html "Dev Tools Apps Servers File Assets Account Some FUTURE Slot AI Assistant Help D…" at bounding box center [685, 360] width 1371 height 721
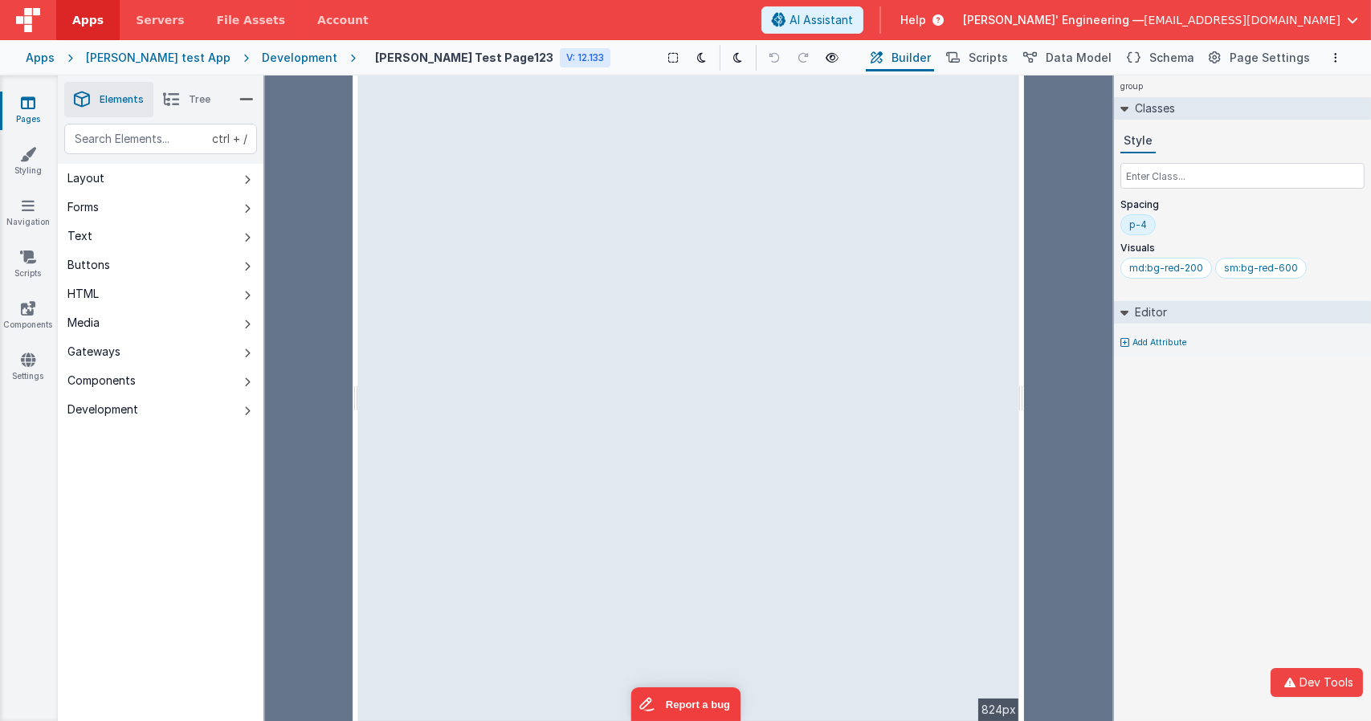
drag, startPoint x: 986, startPoint y: 247, endPoint x: 1024, endPoint y: 256, distance: 38.9
click at [1024, 256] on html "Dev Tools Apps Servers File Assets Account Some FUTURE Slot AI Assistant Help D…" at bounding box center [685, 360] width 1371 height 721
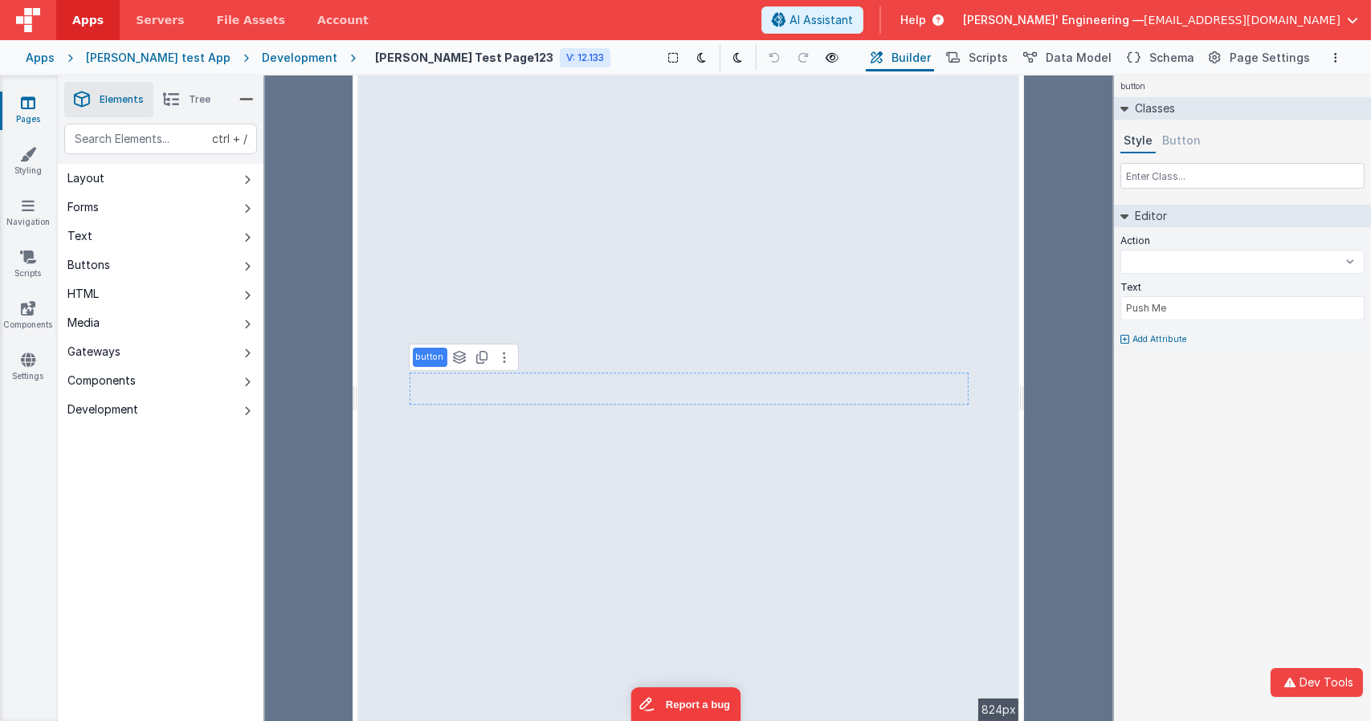
select select
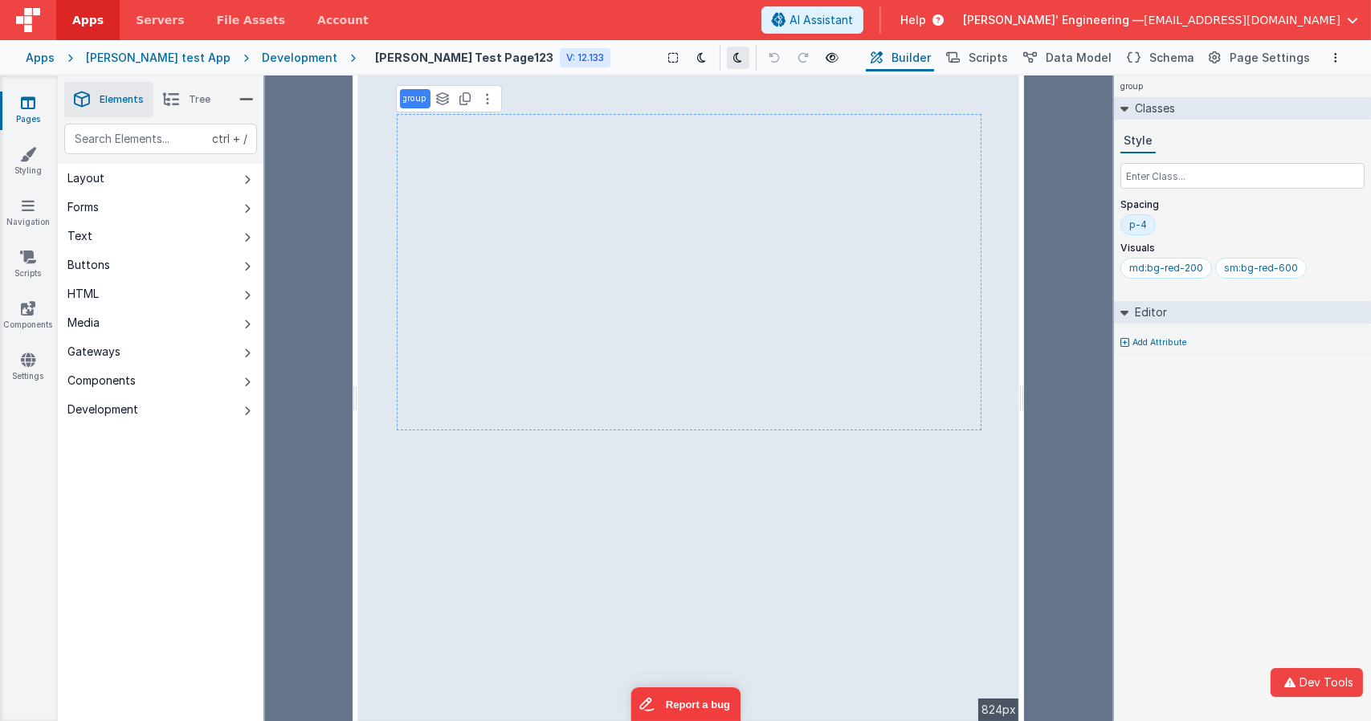
click at [734, 60] on icon at bounding box center [738, 57] width 9 height 11
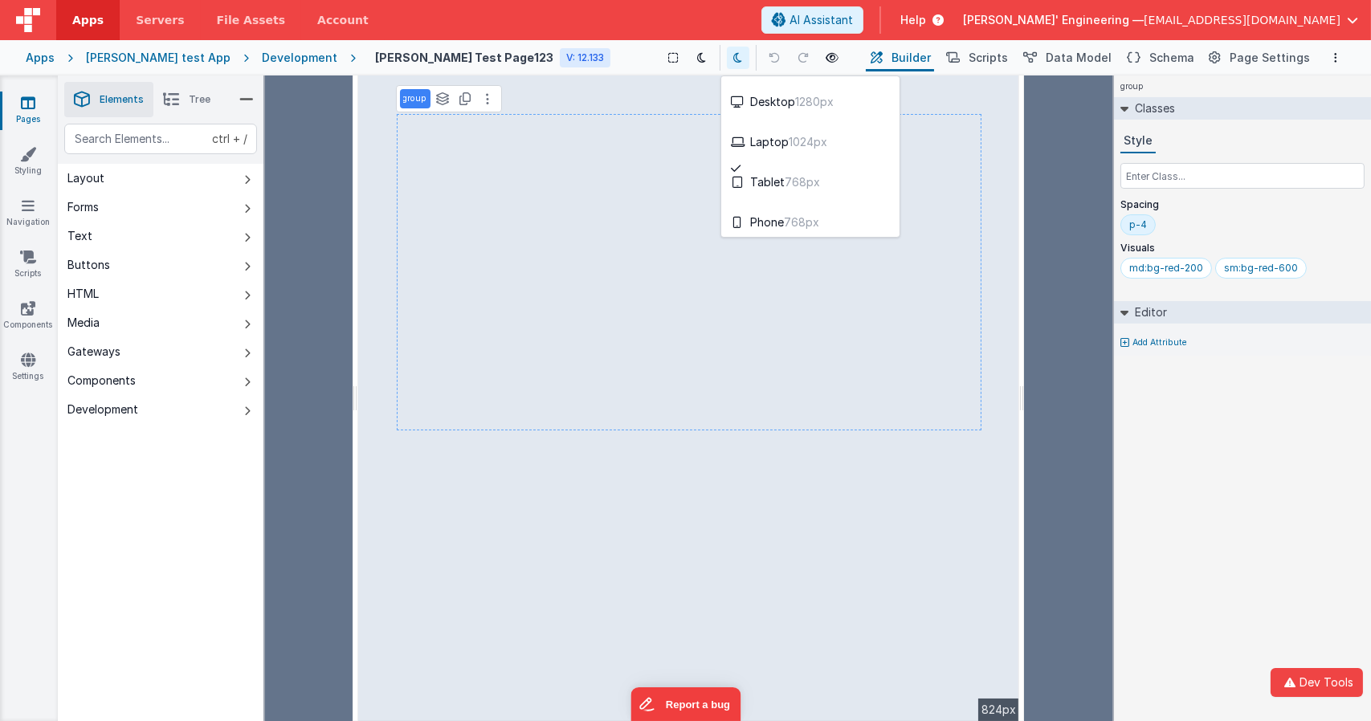
click at [695, 60] on div at bounding box center [685, 360] width 1371 height 721
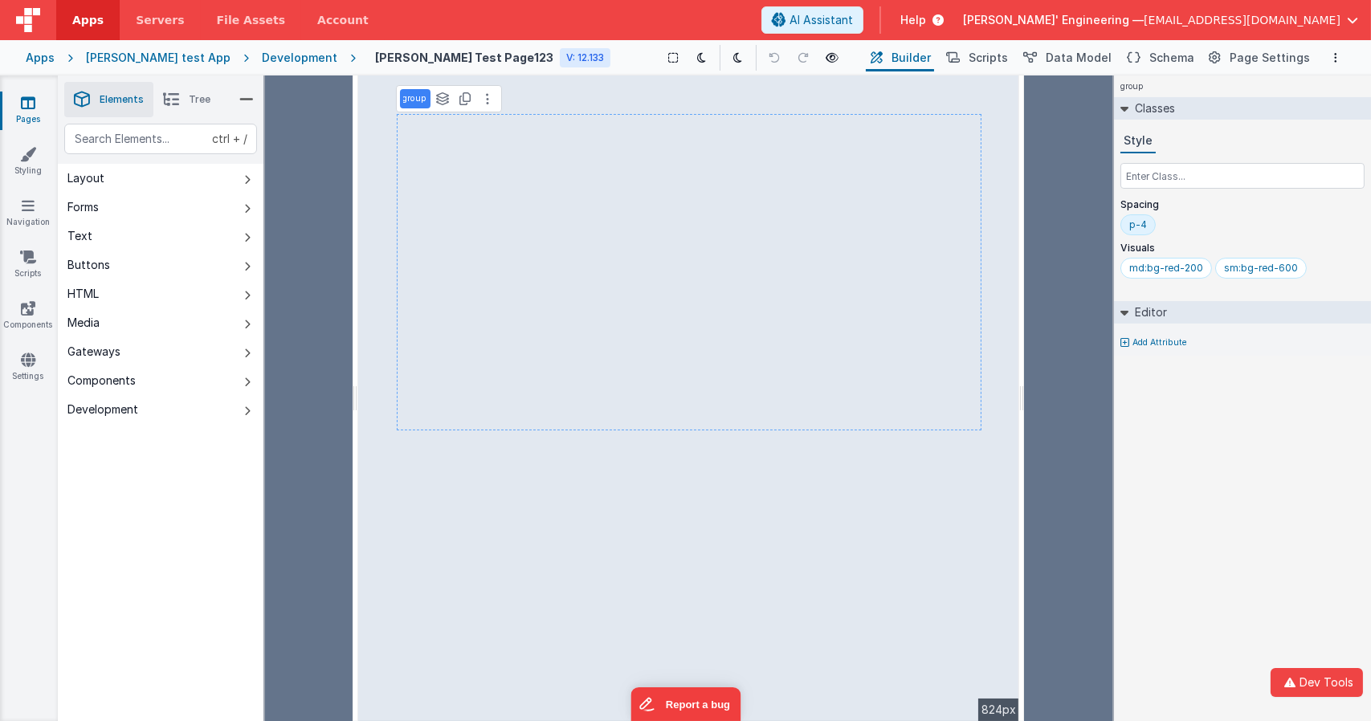
click at [318, 155] on div at bounding box center [309, 398] width 88 height 646
